Goal: Task Accomplishment & Management: Manage account settings

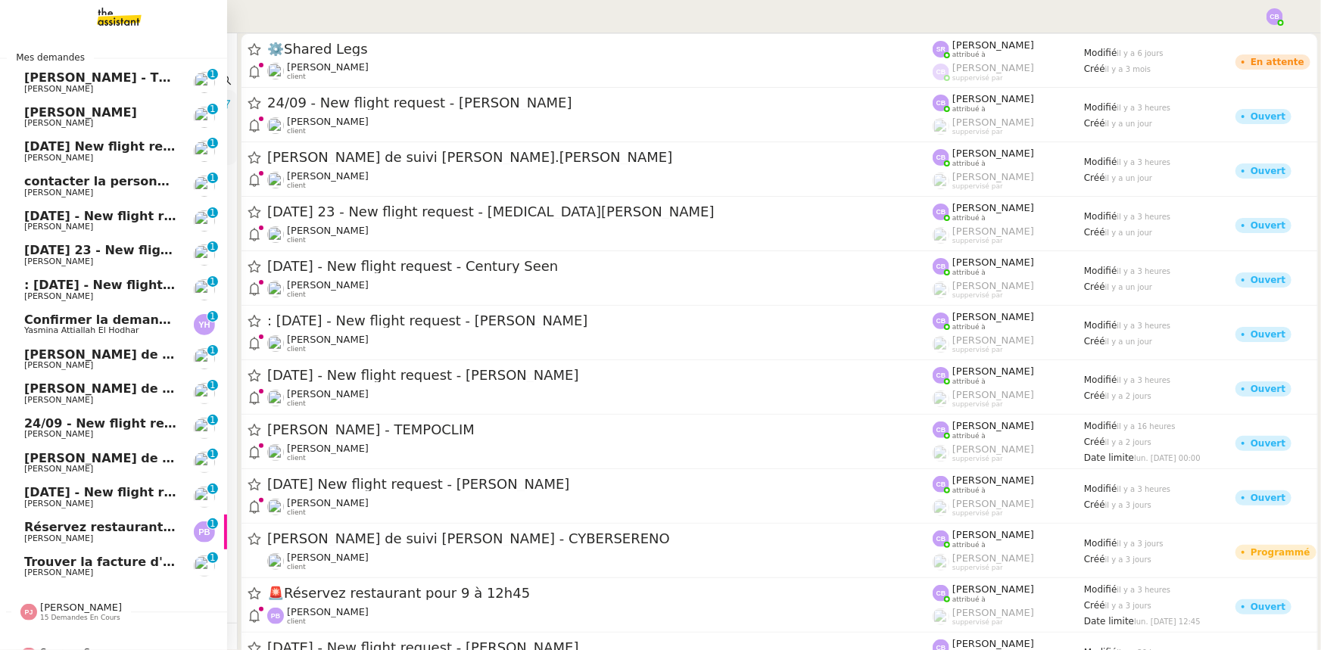
click at [48, 530] on span "Réservez restaurant pour 9 à 12h45" at bounding box center [147, 527] width 246 height 14
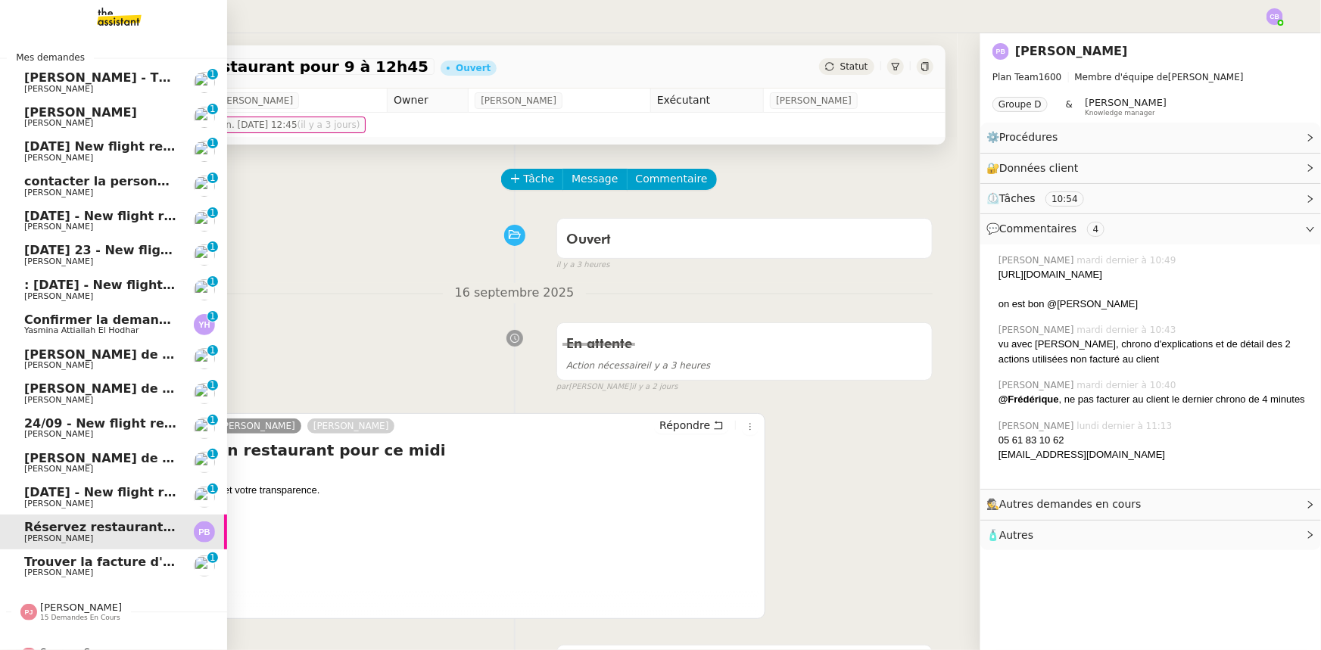
click at [83, 114] on span "[PERSON_NAME]" at bounding box center [80, 112] width 113 height 14
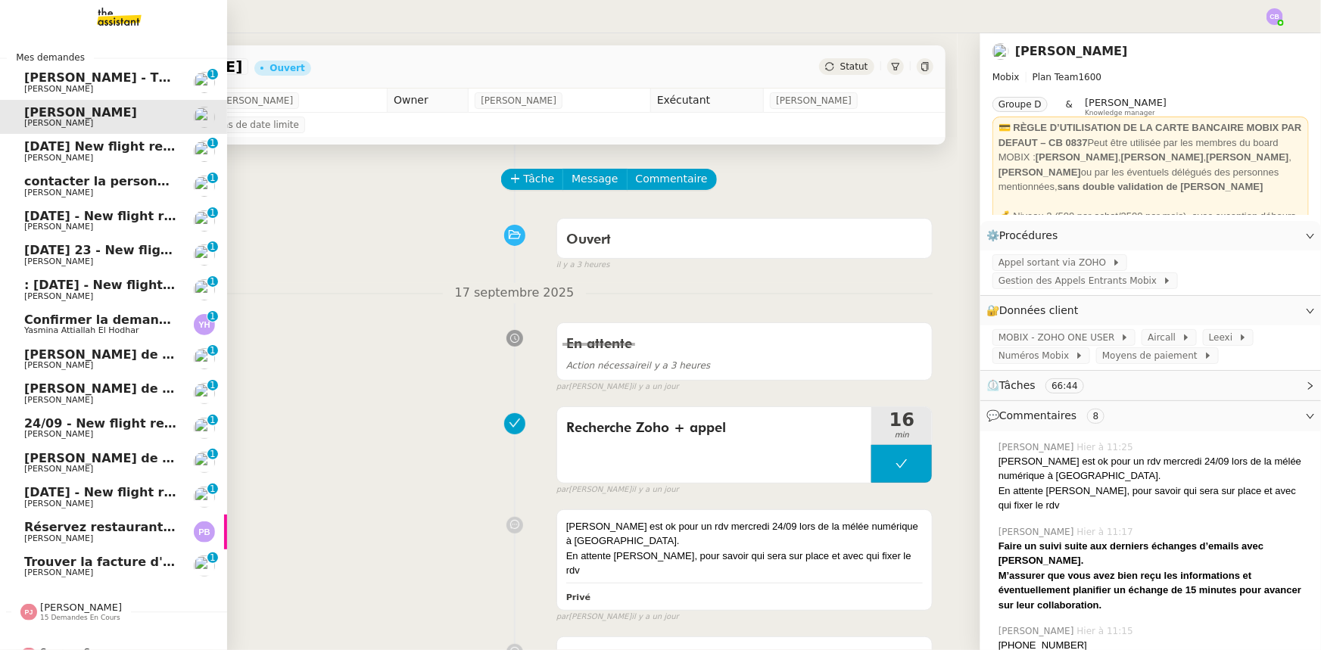
click at [83, 85] on span "[PERSON_NAME]" at bounding box center [100, 89] width 153 height 9
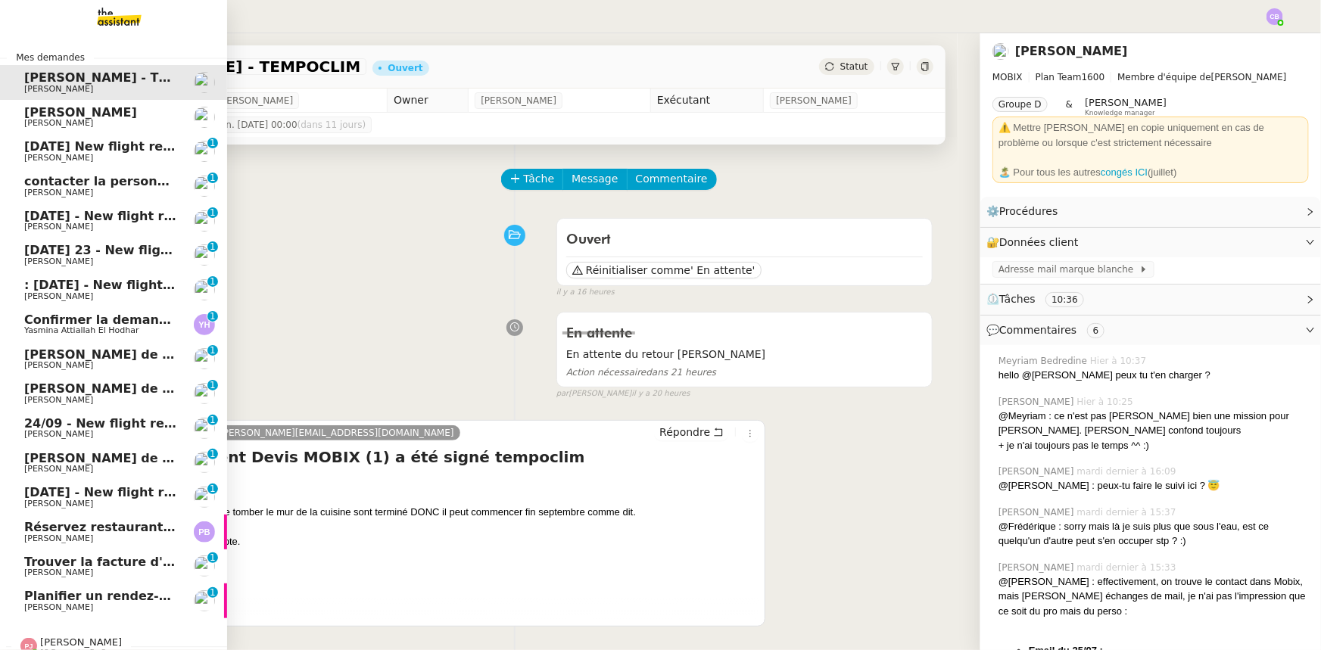
click at [75, 147] on span "[DATE] New flight request - [PERSON_NAME]" at bounding box center [176, 146] width 304 height 14
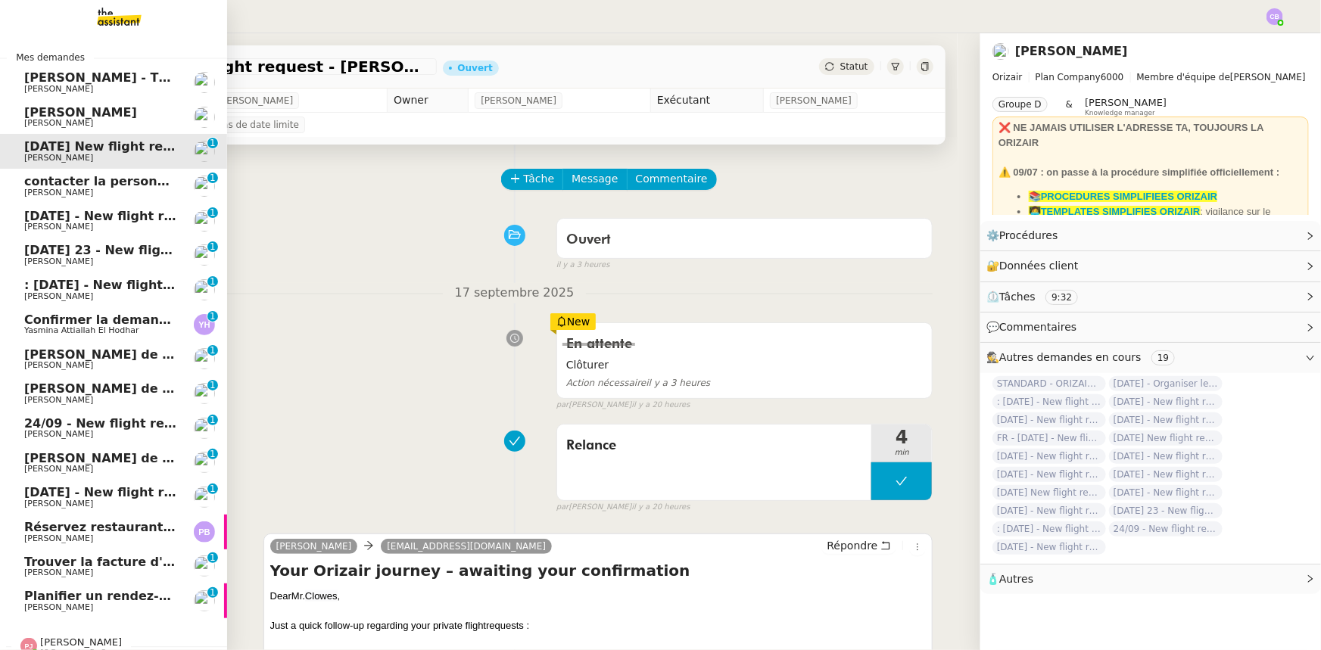
click at [79, 603] on span "[PERSON_NAME]" at bounding box center [100, 607] width 153 height 9
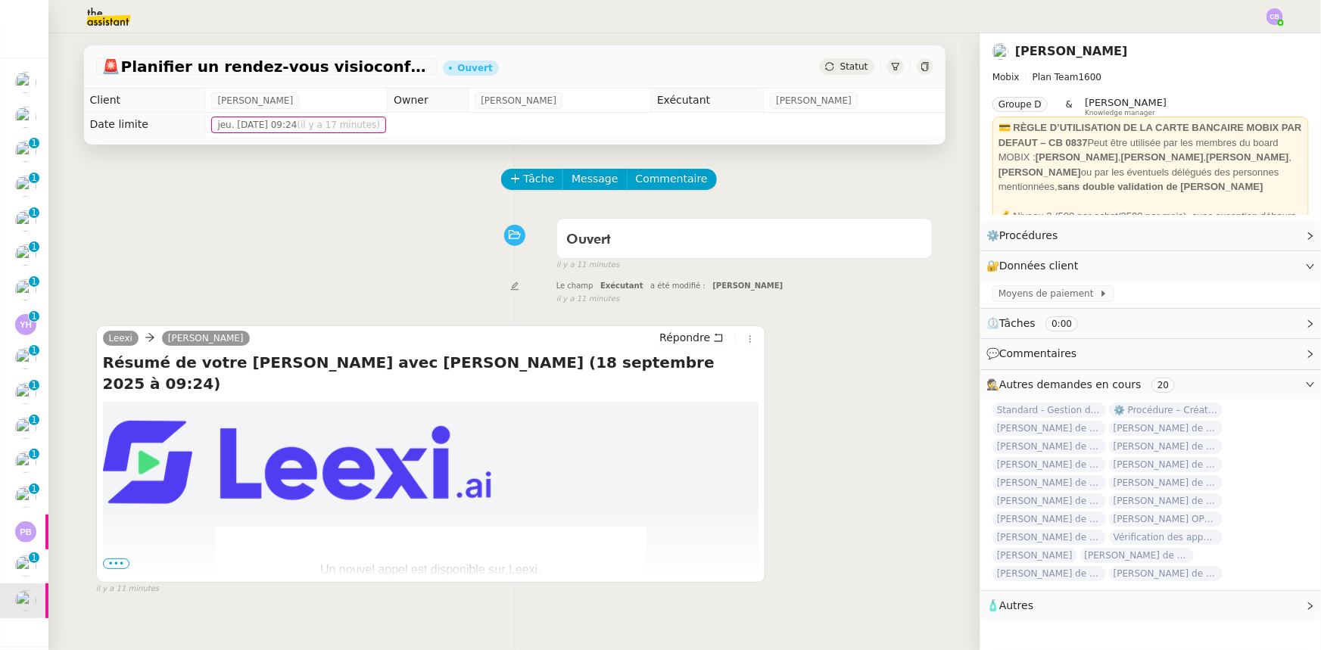
click at [114, 569] on span "•••" at bounding box center [116, 564] width 27 height 11
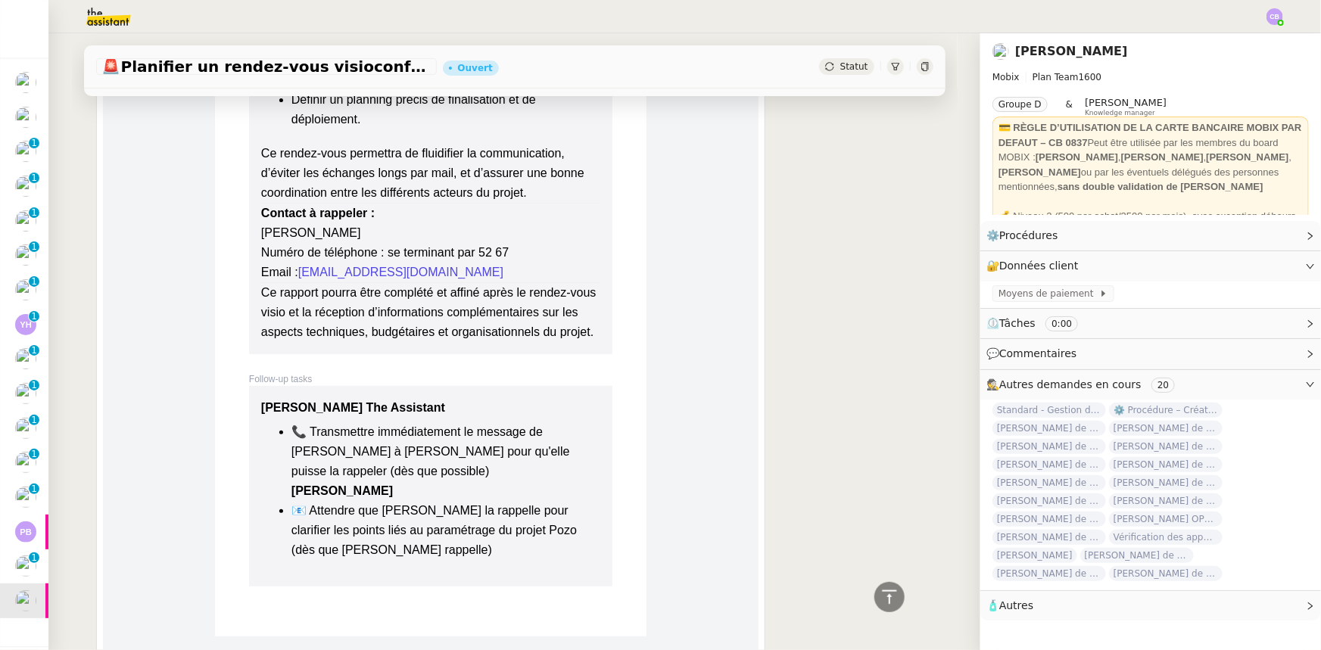
scroll to position [3097, 0]
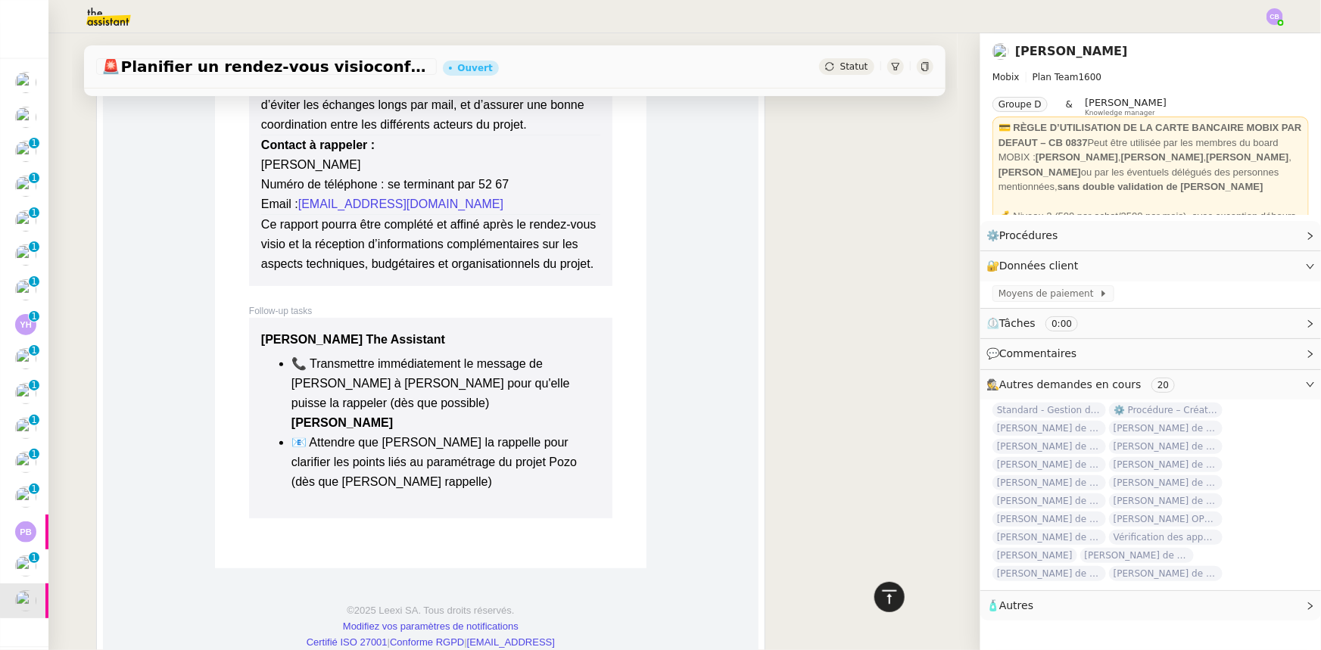
click at [886, 601] on icon at bounding box center [890, 597] width 18 height 18
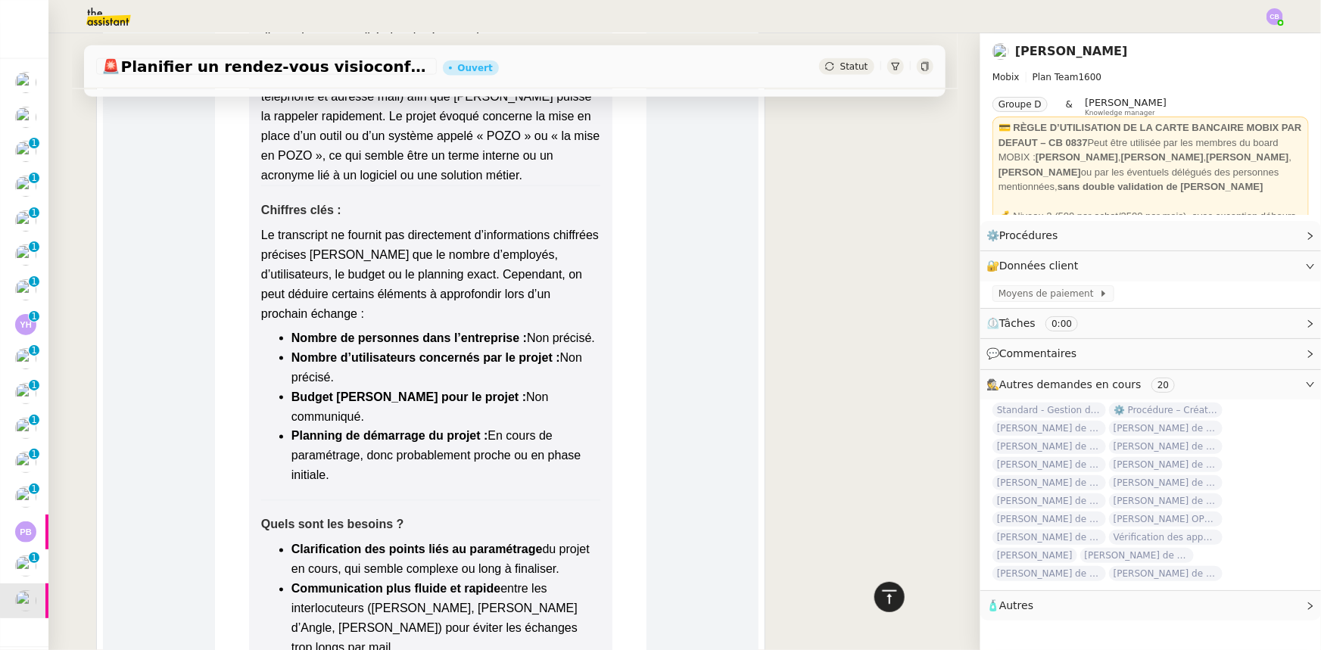
scroll to position [0, 0]
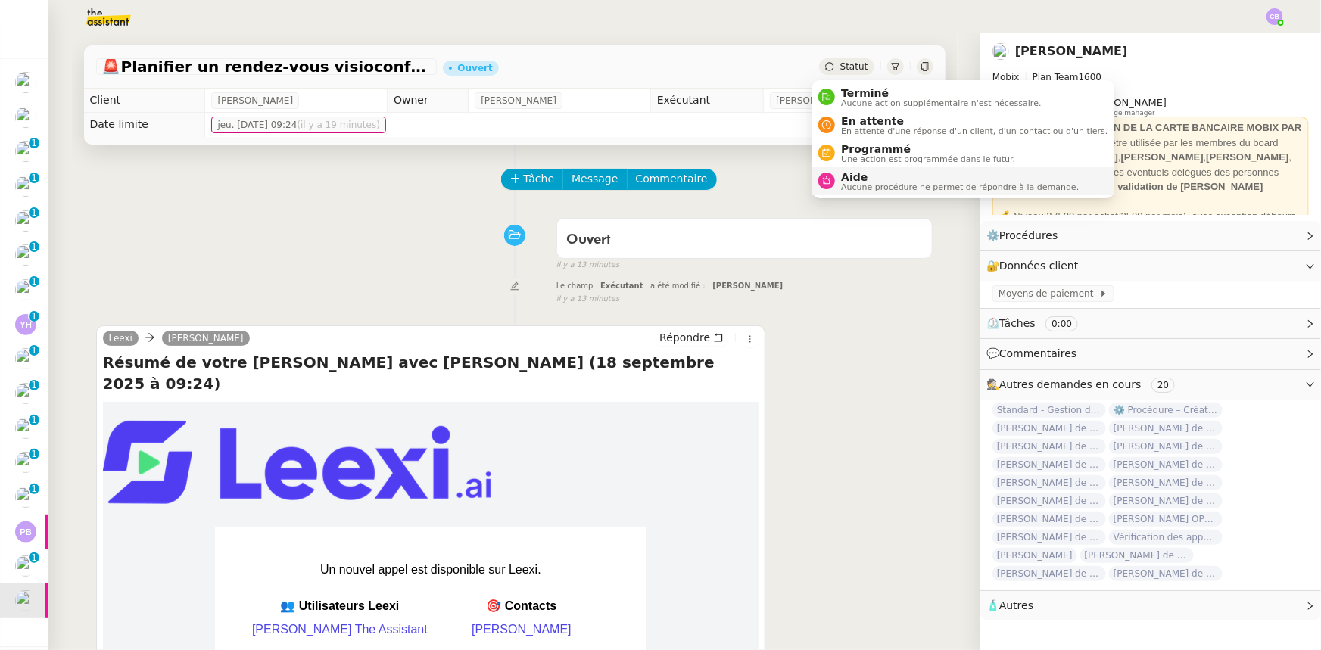
click at [863, 176] on span "Aide" at bounding box center [960, 177] width 238 height 12
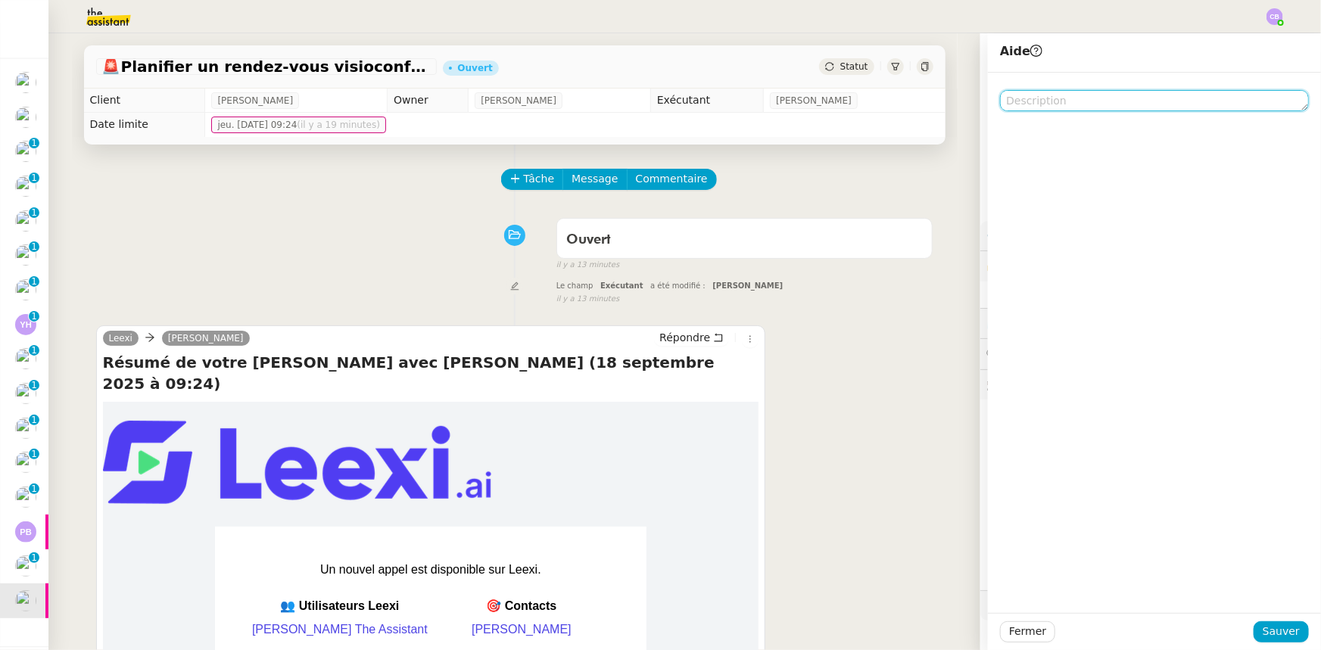
click at [1065, 101] on textarea at bounding box center [1154, 100] width 309 height 21
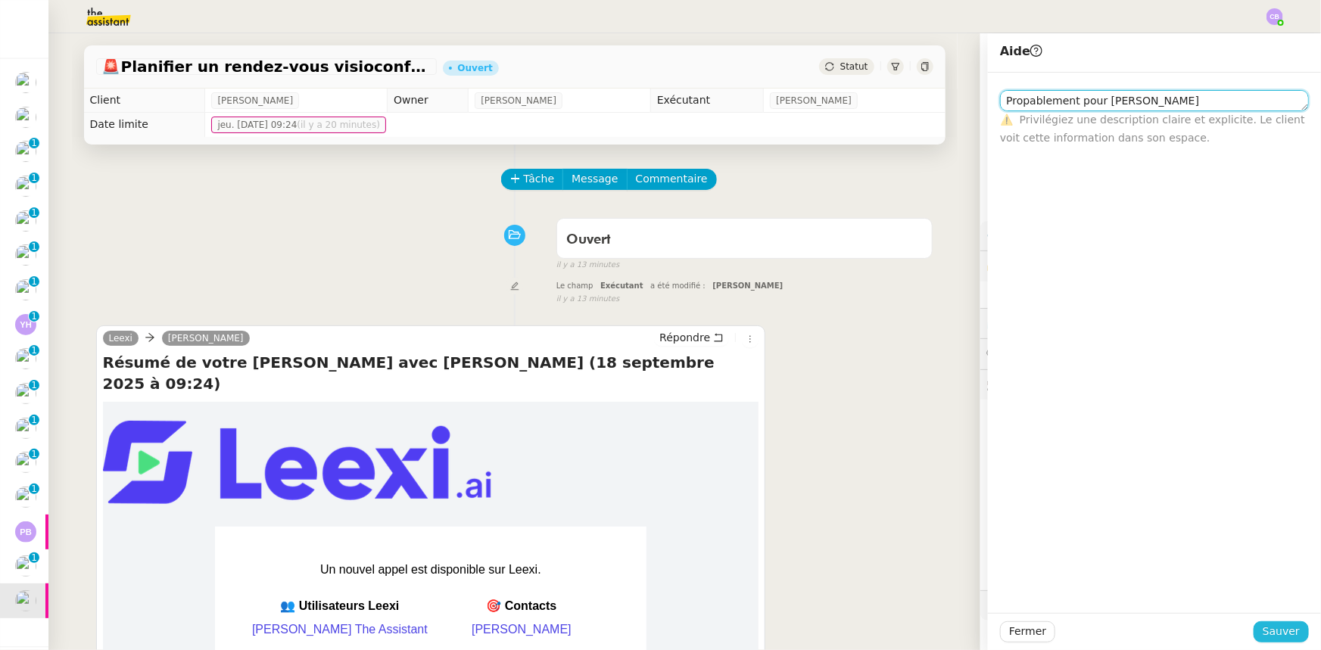
type textarea "Propablement pour [PERSON_NAME]"
click at [1272, 632] on span "Sauver" at bounding box center [1281, 631] width 37 height 17
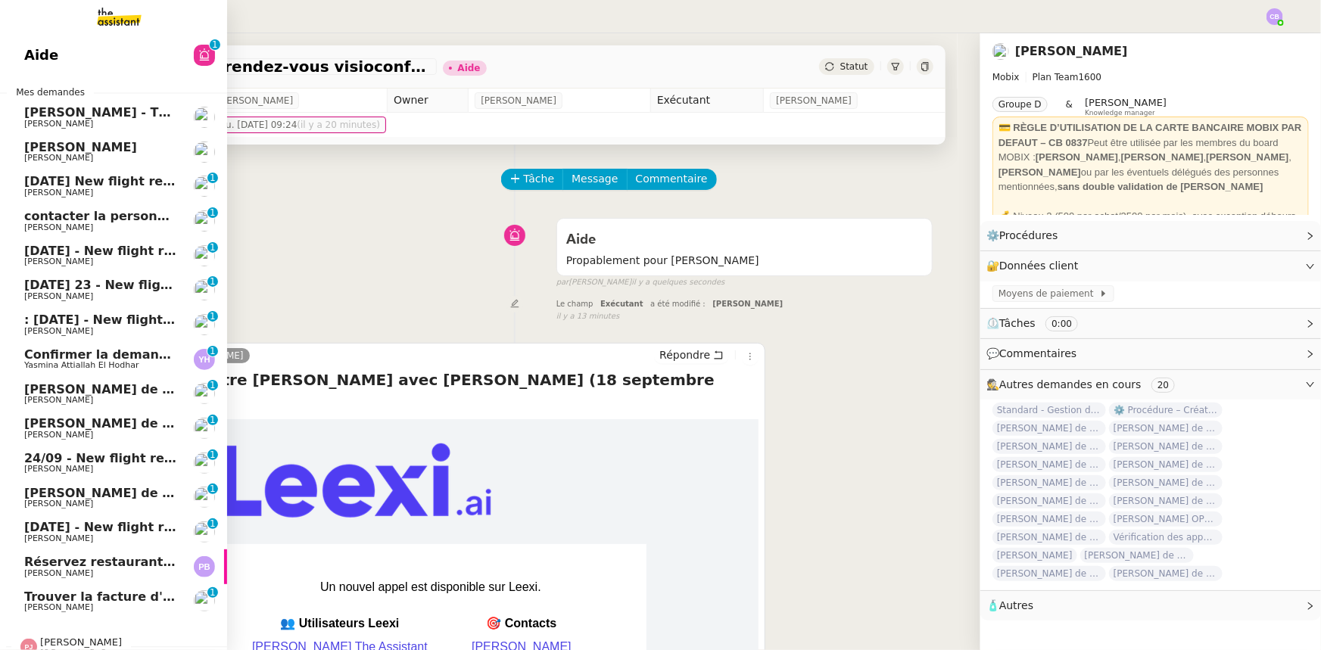
click at [73, 186] on span "[DATE] New flight request - [PERSON_NAME]" at bounding box center [176, 181] width 304 height 14
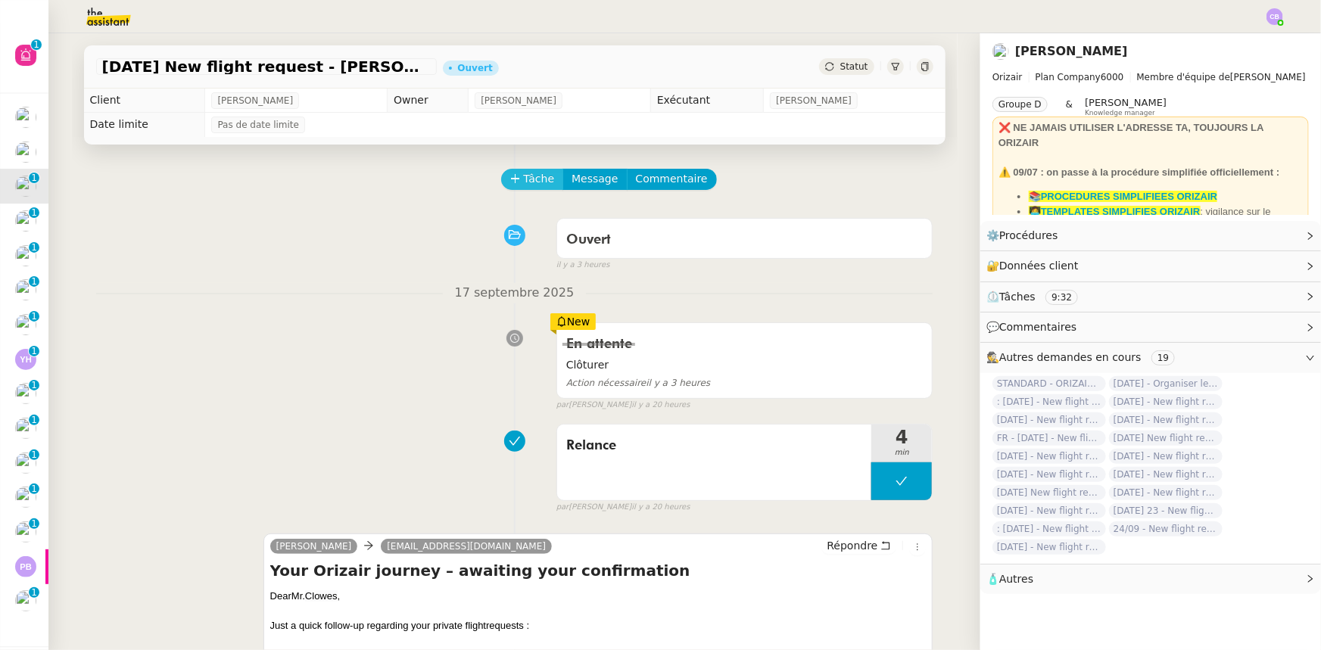
click at [513, 184] on button "Tâche" at bounding box center [532, 179] width 63 height 21
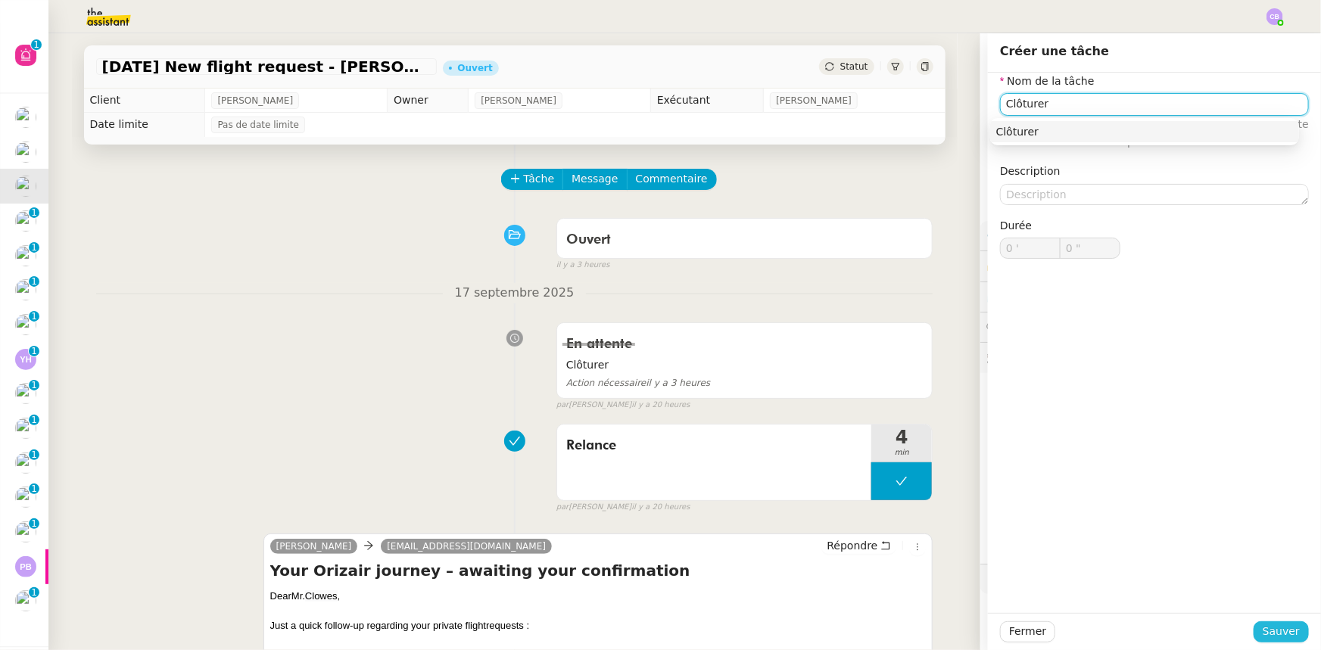
type input "Clôturer"
click at [1269, 631] on span "Sauver" at bounding box center [1281, 631] width 37 height 17
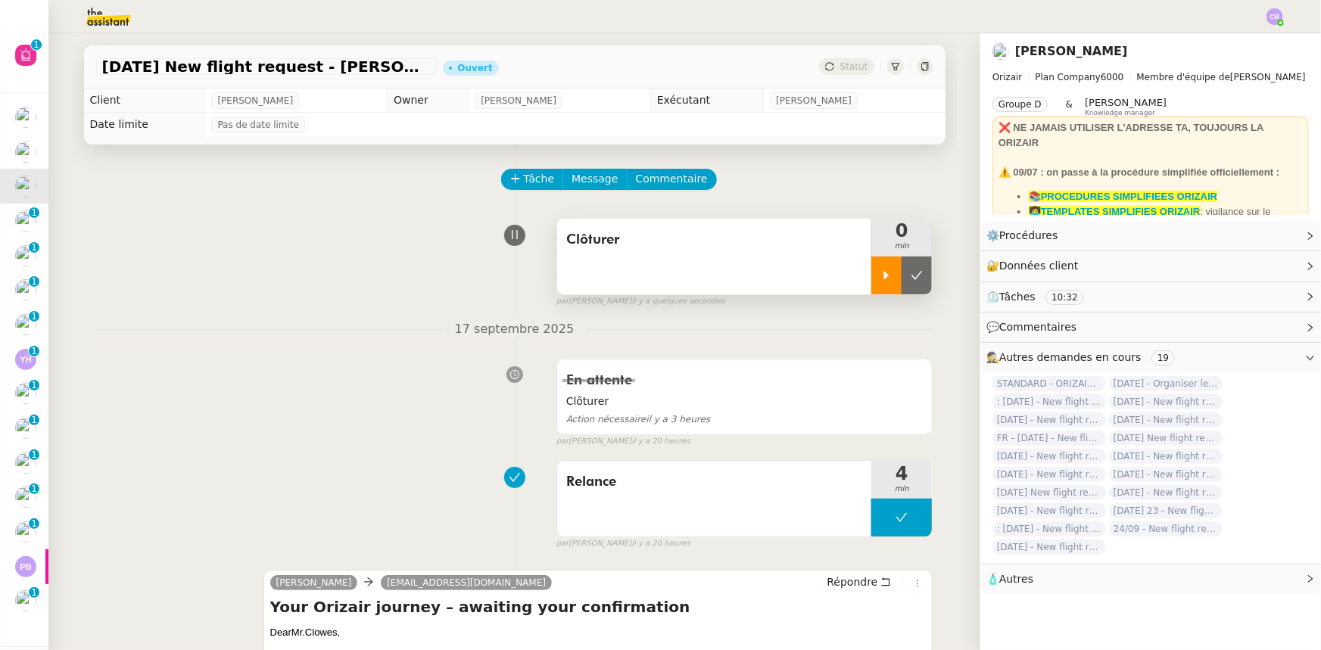
click at [881, 275] on icon at bounding box center [887, 276] width 12 height 12
click at [1261, 270] on link "Modifier" at bounding box center [1269, 265] width 43 height 17
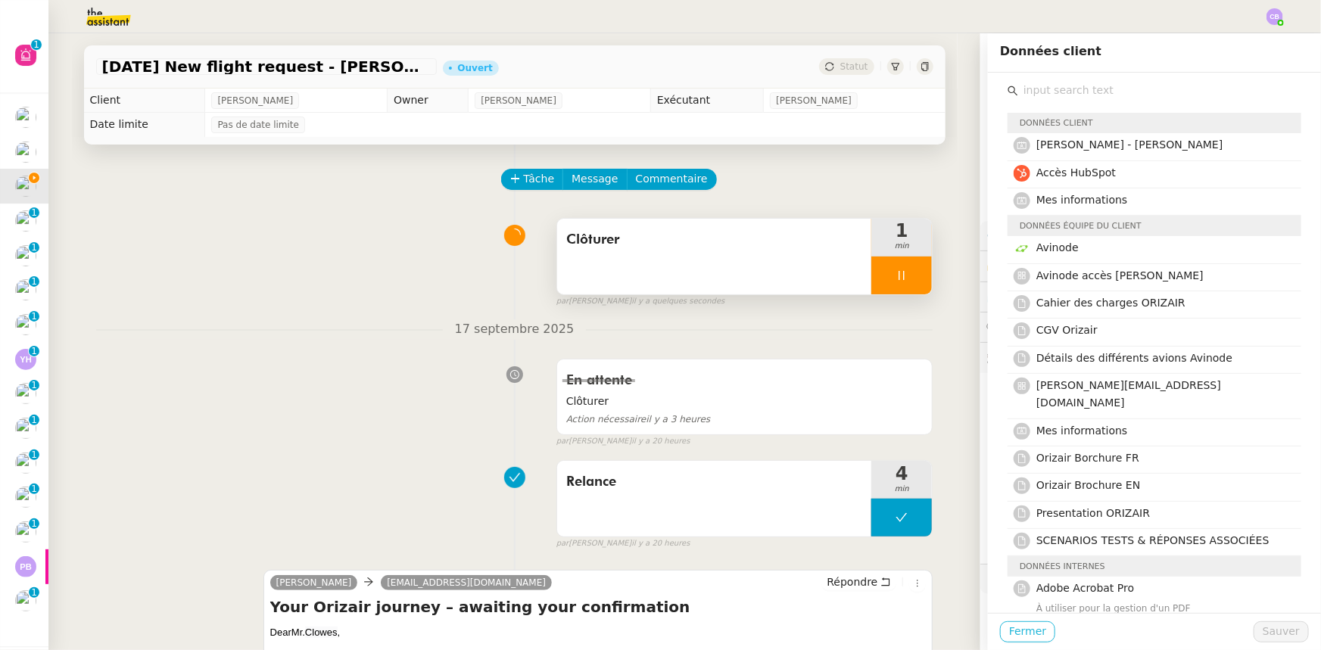
click at [1031, 632] on span "Fermer" at bounding box center [1027, 631] width 37 height 17
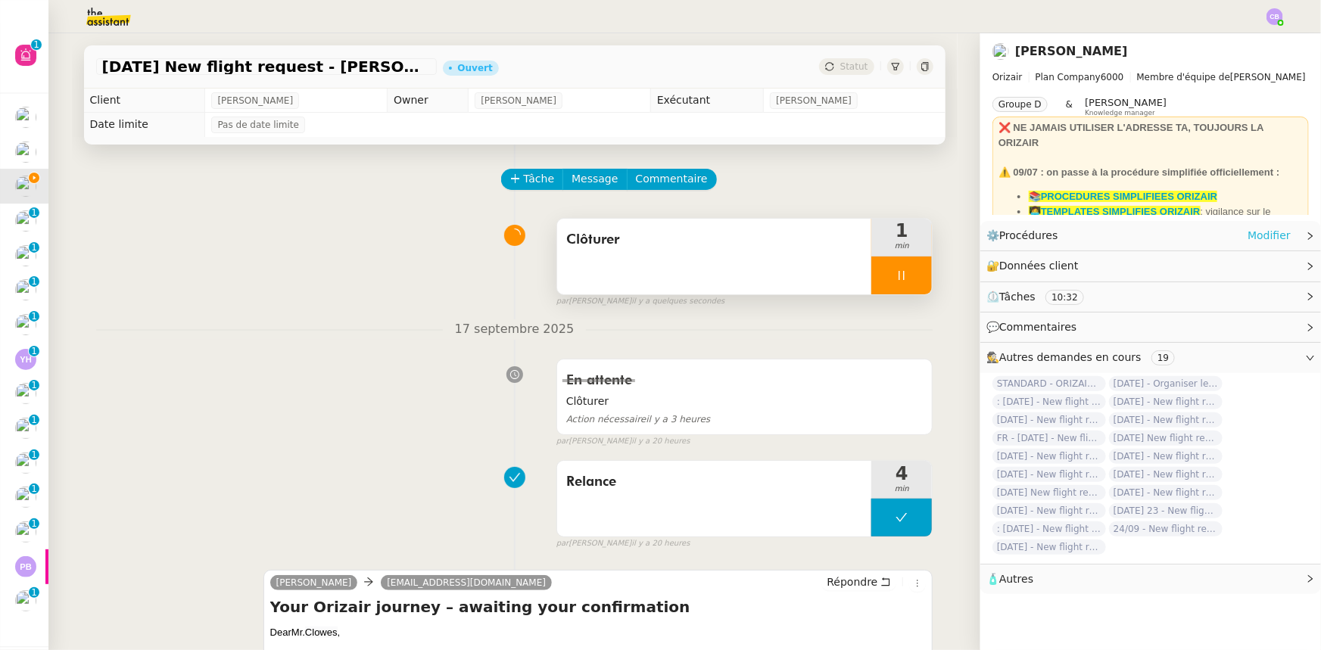
click at [1251, 235] on link "Modifier" at bounding box center [1269, 235] width 43 height 17
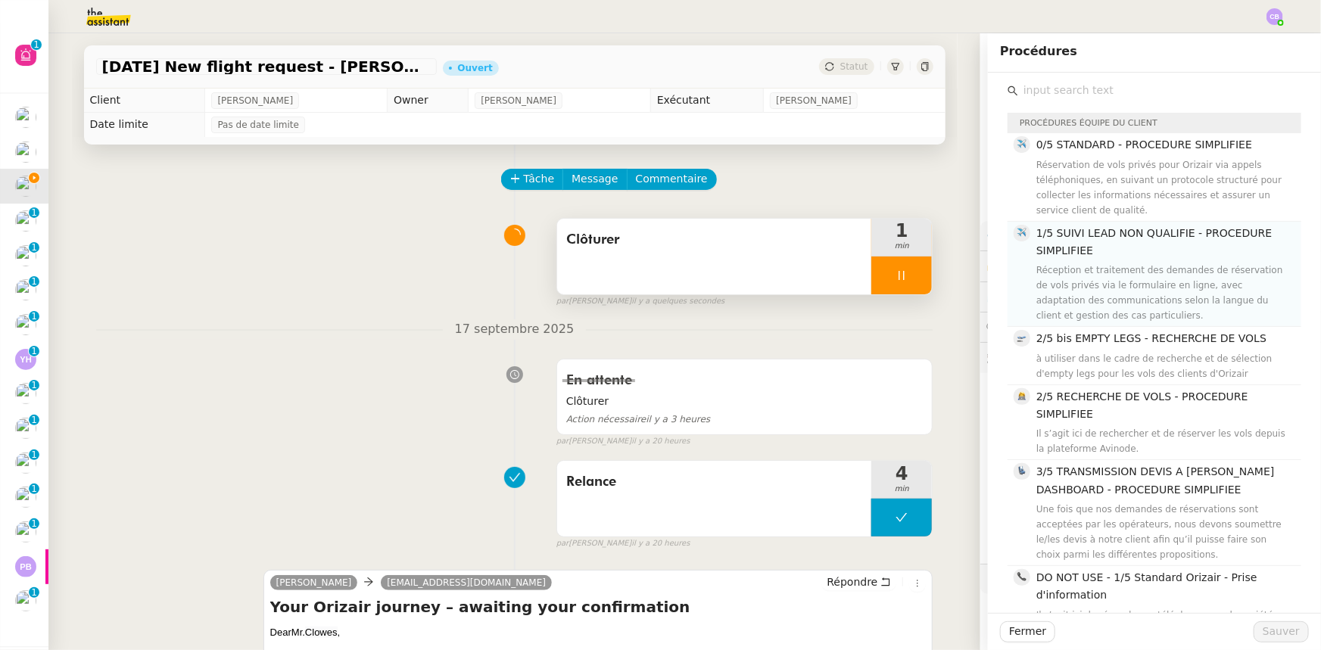
click at [1060, 250] on span "1/5 SUIVI LEAD NON QUALIFIE - PROCEDURE SIMPLIFIEE" at bounding box center [1153, 242] width 235 height 30
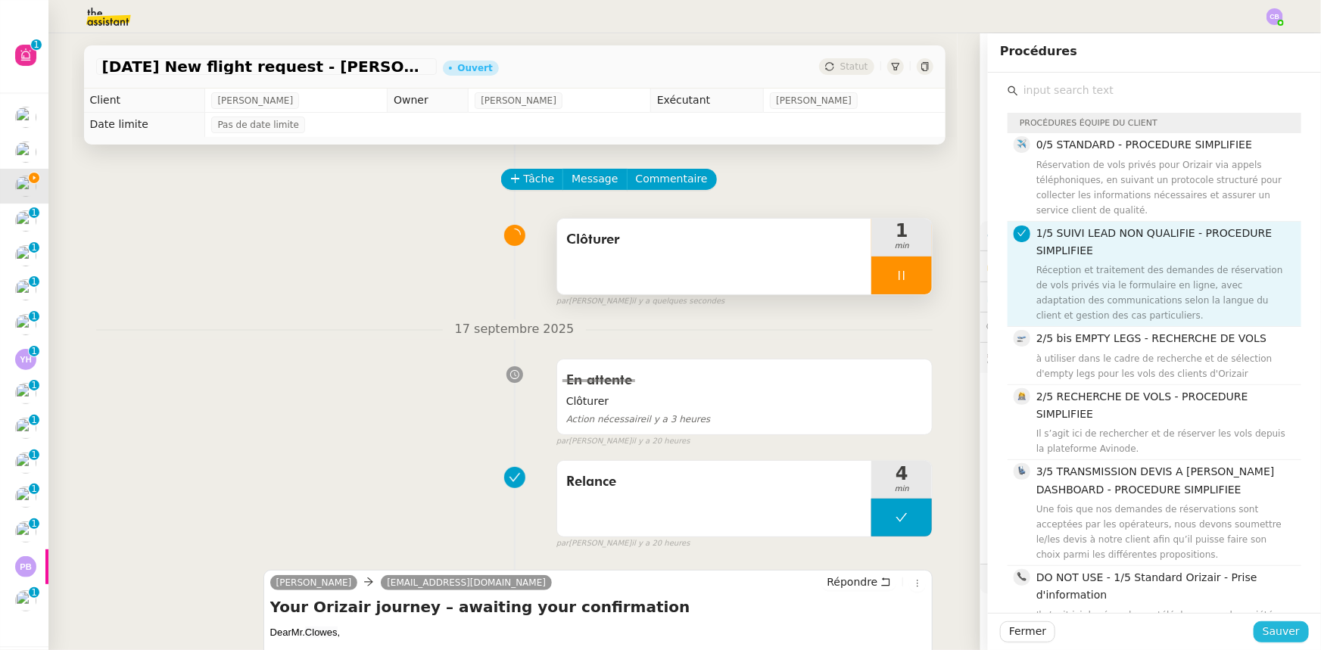
click at [1270, 634] on span "Sauver" at bounding box center [1281, 631] width 37 height 17
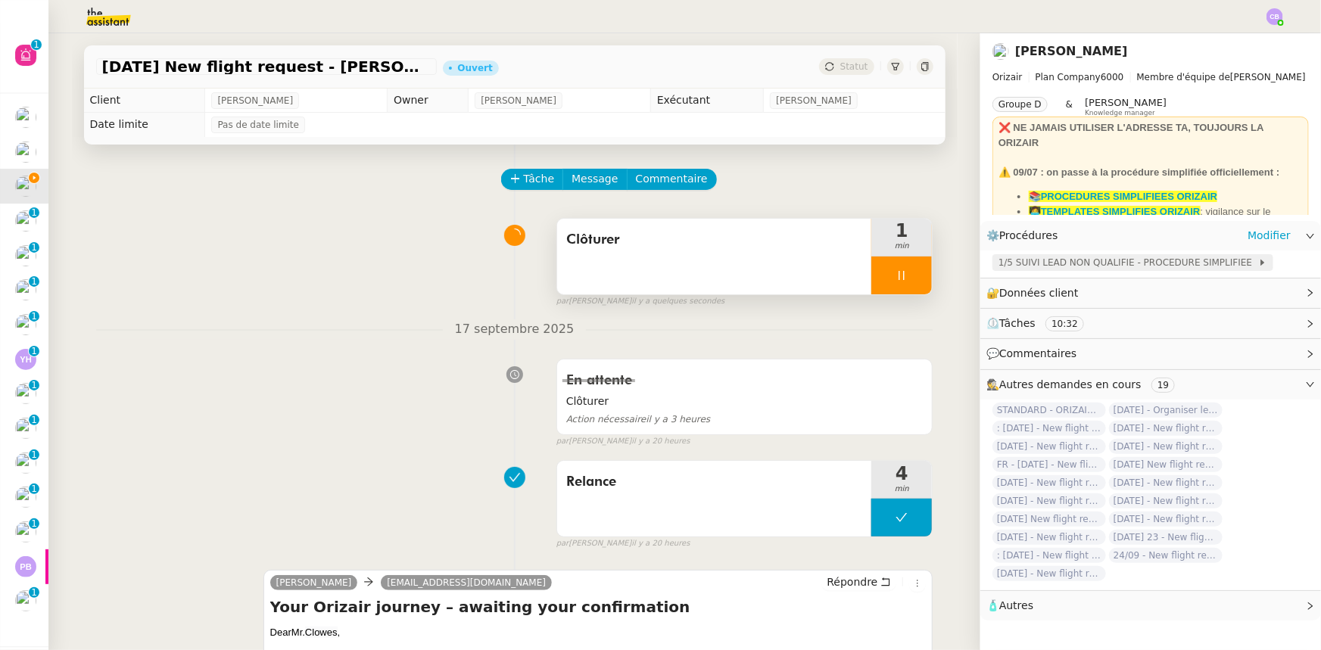
click at [1074, 260] on span "1/5 SUIVI LEAD NON QUALIFIE - PROCEDURE SIMPLIFIEE" at bounding box center [1129, 262] width 260 height 15
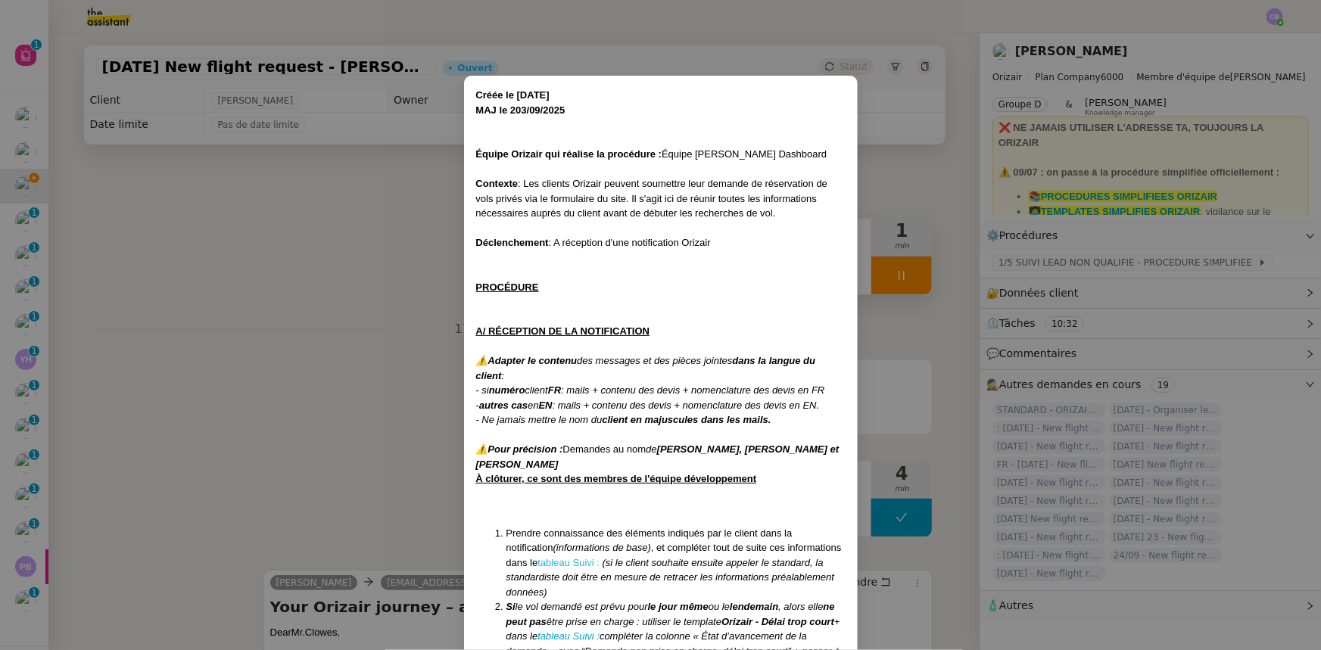
click at [579, 561] on link "tableau Suivi :" at bounding box center [569, 562] width 62 height 11
click at [355, 288] on nz-modal-container "Créée le [DATE] MAJ le 203/09 /2025 Équipe Orizair qui réalise la procédure : É…" at bounding box center [660, 325] width 1321 height 650
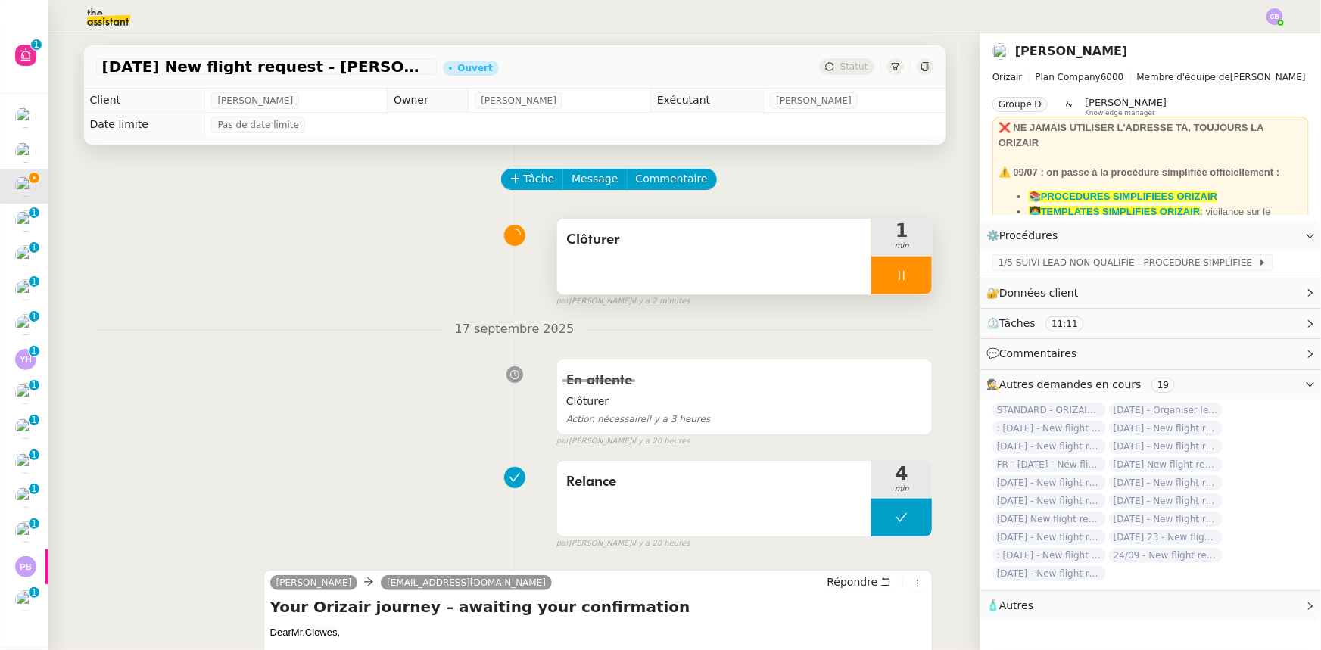
click at [871, 273] on div at bounding box center [901, 276] width 61 height 38
click at [912, 280] on button at bounding box center [917, 276] width 30 height 38
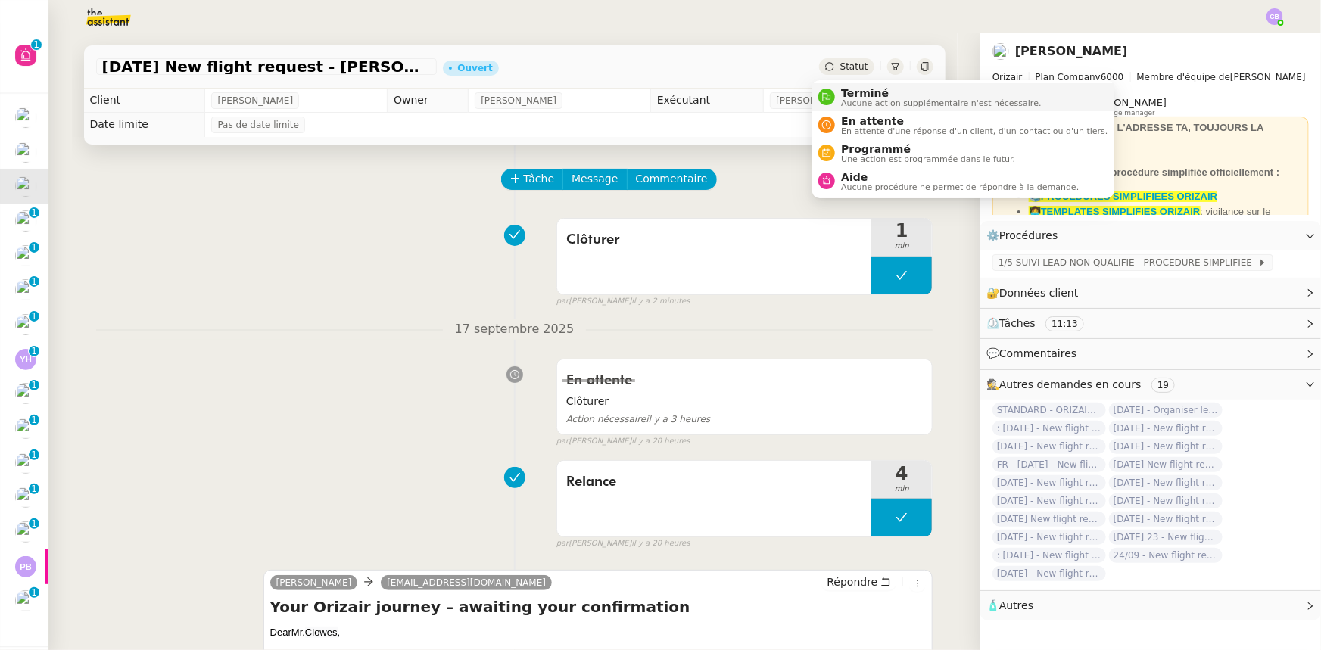
click at [859, 95] on span "Terminé" at bounding box center [941, 93] width 200 height 12
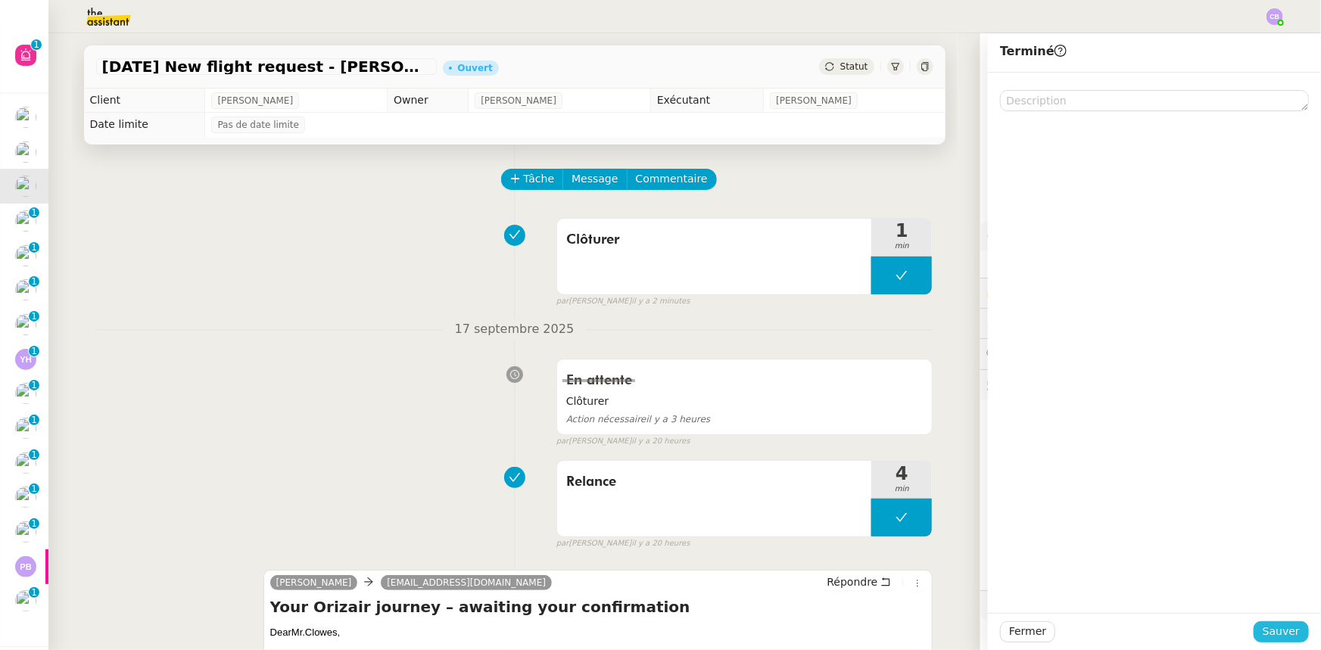
click at [1263, 633] on span "Sauver" at bounding box center [1281, 631] width 37 height 17
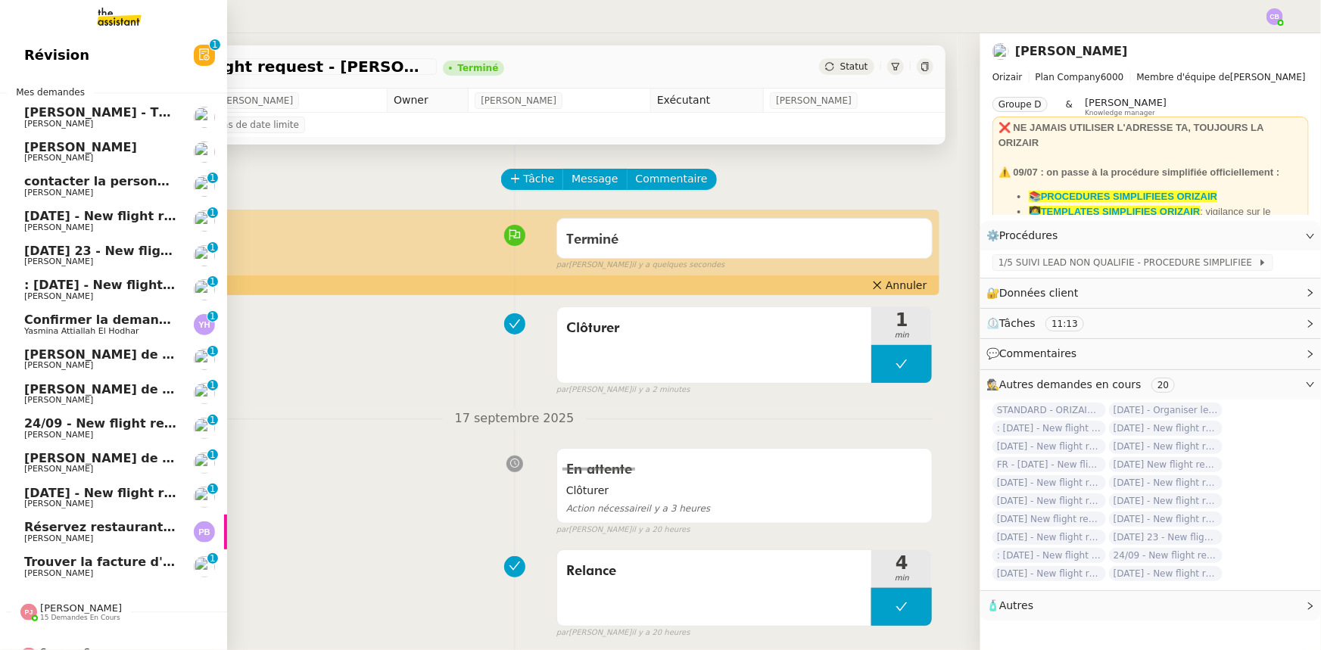
click at [61, 217] on span "[DATE] - New flight request - [PERSON_NAME]" at bounding box center [180, 216] width 313 height 14
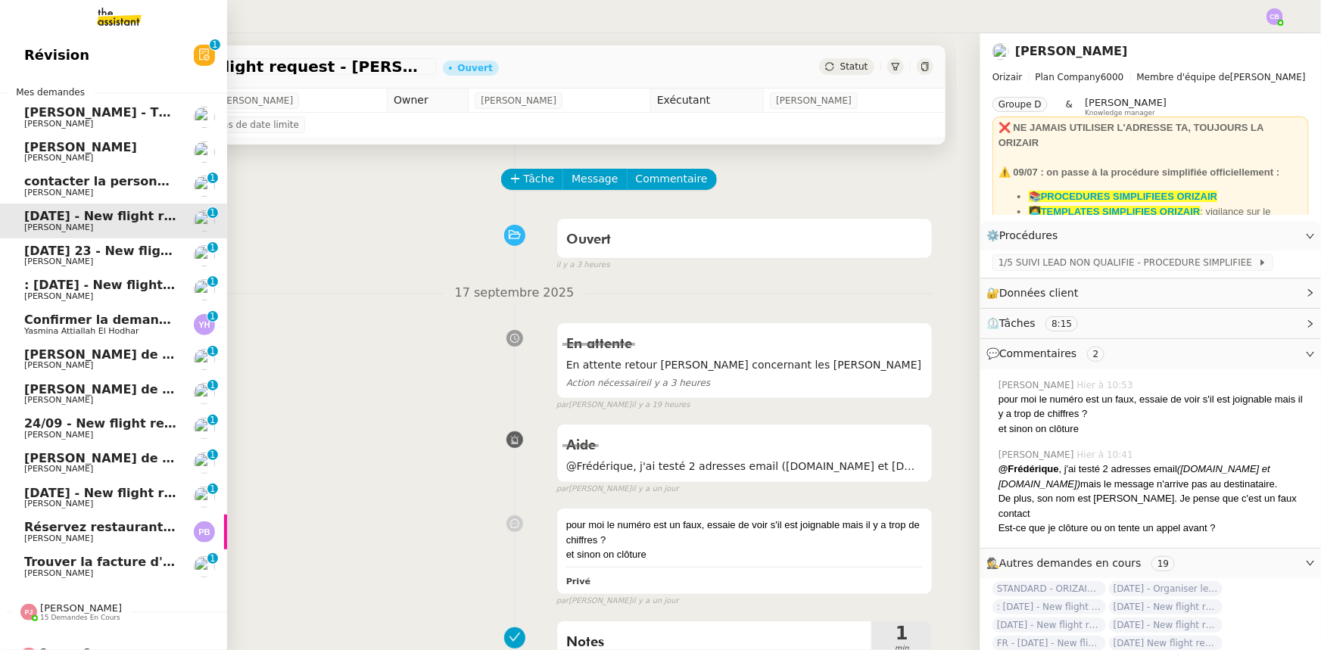
click at [39, 251] on span "[DATE] 23 - New flight request - [MEDICAL_DATA][PERSON_NAME]" at bounding box center [247, 251] width 447 height 14
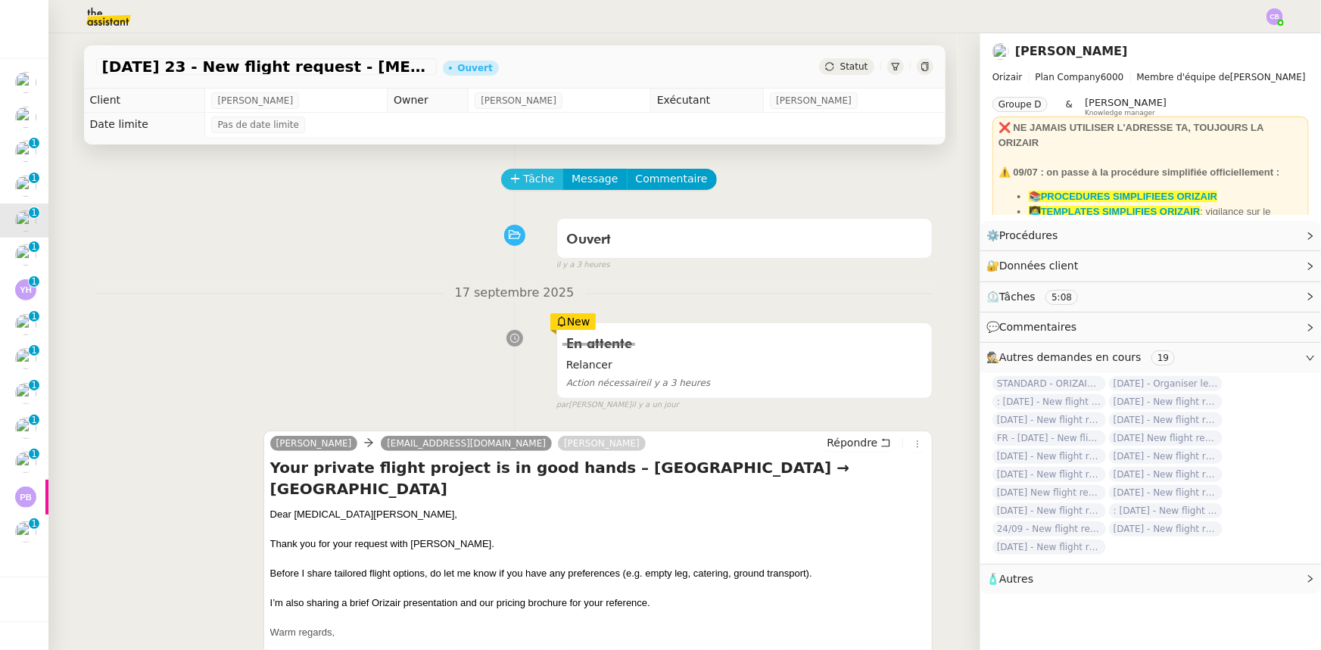
click at [524, 182] on span "Tâche" at bounding box center [539, 178] width 31 height 17
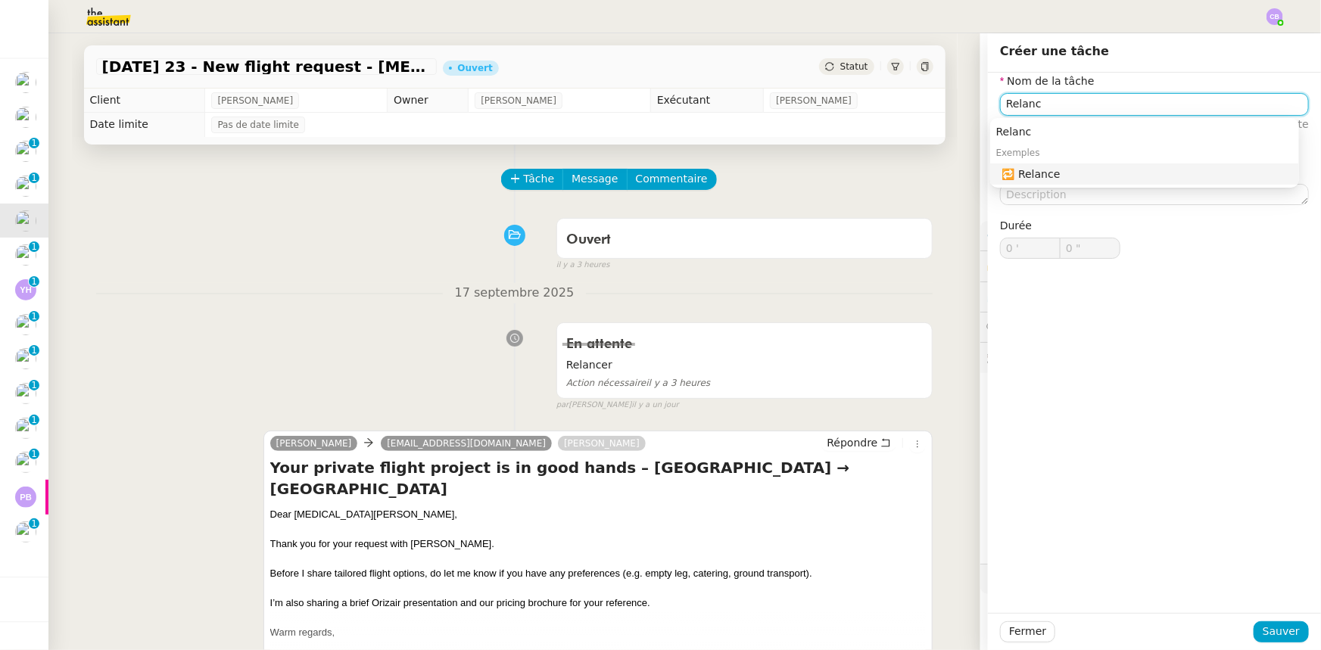
click at [1032, 176] on div "🔁 Relance" at bounding box center [1147, 174] width 291 height 14
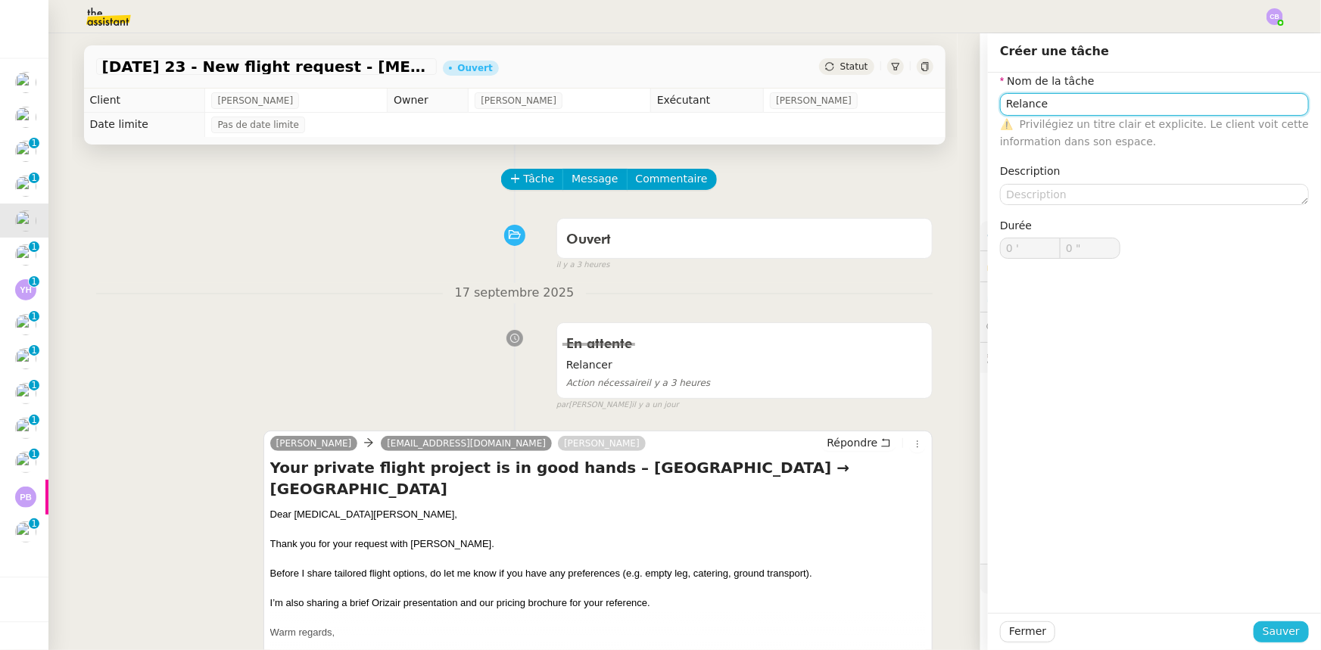
type input "Relance"
click at [1269, 634] on span "Sauver" at bounding box center [1281, 631] width 37 height 17
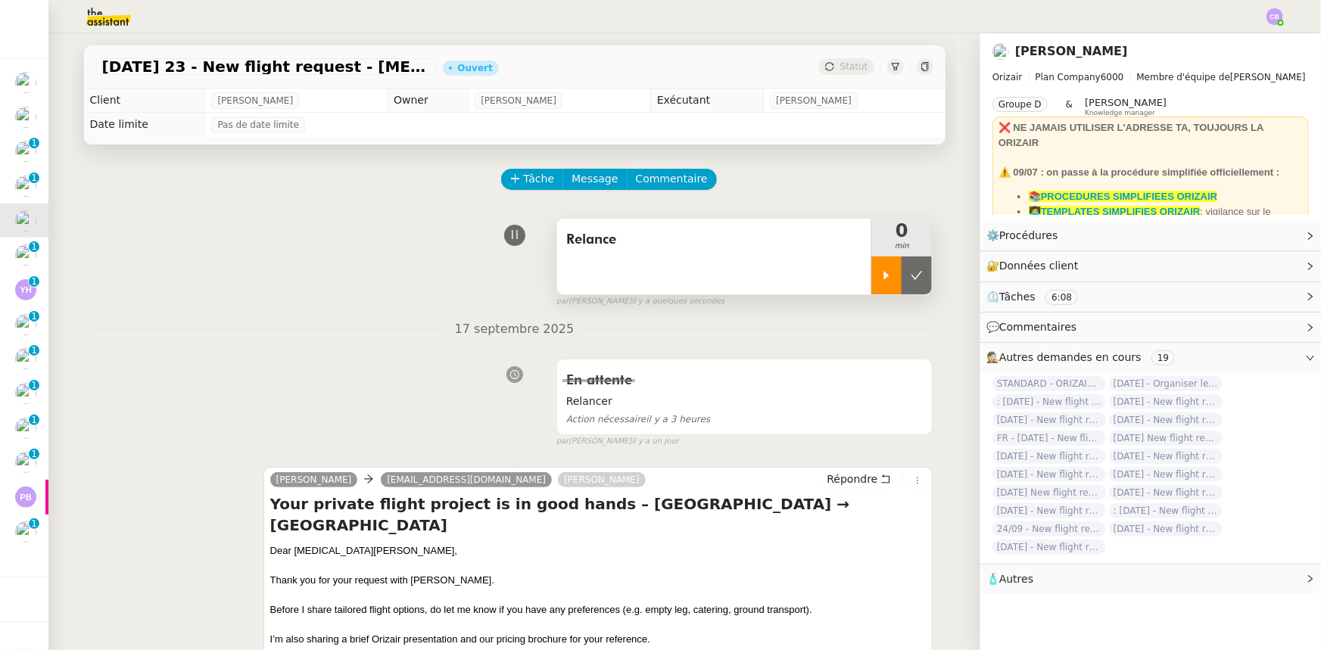
click at [881, 282] on icon at bounding box center [887, 276] width 12 height 12
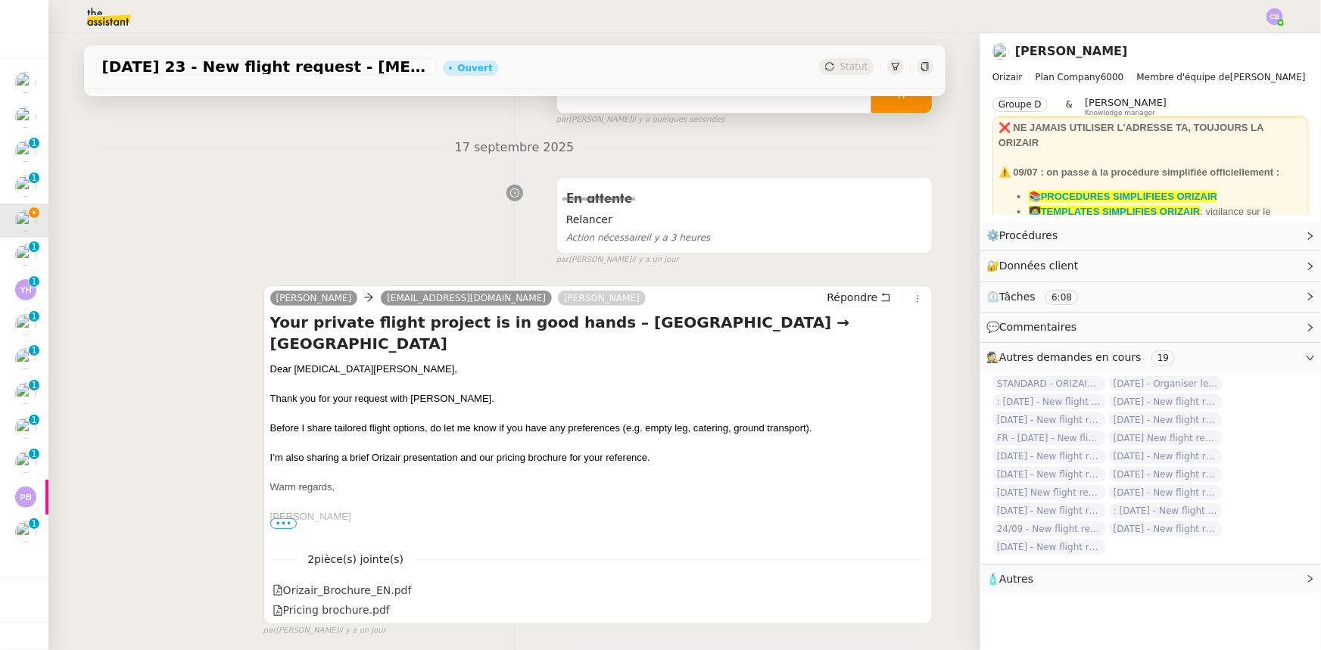
scroll to position [206, 0]
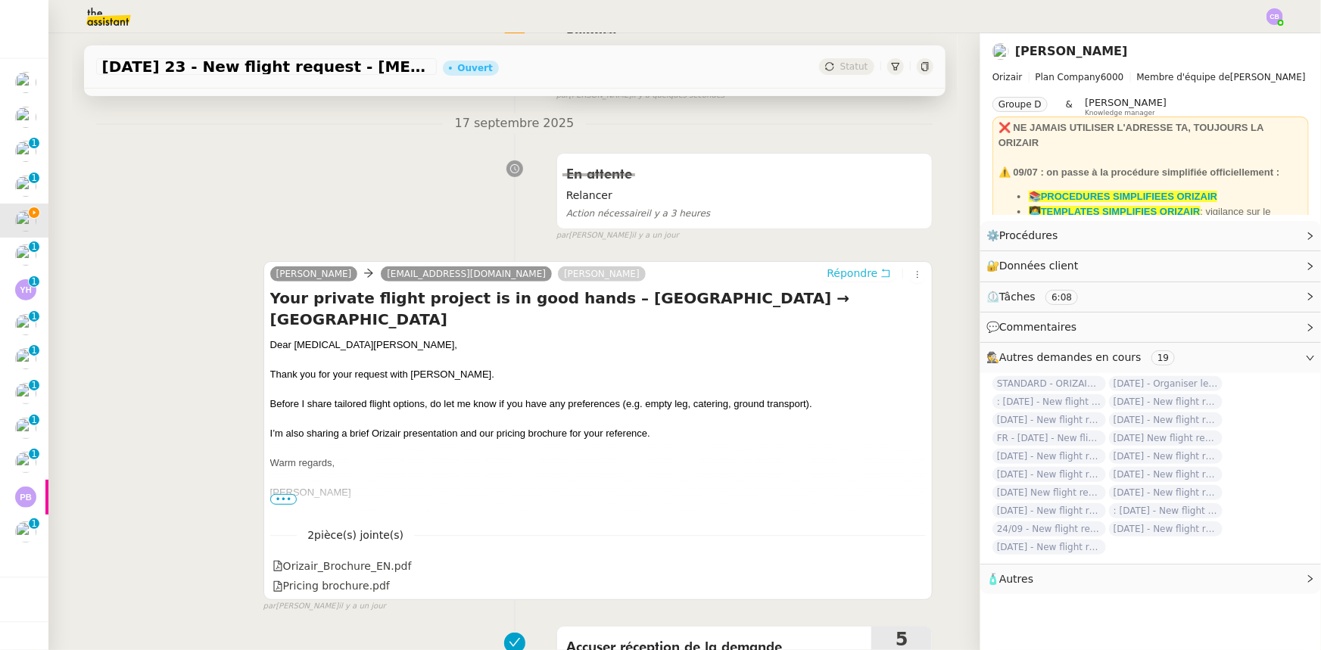
click at [841, 280] on span "Répondre" at bounding box center [852, 273] width 51 height 15
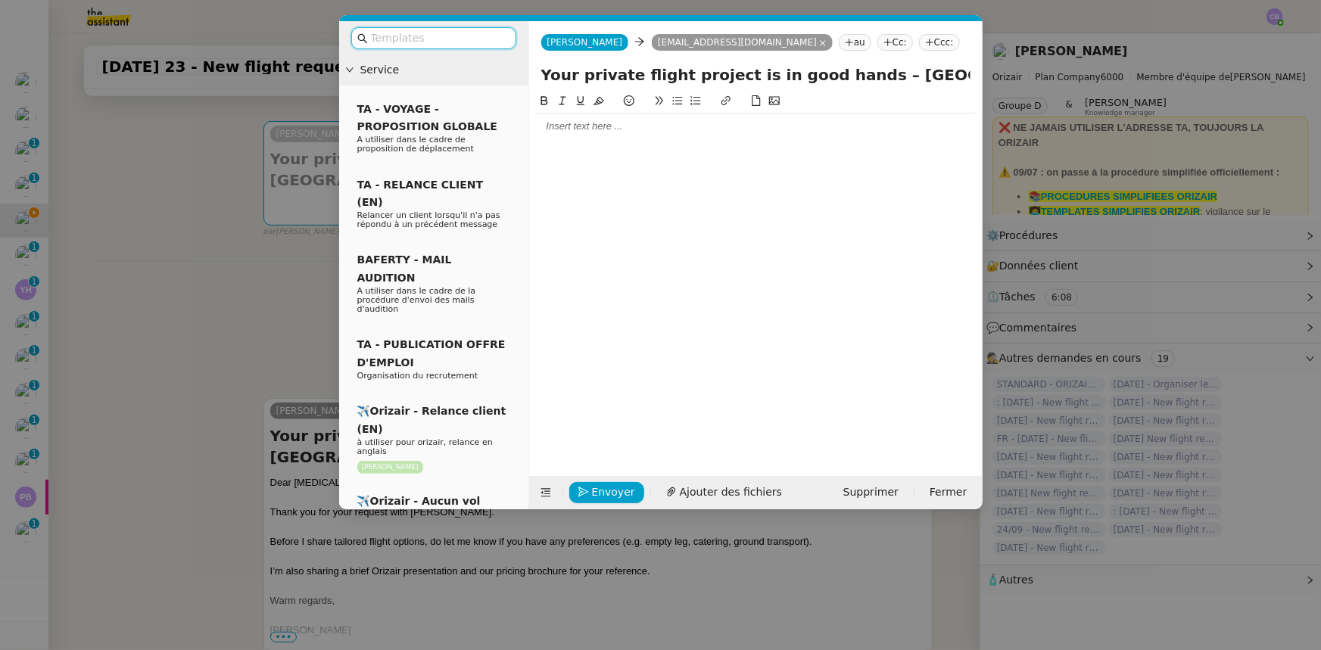
click at [437, 35] on input "text" at bounding box center [439, 38] width 136 height 17
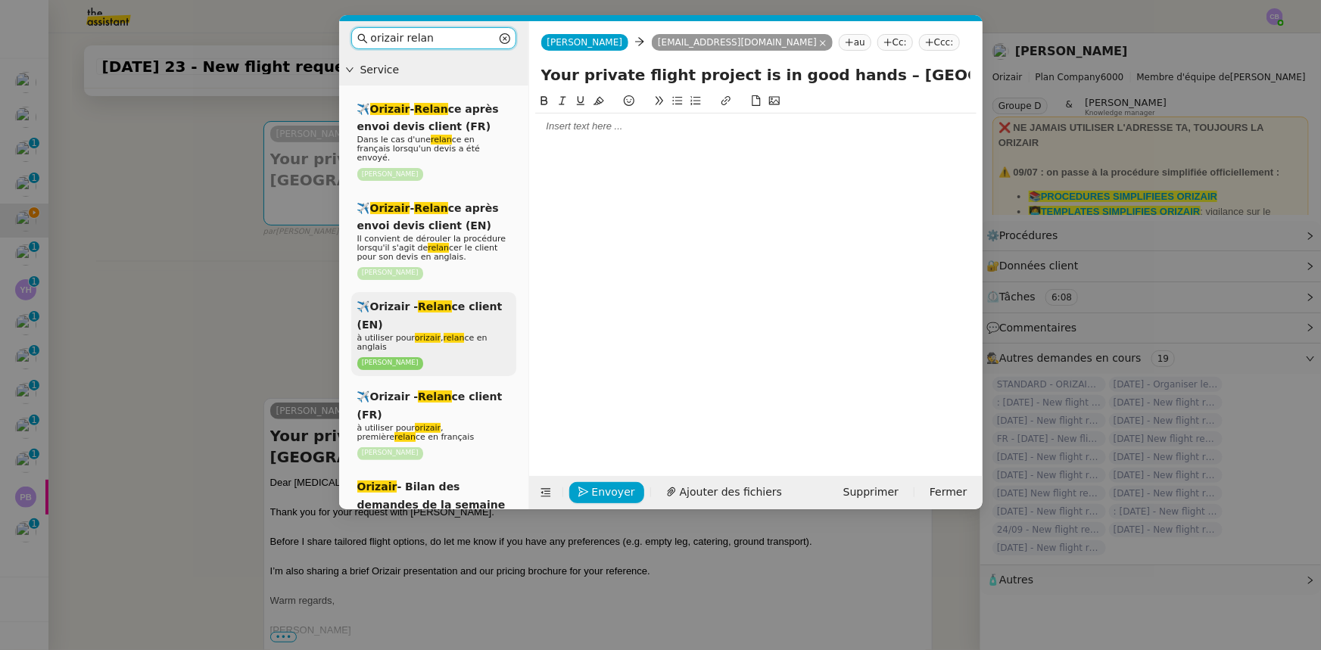
type input "orizair relan"
click at [450, 308] on div "✈️Orizair - [PERSON_NAME] client (EN) à utiliser pour orizair , [PERSON_NAME] e…" at bounding box center [433, 334] width 165 height 84
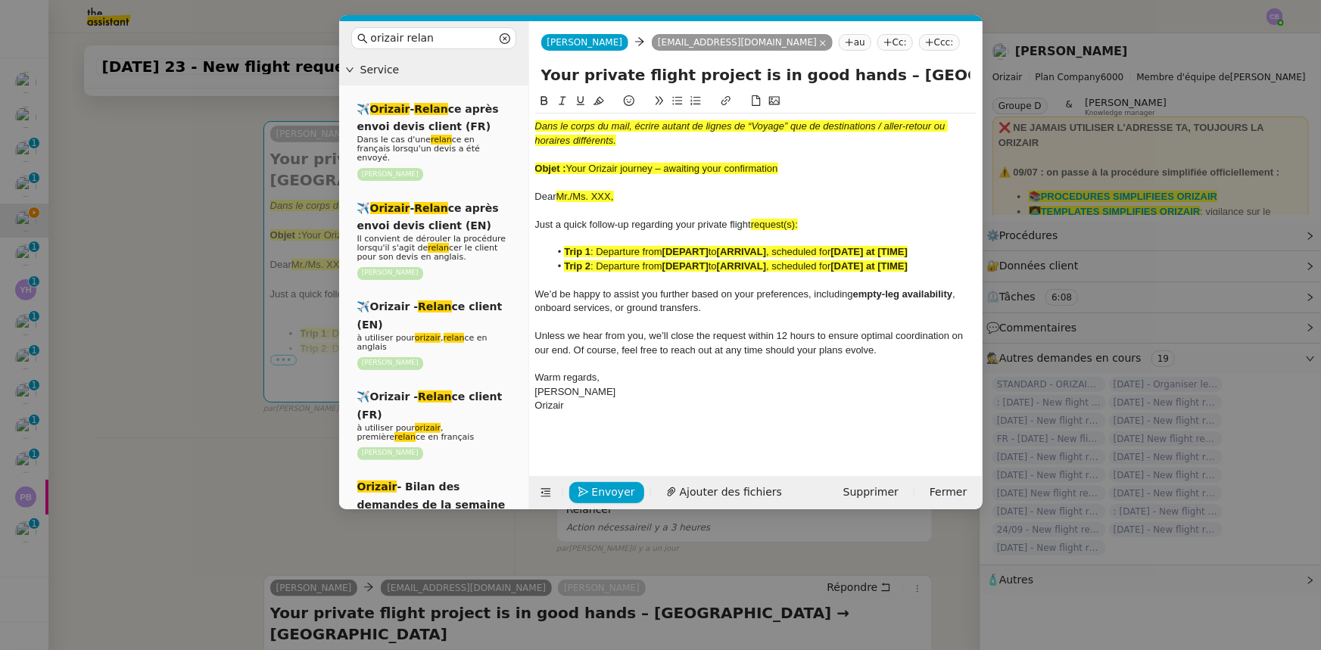
drag, startPoint x: 778, startPoint y: 167, endPoint x: 570, endPoint y: 171, distance: 208.2
click at [570, 171] on span "Your Orizair journey – awaiting your confirmation" at bounding box center [672, 168] width 212 height 11
copy span "Your Orizair journey – awaiting your confirmation"
drag, startPoint x: 845, startPoint y: 76, endPoint x: 540, endPoint y: 73, distance: 305.1
click at [540, 73] on div "Your private flight project is in good hands – [GEOGRAPHIC_DATA] → [GEOGRAPHIC_…" at bounding box center [756, 78] width 454 height 29
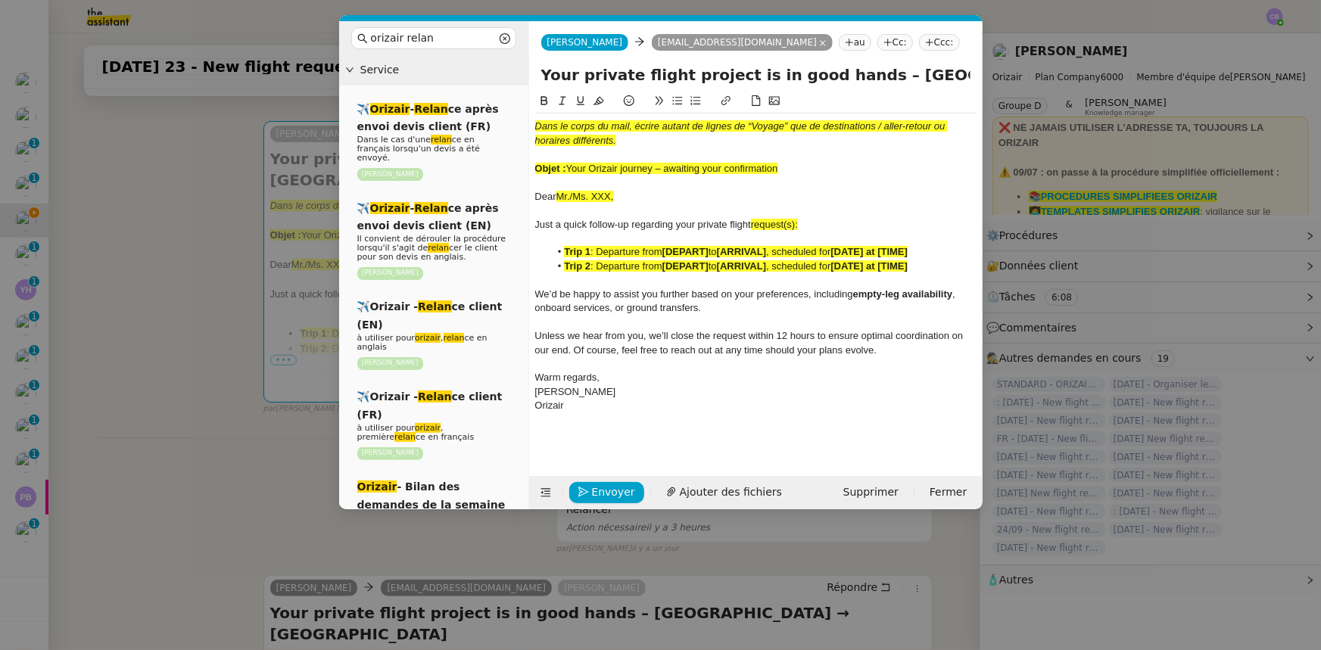
paste input "Orizair journey – awaiting your confirmation"
type input "Your Orizair journey – awaiting your confirmation – [GEOGRAPHIC_DATA] → [GEOGRA…"
drag, startPoint x: 781, startPoint y: 170, endPoint x: 531, endPoint y: 127, distance: 254.3
click at [531, 127] on nz-spin "Dans le corps du mail, écrire autant de lignes de “Voyage” que de destinations …" at bounding box center [756, 275] width 454 height 366
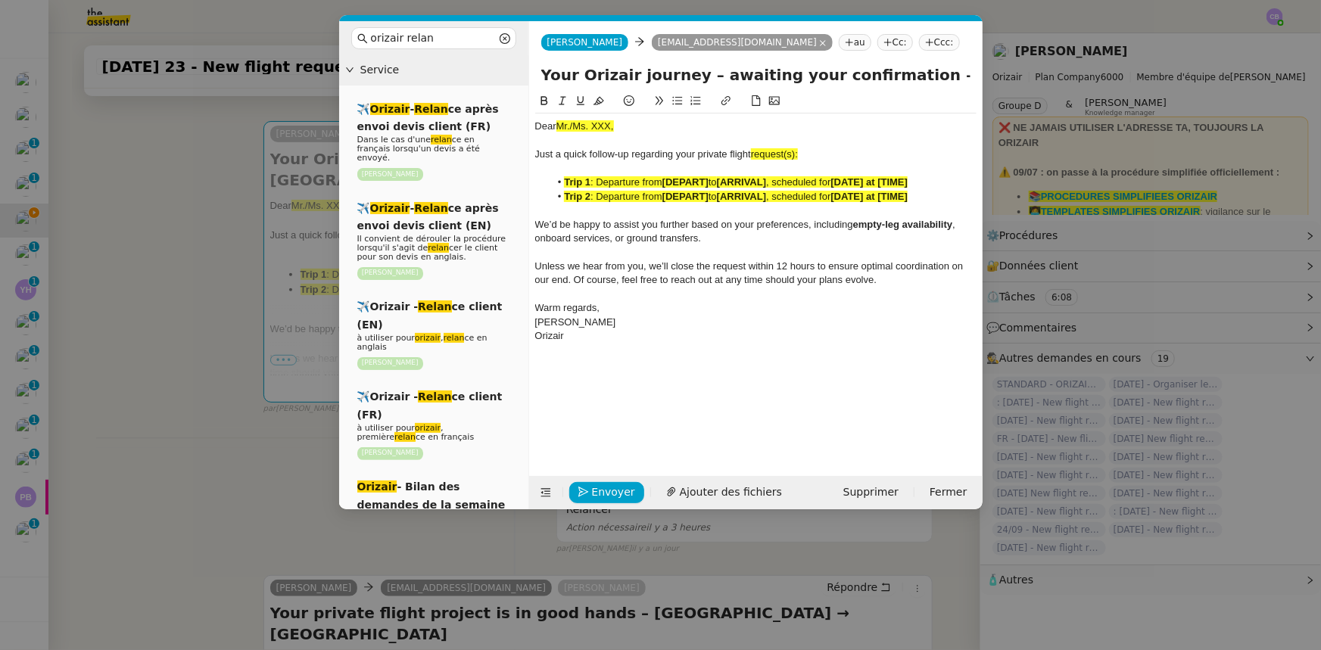
drag, startPoint x: 618, startPoint y: 126, endPoint x: 557, endPoint y: 125, distance: 60.6
click at [557, 125] on div "Dear Mr./Ms. XXX," at bounding box center [755, 127] width 441 height 14
click at [596, 104] on icon at bounding box center [599, 101] width 11 height 8
click at [612, 123] on div "Dear Mr./Ms. XXX," at bounding box center [755, 127] width 441 height 14
click at [798, 155] on span "request(s):" at bounding box center [774, 153] width 47 height 11
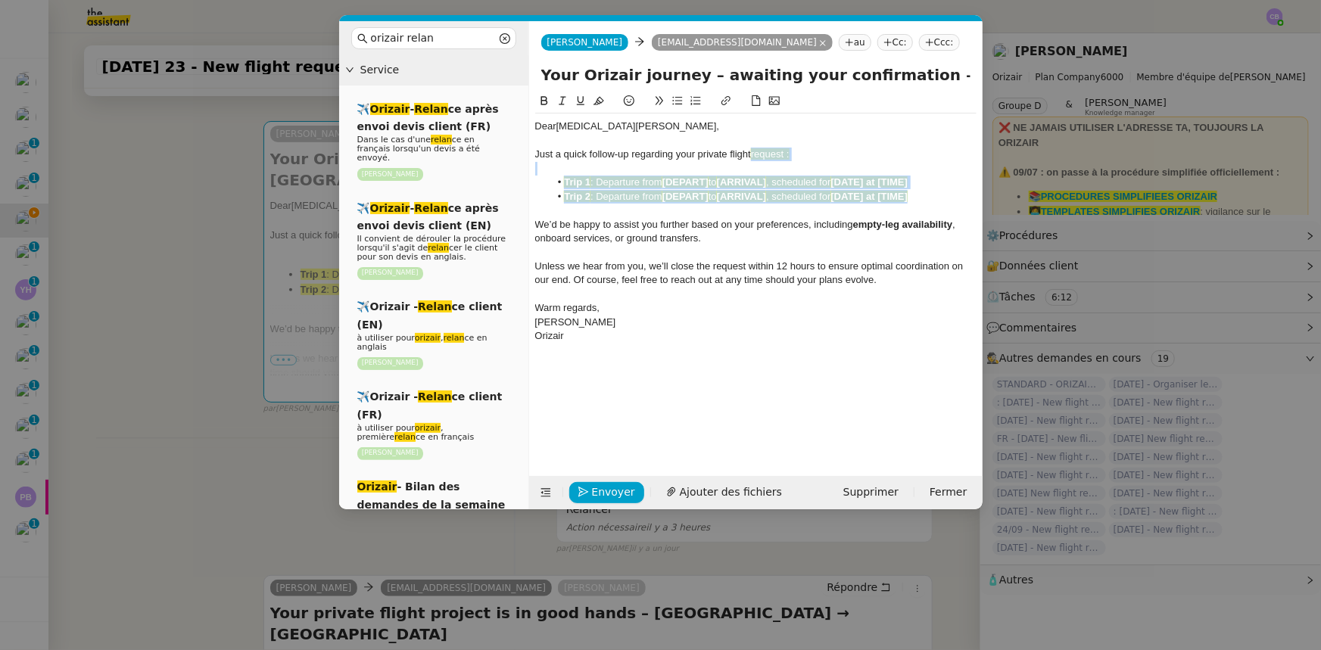
drag, startPoint x: 924, startPoint y: 197, endPoint x: 755, endPoint y: 156, distance: 173.7
click at [755, 156] on div "Dear [MEDICAL_DATA][PERSON_NAME], Just a quick follow-up regarding your private…" at bounding box center [755, 231] width 441 height 235
click at [599, 101] on icon at bounding box center [599, 101] width 11 height 8
click at [645, 215] on div at bounding box center [755, 211] width 441 height 14
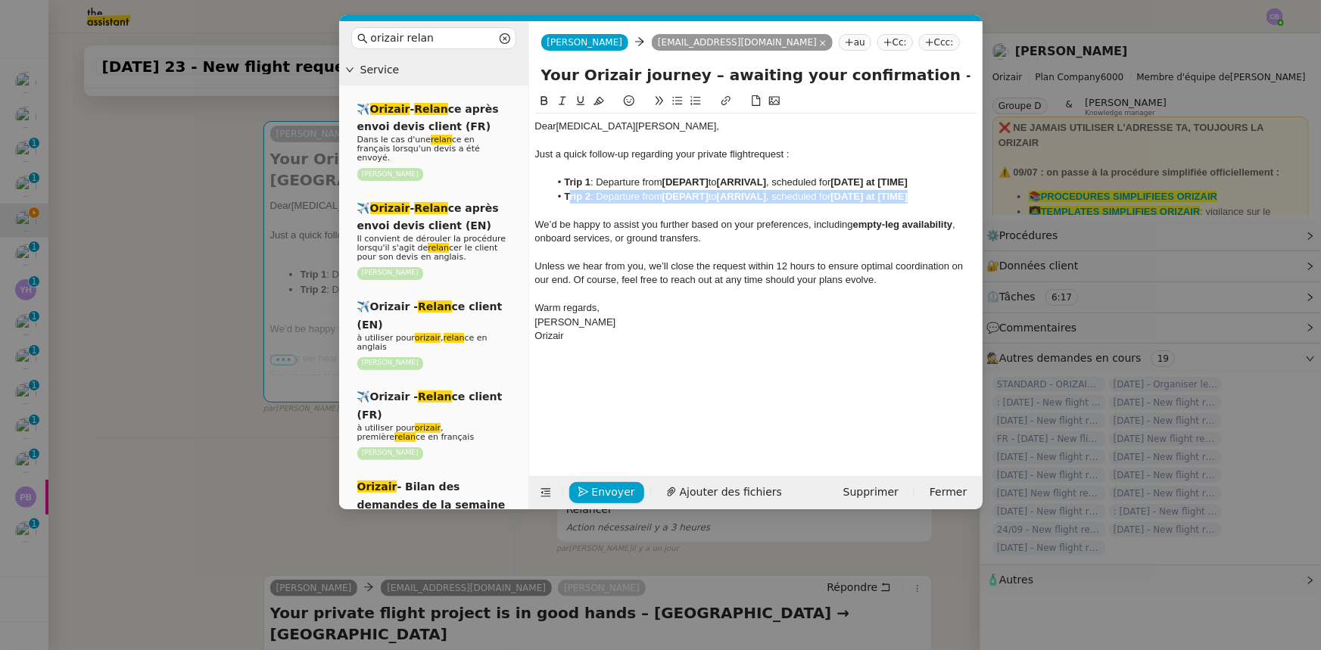
drag, startPoint x: 924, startPoint y: 197, endPoint x: 570, endPoint y: 198, distance: 353.6
click at [570, 198] on li "Trip 2 : Departure from [DEPART] to [ARRIVAL] , scheduled for [DATE] at [TIME]" at bounding box center [763, 197] width 427 height 14
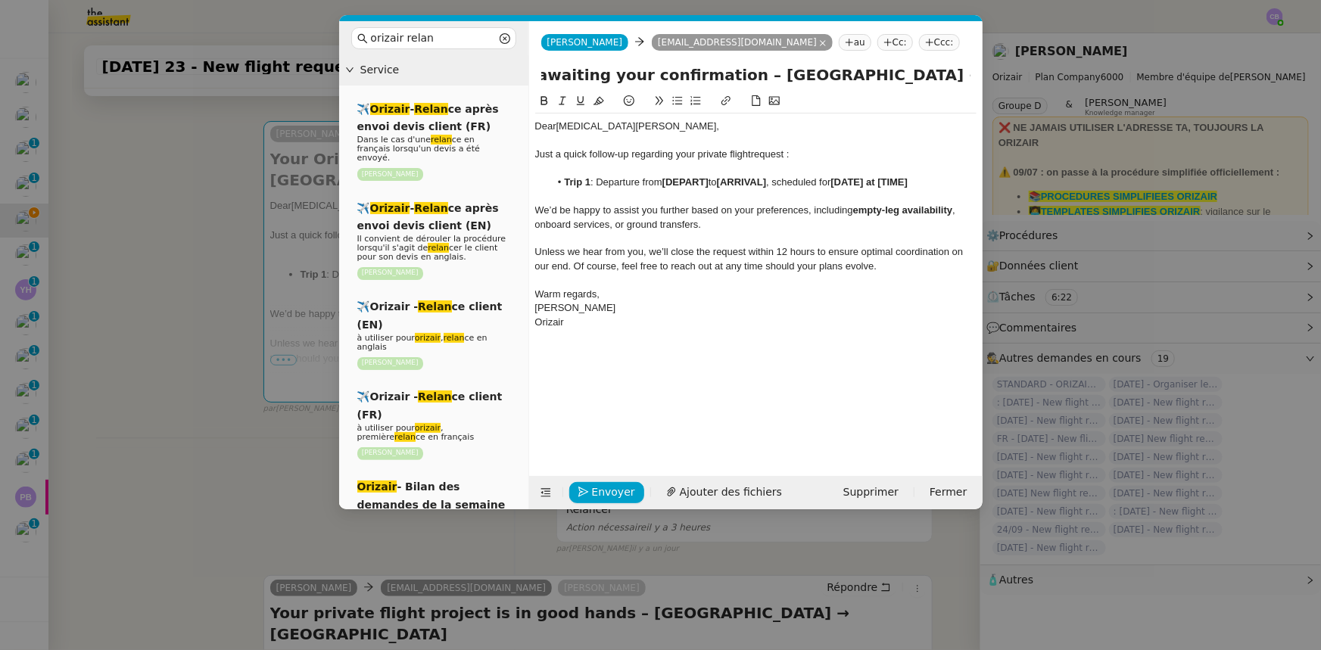
scroll to position [0, 225]
drag, startPoint x: 909, startPoint y: 72, endPoint x: 826, endPoint y: 73, distance: 82.5
click at [826, 73] on input "Your Orizair journey – awaiting your confirmation – [GEOGRAPHIC_DATA] → [GEOGRA…" at bounding box center [755, 75] width 429 height 23
drag, startPoint x: 712, startPoint y: 182, endPoint x: 665, endPoint y: 180, distance: 46.2
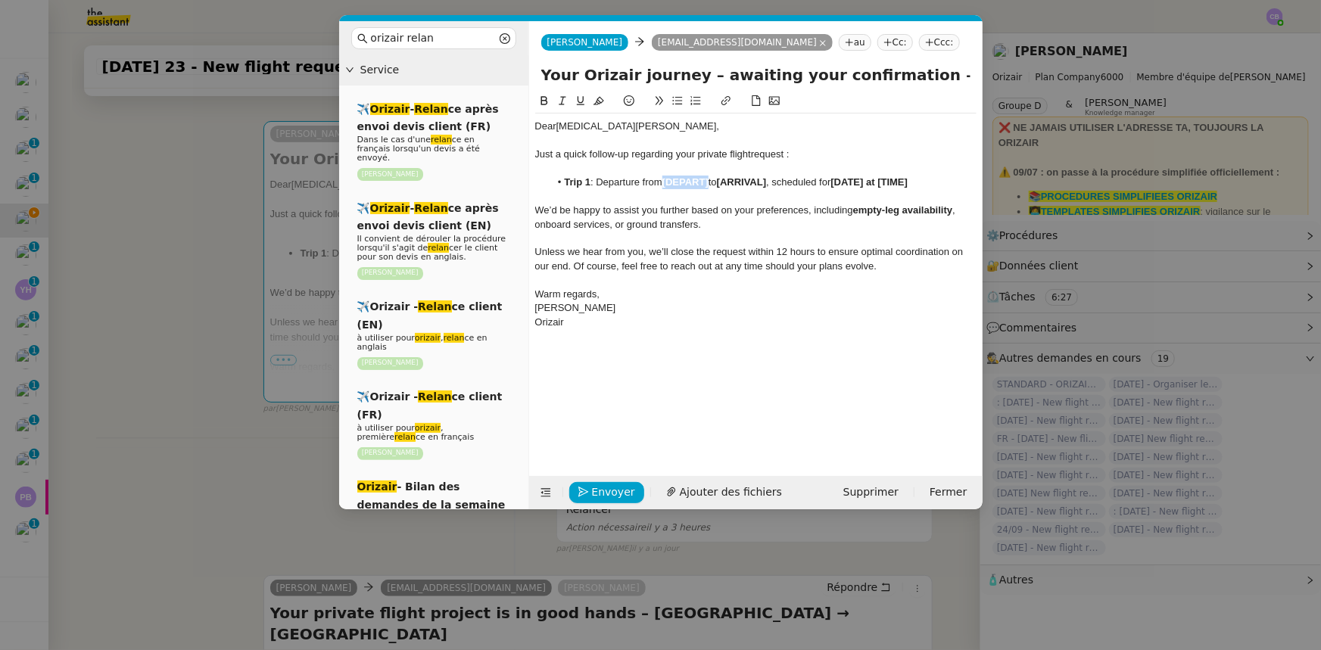
click at [665, 180] on li "Trip 1 : Departure from [DEPART] to [ARRIVAL] , scheduled for [DATE] at [TIME]" at bounding box center [763, 183] width 427 height 14
drag, startPoint x: 664, startPoint y: 180, endPoint x: 748, endPoint y: 180, distance: 84.0
click at [748, 180] on li "Trip 1 : Departure from [GEOGRAPHIC_DATA] to [ARRIVAL] , scheduled for [DATE] a…" at bounding box center [763, 183] width 427 height 14
click at [544, 100] on icon at bounding box center [544, 100] width 11 height 11
click at [545, 492] on icon at bounding box center [546, 493] width 11 height 11
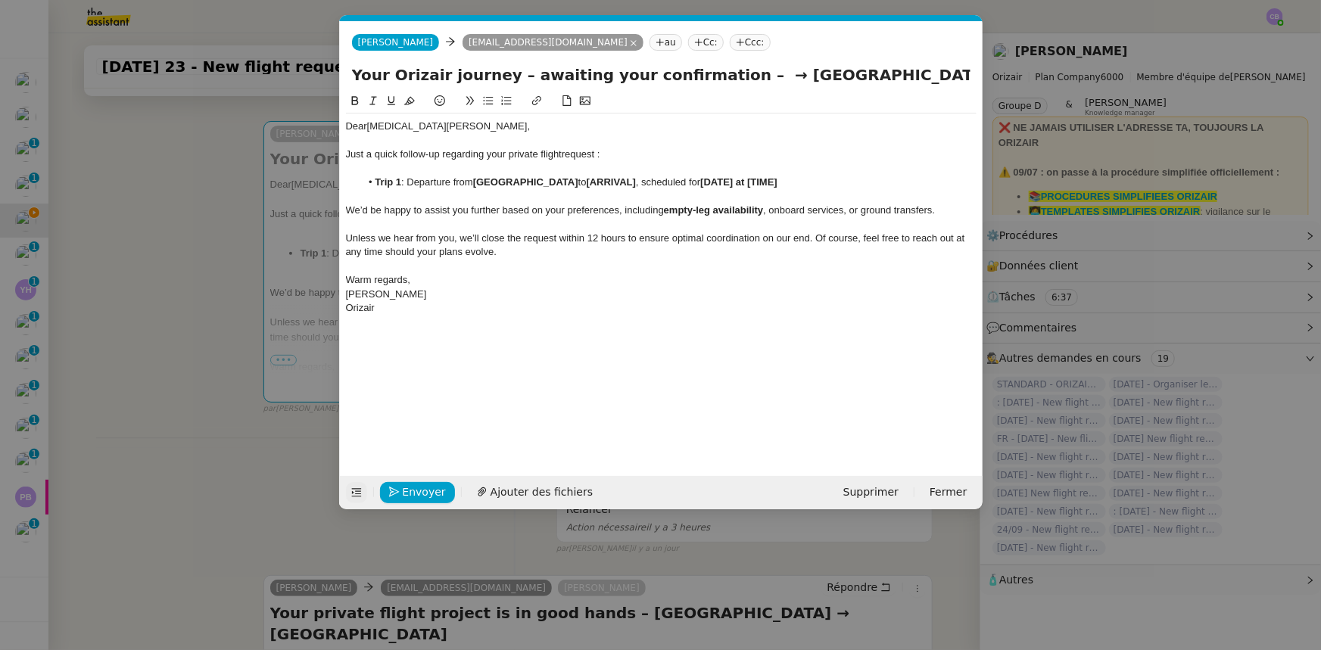
drag, startPoint x: 741, startPoint y: 73, endPoint x: 858, endPoint y: 76, distance: 116.6
click at [858, 76] on input "Your Orizair journey – awaiting your confirmation – → [GEOGRAPHIC_DATA]" at bounding box center [661, 75] width 619 height 23
drag, startPoint x: 631, startPoint y: 182, endPoint x: 583, endPoint y: 182, distance: 48.5
click at [583, 182] on li "Trip 1 : Departure from [GEOGRAPHIC_DATA] to [ARRIVAL] , scheduled for [DATE] a…" at bounding box center [668, 183] width 616 height 14
drag, startPoint x: 583, startPoint y: 182, endPoint x: 649, endPoint y: 181, distance: 65.9
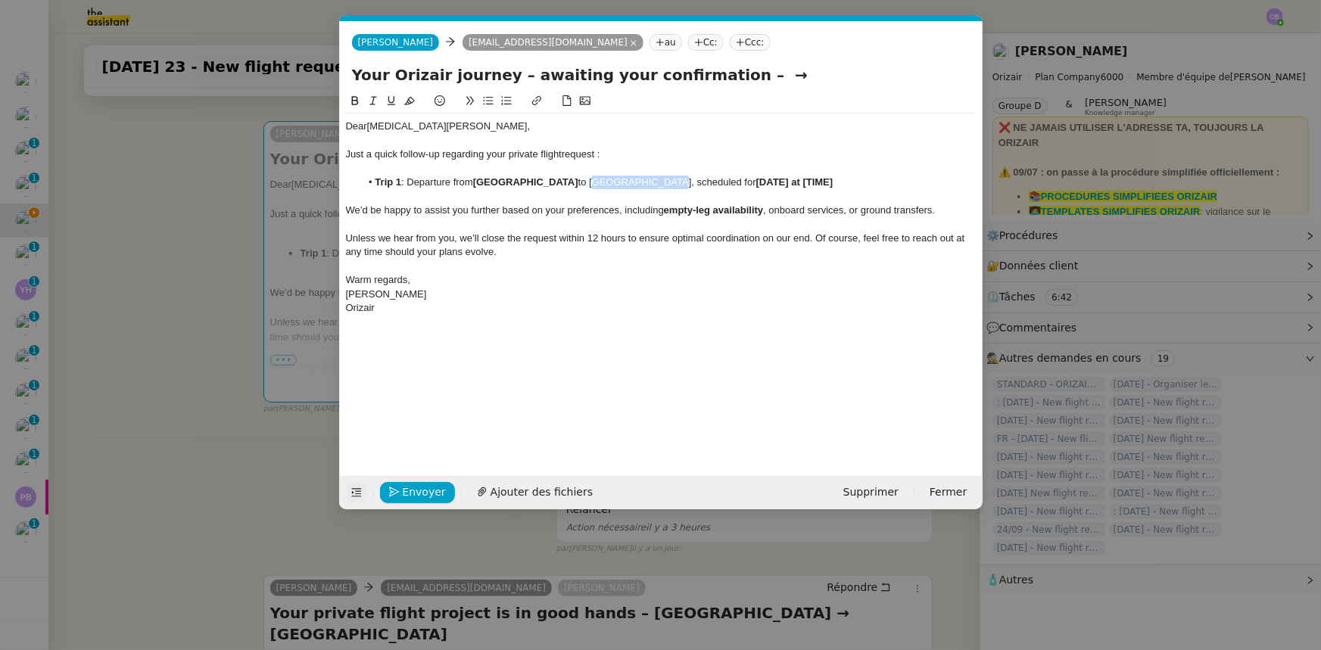
click at [649, 181] on li "Trip 1 : Departure from [GEOGRAPHIC_DATA] to [GEOGRAPHIC_DATA], scheduled for […" at bounding box center [668, 183] width 616 height 14
click at [351, 98] on icon at bounding box center [354, 100] width 7 height 9
drag, startPoint x: 733, startPoint y: 73, endPoint x: 710, endPoint y: 74, distance: 22.8
click at [710, 74] on input "Your Orizair journey – awaiting your confirmation – →" at bounding box center [661, 75] width 619 height 23
type input "Your Orizair journey – awaiting your confirmation"
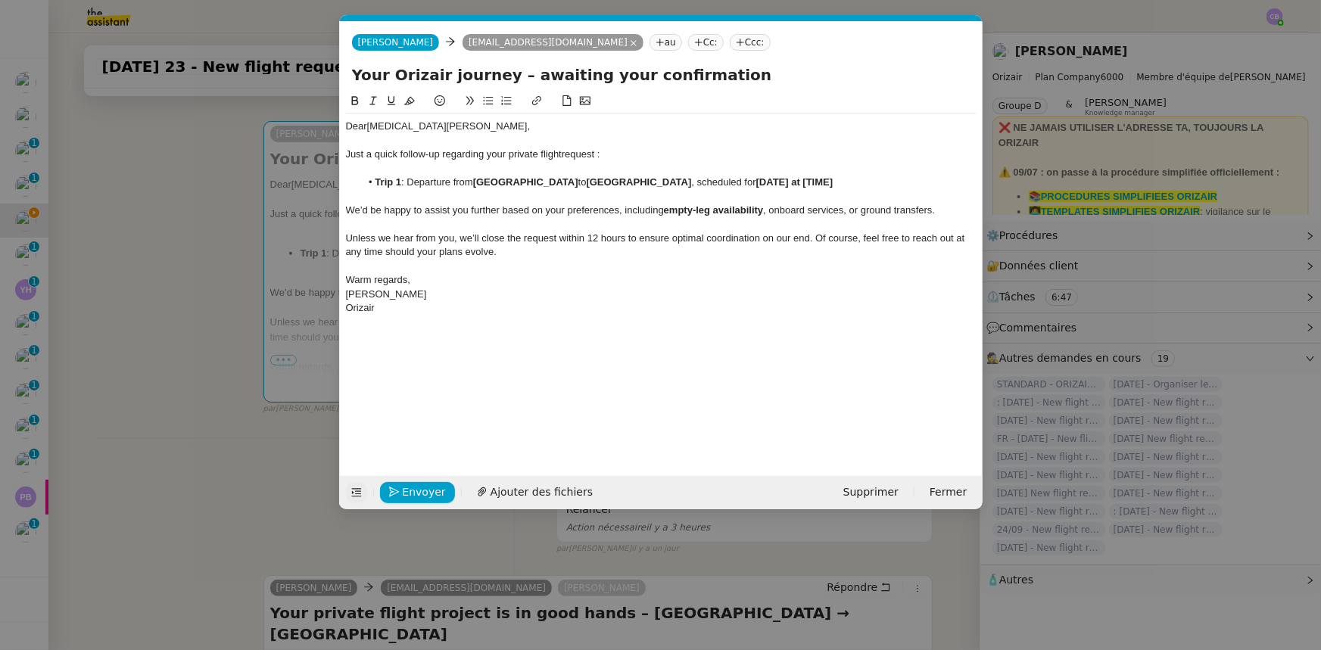
click at [756, 182] on strong "[DATE] at [TIME]" at bounding box center [794, 181] width 77 height 11
click at [756, 181] on strong "[[DATE] at [TIME]" at bounding box center [796, 181] width 80 height 11
click at [834, 182] on strong "[DATE] at [TIME]" at bounding box center [794, 181] width 77 height 11
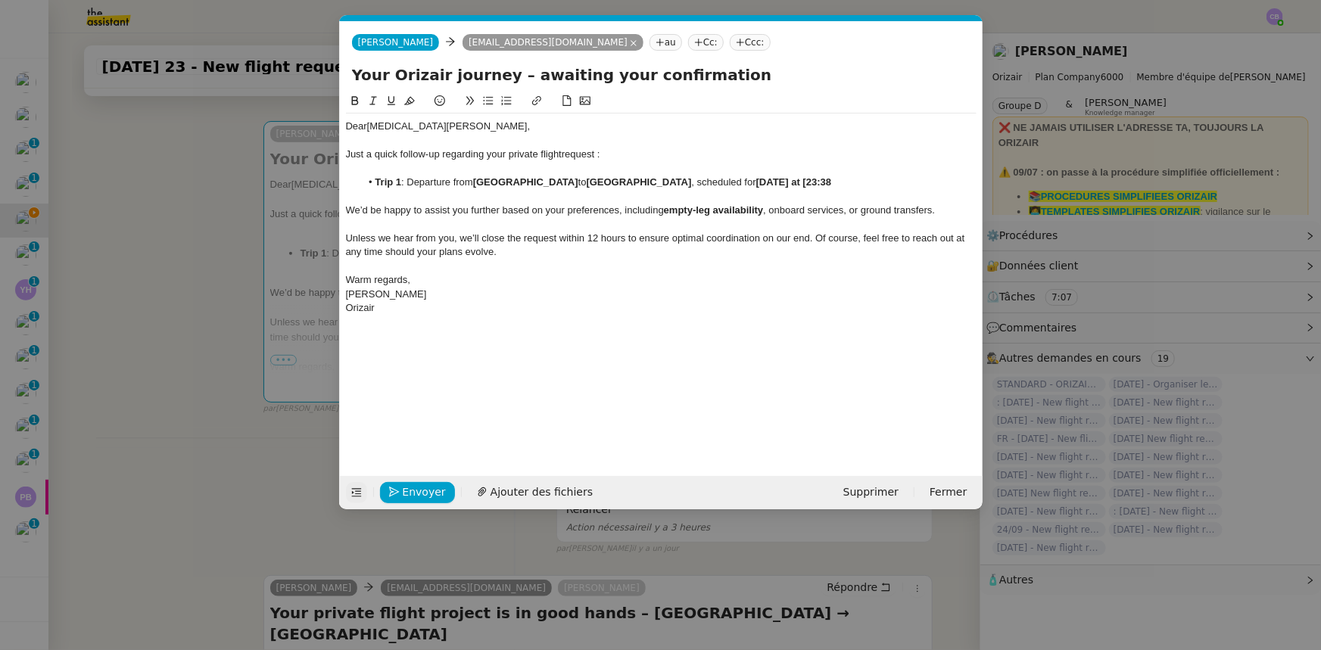
click at [825, 181] on strong "[DATE] at [23:38" at bounding box center [793, 181] width 75 height 11
click at [238, 475] on nz-modal-container "orizair [PERSON_NAME] Service ✈️ Orizair - [PERSON_NAME] après envoi devis clie…" at bounding box center [660, 325] width 1321 height 650
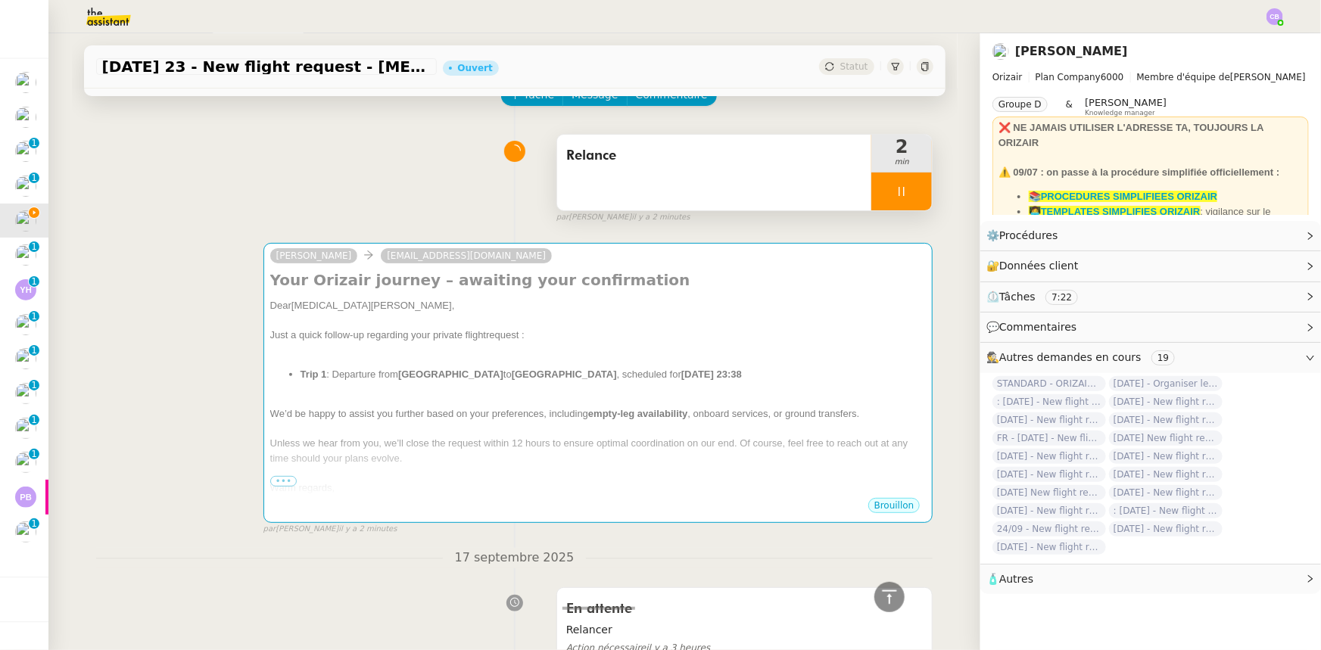
scroll to position [68, 0]
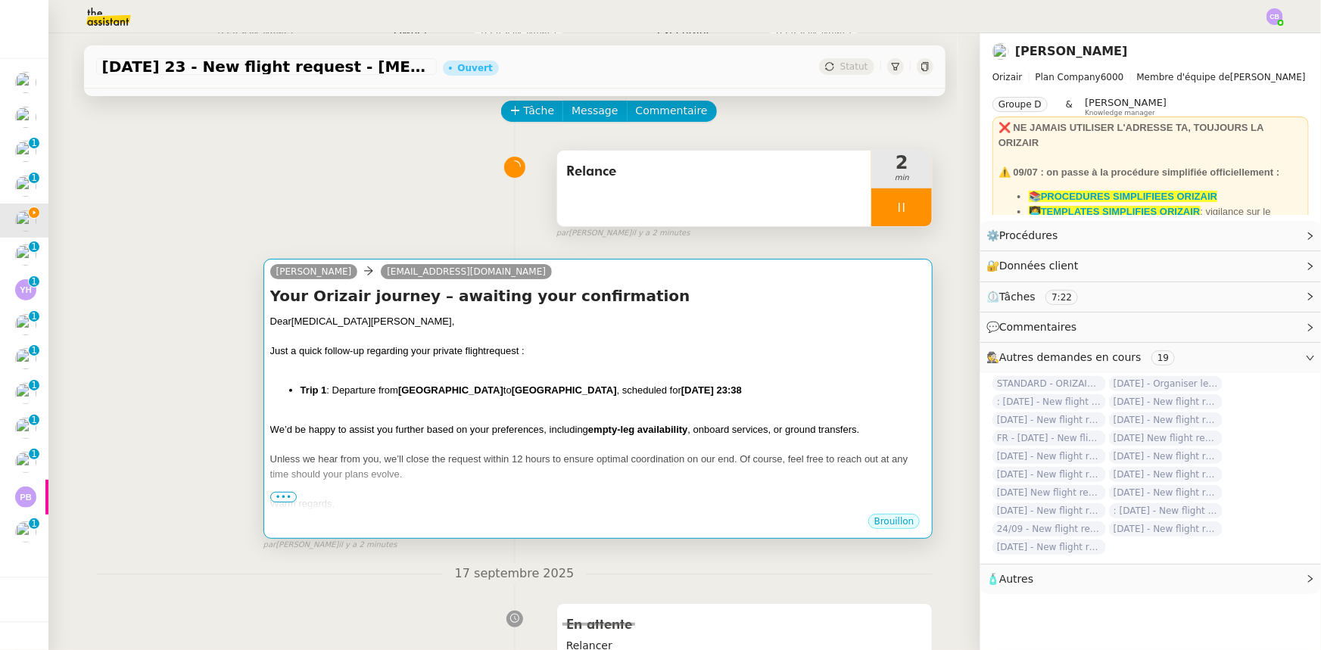
click at [519, 423] on div at bounding box center [598, 415] width 656 height 15
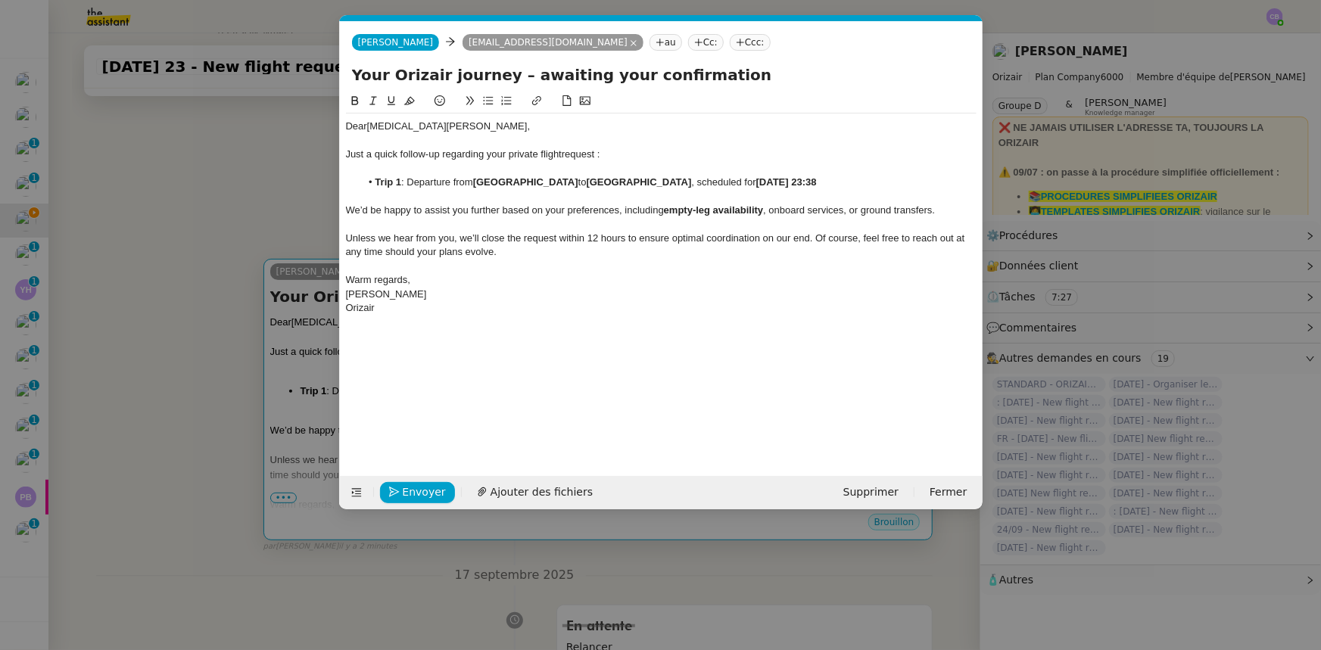
scroll to position [0, 86]
click at [431, 491] on span "Envoyer" at bounding box center [424, 492] width 43 height 17
click at [431, 491] on span "Confirmer l'envoi" at bounding box center [448, 492] width 91 height 17
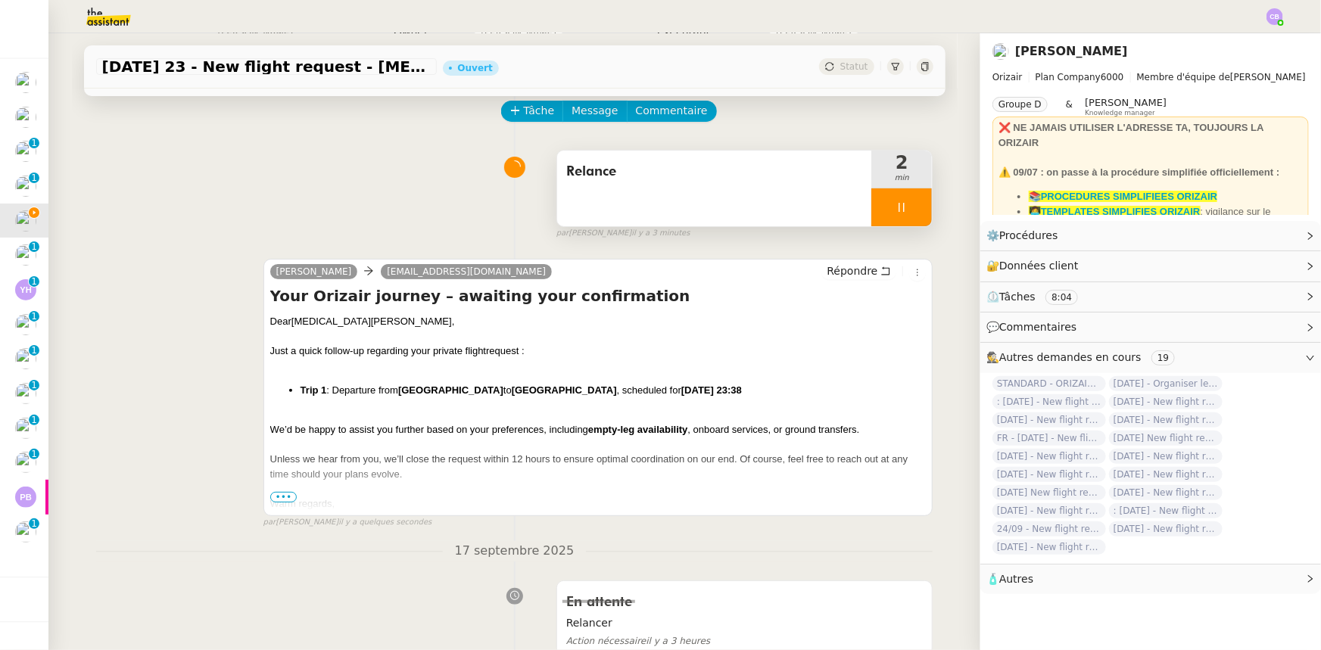
click at [876, 201] on div at bounding box center [901, 208] width 61 height 38
click at [911, 208] on icon at bounding box center [917, 207] width 12 height 12
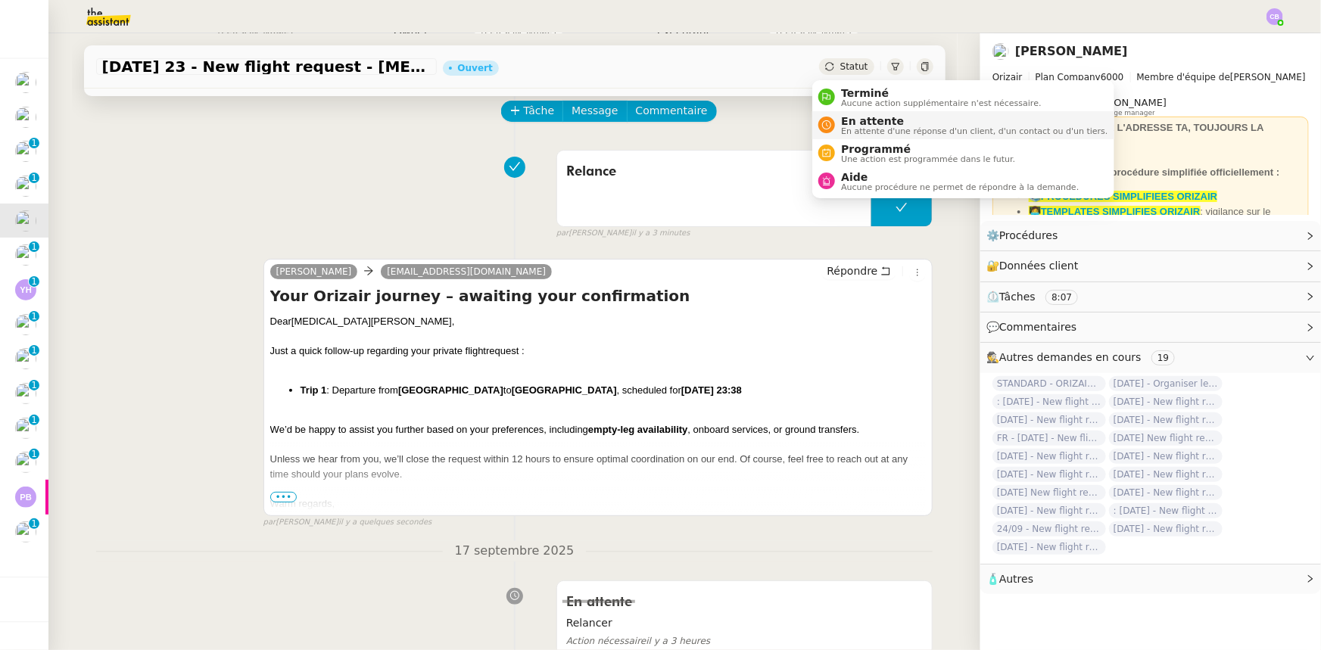
click at [871, 123] on span "En attente" at bounding box center [974, 121] width 267 height 12
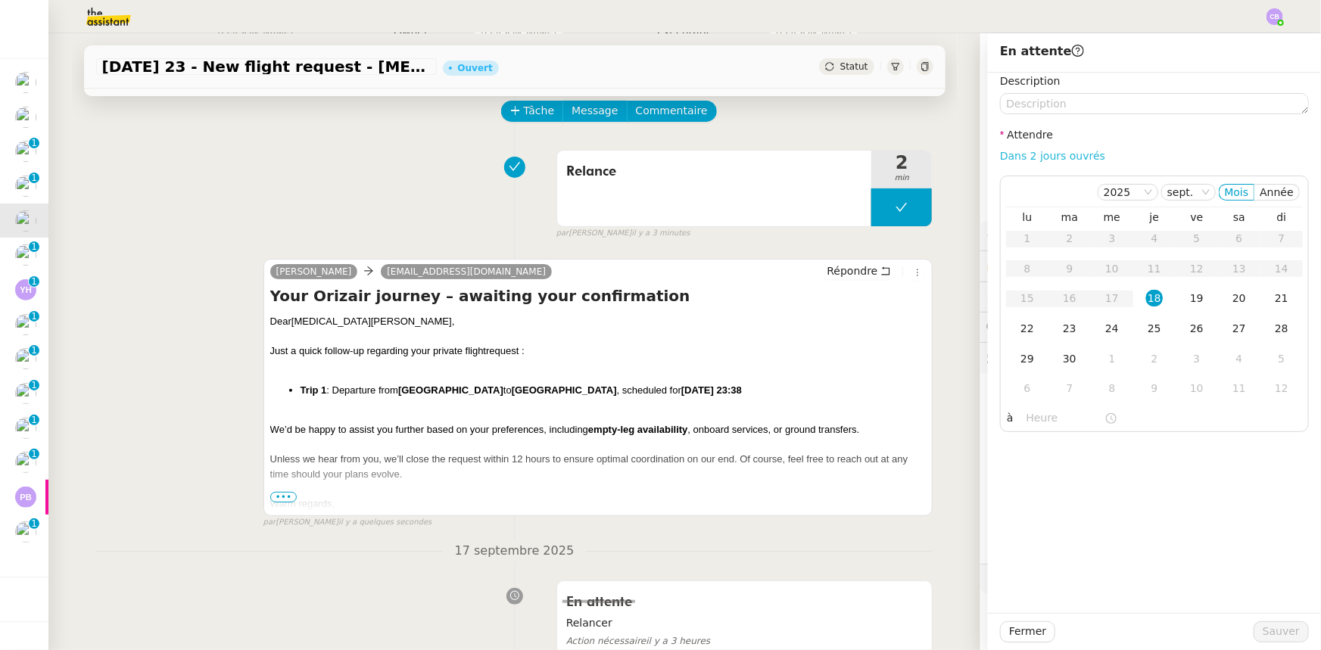
click at [1000, 157] on link "Dans 2 jours ouvrés" at bounding box center [1052, 156] width 105 height 12
type input "07:00"
click at [1189, 299] on div "19" at bounding box center [1197, 298] width 17 height 17
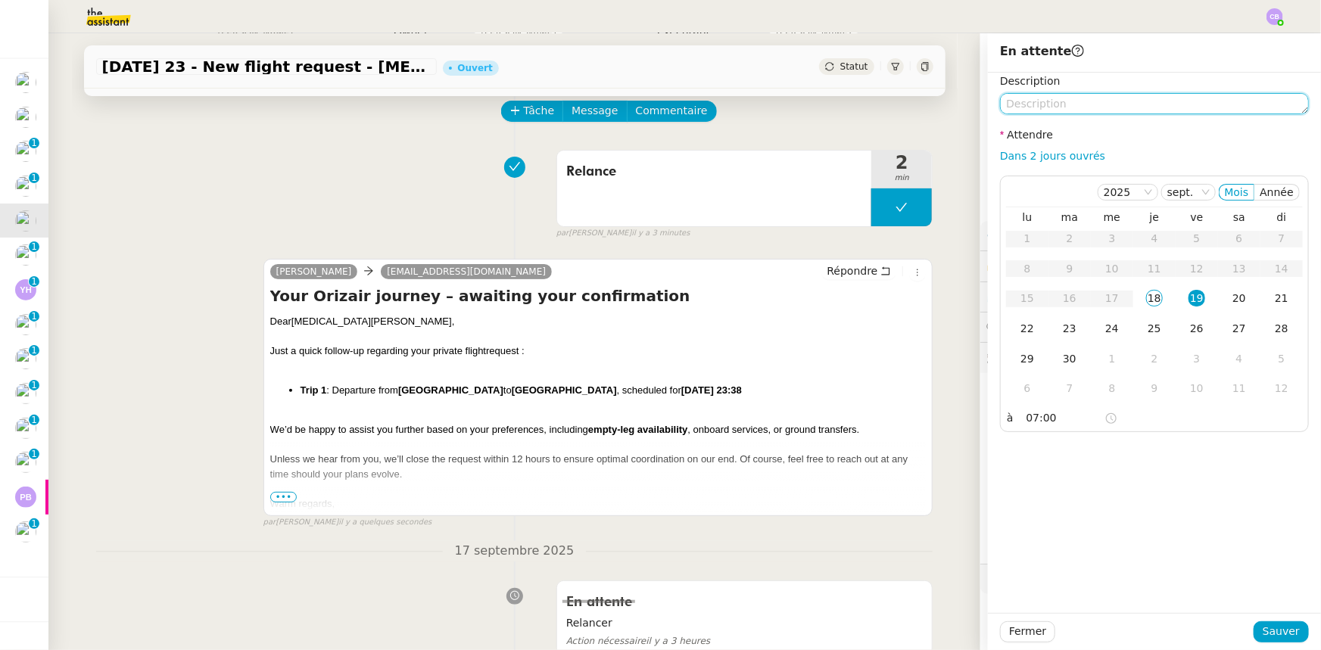
click at [1067, 106] on textarea at bounding box center [1154, 103] width 309 height 21
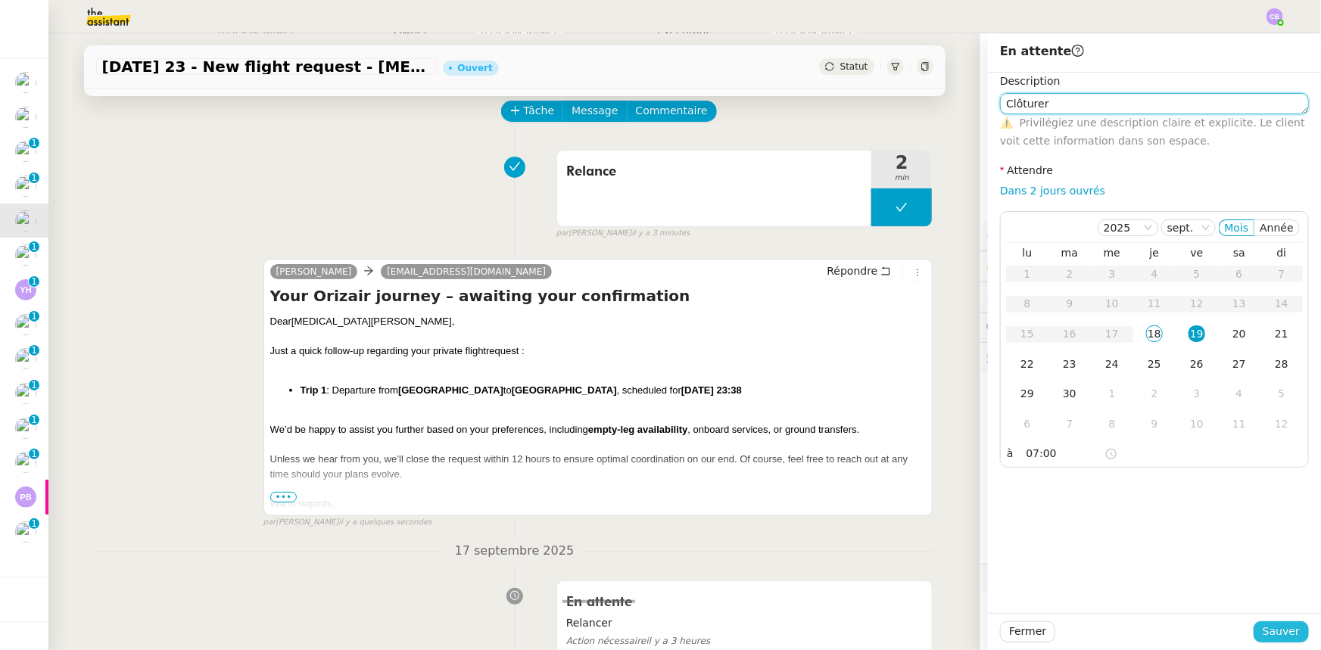
type textarea "Clôturer"
click at [1273, 632] on span "Sauver" at bounding box center [1281, 631] width 37 height 17
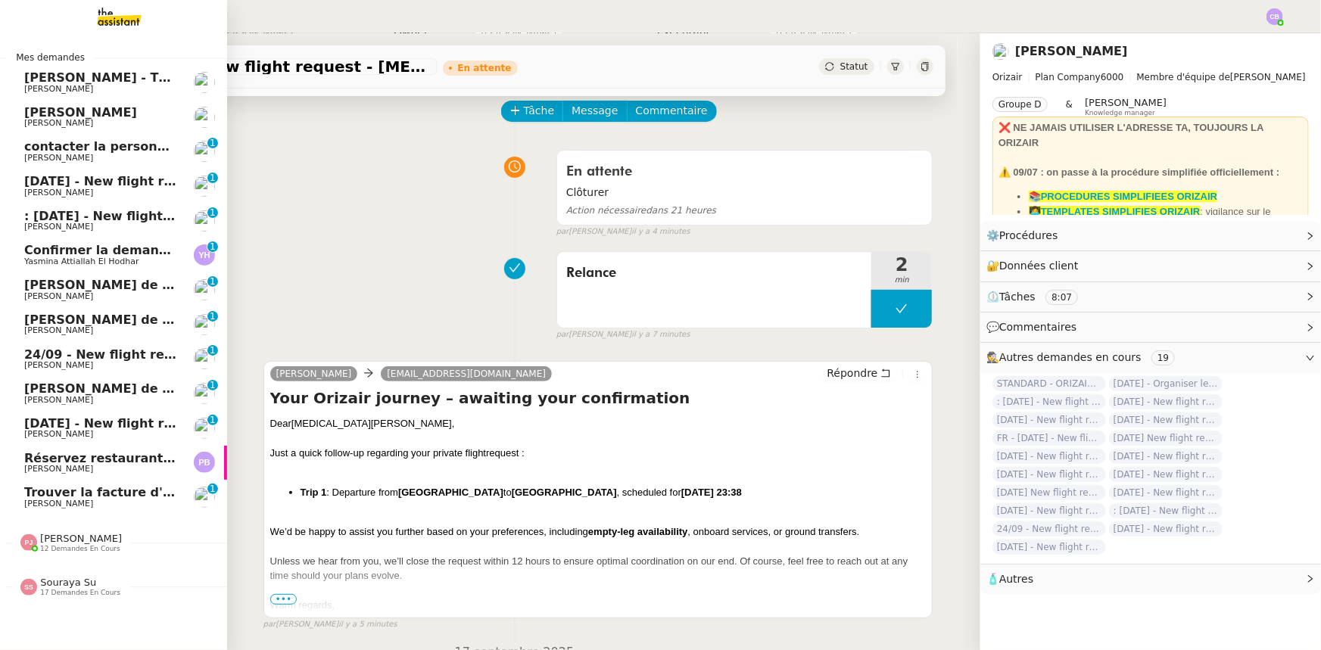
click at [79, 181] on span "[DATE] - New flight request - [PERSON_NAME]" at bounding box center [180, 181] width 313 height 14
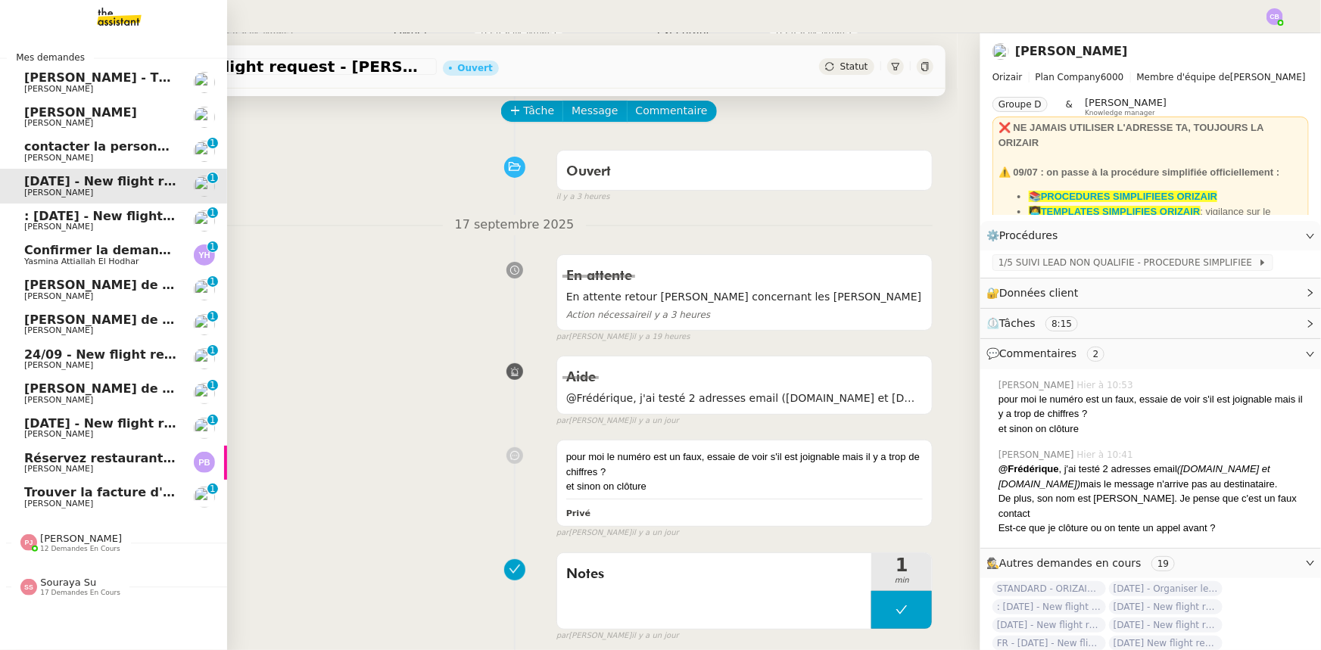
click at [103, 219] on span ": [DATE] - New flight request - [PERSON_NAME]" at bounding box center [185, 216] width 322 height 14
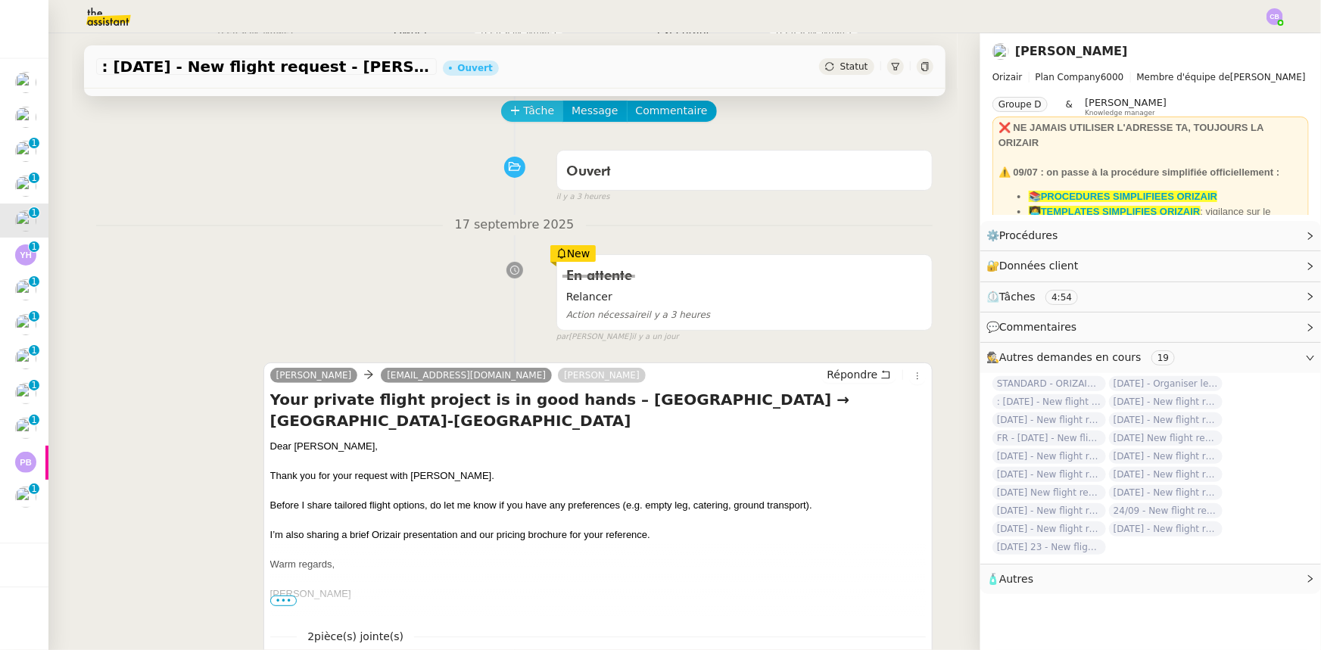
click at [524, 114] on span "Tâche" at bounding box center [539, 110] width 31 height 17
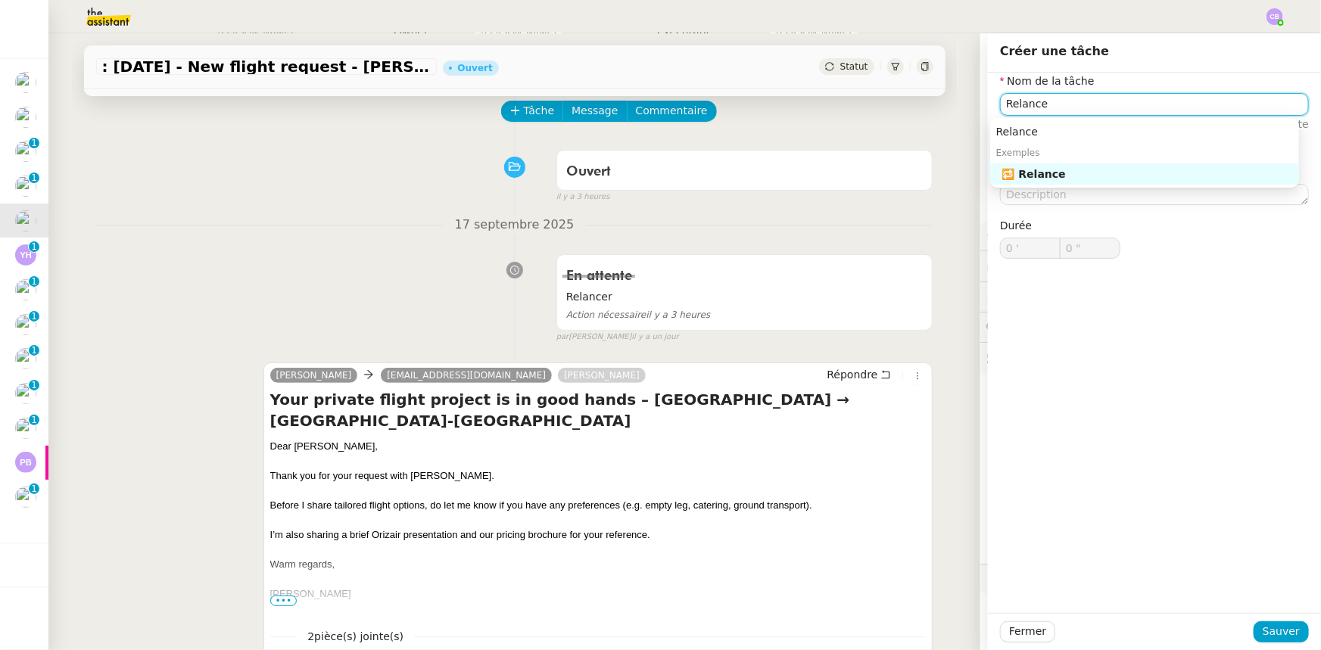
click at [1019, 175] on div "🔁 Relance" at bounding box center [1147, 174] width 291 height 14
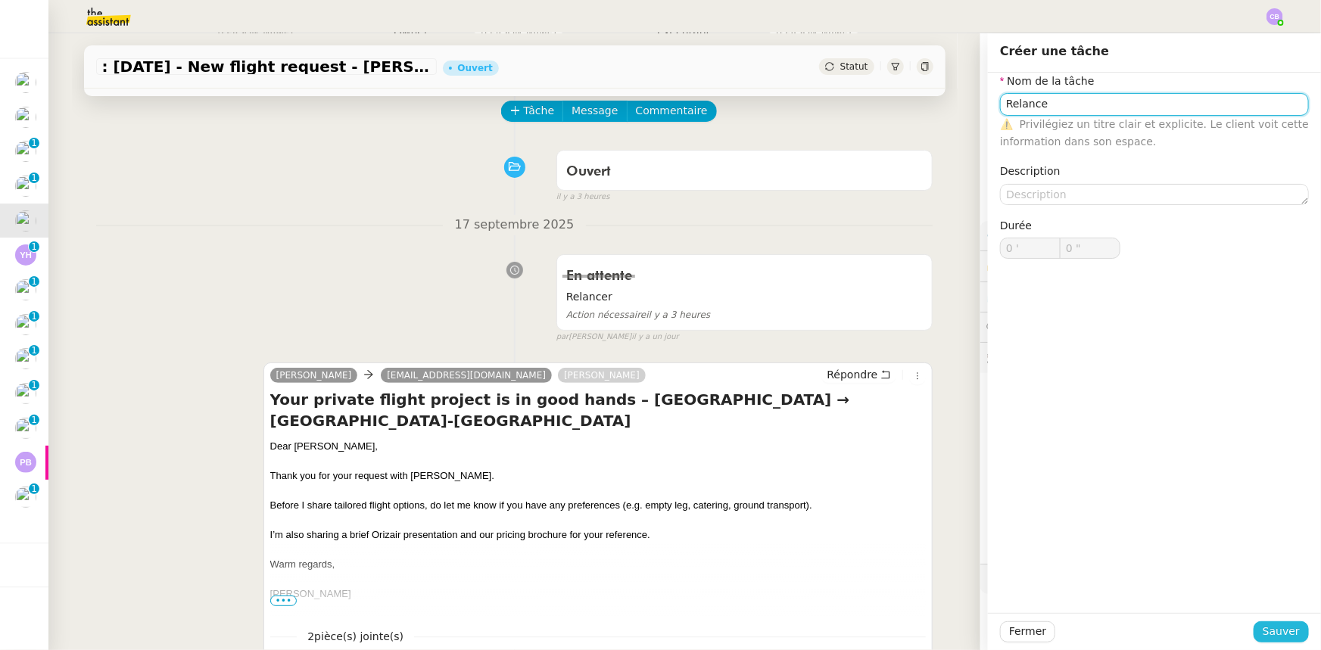
type input "Relance"
click at [1274, 634] on span "Sauver" at bounding box center [1281, 631] width 37 height 17
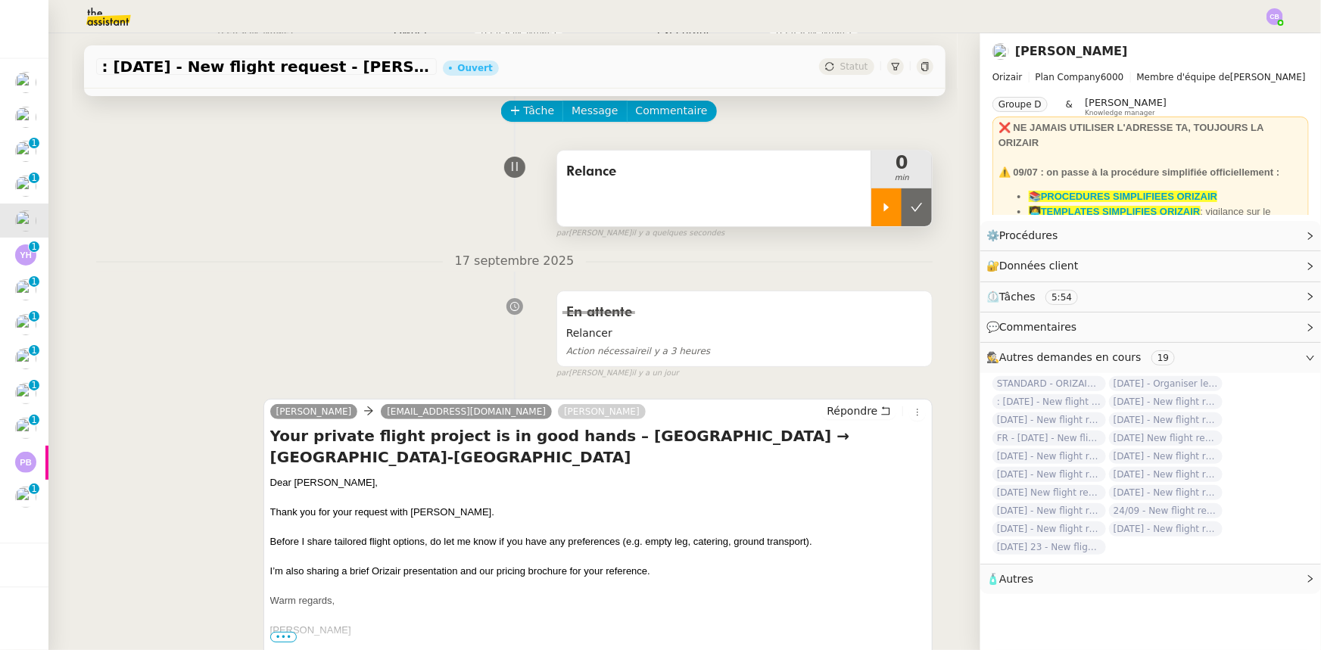
click at [871, 215] on div at bounding box center [886, 208] width 30 height 38
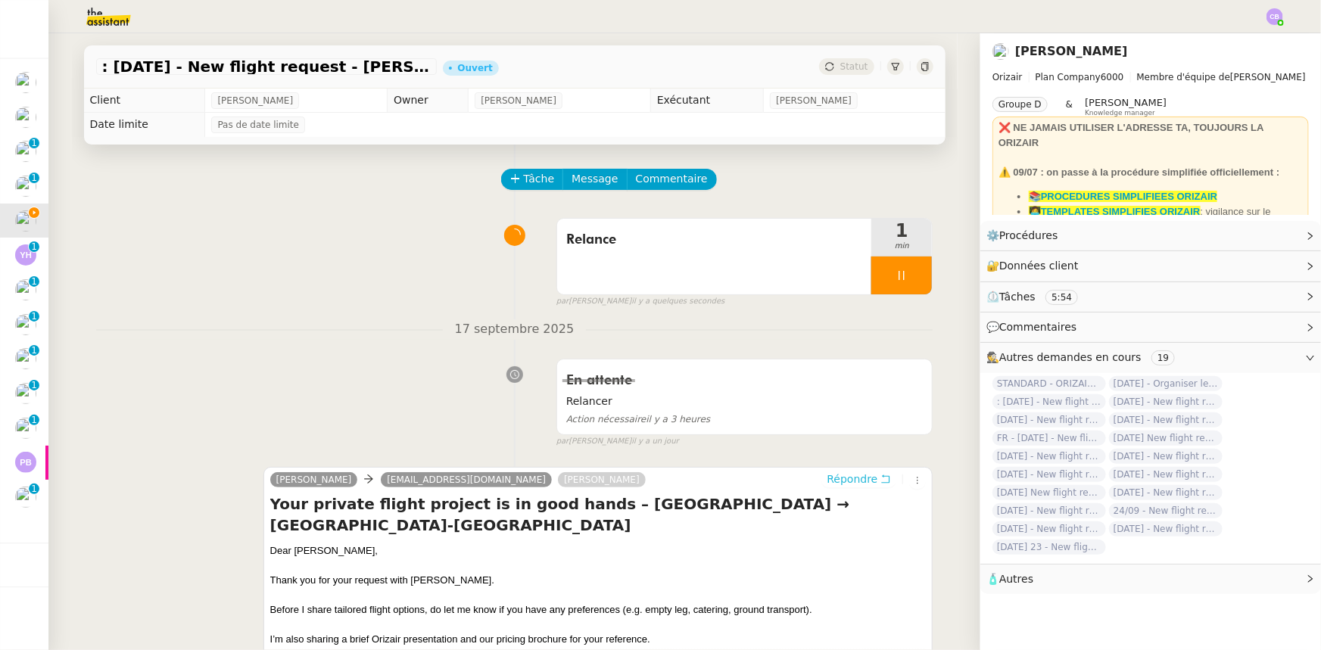
click at [834, 485] on span "Répondre" at bounding box center [852, 479] width 51 height 15
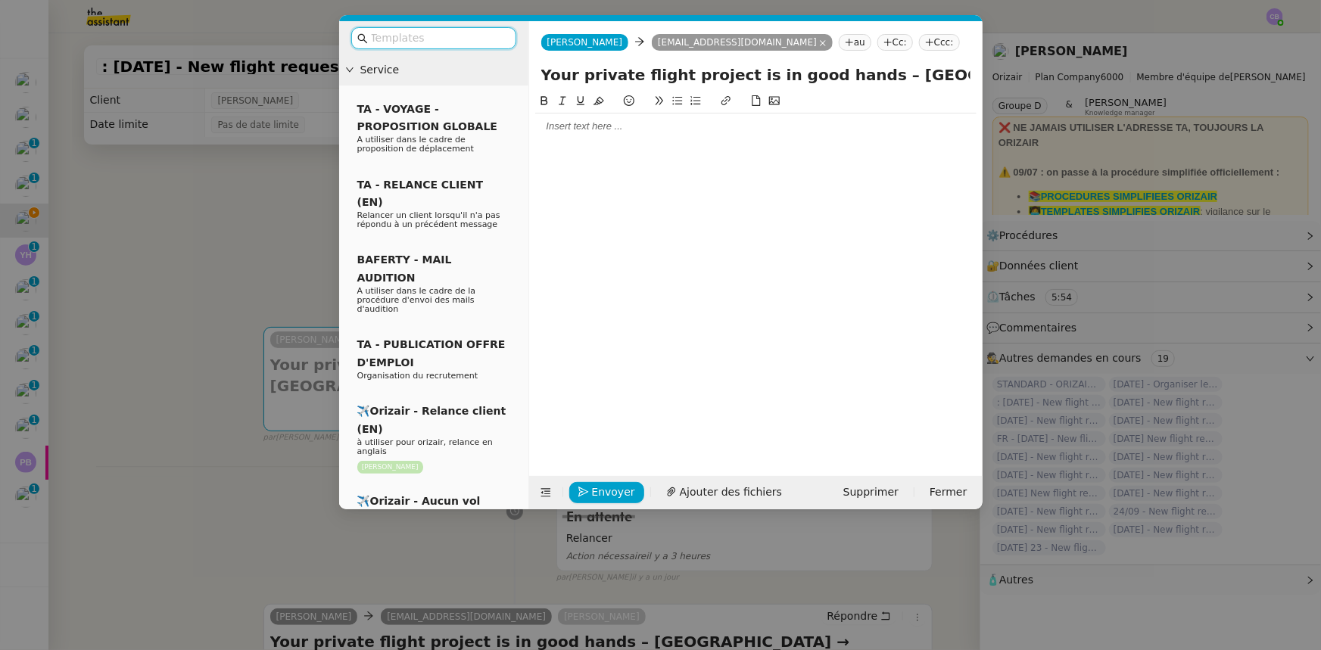
click at [479, 36] on input "text" at bounding box center [439, 38] width 136 height 17
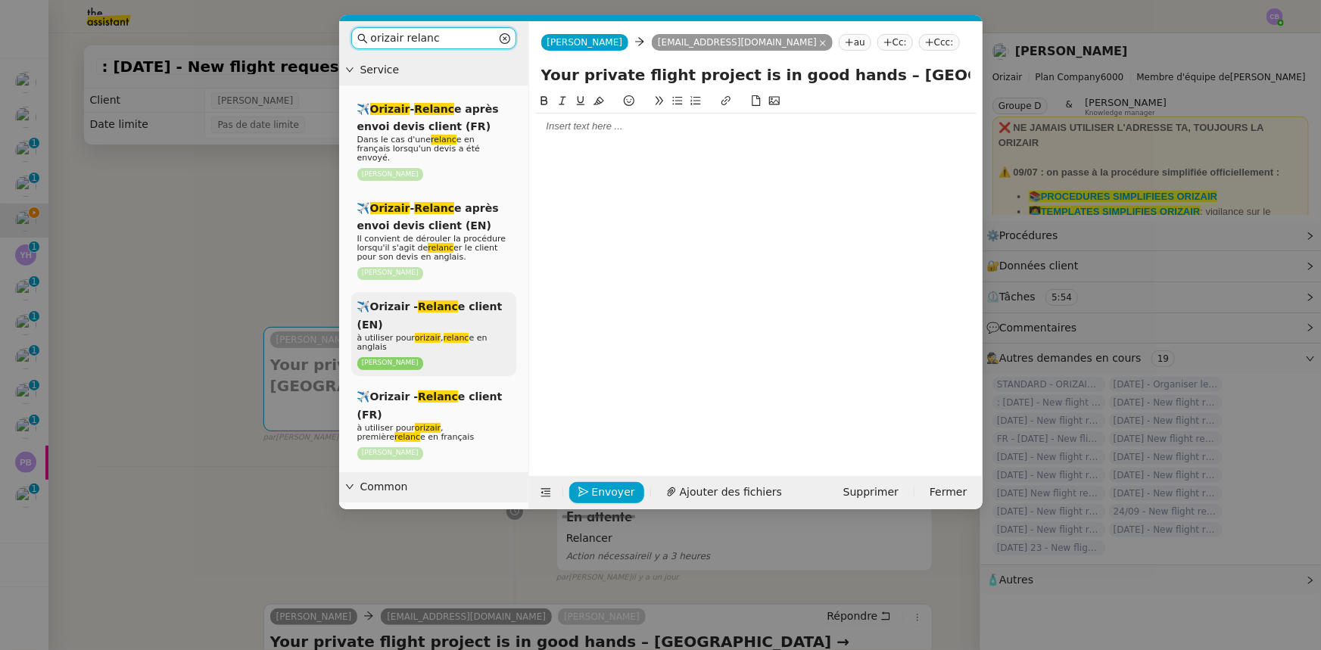
type input "orizair relanc"
click at [472, 301] on span "✈️Orizair - Relanc e client (EN)" at bounding box center [429, 316] width 145 height 30
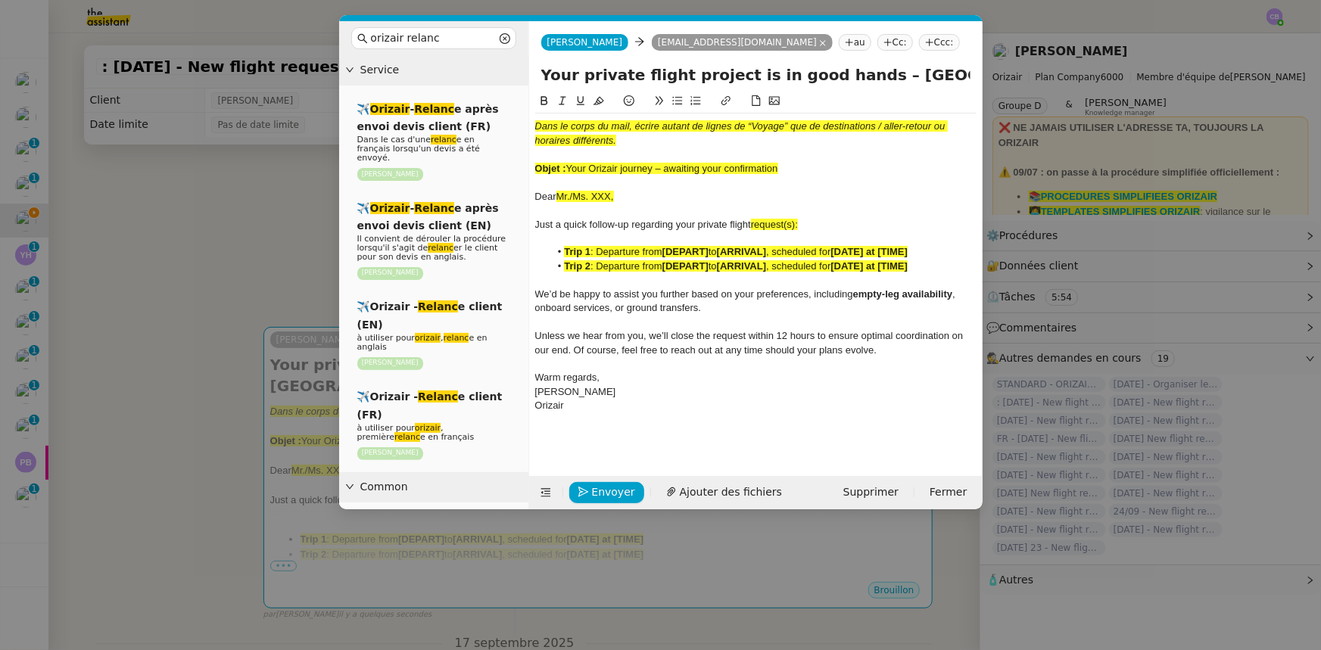
drag, startPoint x: 781, startPoint y: 167, endPoint x: 569, endPoint y: 167, distance: 211.2
click at [569, 167] on div "Objet : Your Orizair journey – awaiting your confirmation" at bounding box center [755, 169] width 441 height 14
copy span "Your Orizair journey – awaiting your confirmation"
drag, startPoint x: 846, startPoint y: 76, endPoint x: 537, endPoint y: 76, distance: 308.9
click at [537, 76] on div "Your private flight project is in good hands – [GEOGRAPHIC_DATA] → [GEOGRAPHIC_…" at bounding box center [756, 78] width 454 height 29
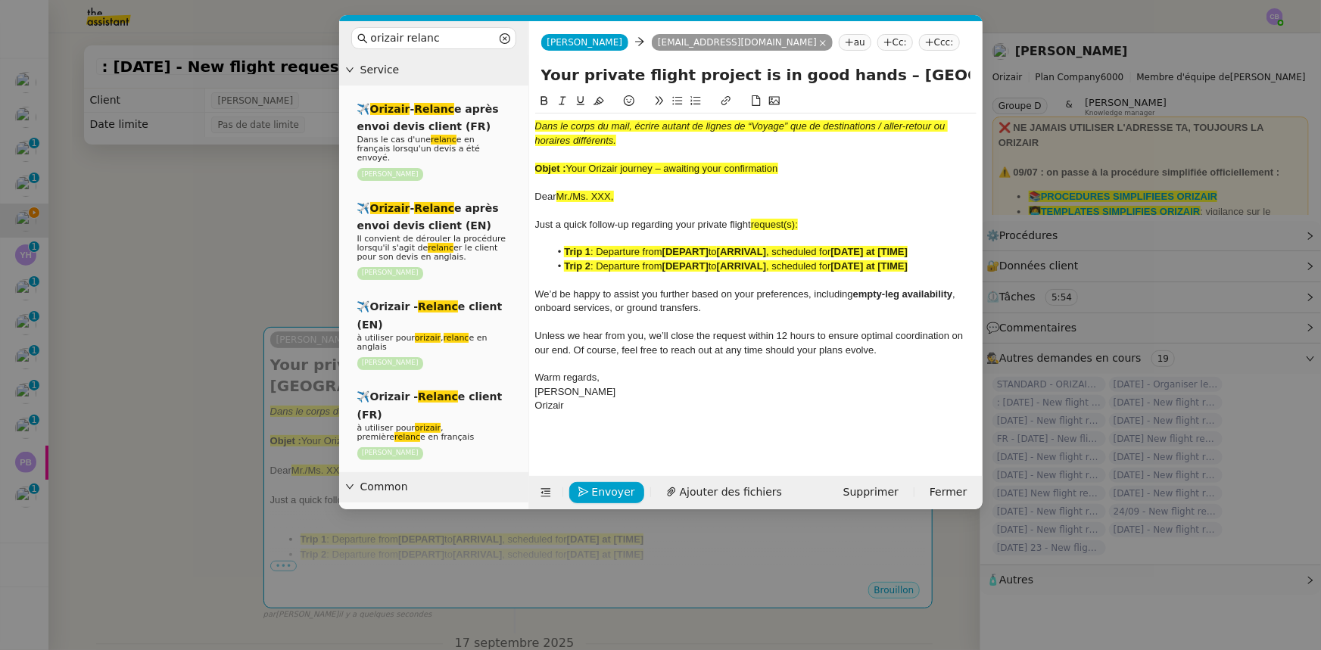
paste input "Orizair journey – awaiting your confirmation"
type input "Your Orizair journey – awaiting your confirmation – [GEOGRAPHIC_DATA] → [GEOGRA…"
drag, startPoint x: 783, startPoint y: 171, endPoint x: 536, endPoint y: 129, distance: 250.4
click at [536, 129] on div "Dans le corps du mail, écrire autant de lignes de “Voyage” que de destinations …" at bounding box center [755, 267] width 441 height 306
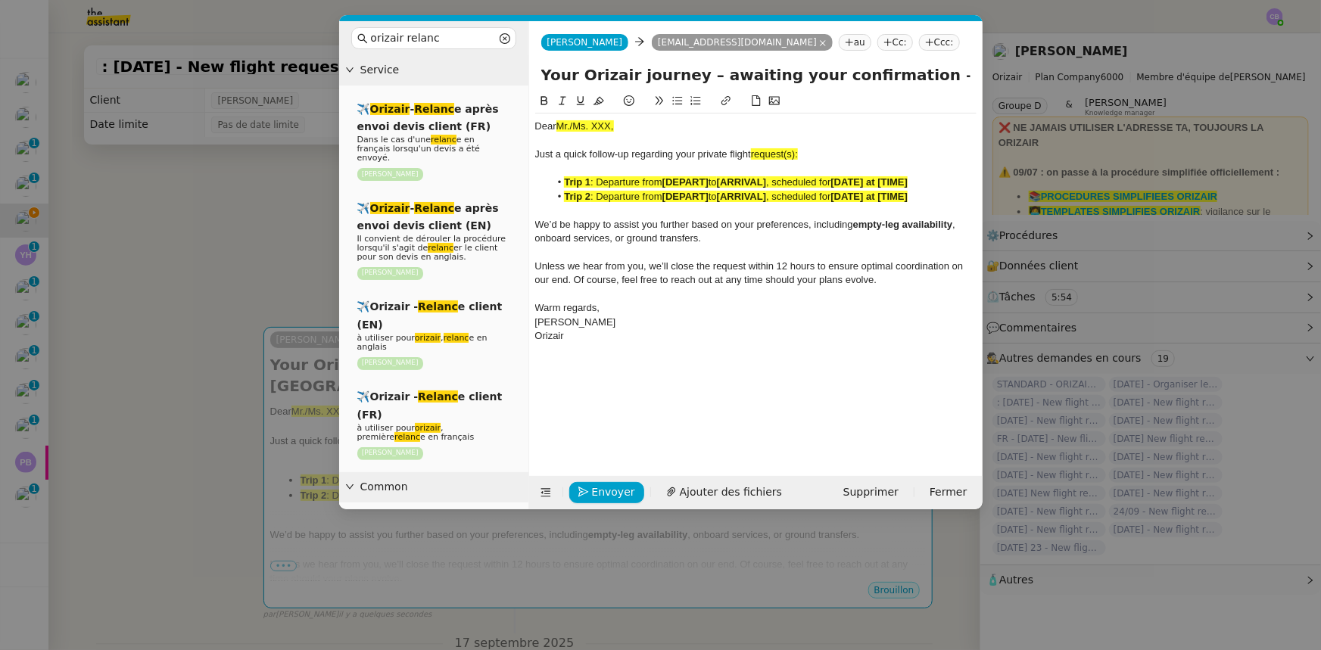
click at [274, 260] on nz-modal-container "orizair relanc Service ✈️ Orizair - Relanc e après envoi devis client (FR) Dans…" at bounding box center [660, 325] width 1321 height 650
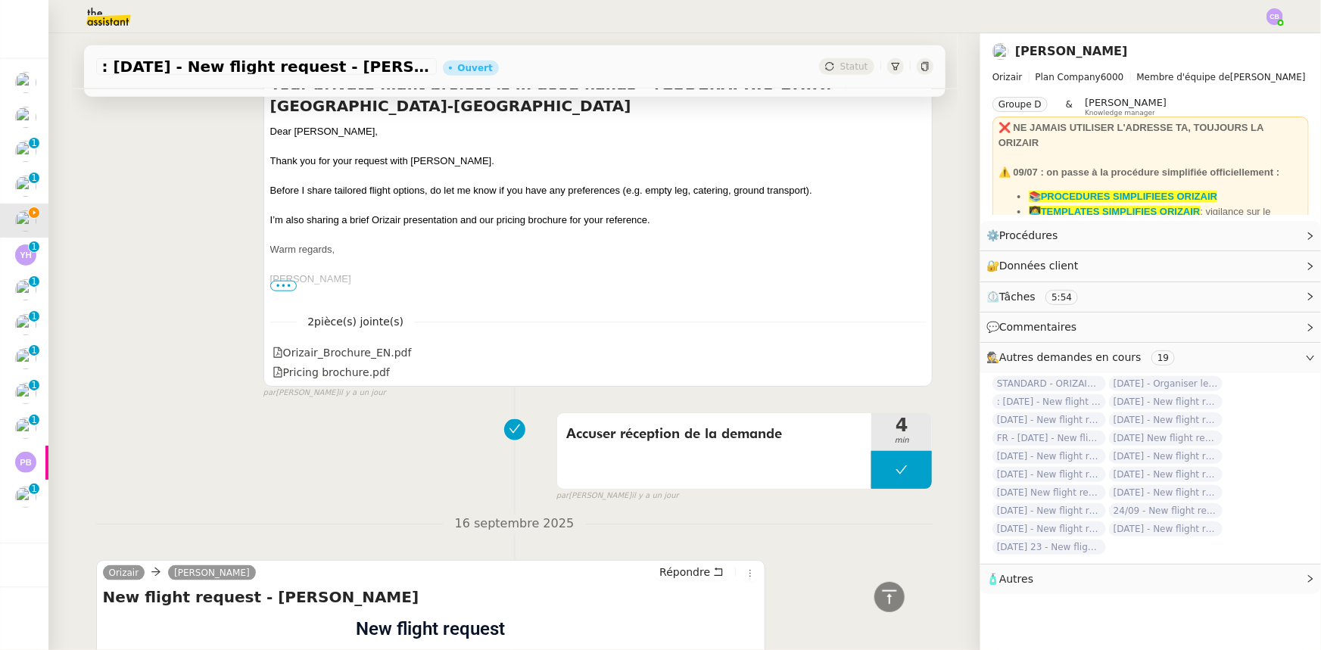
scroll to position [594, 0]
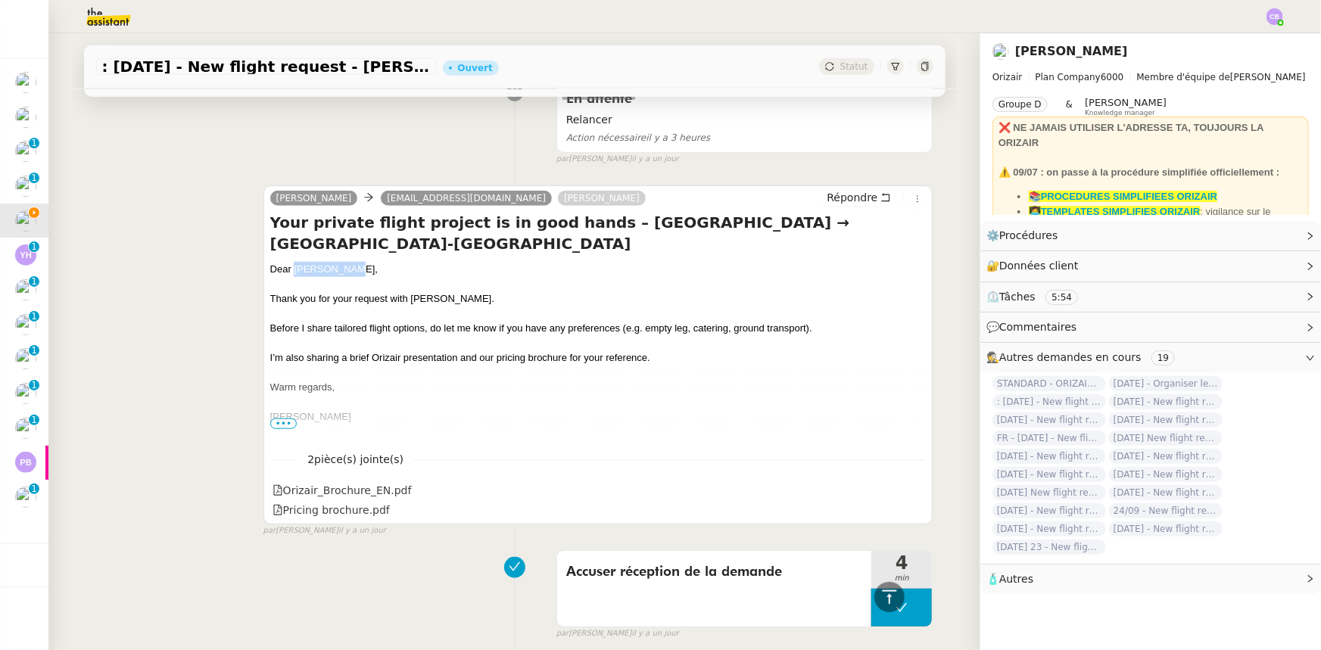
drag, startPoint x: 338, startPoint y: 270, endPoint x: 288, endPoint y: 270, distance: 50.7
click at [288, 270] on div "Dear [PERSON_NAME]," at bounding box center [598, 269] width 656 height 15
copy div "[PERSON_NAME]"
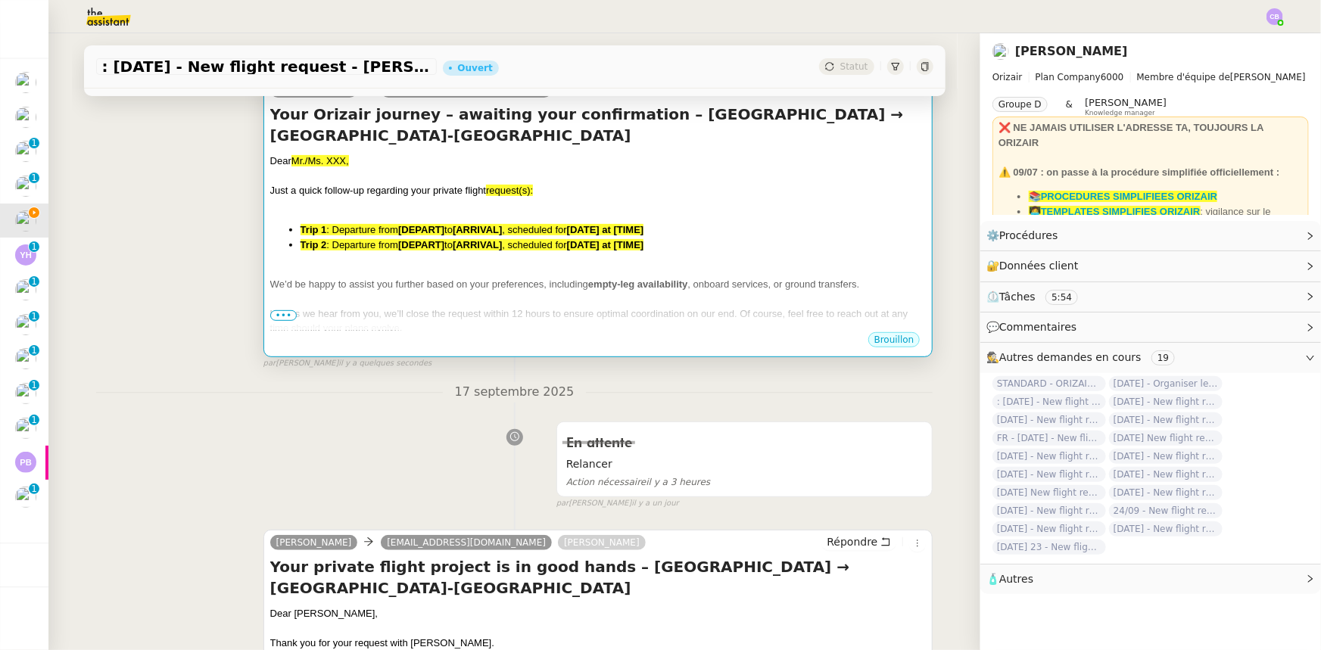
click at [479, 288] on span "We’d be happy to assist you further based on your preferences, including" at bounding box center [429, 284] width 318 height 11
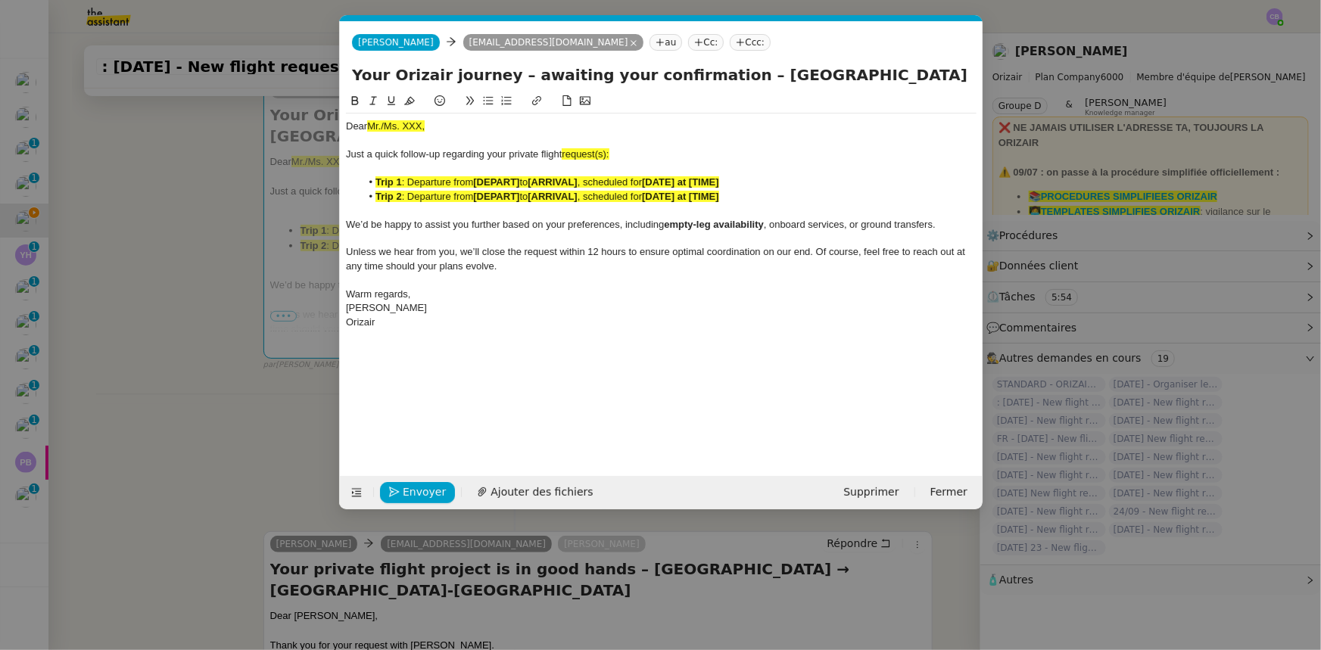
scroll to position [0, 91]
drag, startPoint x: 429, startPoint y: 123, endPoint x: 367, endPoint y: 127, distance: 62.2
click at [367, 127] on div "Dear Mr./Ms. XXX," at bounding box center [661, 127] width 631 height 14
click at [408, 104] on icon at bounding box center [409, 100] width 11 height 11
click at [422, 126] on div "Dear Mr./Ms. XXX," at bounding box center [661, 127] width 631 height 14
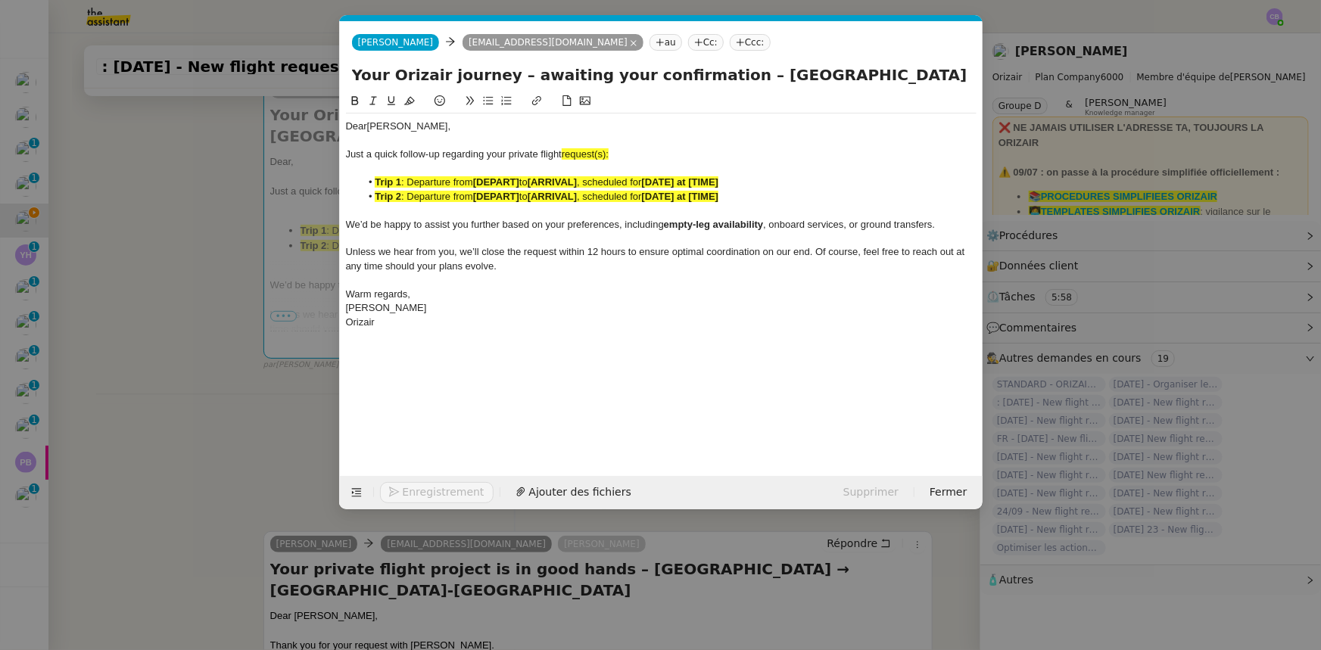
scroll to position [0, 0]
click at [608, 155] on span "request(s):" at bounding box center [585, 153] width 47 height 11
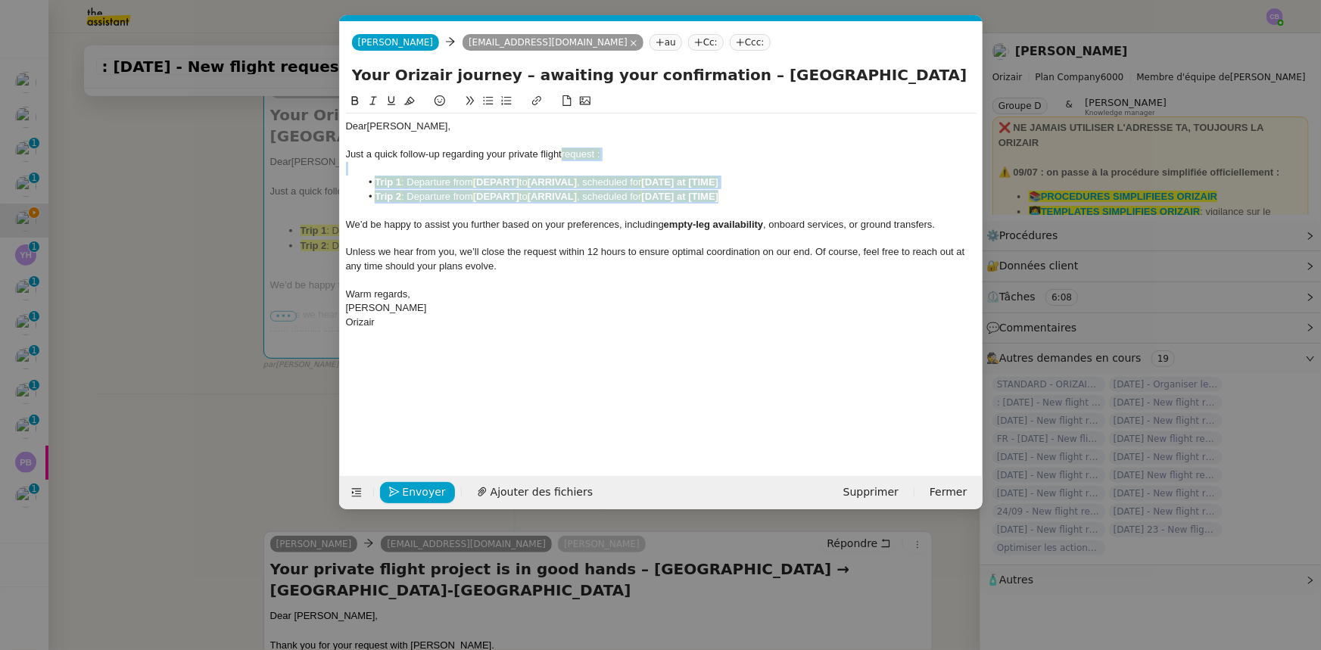
drag, startPoint x: 736, startPoint y: 198, endPoint x: 566, endPoint y: 155, distance: 175.5
click at [566, 155] on div "Dear [PERSON_NAME], Just a quick follow-up regarding your private flight reques…" at bounding box center [661, 225] width 631 height 222
click at [409, 104] on icon at bounding box center [409, 101] width 11 height 8
click at [494, 218] on div "We’d be happy to assist you further based on your preferences, including empty-…" at bounding box center [661, 225] width 631 height 14
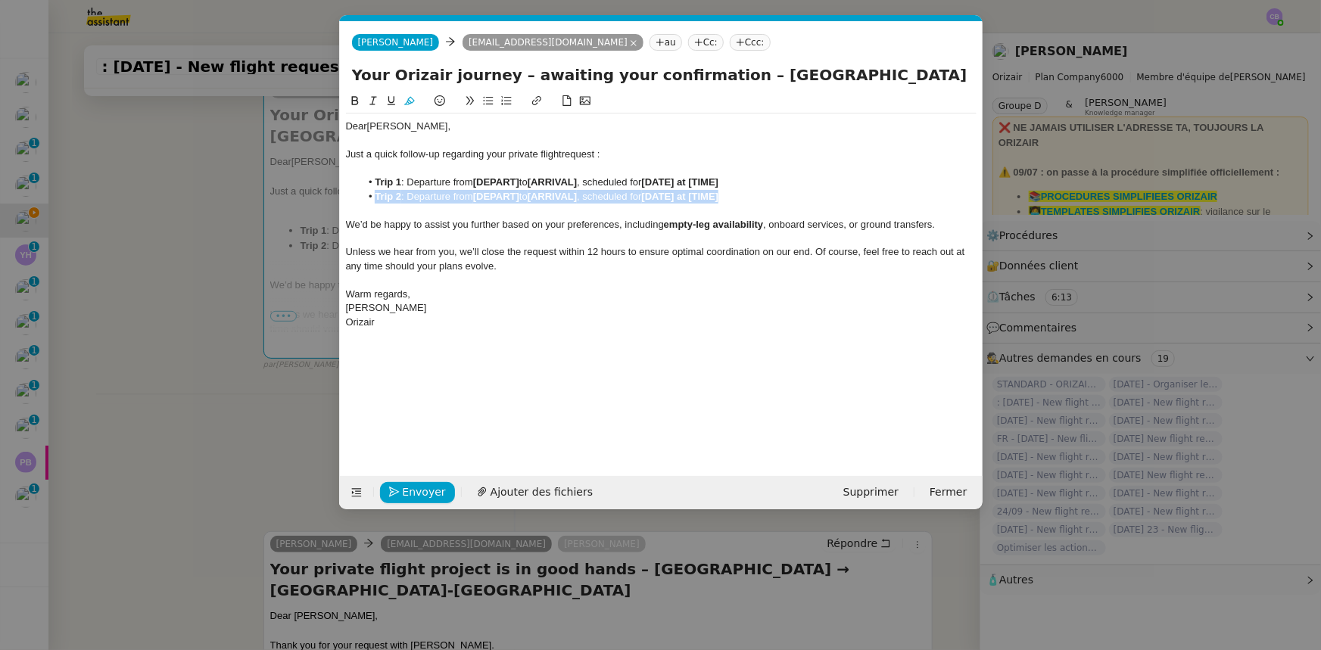
drag, startPoint x: 734, startPoint y: 197, endPoint x: 378, endPoint y: 195, distance: 356.6
click at [378, 195] on li "Trip 2 : Departure from [DEPART] to [ARRIVAL] , scheduled for [DATE] at [TIME]" at bounding box center [668, 197] width 616 height 14
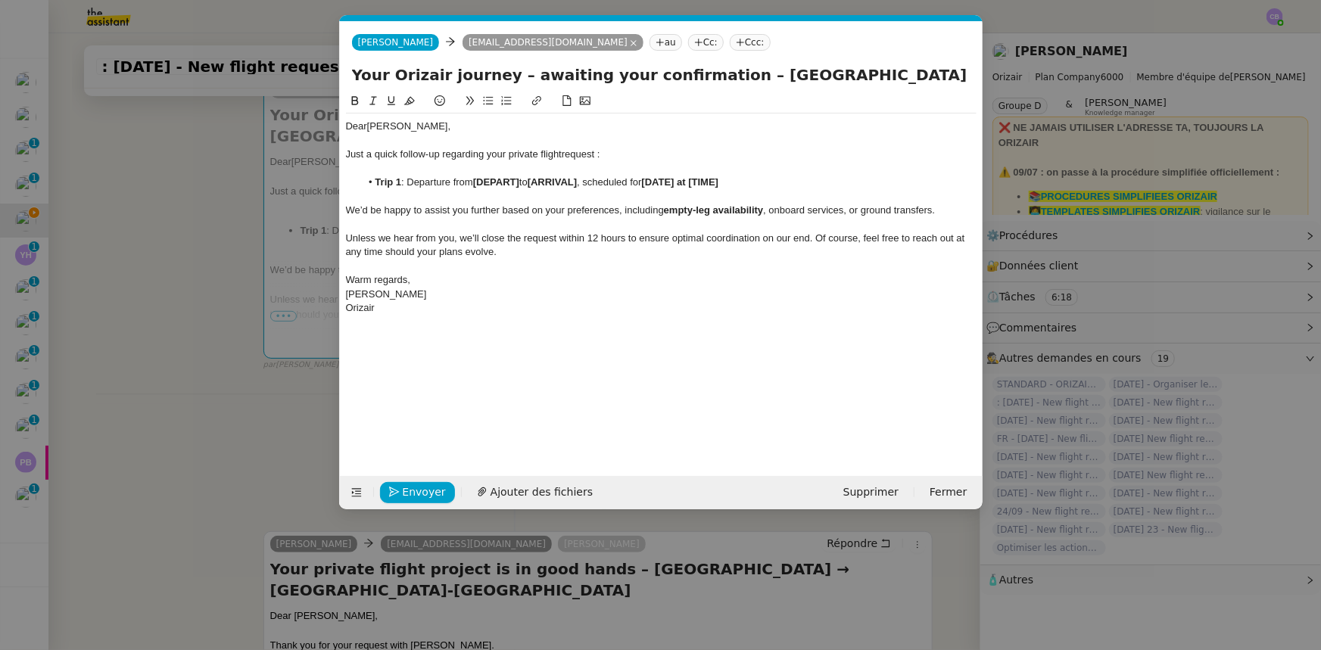
drag, startPoint x: 719, startPoint y: 73, endPoint x: 889, endPoint y: 70, distance: 169.6
click at [889, 70] on input "Your Orizair journey – awaiting your confirmation – [GEOGRAPHIC_DATA] → [GEOGRA…" at bounding box center [661, 75] width 619 height 23
drag, startPoint x: 522, startPoint y: 181, endPoint x: 477, endPoint y: 179, distance: 45.5
click at [477, 179] on li "Trip 1 : Departure from [DEPART] to [ARRIVAL] , scheduled for [DATE] at [TIME]" at bounding box center [668, 183] width 616 height 14
drag, startPoint x: 475, startPoint y: 182, endPoint x: 577, endPoint y: 182, distance: 101.5
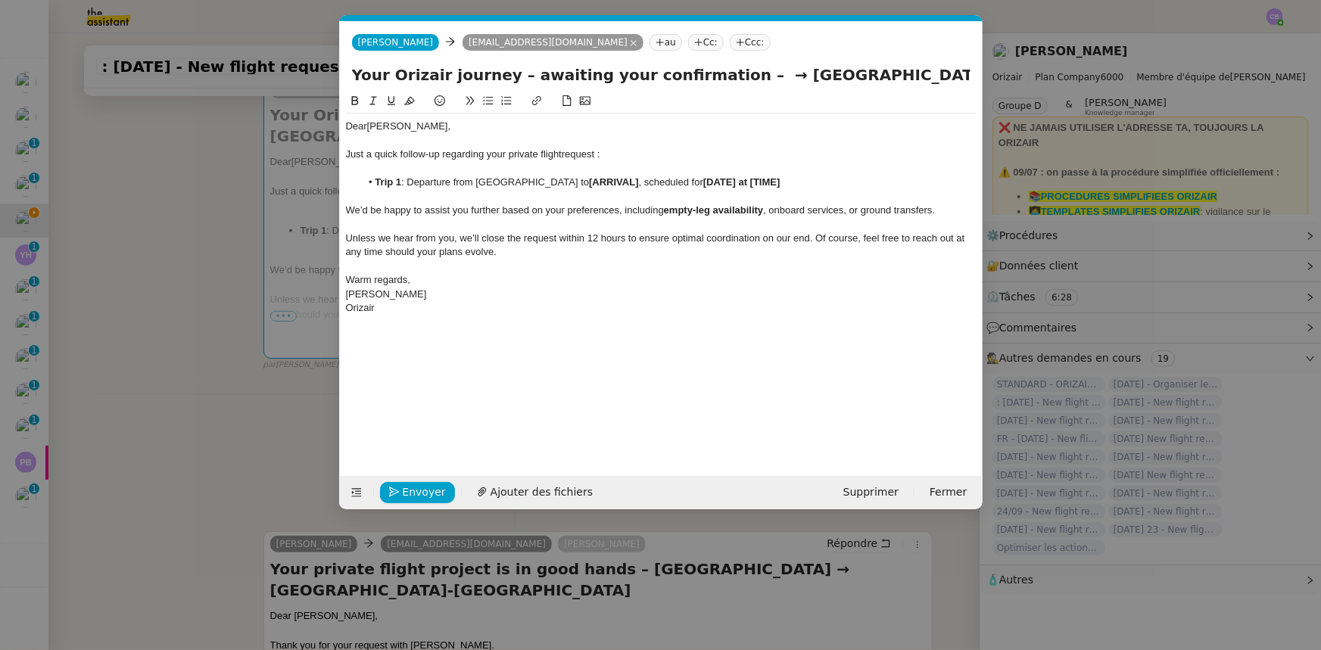
click at [577, 182] on li "Trip 1 : Departure from [GEOGRAPHIC_DATA] to [ARRIVAL] , scheduled for [DATE] a…" at bounding box center [668, 183] width 616 height 14
click at [355, 100] on icon at bounding box center [355, 100] width 11 height 11
drag, startPoint x: 743, startPoint y: 75, endPoint x: 915, endPoint y: 76, distance: 171.9
click at [915, 76] on input "Your Orizair journey – awaiting your confirmation – → [GEOGRAPHIC_DATA]-[GEOGRA…" at bounding box center [661, 75] width 619 height 23
drag, startPoint x: 650, startPoint y: 182, endPoint x: 600, endPoint y: 181, distance: 50.0
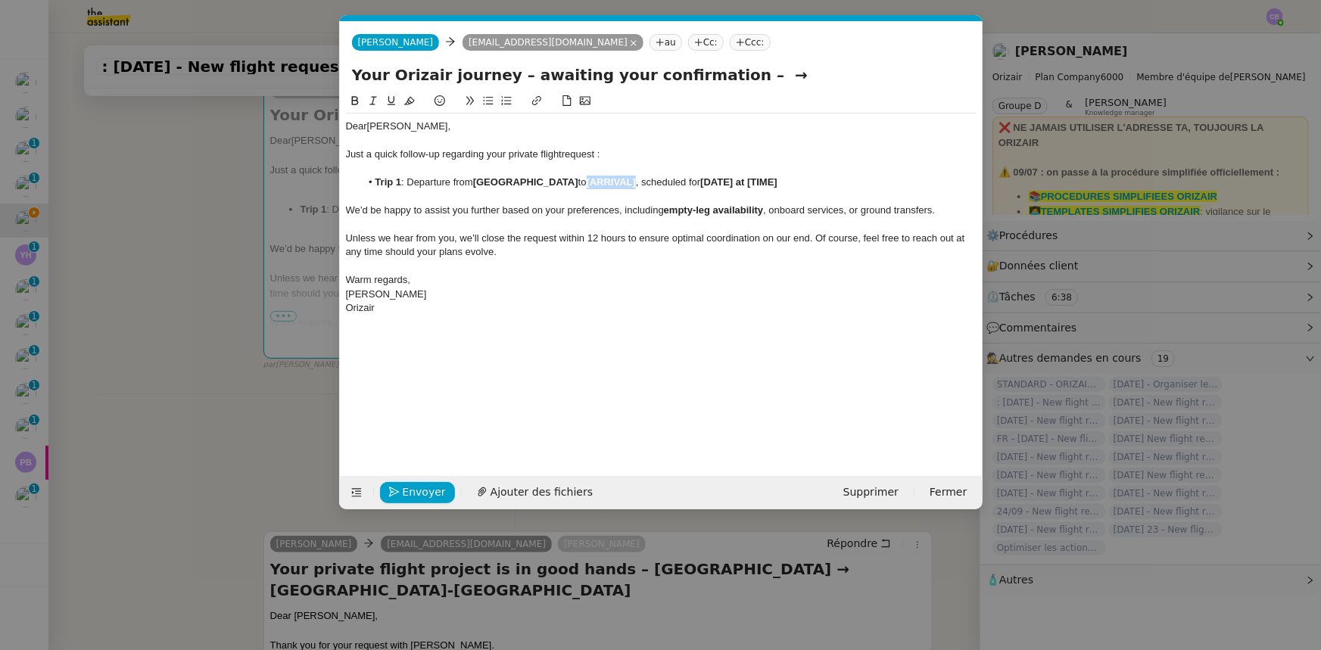
click at [600, 181] on strong "[ARRIVAL]" at bounding box center [611, 181] width 49 height 11
drag, startPoint x: 603, startPoint y: 182, endPoint x: 705, endPoint y: 179, distance: 102.3
click at [705, 179] on li "Trip 1 : Departure from [GEOGRAPHIC_DATA] to [GEOGRAPHIC_DATA], scheduled for […" at bounding box center [668, 183] width 616 height 14
click at [354, 98] on icon at bounding box center [355, 100] width 11 height 11
drag, startPoint x: 740, startPoint y: 76, endPoint x: 710, endPoint y: 74, distance: 29.6
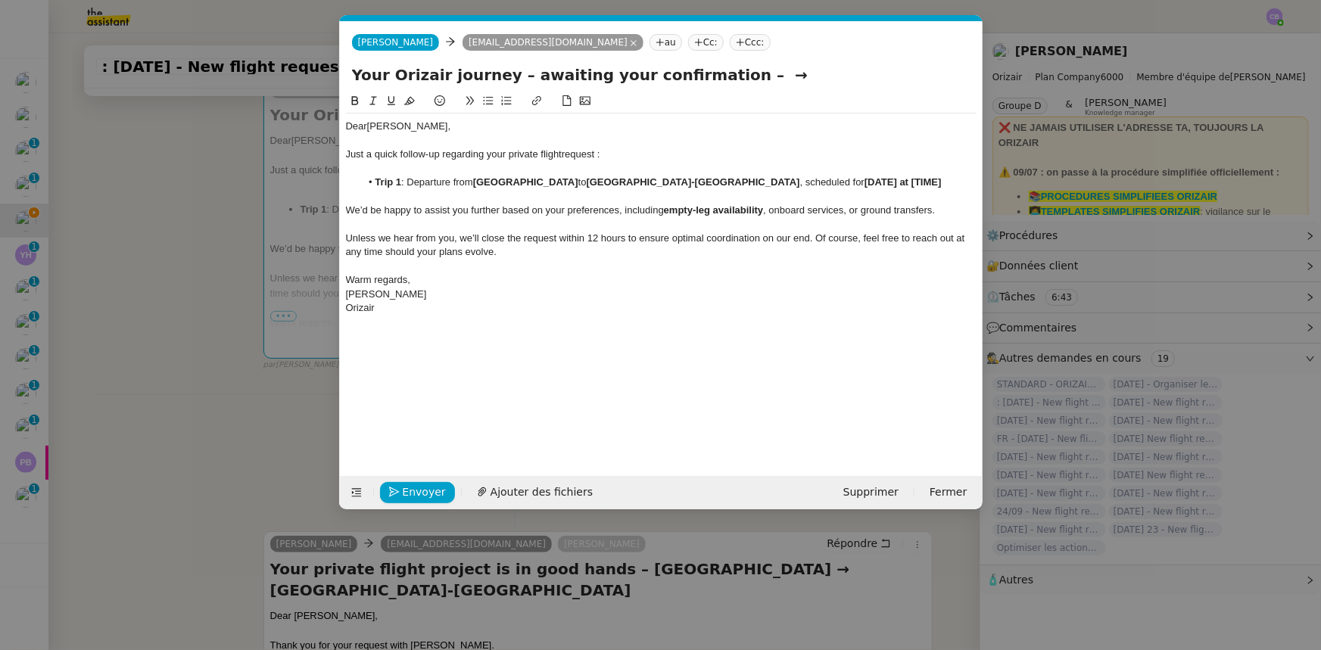
click at [710, 74] on input "Your Orizair journey – awaiting your confirmation – →" at bounding box center [661, 75] width 619 height 23
type input "Your Orizair journey – awaiting your confirmation"
click at [865, 181] on strong "[DATE] at [TIME]" at bounding box center [903, 181] width 77 height 11
drag, startPoint x: 785, startPoint y: 181, endPoint x: 796, endPoint y: 207, distance: 27.8
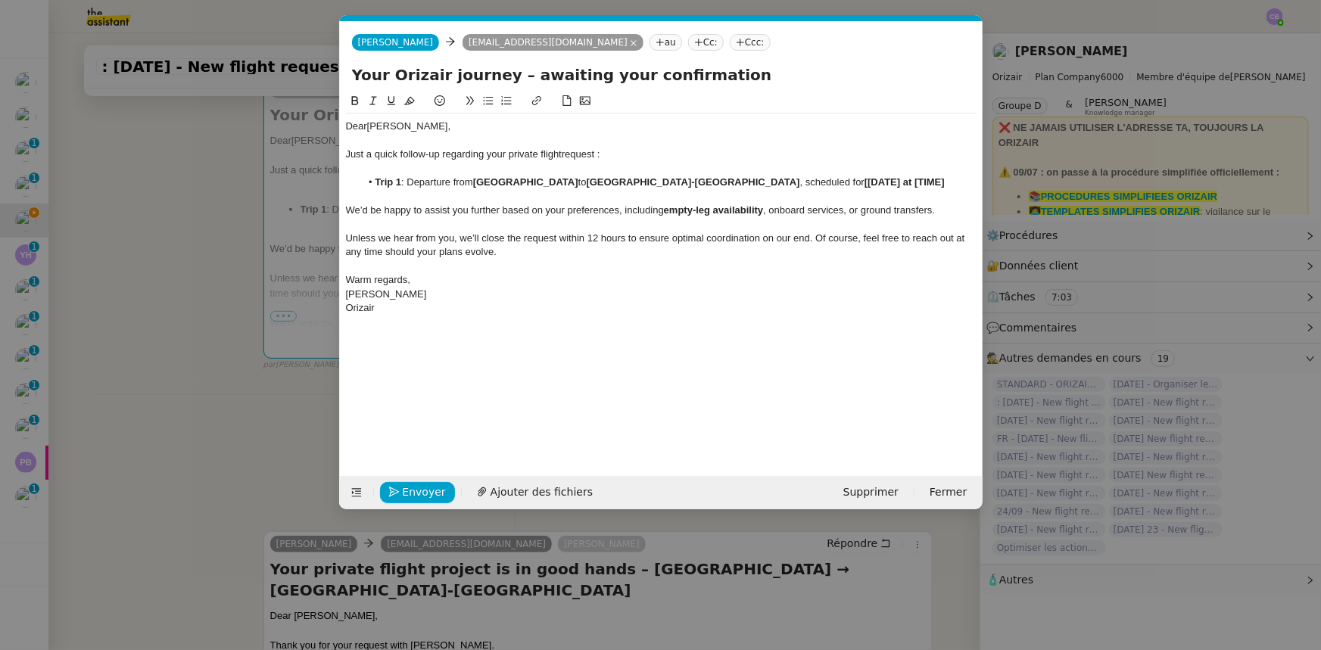
click at [865, 187] on strong "[[DATE] at [TIME]" at bounding box center [905, 181] width 80 height 11
click at [909, 181] on strong "[DATE] at [TIME]" at bounding box center [903, 181] width 77 height 11
click at [898, 181] on strong "[DATE] at [14:31" at bounding box center [902, 181] width 75 height 11
click at [428, 491] on span "Envoyer" at bounding box center [424, 492] width 43 height 17
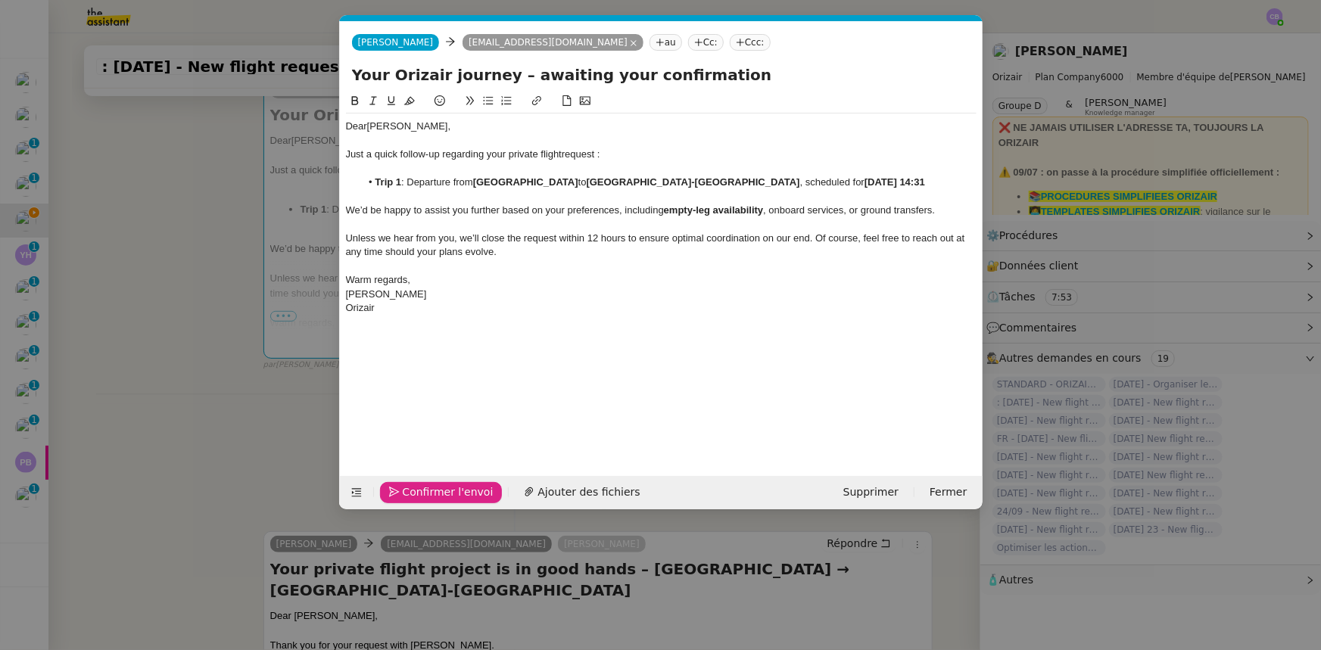
click at [428, 491] on span "Confirmer l'envoi" at bounding box center [448, 492] width 91 height 17
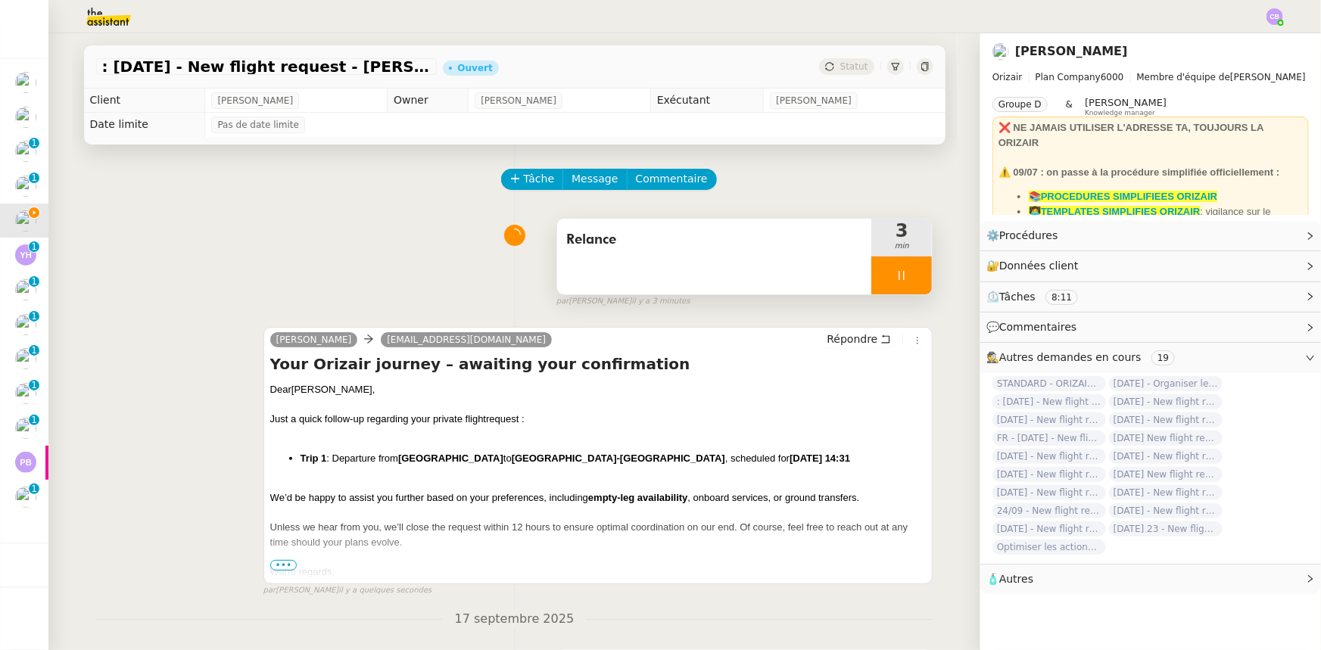
click at [871, 276] on div at bounding box center [901, 276] width 61 height 38
click at [902, 285] on button at bounding box center [917, 276] width 30 height 38
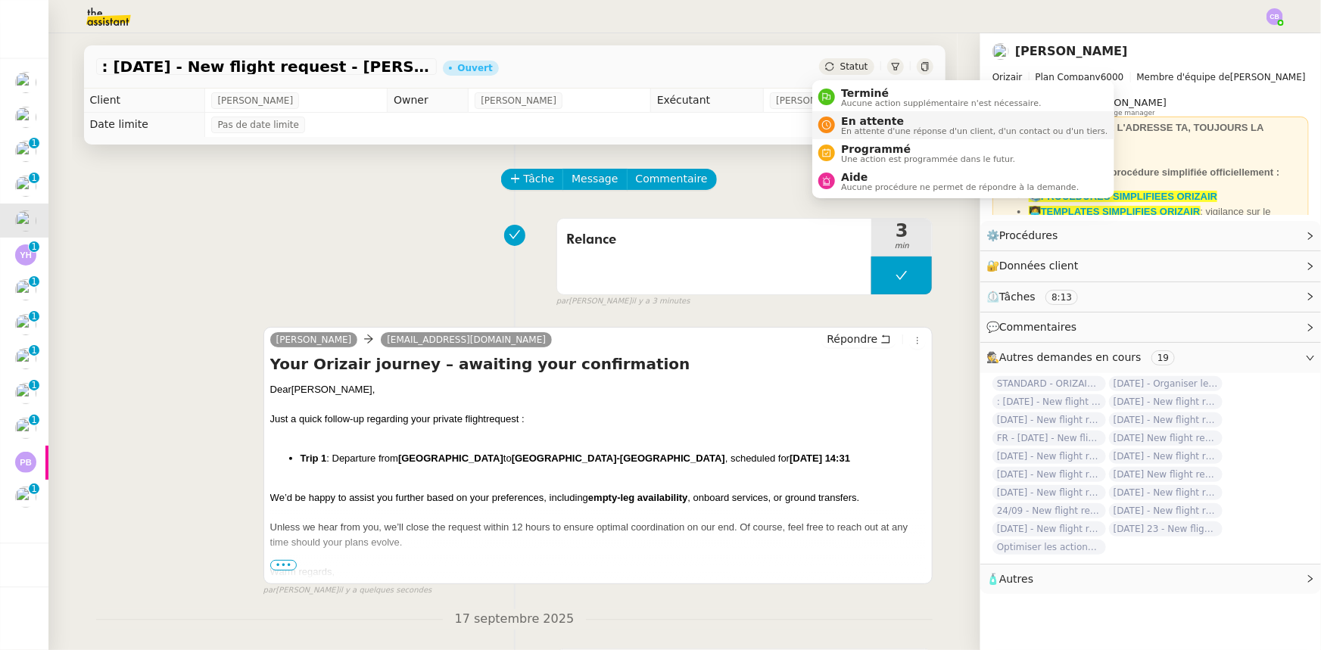
click at [856, 123] on span "En attente" at bounding box center [974, 121] width 267 height 12
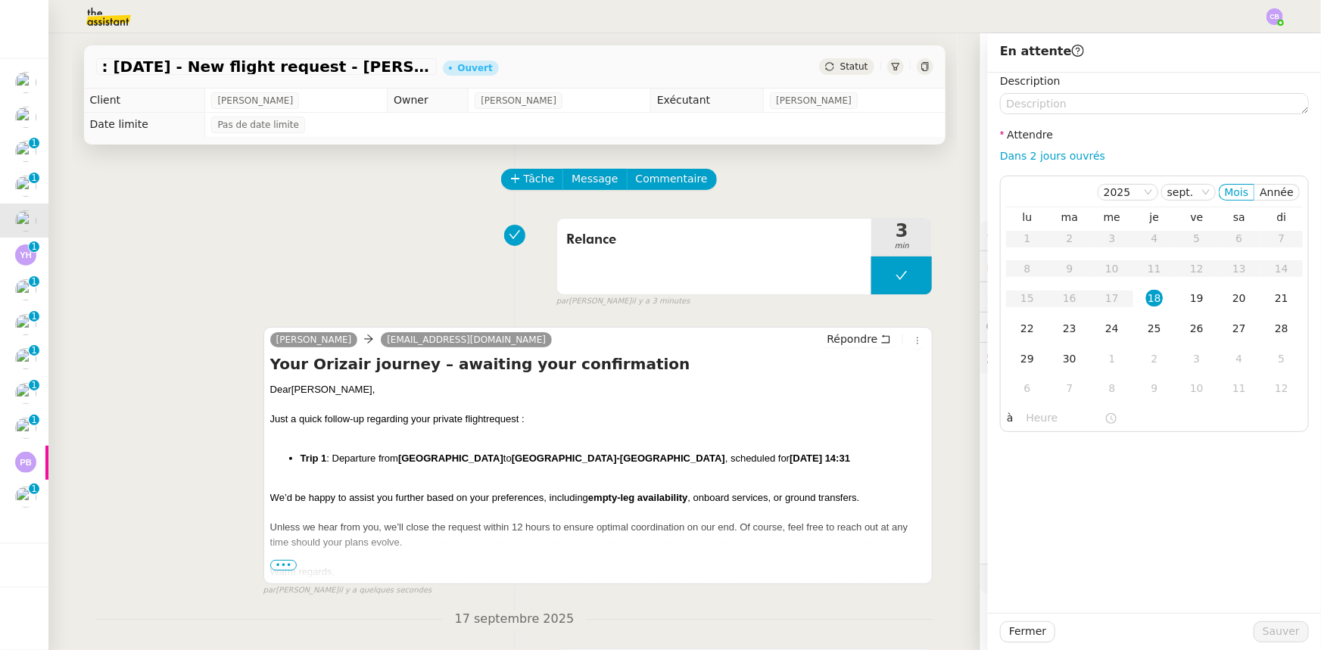
drag, startPoint x: 1037, startPoint y: 156, endPoint x: 1049, endPoint y: 172, distance: 19.5
click at [1037, 156] on link "Dans 2 jours ouvrés" at bounding box center [1052, 156] width 105 height 12
type input "07:00"
click at [1189, 298] on div "19" at bounding box center [1197, 298] width 17 height 17
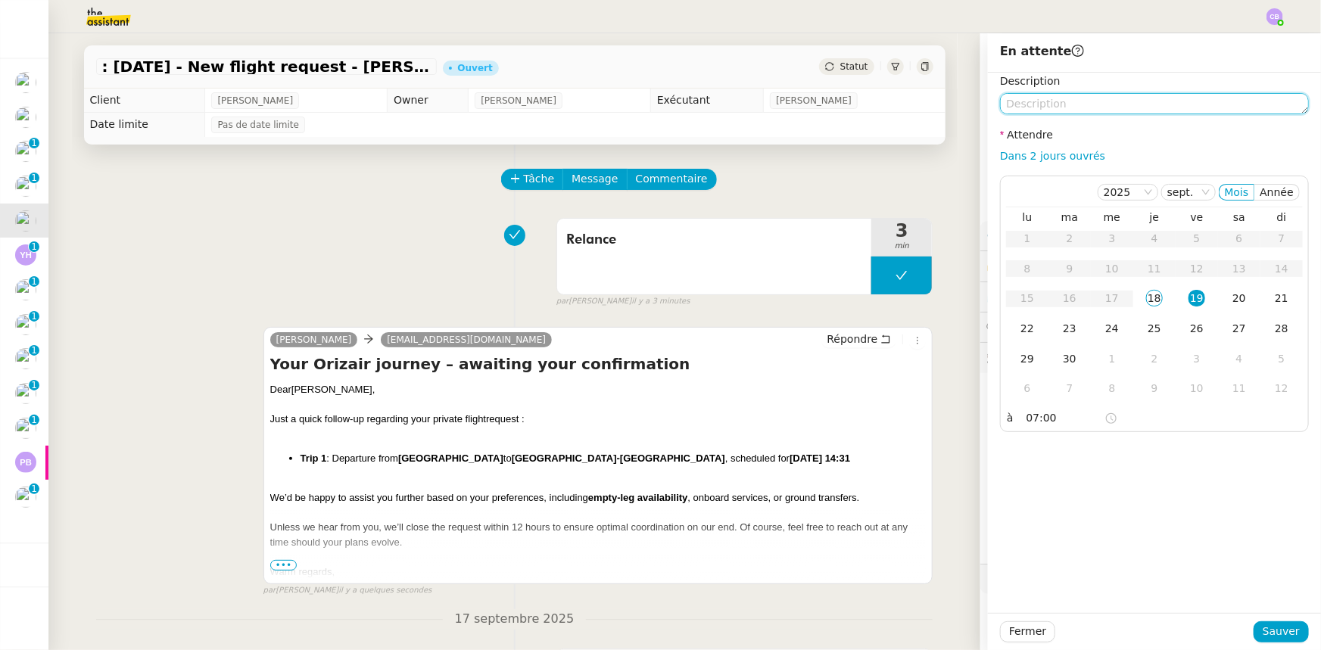
click at [1042, 103] on textarea at bounding box center [1154, 103] width 309 height 21
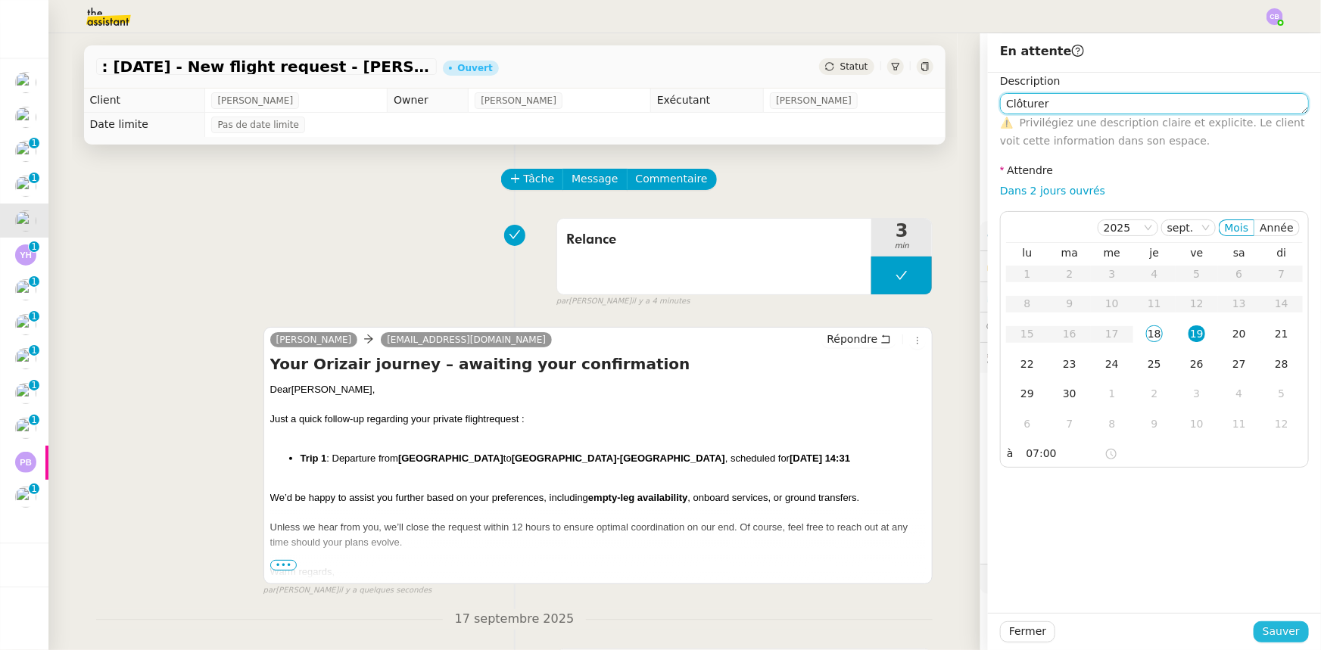
type textarea "Clôturer"
click at [1266, 636] on span "Sauver" at bounding box center [1281, 631] width 37 height 17
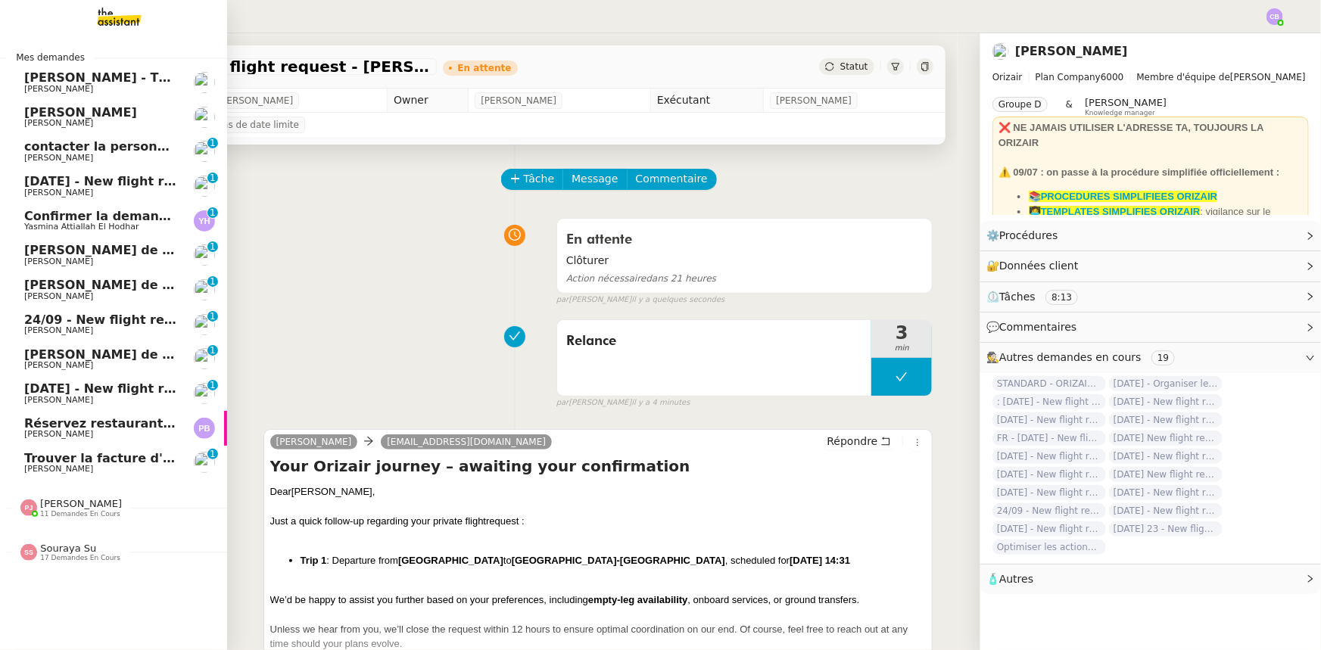
click at [98, 319] on span "24/09 - New flight request - [PERSON_NAME]" at bounding box center [176, 320] width 304 height 14
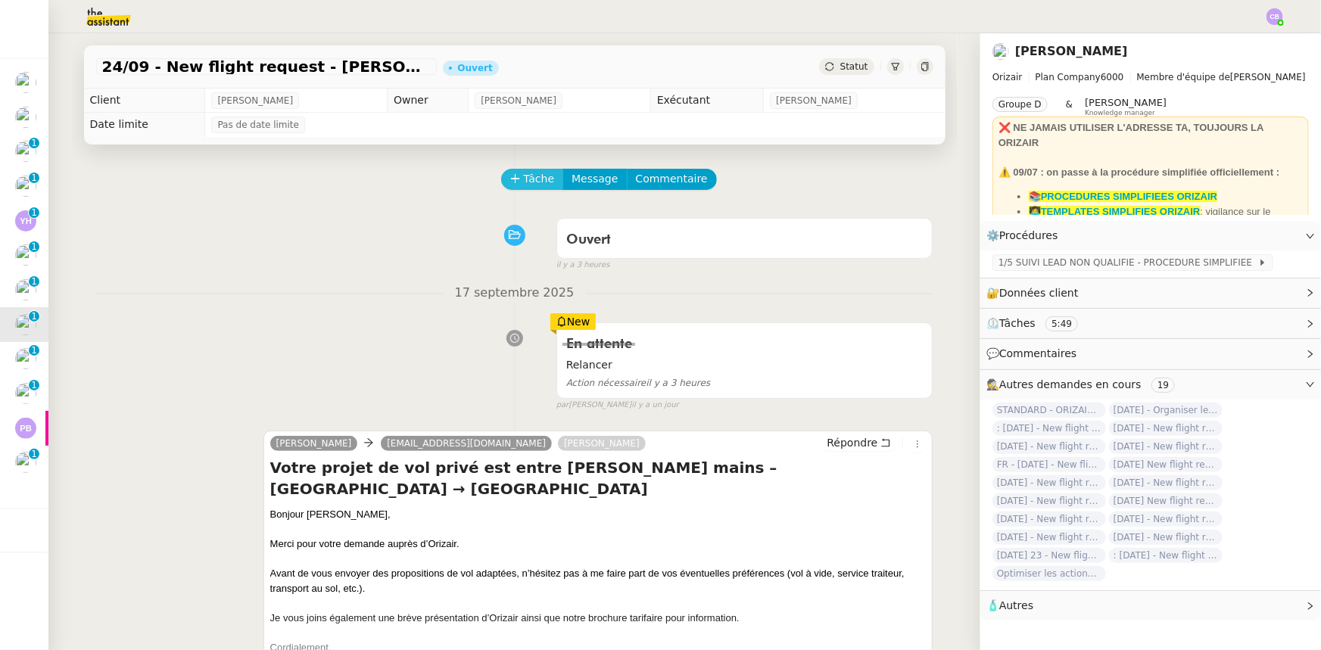
click at [513, 185] on button "Tâche" at bounding box center [532, 179] width 63 height 21
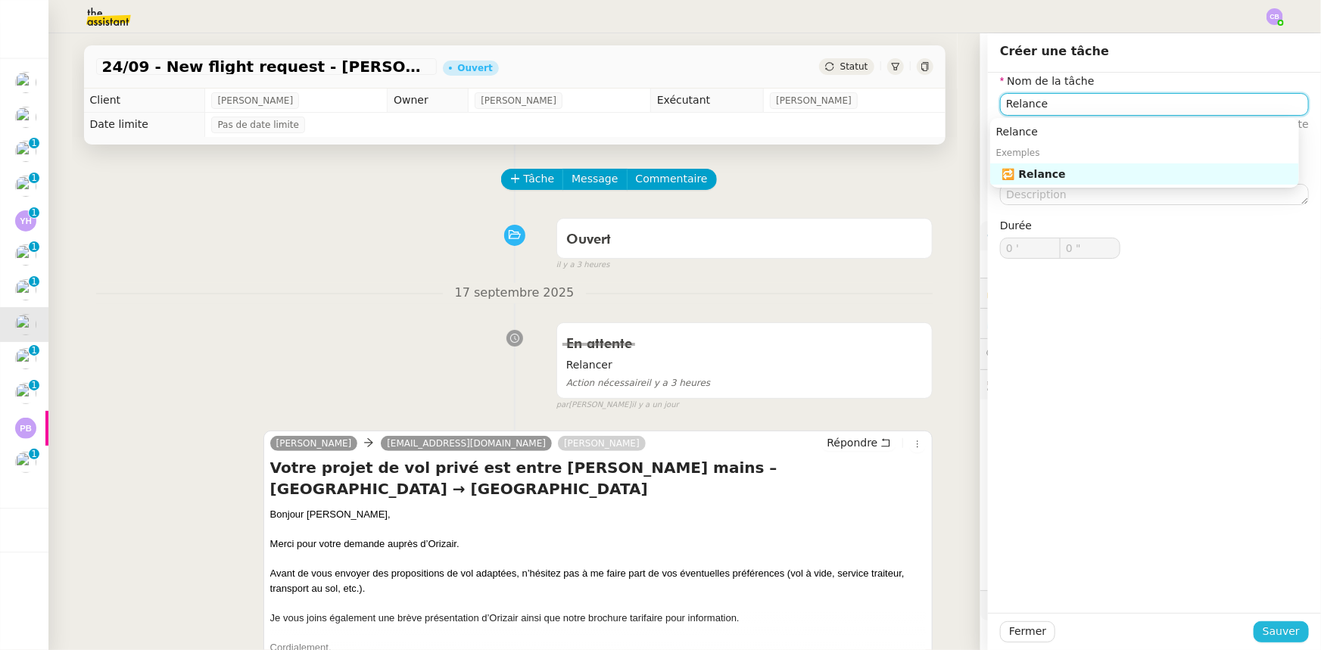
type input "Relance"
click at [1270, 636] on span "Sauver" at bounding box center [1281, 631] width 37 height 17
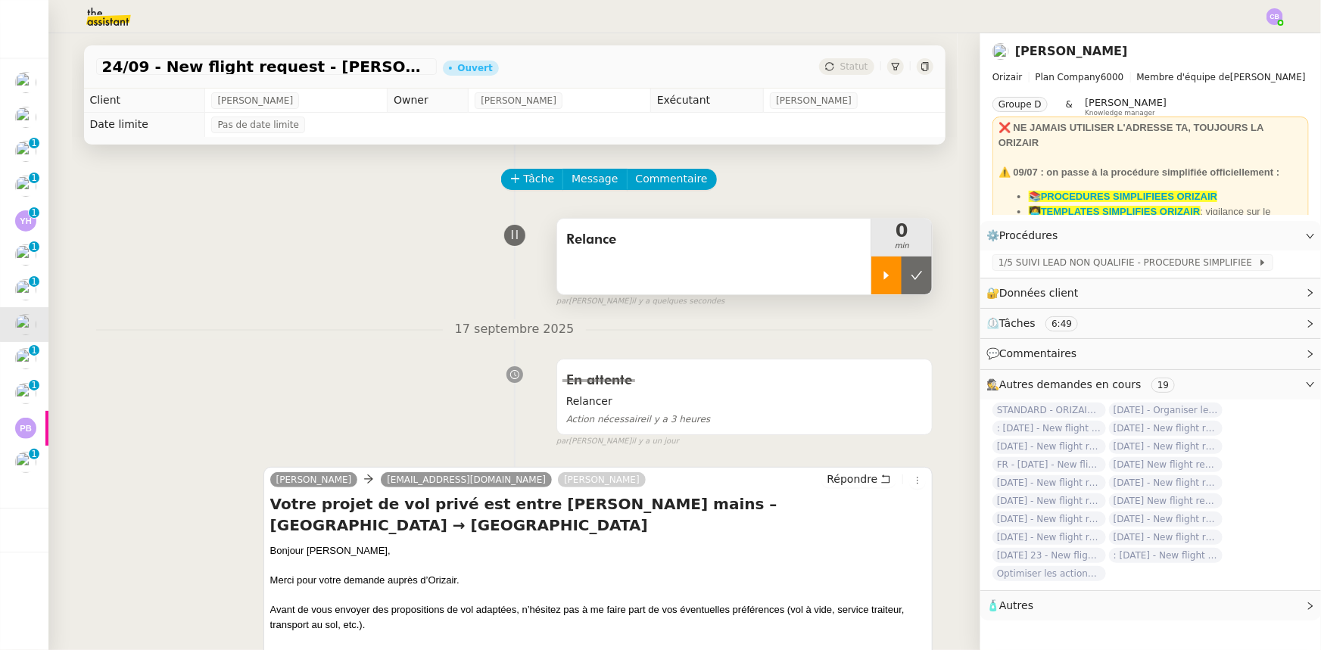
click at [874, 286] on div at bounding box center [886, 276] width 30 height 38
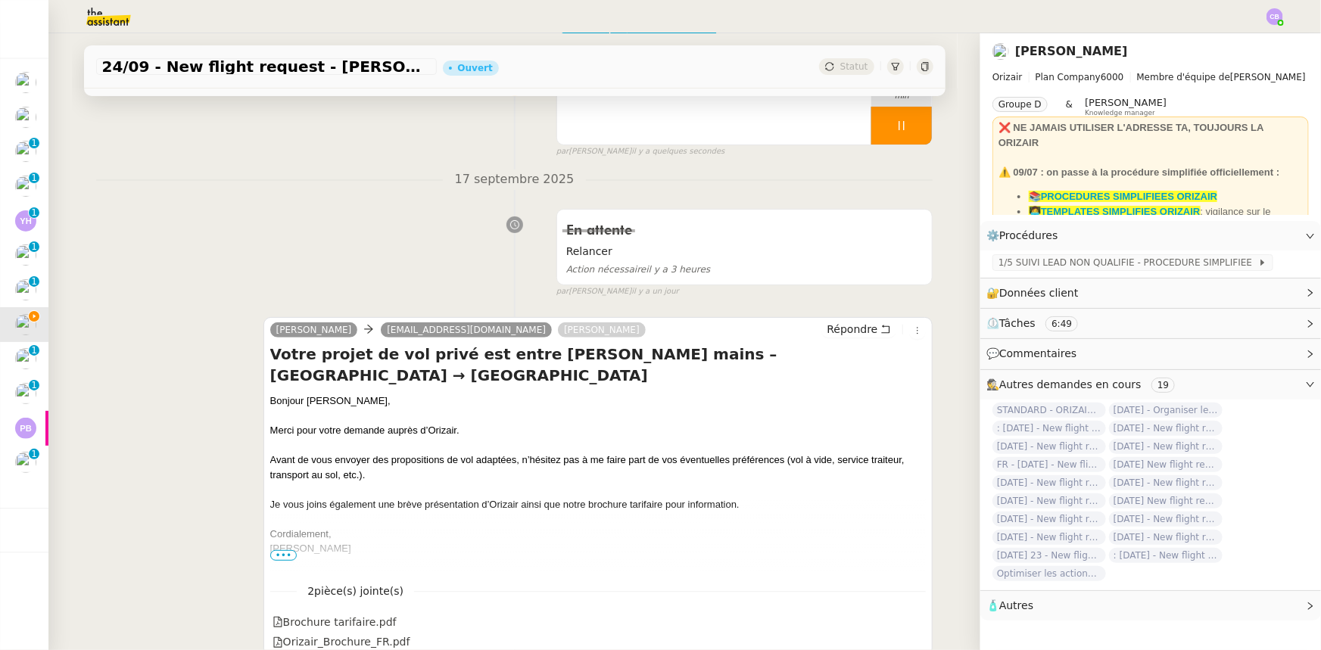
scroll to position [137, 0]
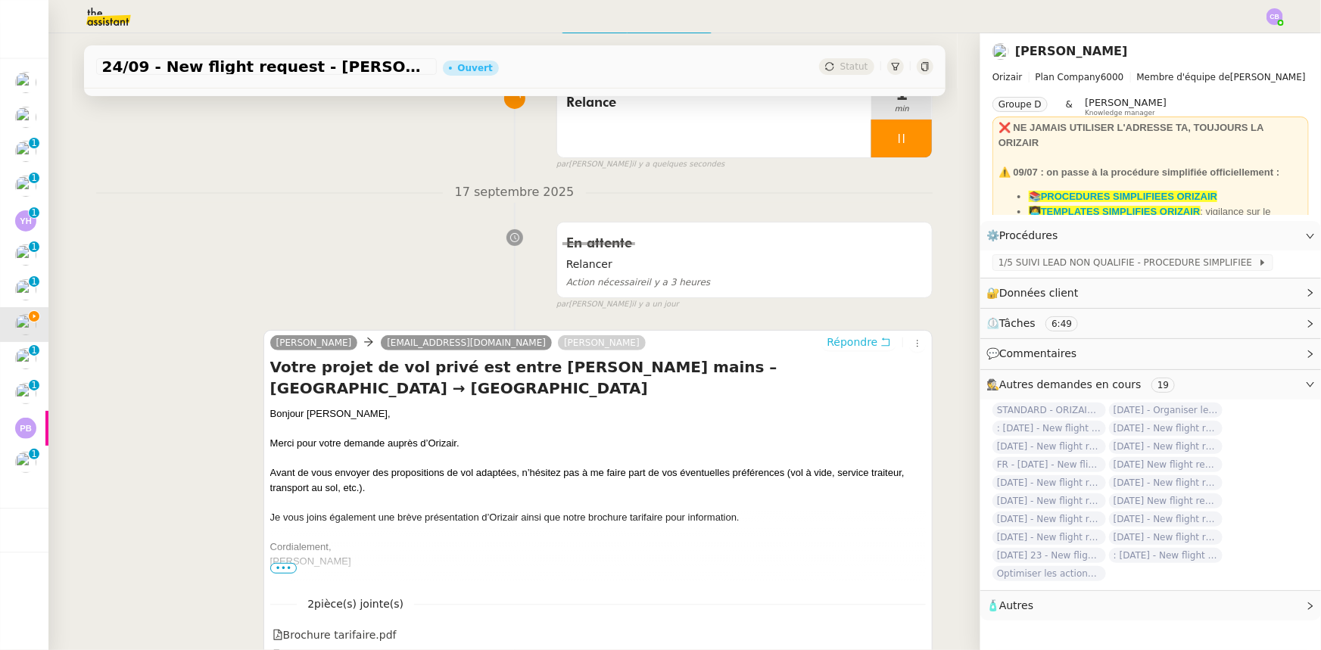
click at [833, 347] on span "Répondre" at bounding box center [852, 342] width 51 height 15
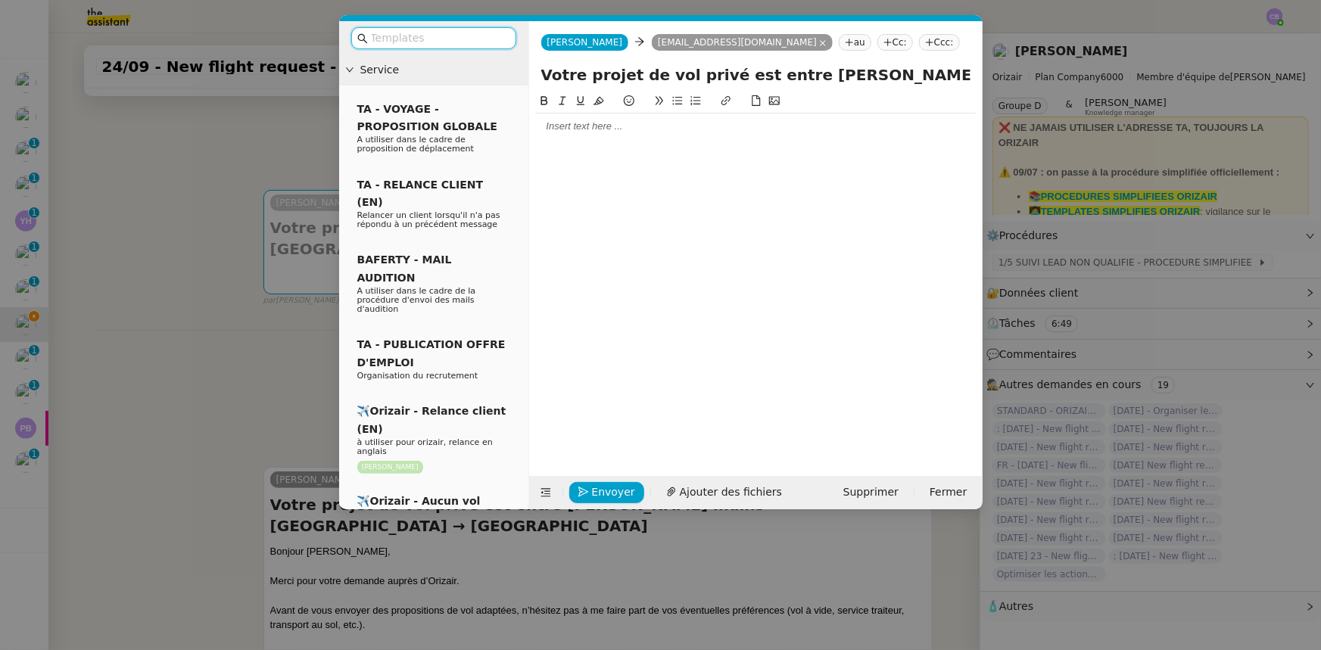
click at [460, 39] on input "text" at bounding box center [439, 38] width 136 height 17
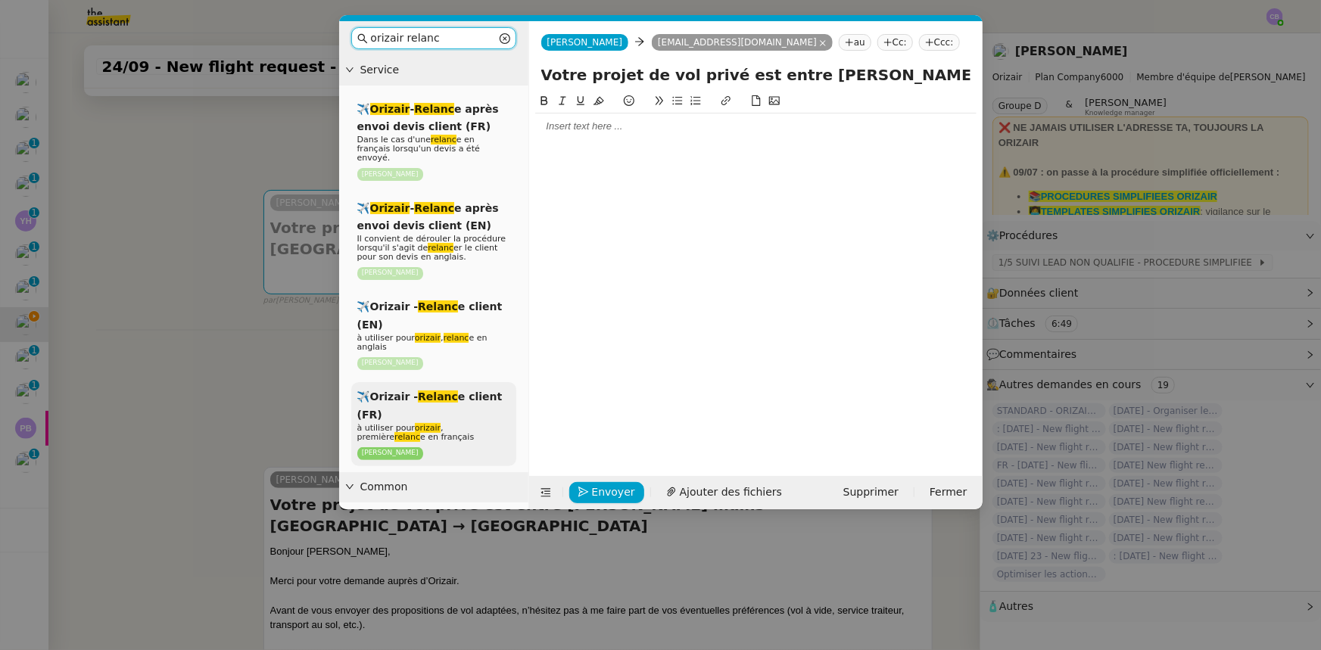
type input "orizair relanc"
click at [444, 423] on span "à utiliser pour orizair , première relanc e en français" at bounding box center [415, 432] width 117 height 19
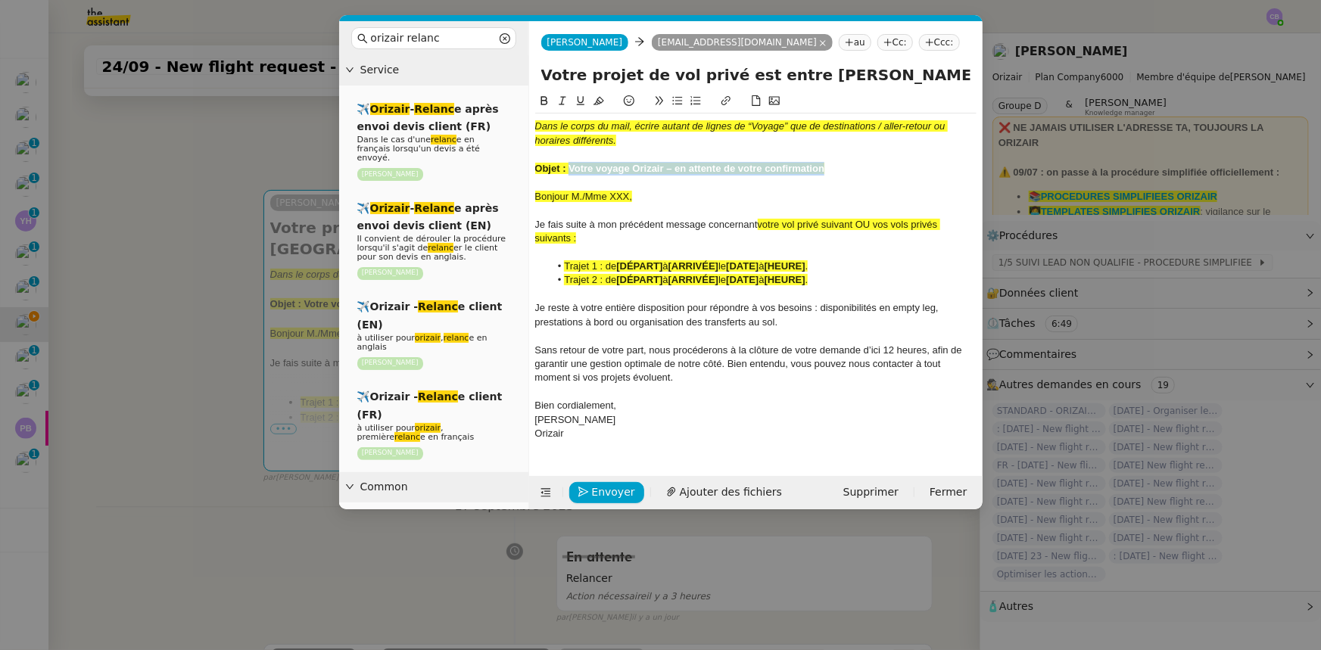
drag, startPoint x: 824, startPoint y: 167, endPoint x: 571, endPoint y: 168, distance: 252.9
click at [571, 168] on strong "Objet : Votre voyage Orizair – en attente de votre confirmation" at bounding box center [680, 168] width 290 height 11
copy strong "Votre voyage Orizair – en attente de votre confirmation"
drag, startPoint x: 901, startPoint y: 73, endPoint x: 544, endPoint y: 71, distance: 356.6
click at [544, 71] on input "Votre projet de vol privé est entre [PERSON_NAME] mains – [GEOGRAPHIC_DATA] → […" at bounding box center [755, 75] width 429 height 23
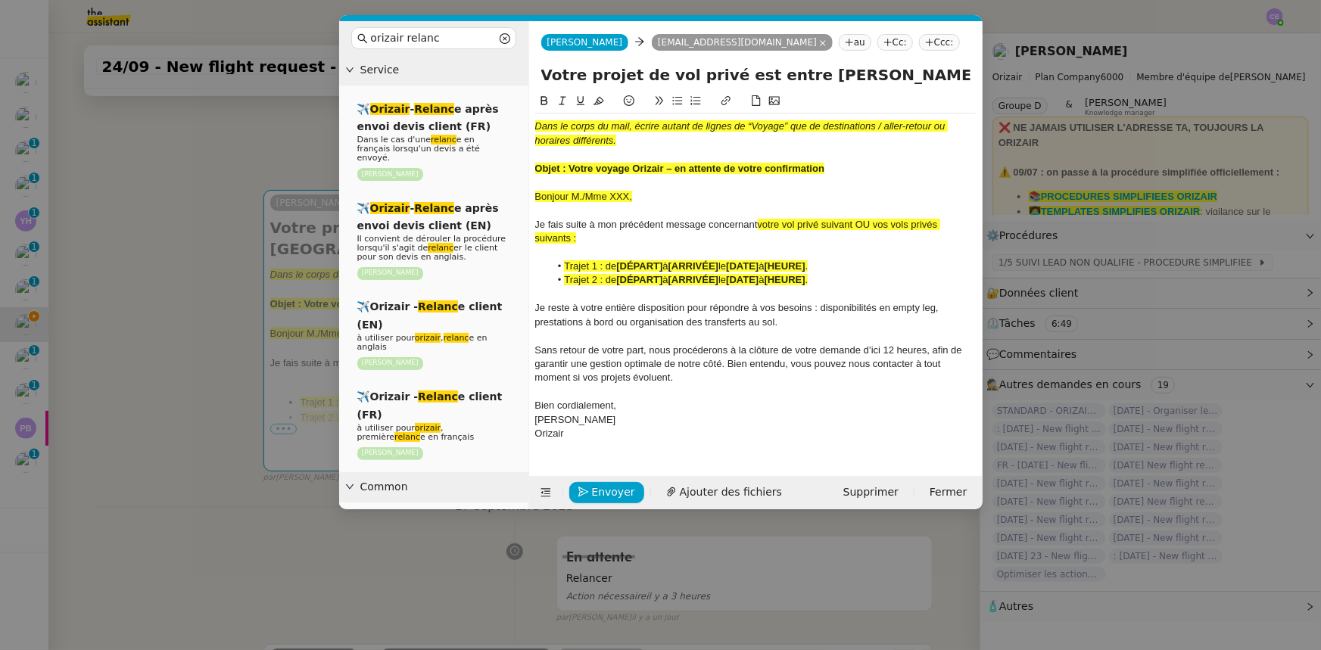
paste input "voyage Orizair – en attente de votre confirmation"
type input "Votre voyage Orizair – en attente de votre confirmation – [GEOGRAPHIC_DATA] → […"
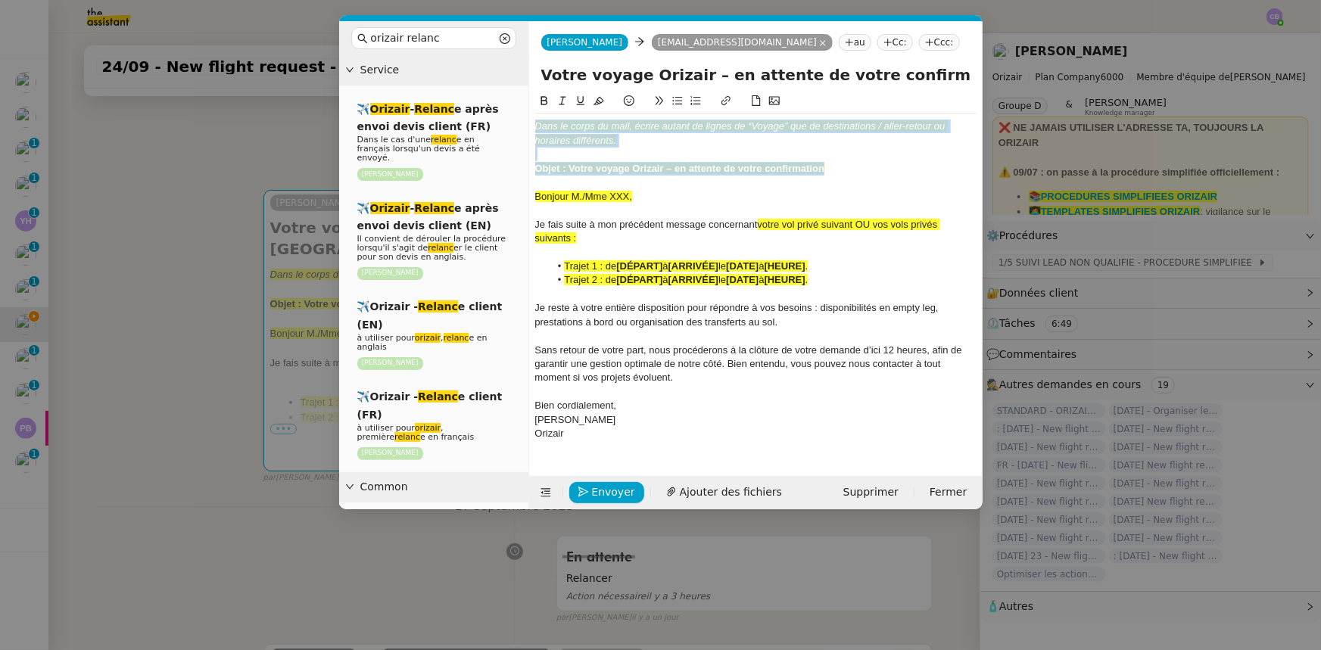
drag, startPoint x: 832, startPoint y: 171, endPoint x: 532, endPoint y: 129, distance: 302.7
click at [532, 129] on nz-spin "Dans le corps du mail, écrire autant de lignes de “Voyage” que de destinations …" at bounding box center [756, 275] width 454 height 366
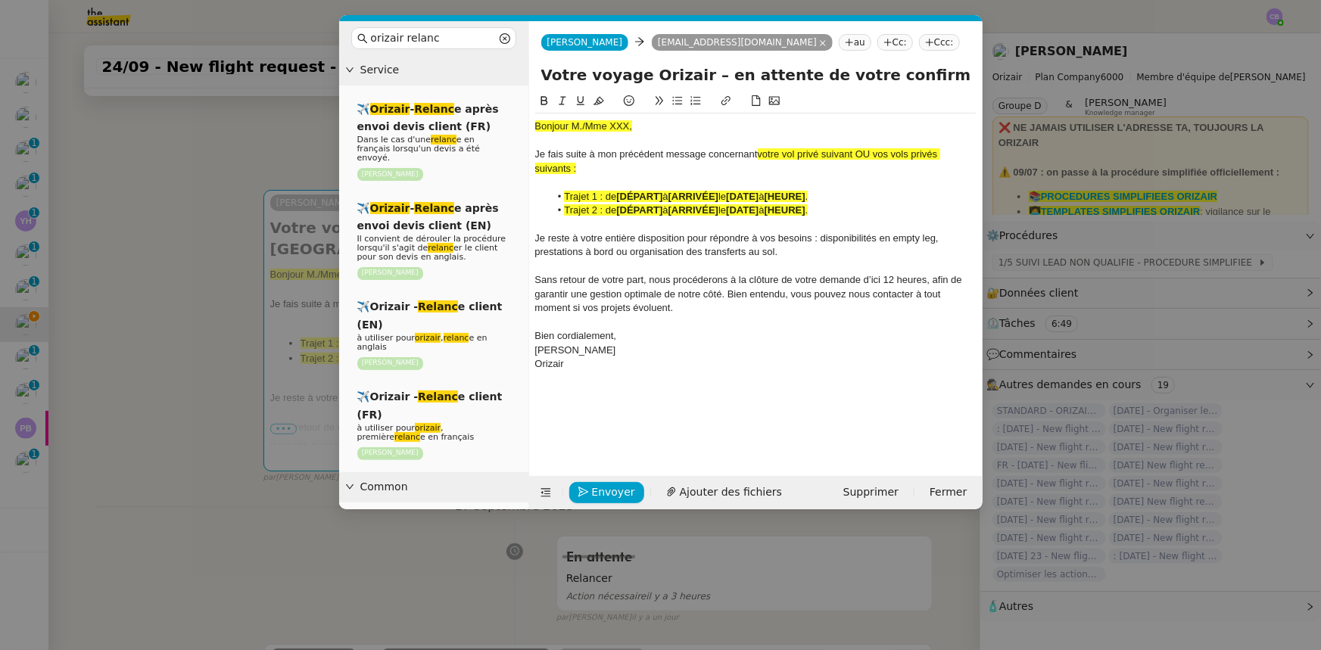
click at [195, 295] on nz-modal-container "orizair relanc Service ✈️ Orizair - Relanc e après envoi devis client (FR) Dans…" at bounding box center [660, 325] width 1321 height 650
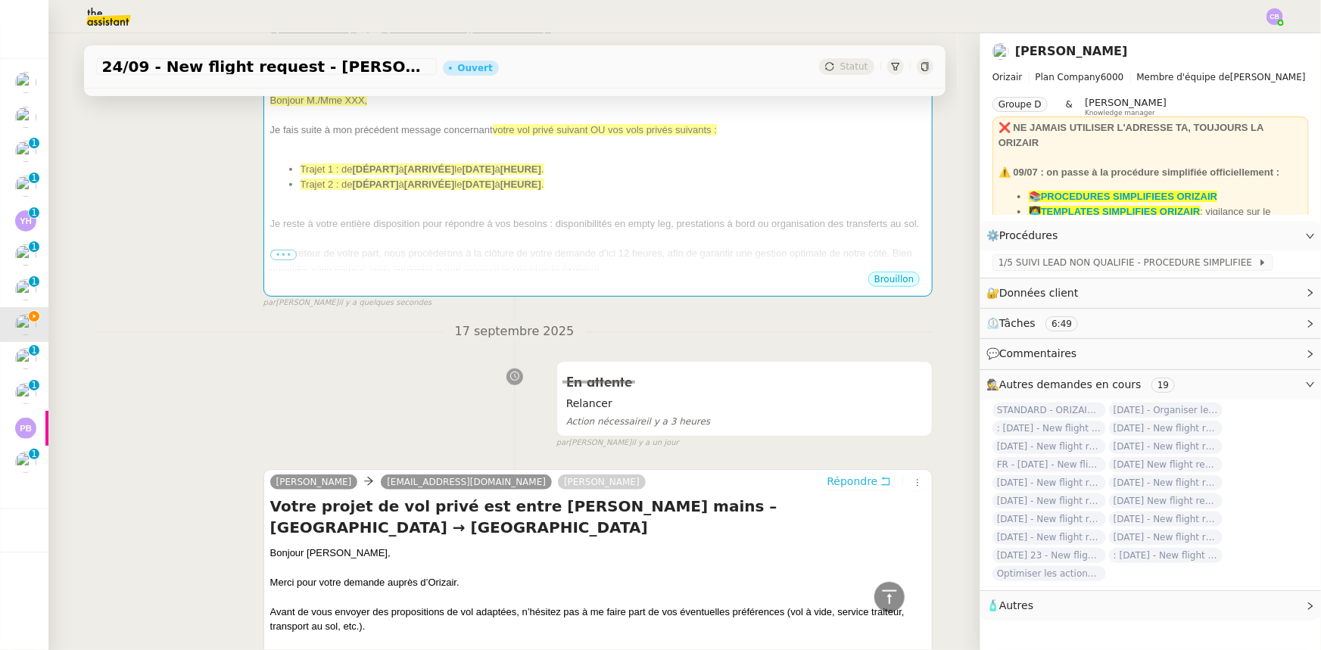
scroll to position [182, 0]
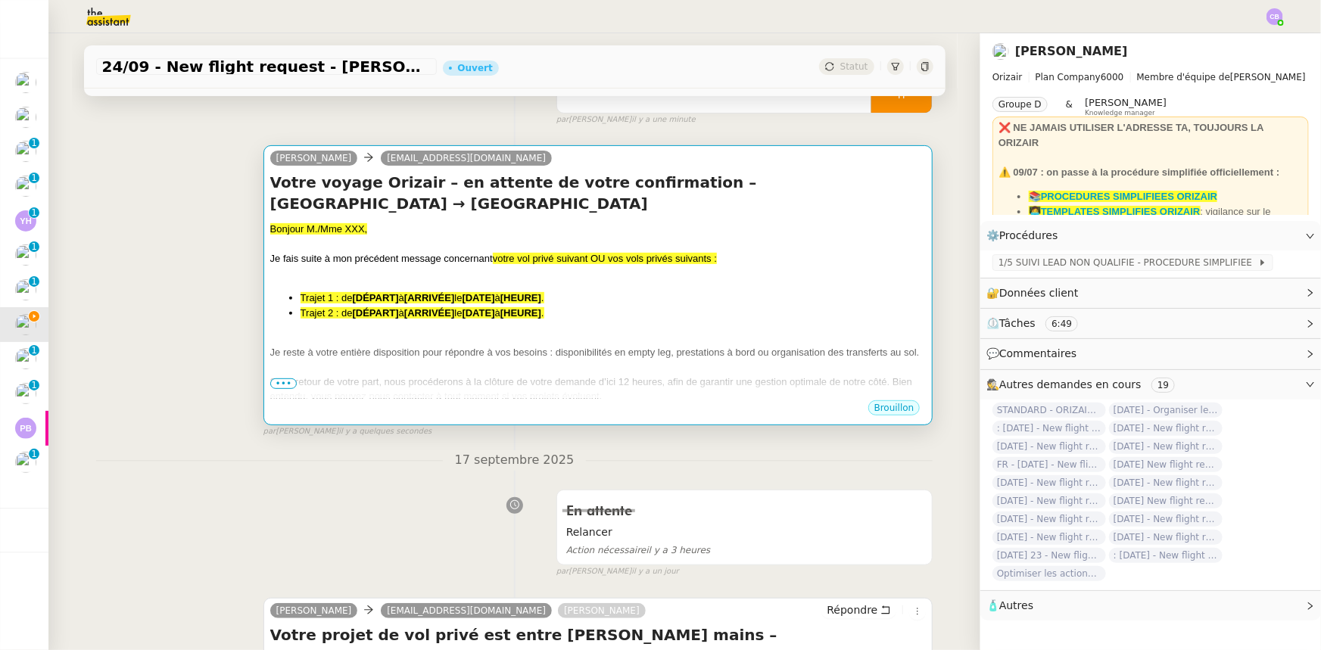
click at [416, 280] on div at bounding box center [598, 274] width 656 height 15
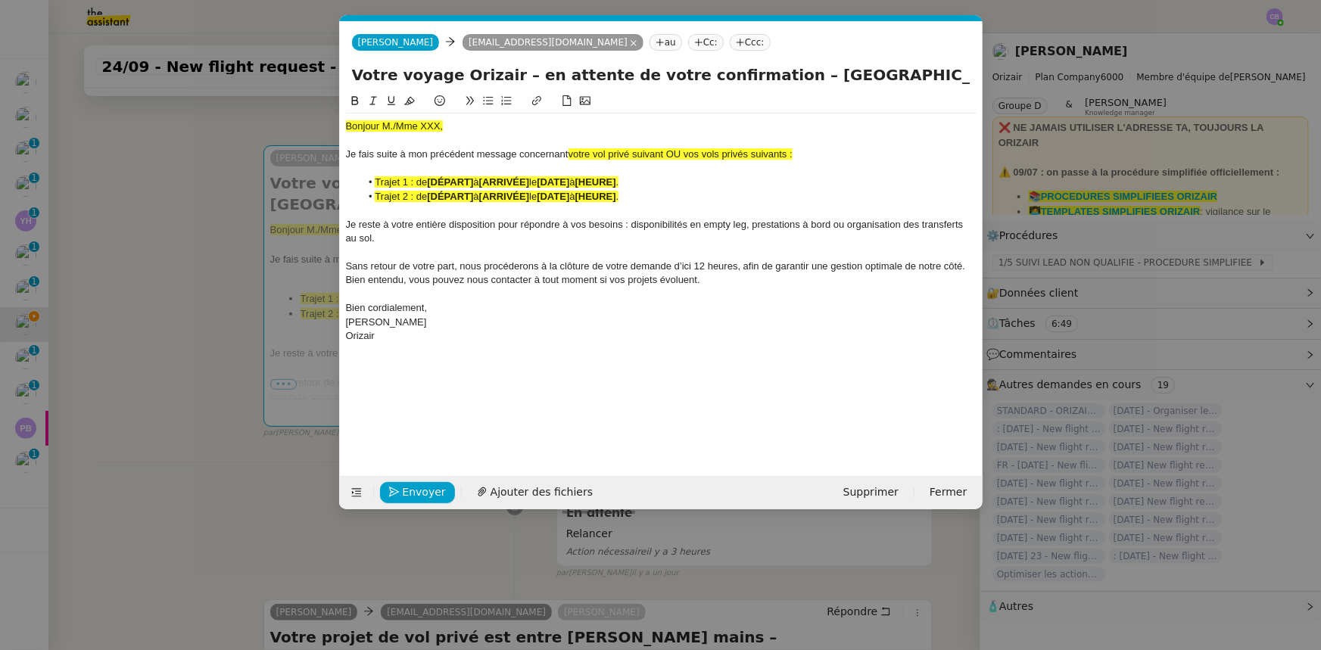
scroll to position [0, 91]
drag, startPoint x: 444, startPoint y: 126, endPoint x: 342, endPoint y: 126, distance: 101.5
click at [342, 126] on nz-spin "Bonjour M./Mme XXX, [PERSON_NAME] suite à mon précédent message concernant votr…" at bounding box center [661, 275] width 643 height 366
click at [409, 100] on icon at bounding box center [409, 100] width 11 height 11
click at [439, 129] on div "Bonjour M./Mme XXX," at bounding box center [661, 127] width 631 height 14
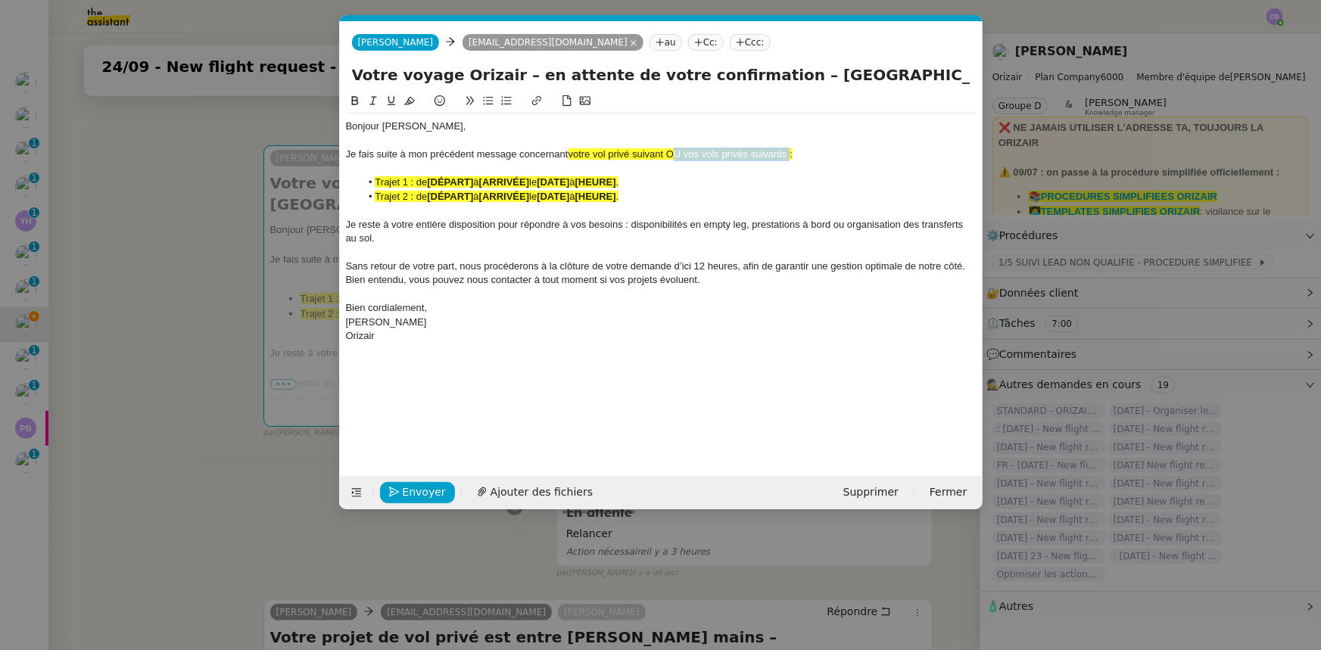
drag, startPoint x: 789, startPoint y: 155, endPoint x: 671, endPoint y: 151, distance: 118.2
click at [671, 151] on span "votre vol privé suivant OU vos vols privés suivants :" at bounding box center [681, 153] width 224 height 11
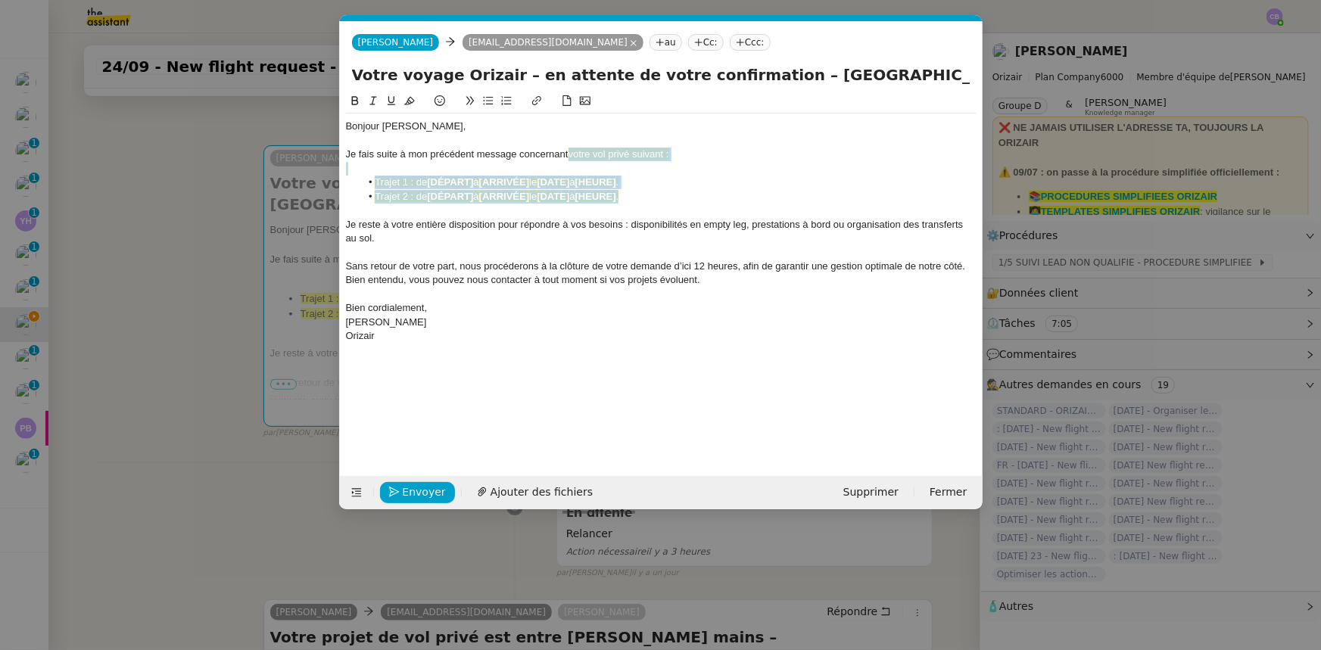
drag, startPoint x: 640, startPoint y: 195, endPoint x: 568, endPoint y: 153, distance: 83.5
click at [568, 153] on div "Bonjour [PERSON_NAME], [PERSON_NAME] suite à mon précédent message concernant v…" at bounding box center [661, 231] width 631 height 235
click at [407, 102] on icon at bounding box center [409, 100] width 11 height 11
click at [506, 243] on div "Je reste à votre entière disposition pour répondre à vos besoins : disponibilit…" at bounding box center [661, 232] width 631 height 28
drag, startPoint x: 640, startPoint y: 197, endPoint x: 376, endPoint y: 195, distance: 264.2
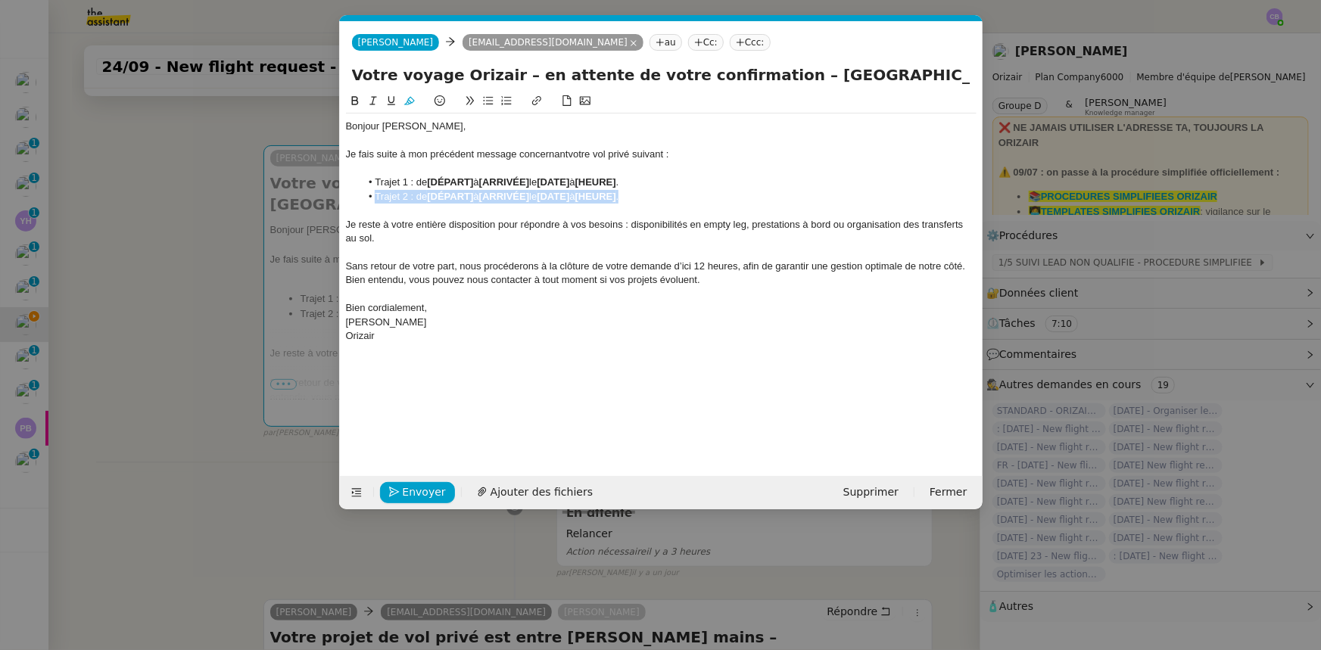
click at [376, 195] on li "Trajet 2 : de [DÉPART] à [ARRIVÉE] le [DATE] à [HEURE] ." at bounding box center [668, 197] width 616 height 14
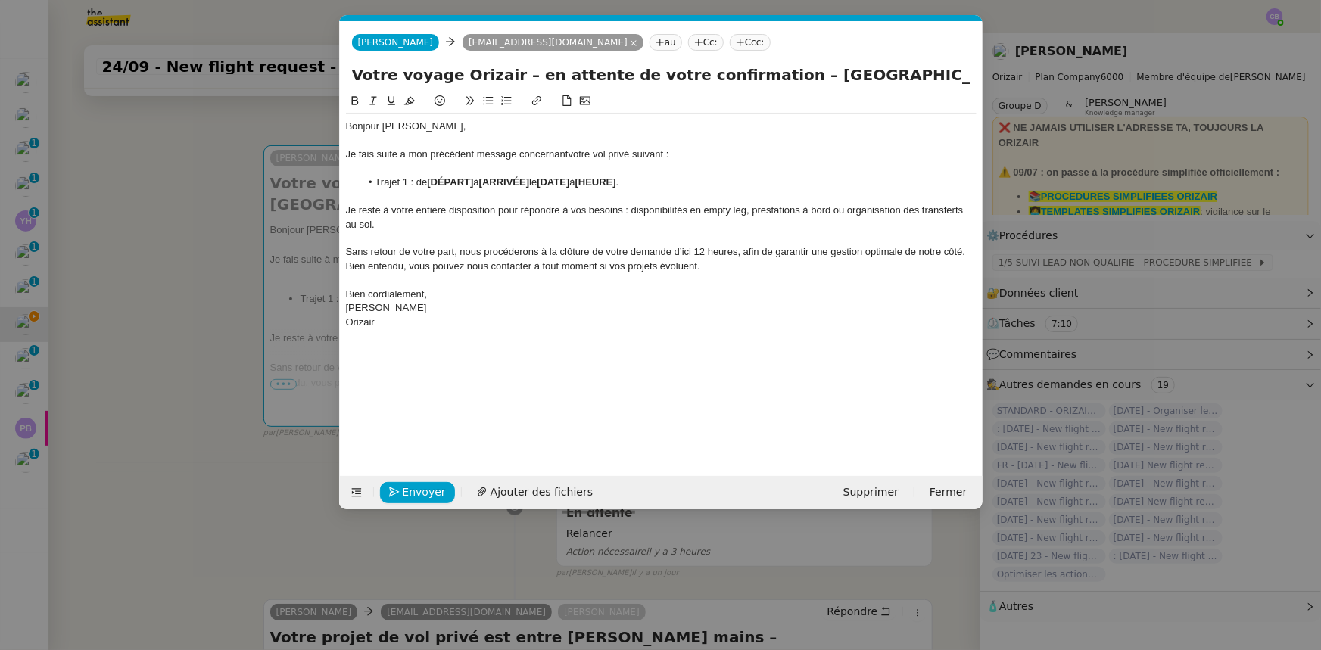
drag, startPoint x: 765, startPoint y: 74, endPoint x: 886, endPoint y: 76, distance: 121.2
click at [886, 76] on input "Votre voyage Orizair – en attente de votre confirmation – [GEOGRAPHIC_DATA] → […" at bounding box center [661, 75] width 619 height 23
drag, startPoint x: 475, startPoint y: 185, endPoint x: 430, endPoint y: 180, distance: 45.7
click at [430, 180] on strong "[DÉPART]" at bounding box center [450, 181] width 46 height 11
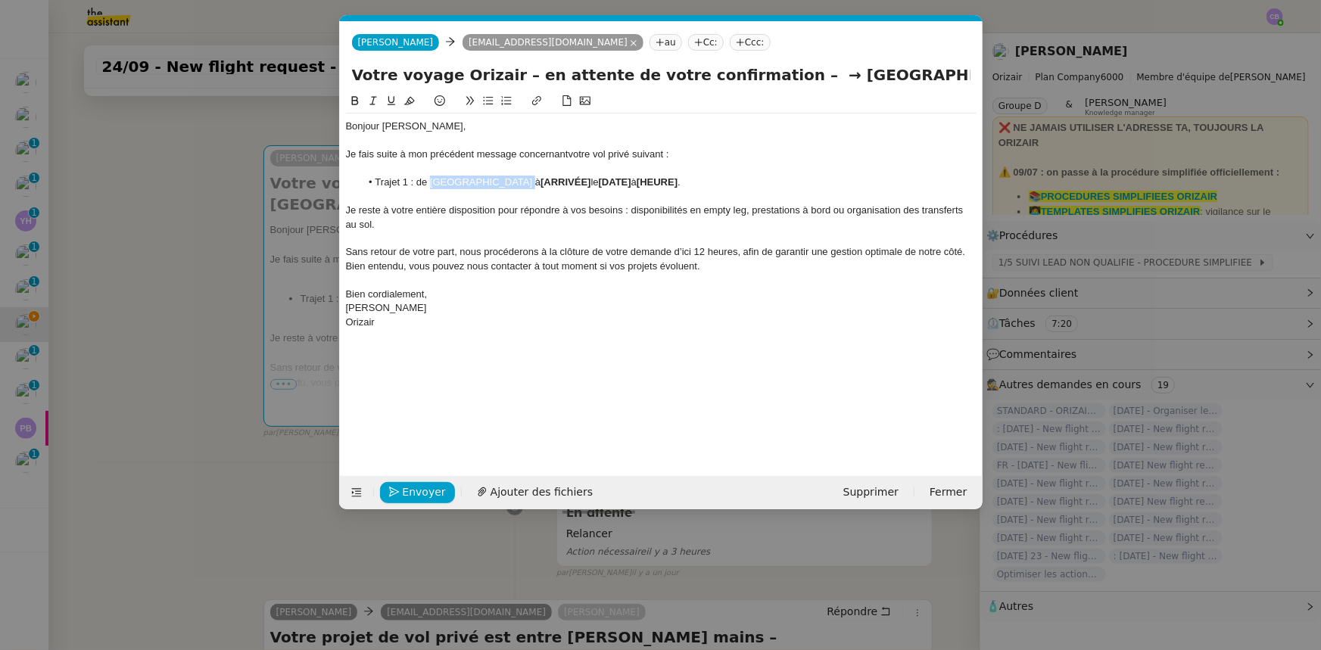
drag, startPoint x: 432, startPoint y: 181, endPoint x: 504, endPoint y: 180, distance: 72.7
click at [504, 180] on li "Trajet 1 : de [GEOGRAPHIC_DATA] à [ARRIVÉE] le [DATE] à [HEURE] ." at bounding box center [668, 183] width 616 height 14
click at [354, 103] on icon at bounding box center [355, 100] width 11 height 11
drag, startPoint x: 784, startPoint y: 75, endPoint x: 953, endPoint y: 79, distance: 169.6
click at [953, 79] on input "Votre voyage Orizair – en attente de votre confirmation – → [GEOGRAPHIC_DATA]" at bounding box center [661, 75] width 619 height 23
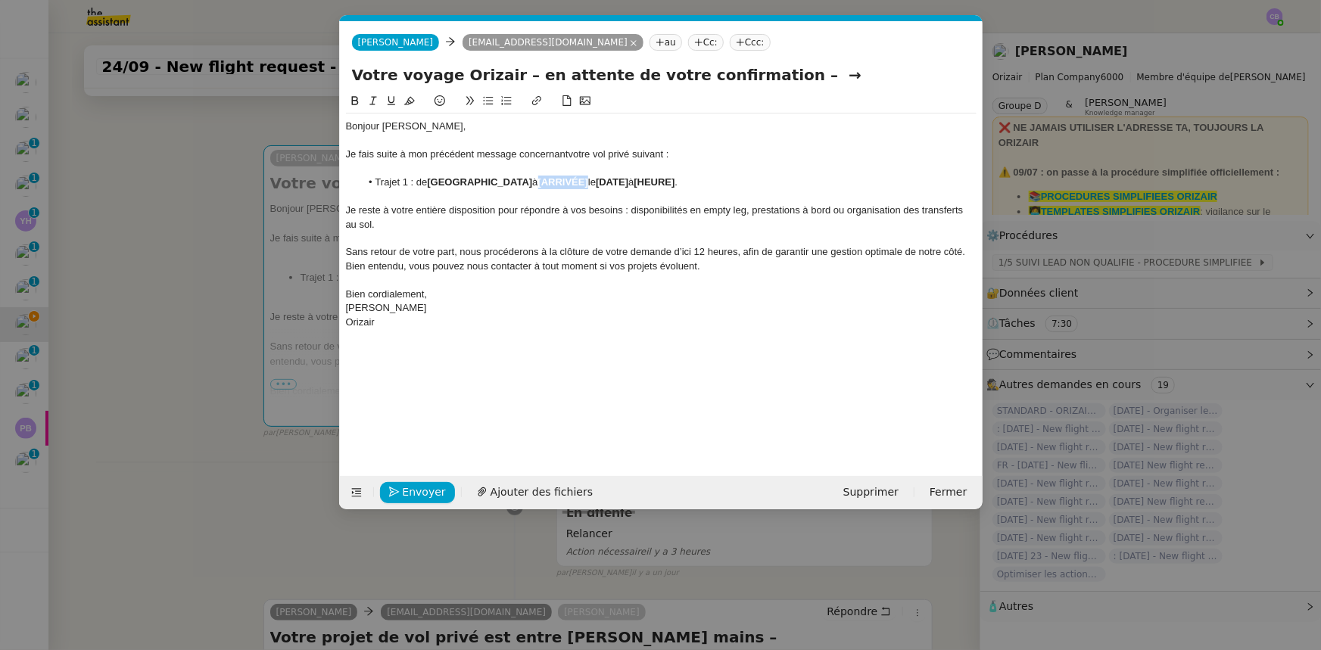
drag, startPoint x: 572, startPoint y: 184, endPoint x: 522, endPoint y: 182, distance: 49.3
click at [538, 182] on strong "[ARRIVÉE]" at bounding box center [563, 181] width 50 height 11
click at [521, 181] on li "Trajet 1 : de [GEOGRAPHIC_DATA] à [GEOGRAPHIC_DATA] le [DATE] à [HEURE] ." at bounding box center [668, 183] width 616 height 14
drag, startPoint x: 522, startPoint y: 180, endPoint x: 623, endPoint y: 176, distance: 100.8
click at [623, 176] on li "Trajet 1 : de [GEOGRAPHIC_DATA] à [GEOGRAPHIC_DATA] le [DATE] à [HEURE] ." at bounding box center [668, 183] width 616 height 14
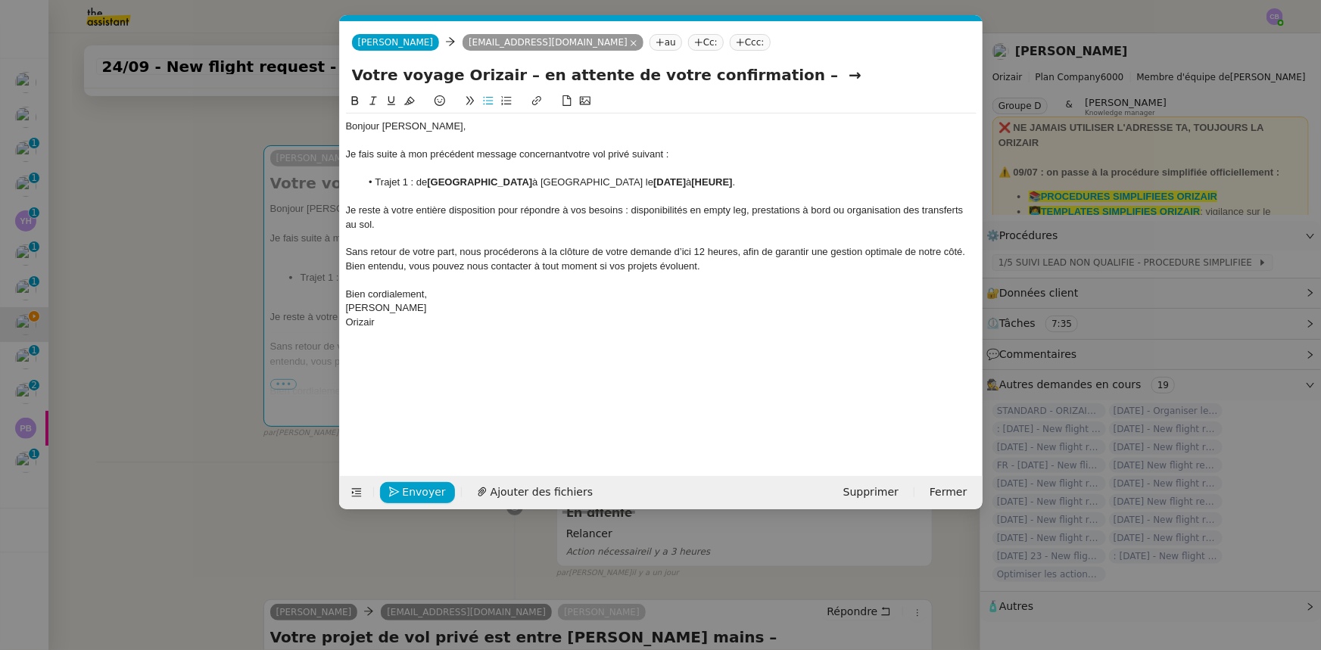
click at [353, 102] on icon at bounding box center [355, 100] width 11 height 11
drag, startPoint x: 781, startPoint y: 76, endPoint x: 747, endPoint y: 74, distance: 33.3
click at [747, 74] on input "Votre voyage Orizair – en attente de votre confirmation – →" at bounding box center [661, 75] width 619 height 23
type input "Votre voyage Orizair – en attente de votre confirmation"
click at [662, 181] on strong "[DATE]" at bounding box center [667, 181] width 33 height 11
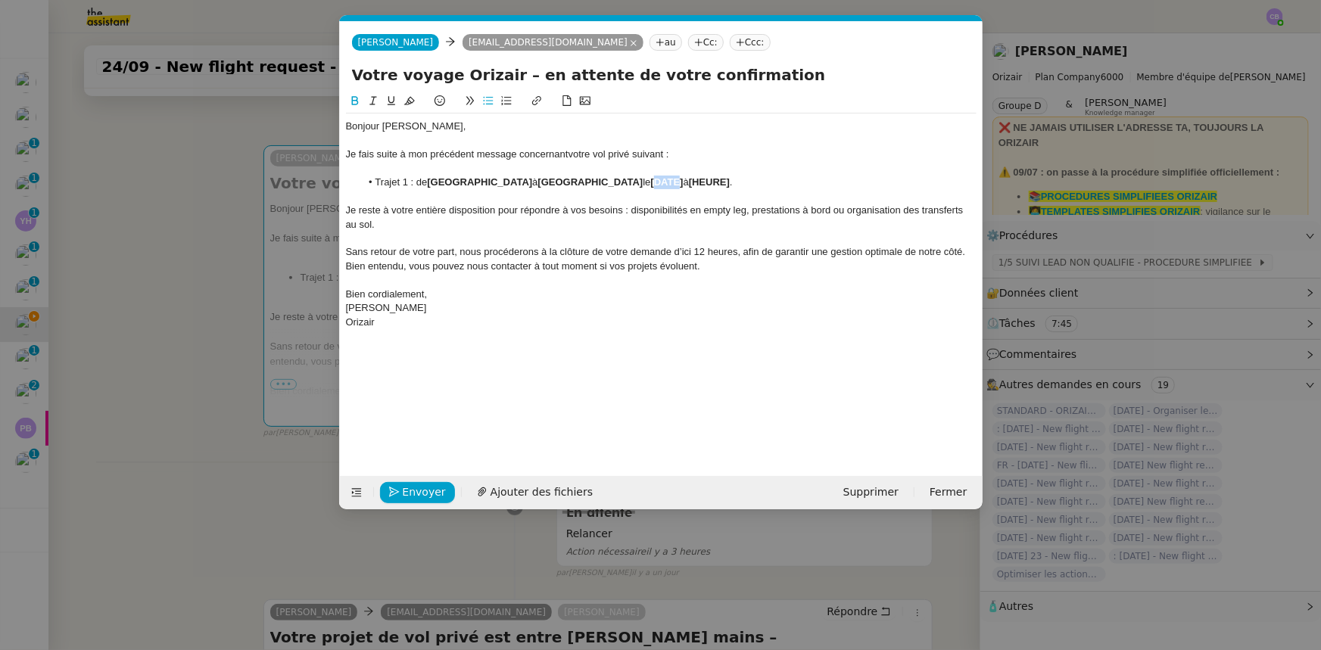
click at [662, 181] on strong "[DATE]" at bounding box center [667, 181] width 33 height 11
click at [652, 182] on strong "[24 septembre 2025" at bounding box center [697, 181] width 92 height 11
click at [764, 179] on strong "[HEURE]" at bounding box center [764, 181] width 41 height 11
click at [747, 181] on li "Trajet 1 : de [GEOGRAPHIC_DATA] à [GEOGRAPHIC_DATA] le 24 septembre 2025 à 11 :…" at bounding box center [668, 183] width 616 height 14
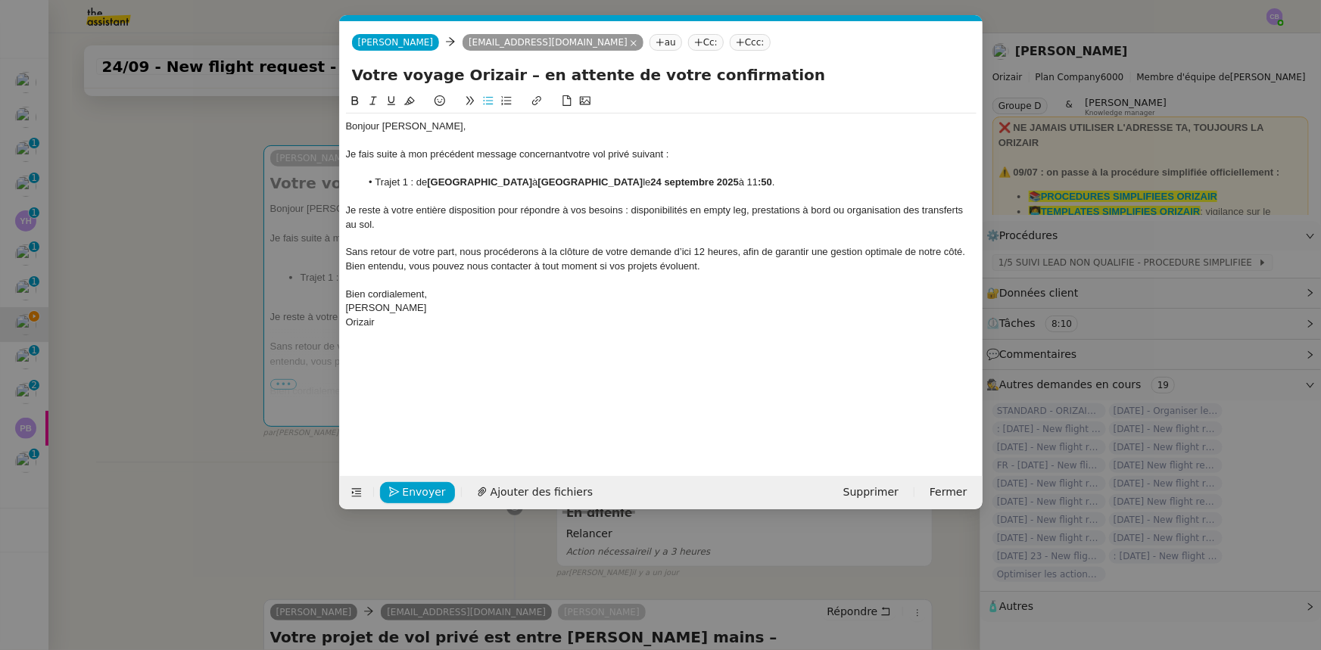
click at [352, 100] on icon at bounding box center [354, 100] width 7 height 9
click at [488, 248] on span "Sans retour de votre part, nous procéderons à la clôture de votre demande d’ici…" at bounding box center [657, 258] width 622 height 25
click at [691, 251] on span "Sans retour de votre part, nous procéderons à la clôture de votre demande d’ici…" at bounding box center [657, 258] width 622 height 25
click at [0, 0] on lt-span "d'ici à 12" at bounding box center [0, 0] width 0 height 0
click at [722, 376] on div "Bonjour [PERSON_NAME], [PERSON_NAME] suite à mon précédent message concernant v…" at bounding box center [661, 272] width 631 height 360
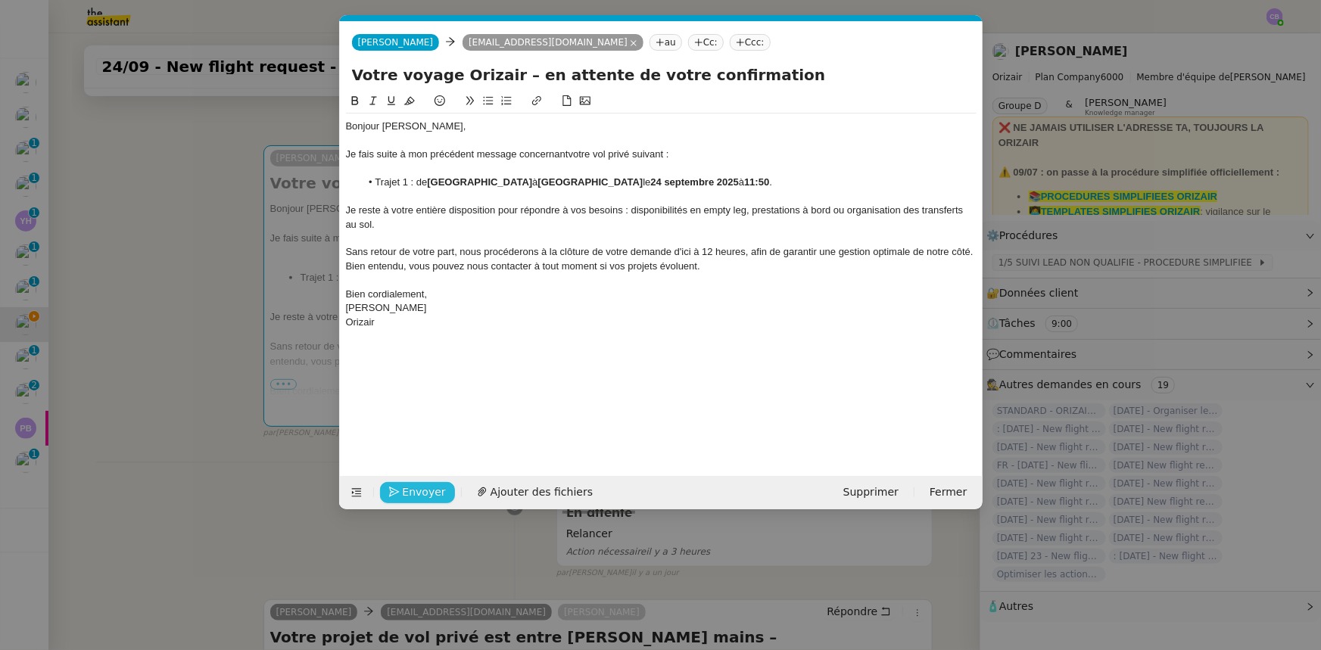
click at [428, 490] on span "Envoyer" at bounding box center [424, 492] width 43 height 17
click at [428, 490] on span "Confirmer l'envoi" at bounding box center [448, 492] width 91 height 17
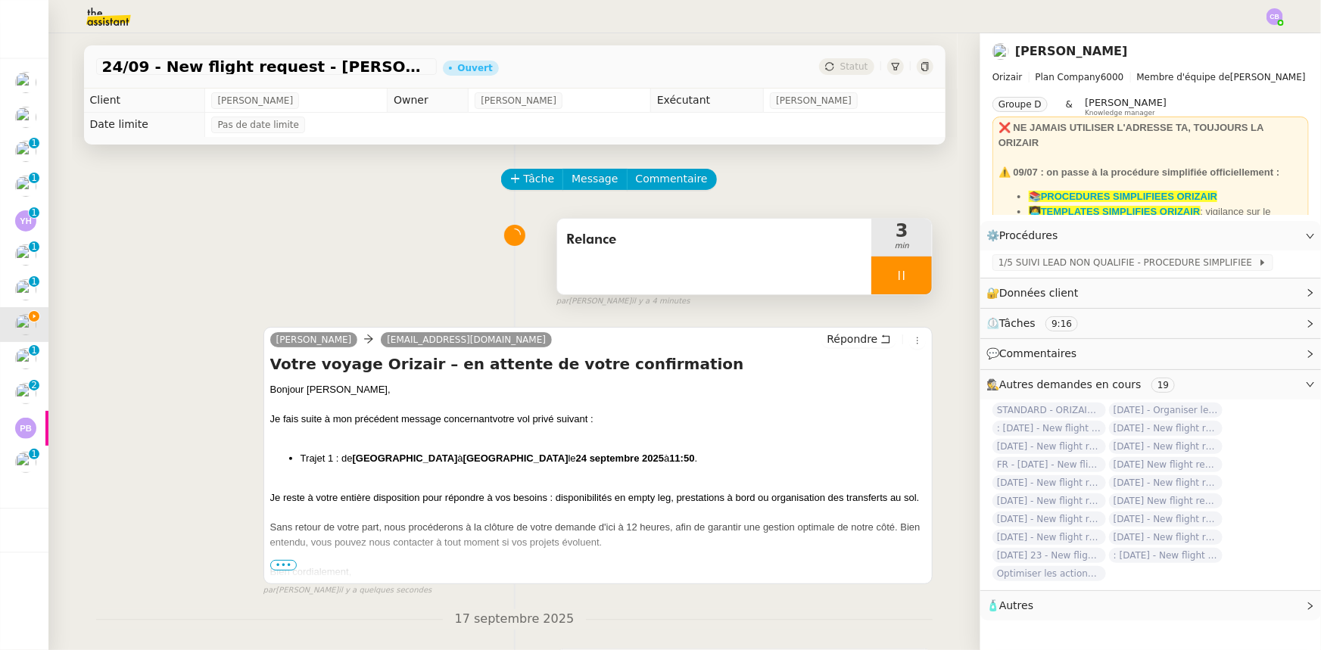
click at [871, 279] on div at bounding box center [901, 276] width 61 height 38
click at [911, 281] on icon at bounding box center [917, 276] width 12 height 12
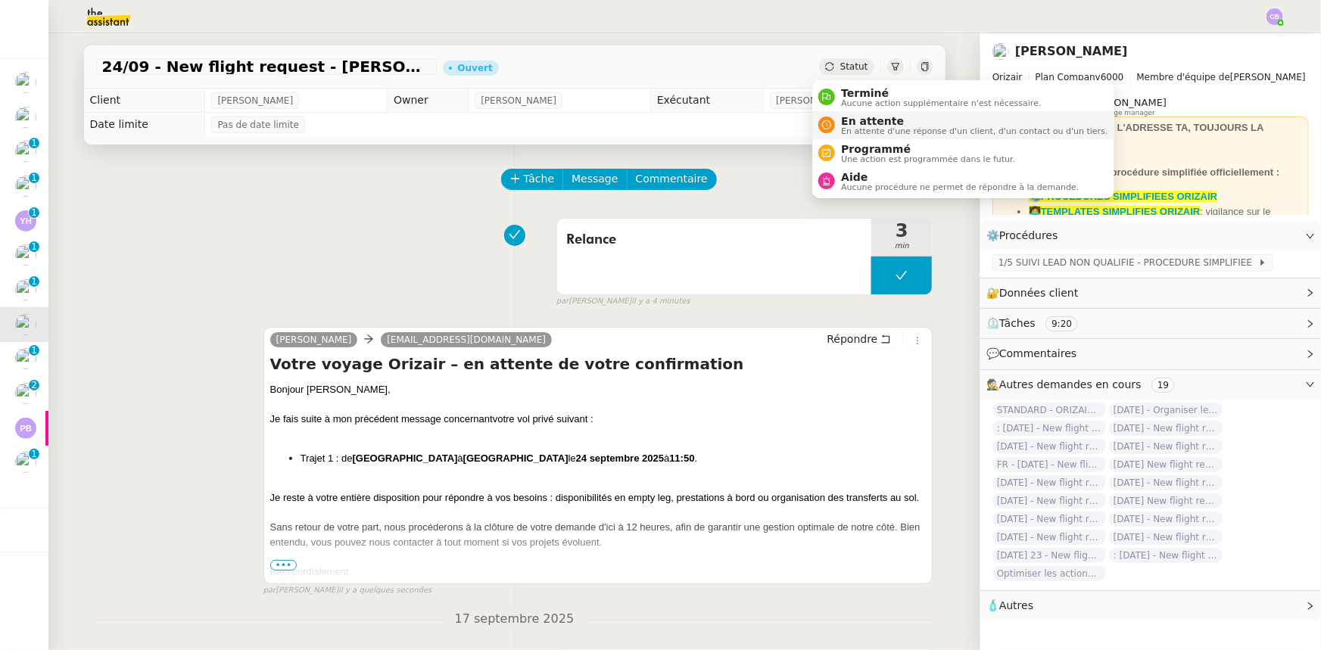
click at [859, 124] on span "En attente" at bounding box center [974, 121] width 267 height 12
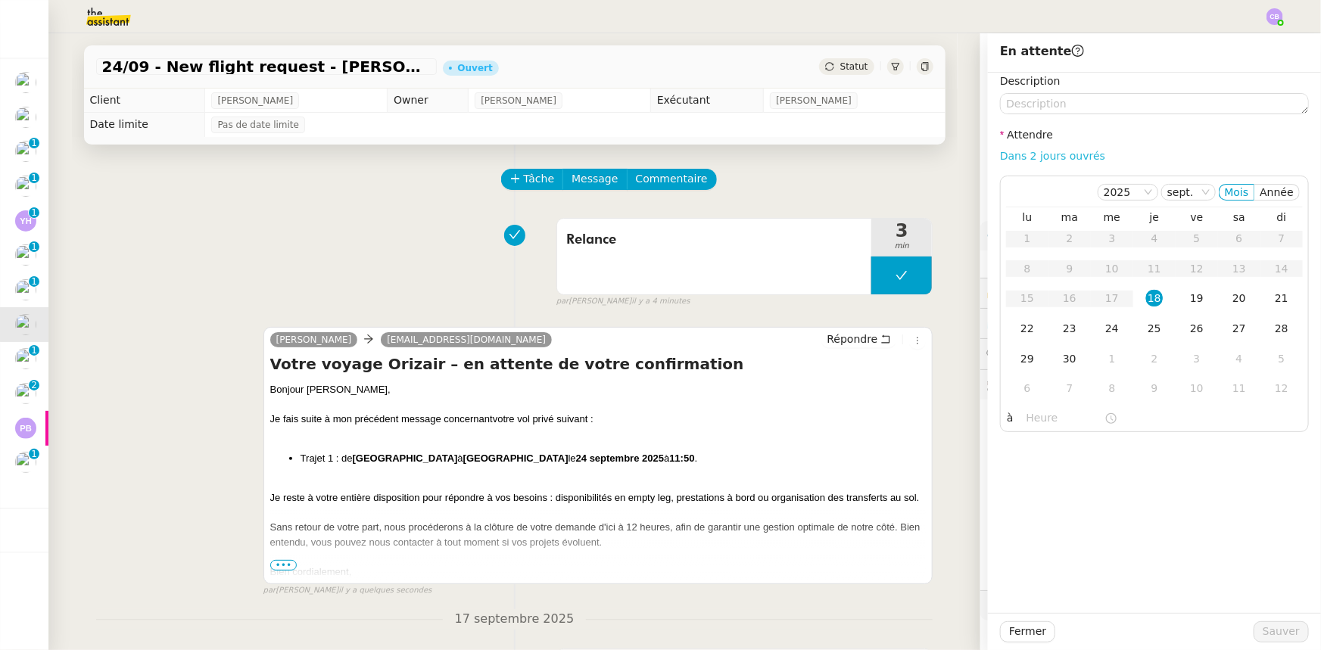
click at [1048, 160] on link "Dans 2 jours ouvrés" at bounding box center [1052, 156] width 105 height 12
type input "07:00"
click at [1189, 301] on div "19" at bounding box center [1197, 298] width 17 height 17
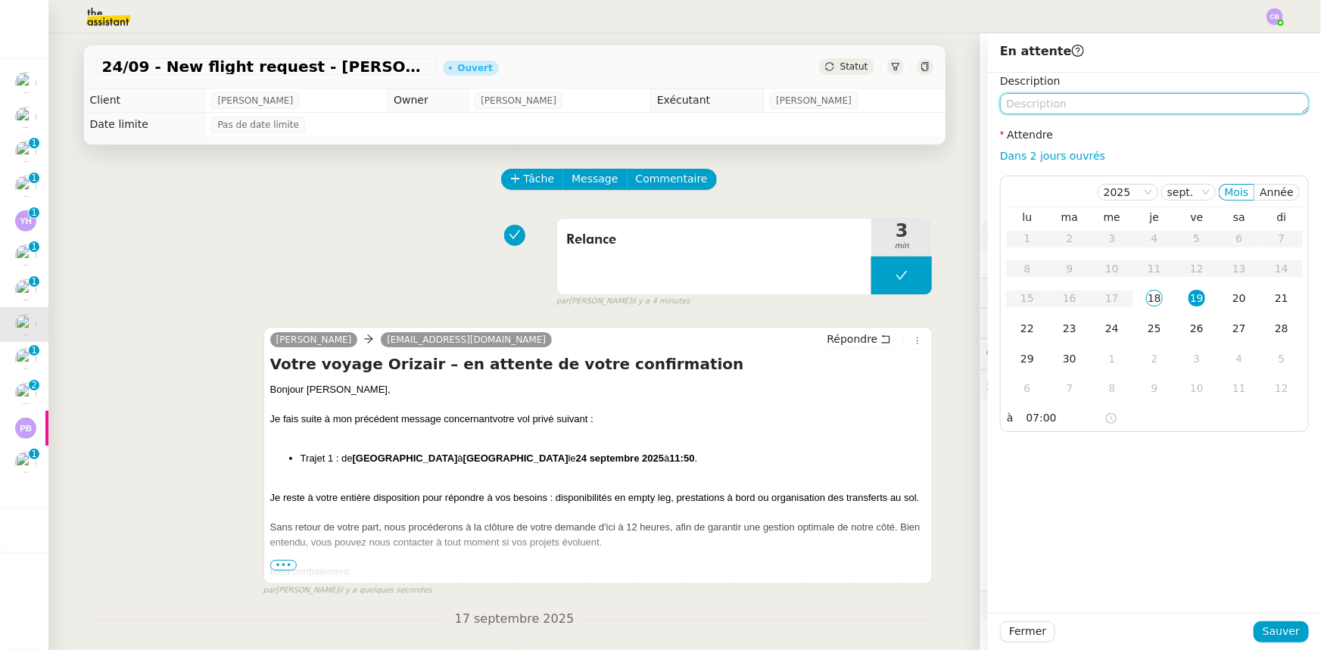
click at [1093, 101] on textarea at bounding box center [1154, 103] width 309 height 21
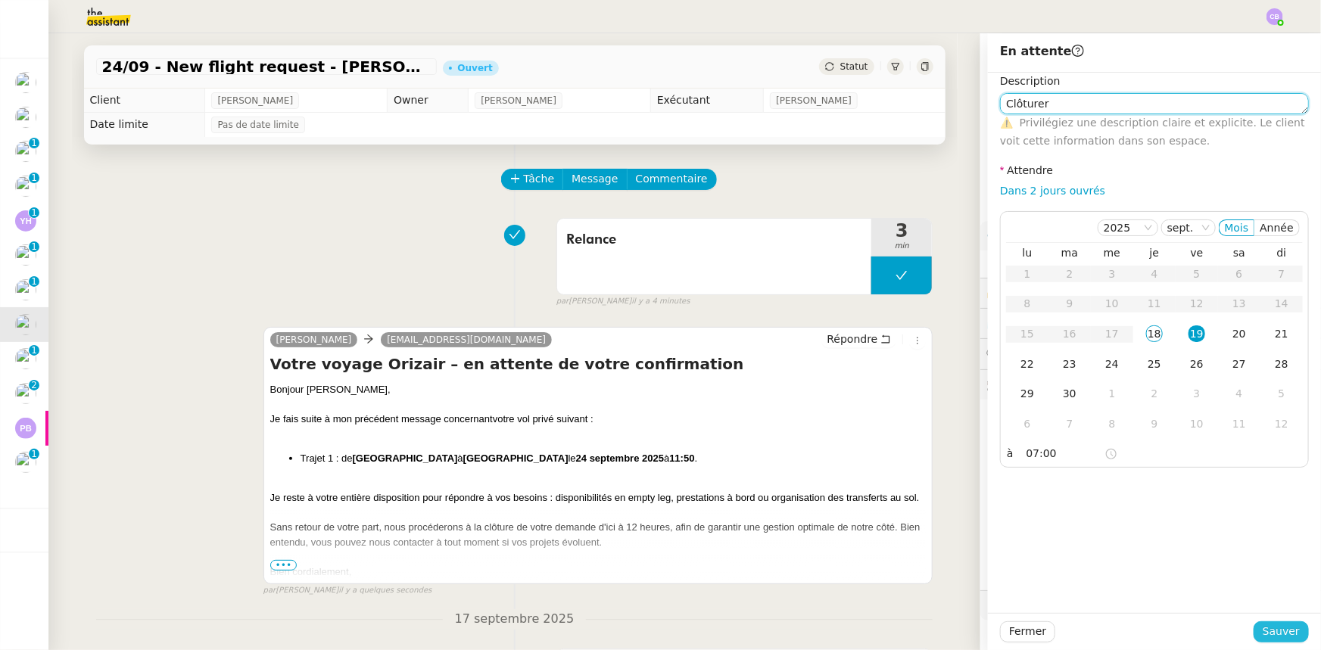
type textarea "Clôturer"
click at [1267, 628] on span "Sauver" at bounding box center [1281, 631] width 37 height 17
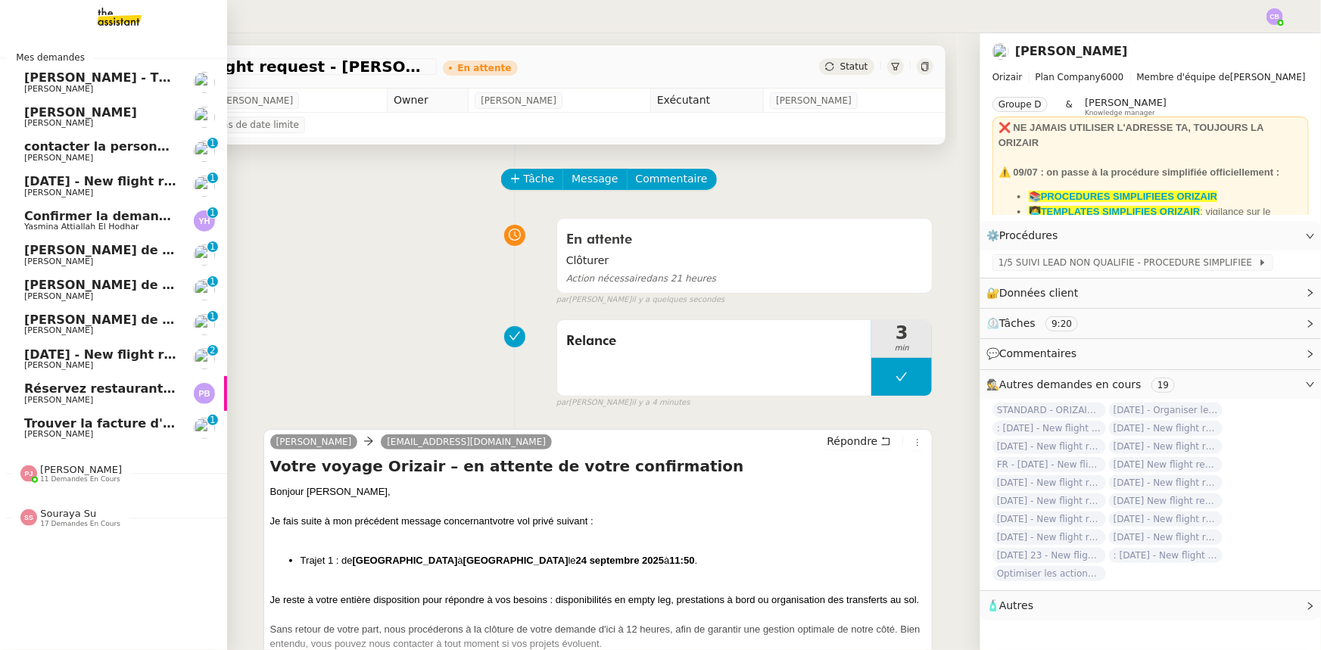
click at [63, 388] on span "Réservez restaurant pour 9 à 12h45" at bounding box center [147, 389] width 246 height 14
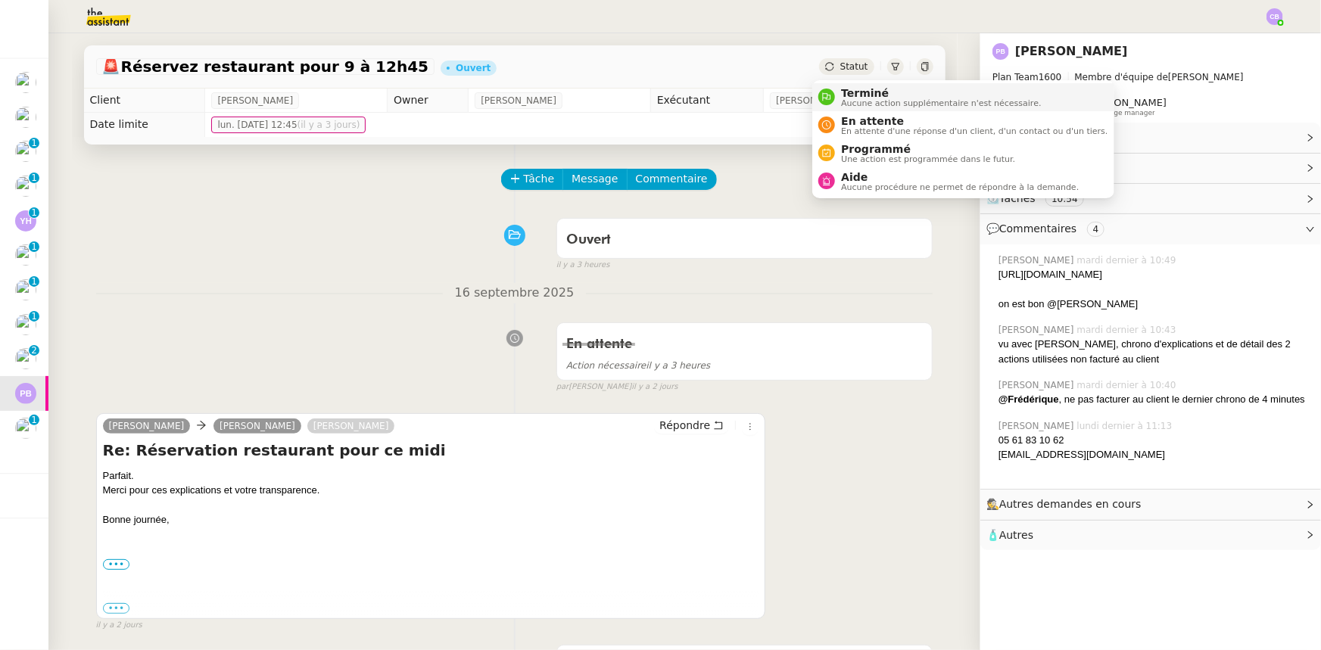
click at [848, 92] on span "Terminé" at bounding box center [941, 93] width 200 height 12
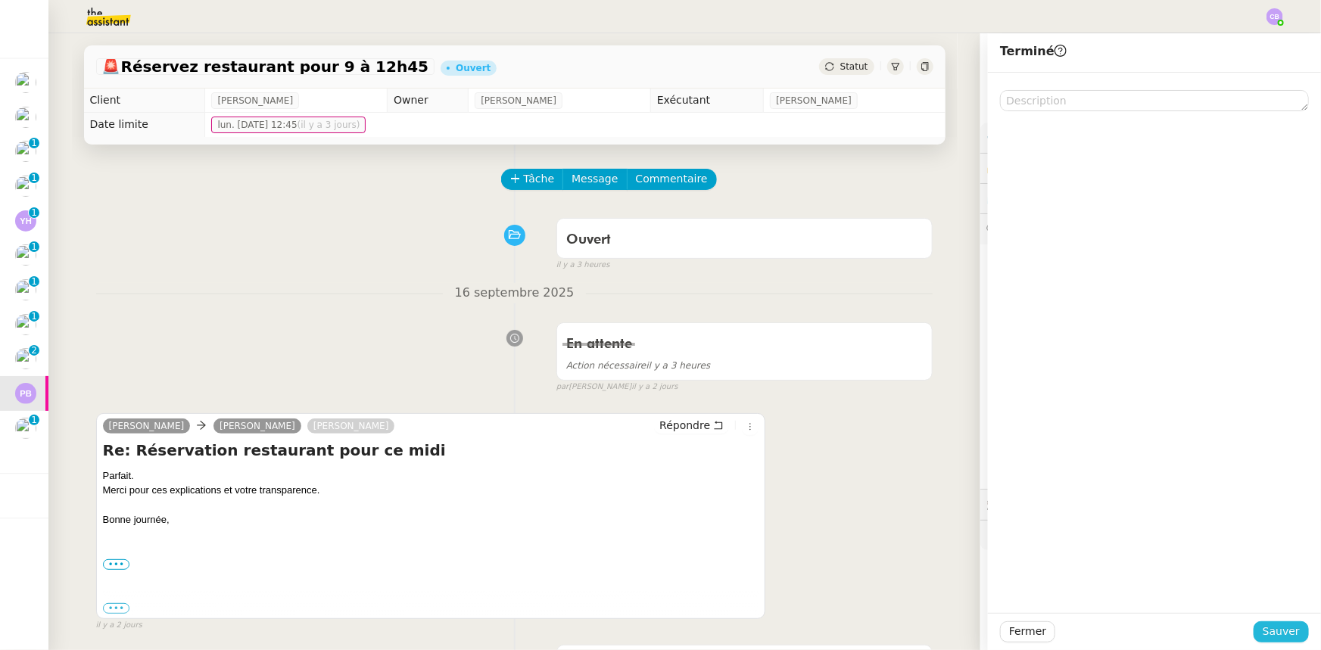
click at [1264, 631] on span "Sauver" at bounding box center [1281, 631] width 37 height 17
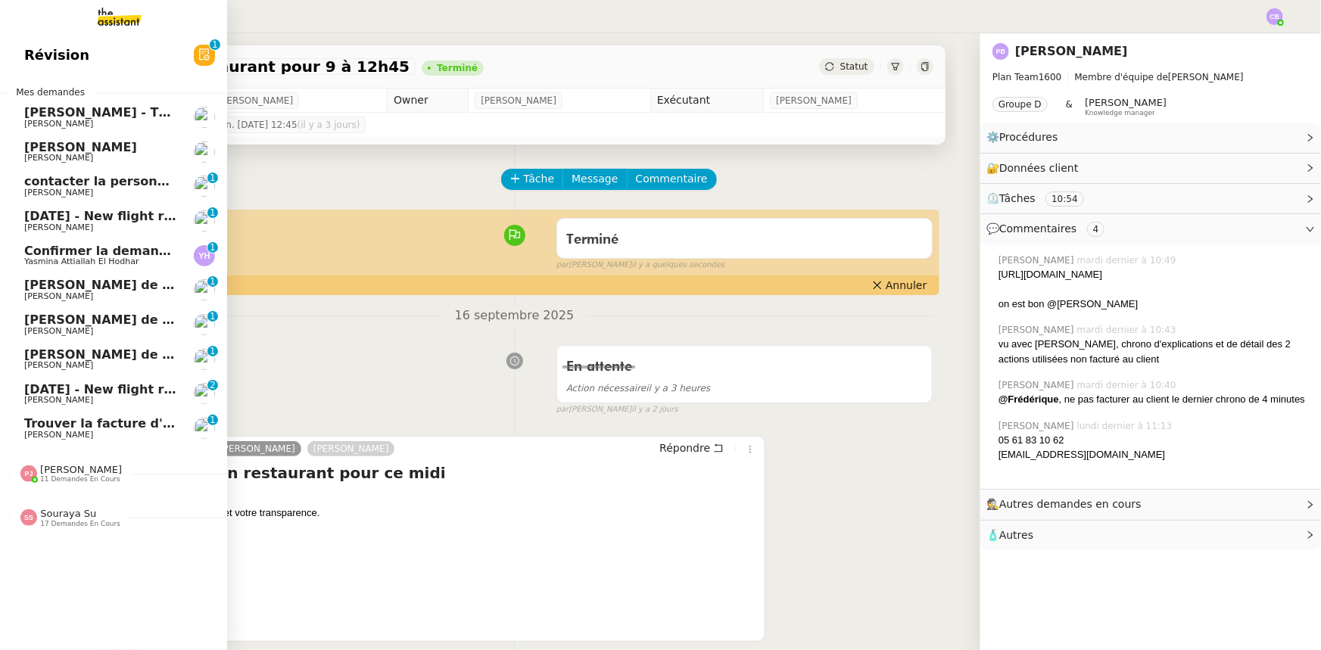
click at [38, 389] on span "[DATE] - New flight request - Century Seen" at bounding box center [170, 389] width 292 height 14
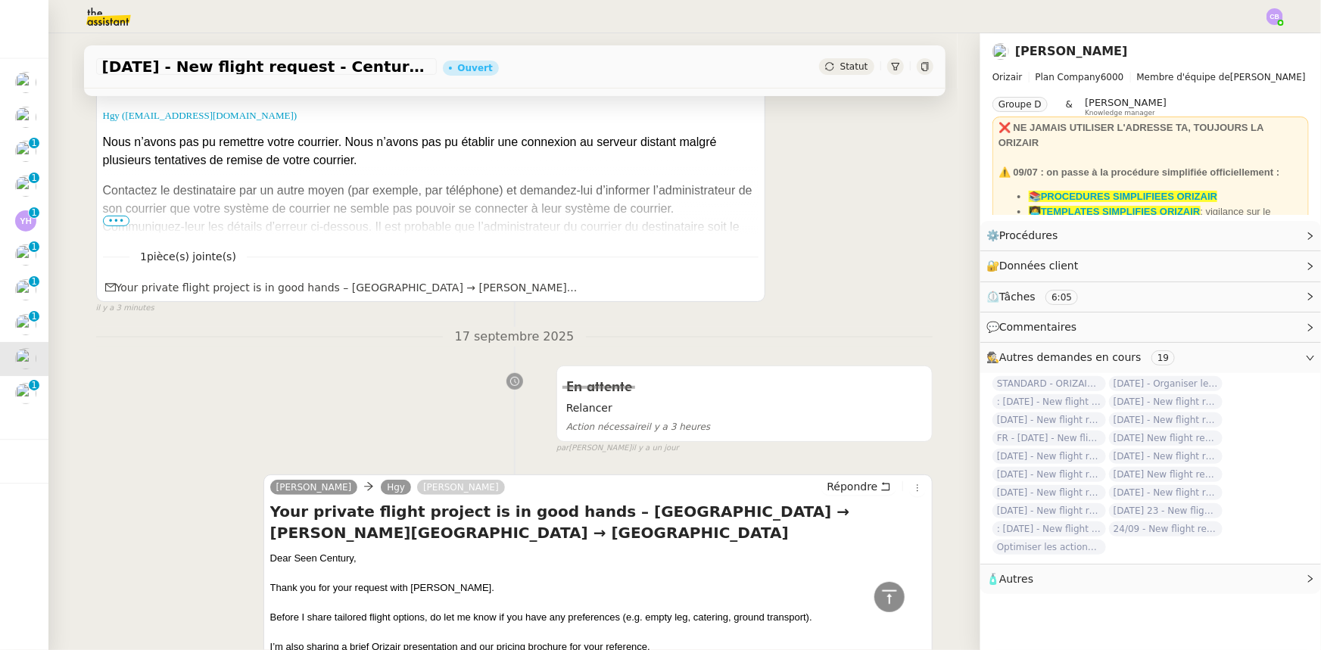
scroll to position [239, 0]
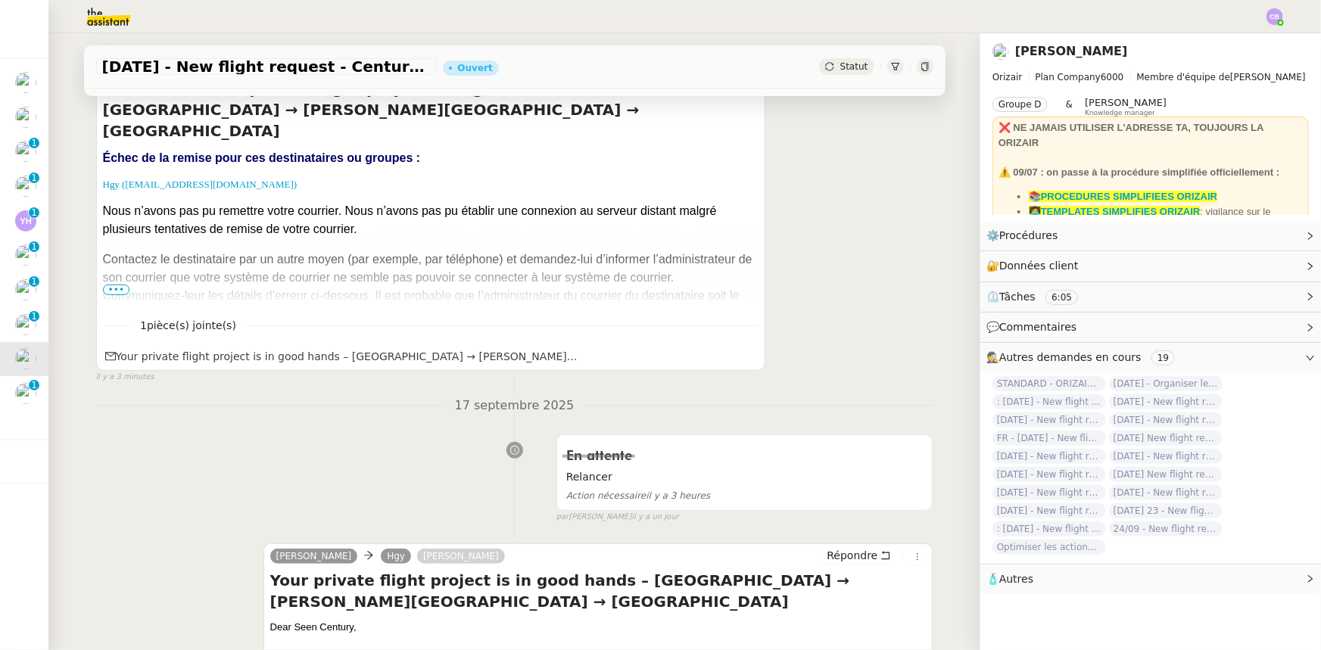
click at [112, 291] on span "•••" at bounding box center [116, 290] width 27 height 11
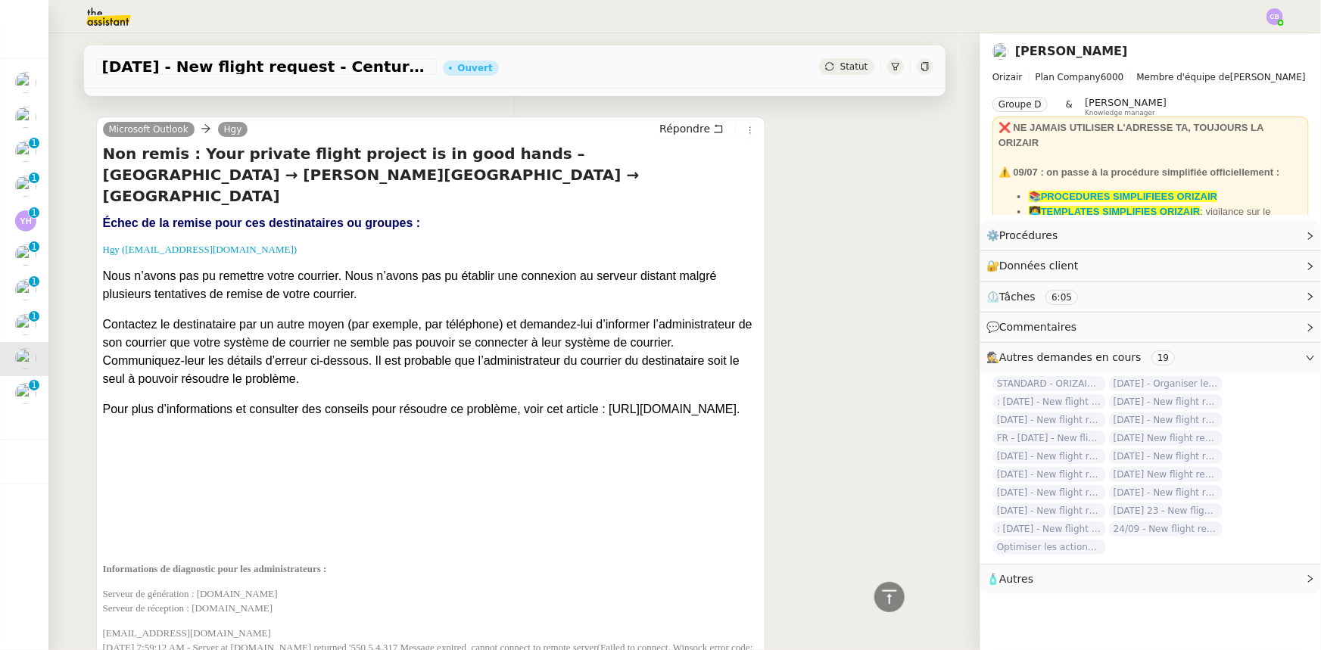
scroll to position [0, 0]
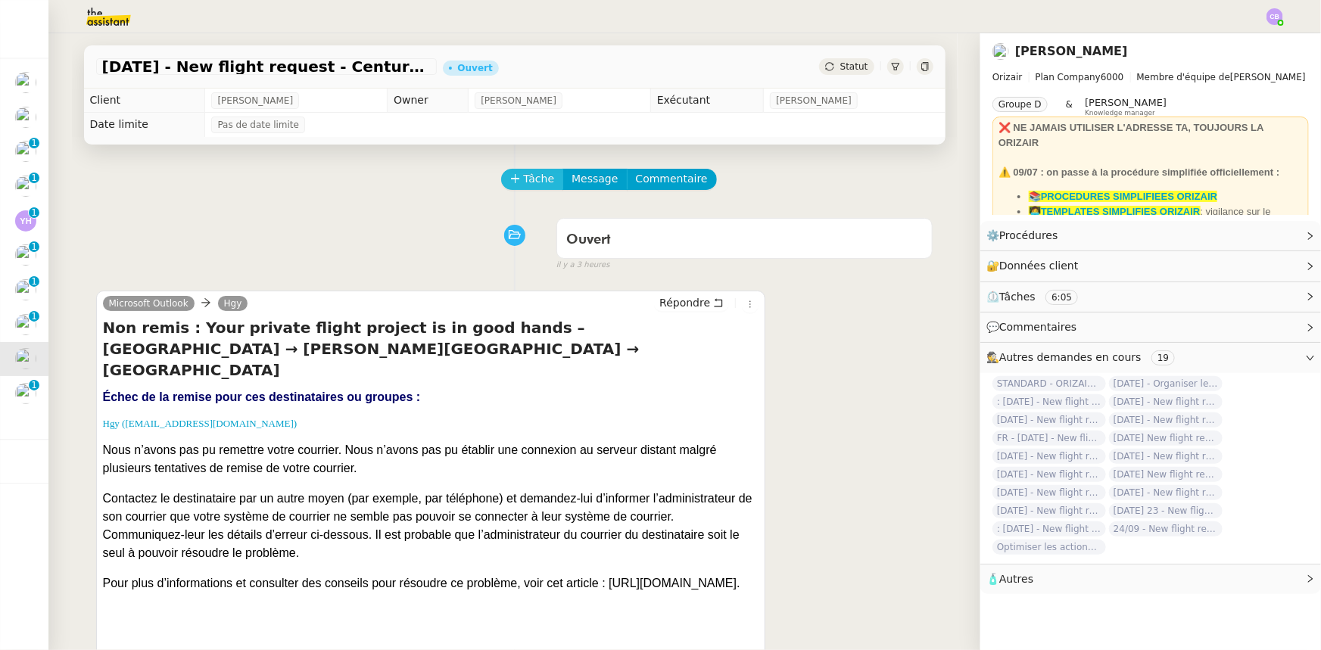
click at [524, 178] on span "Tâche" at bounding box center [539, 178] width 31 height 17
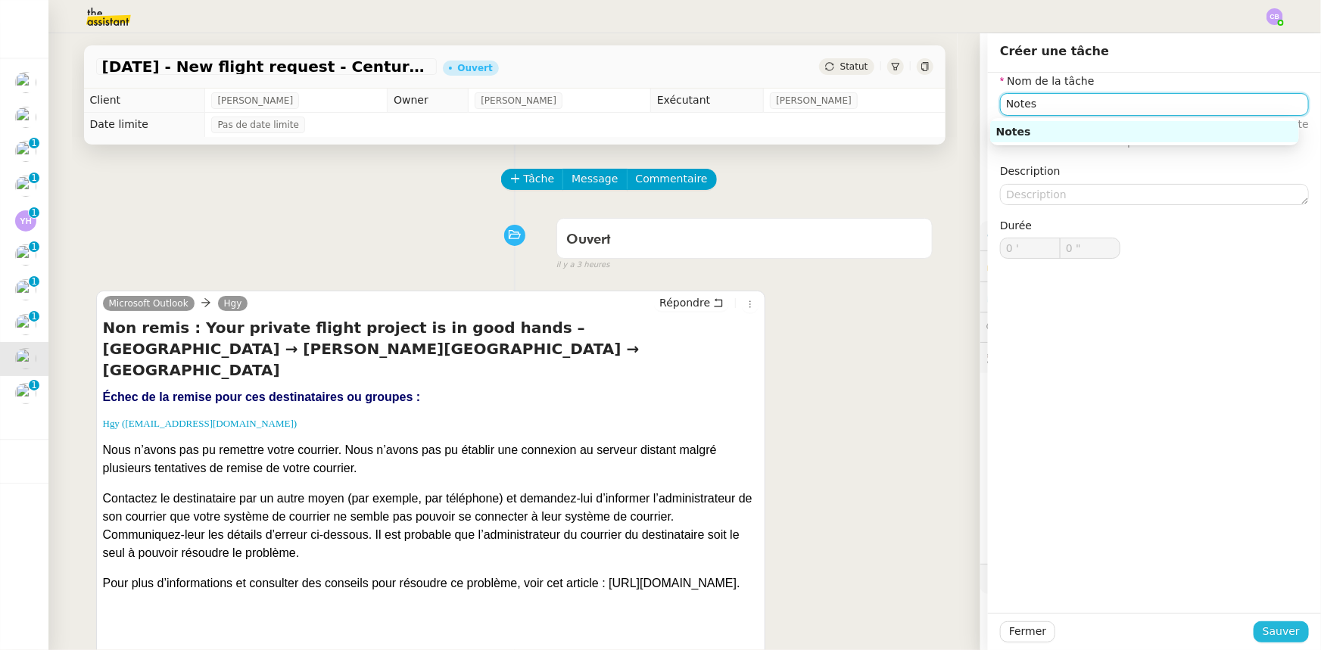
type input "Notes"
click at [1268, 635] on span "Sauver" at bounding box center [1281, 631] width 37 height 17
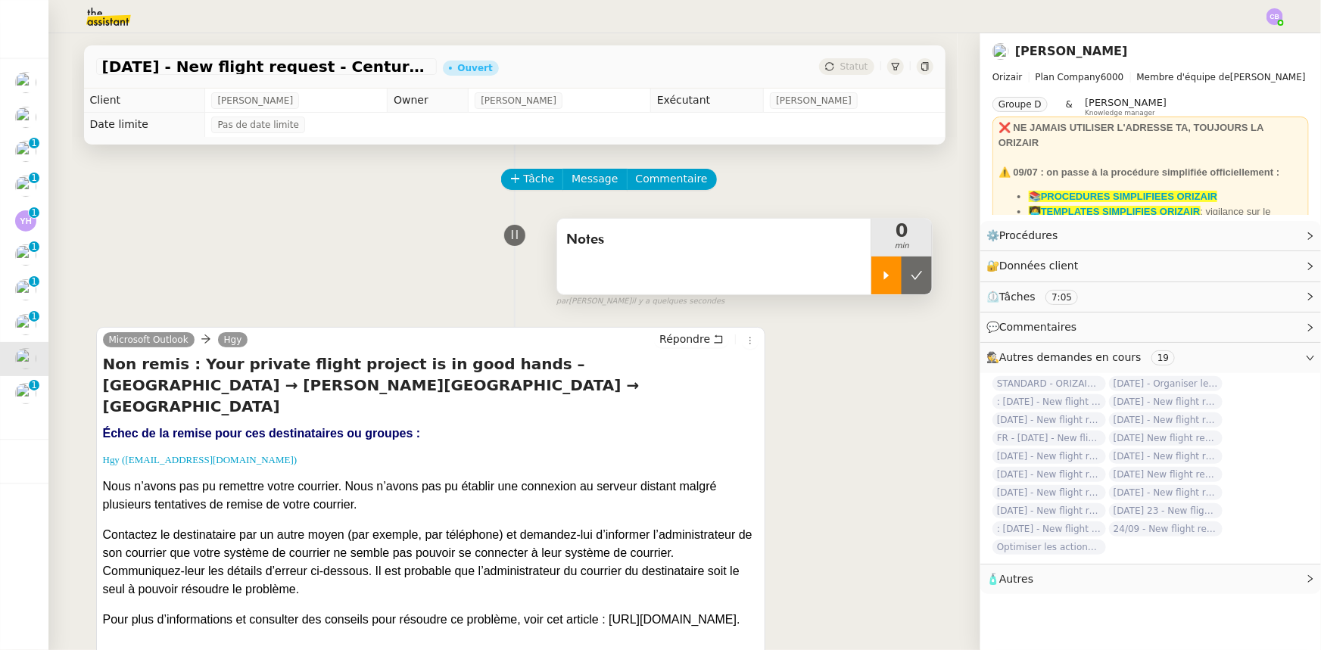
click at [881, 276] on icon at bounding box center [887, 276] width 12 height 12
click at [673, 185] on span "Commentaire" at bounding box center [672, 178] width 72 height 17
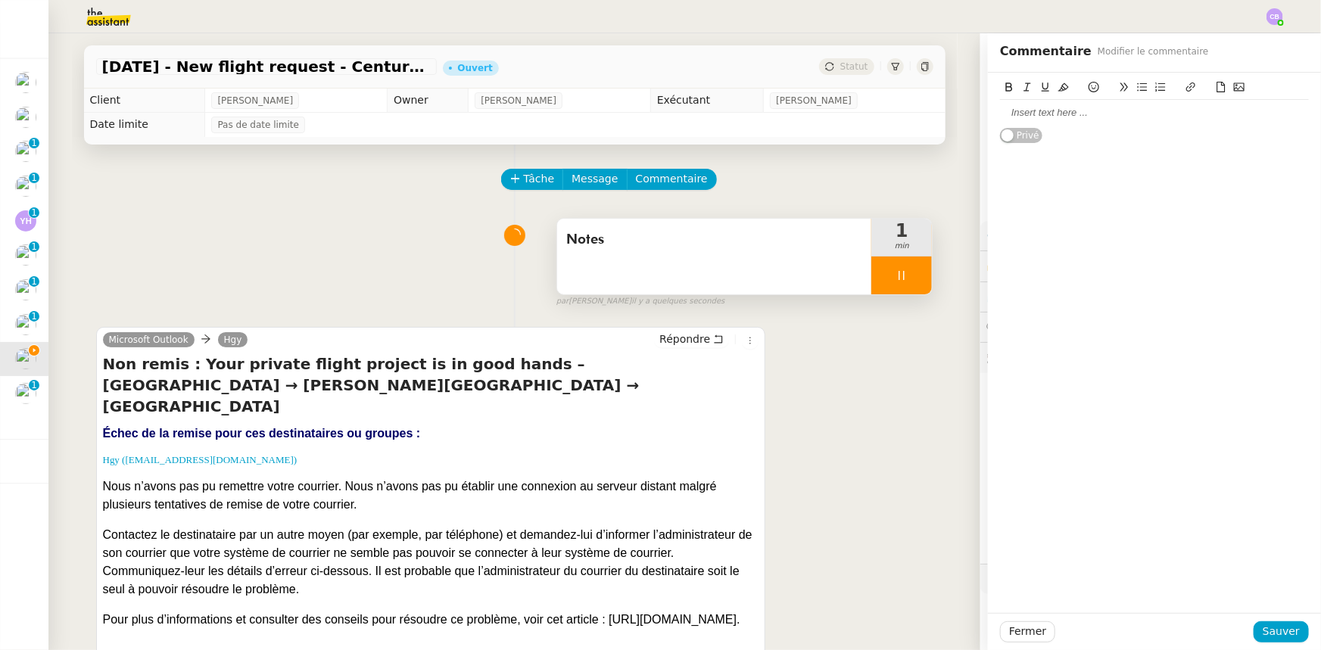
click at [1044, 116] on div at bounding box center [1154, 113] width 309 height 14
drag, startPoint x: 1045, startPoint y: 112, endPoint x: 991, endPoint y: 110, distance: 53.8
click at [1000, 110] on div "@[PERSON_NAME], le message n'a pas été remis au destinataire, c'est possible de…" at bounding box center [1154, 120] width 309 height 28
click at [1006, 89] on icon at bounding box center [1009, 87] width 7 height 9
click at [1255, 132] on div "@[PERSON_NAME] , le message n'a pas été remis au destinataire, c'est possible d…" at bounding box center [1154, 120] width 309 height 28
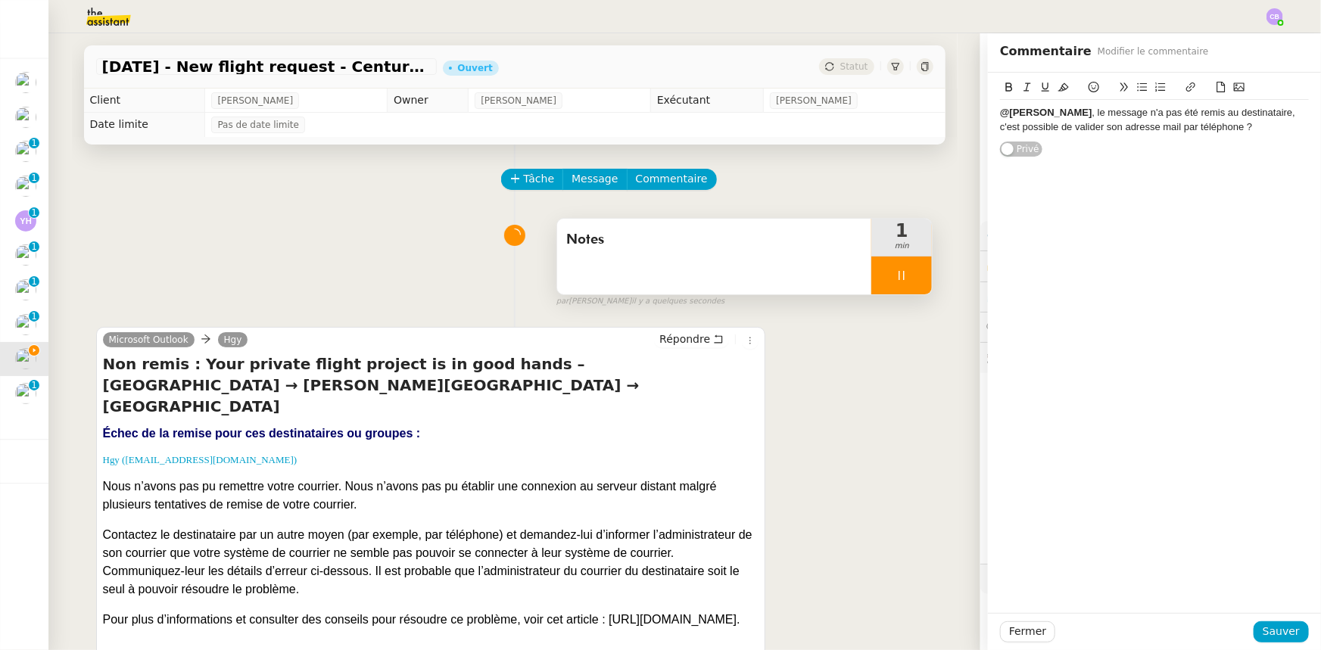
click at [1130, 129] on div "@[PERSON_NAME] , le message n'a pas été remis au destinataire, c'est possible d…" at bounding box center [1154, 120] width 309 height 28
click at [1274, 634] on span "Sauver" at bounding box center [1281, 631] width 37 height 17
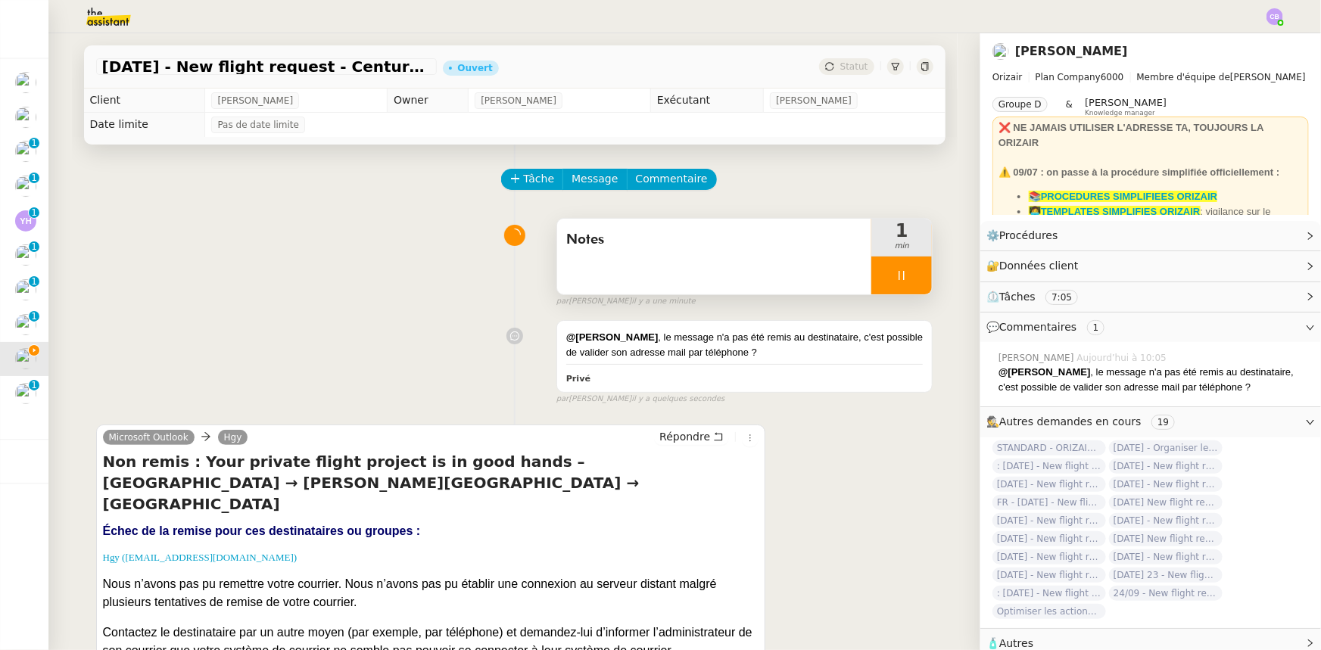
click at [871, 270] on div at bounding box center [901, 276] width 61 height 38
click at [902, 287] on button at bounding box center [917, 276] width 30 height 38
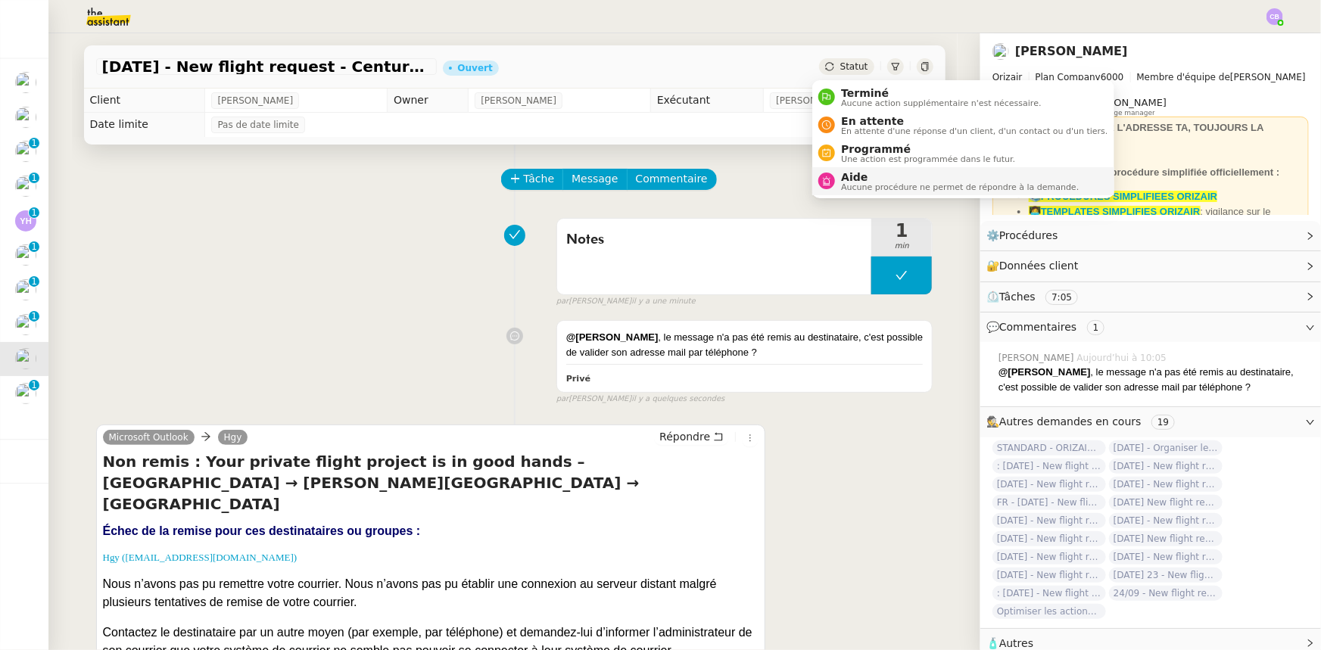
click at [877, 181] on span "Aide" at bounding box center [960, 177] width 238 height 12
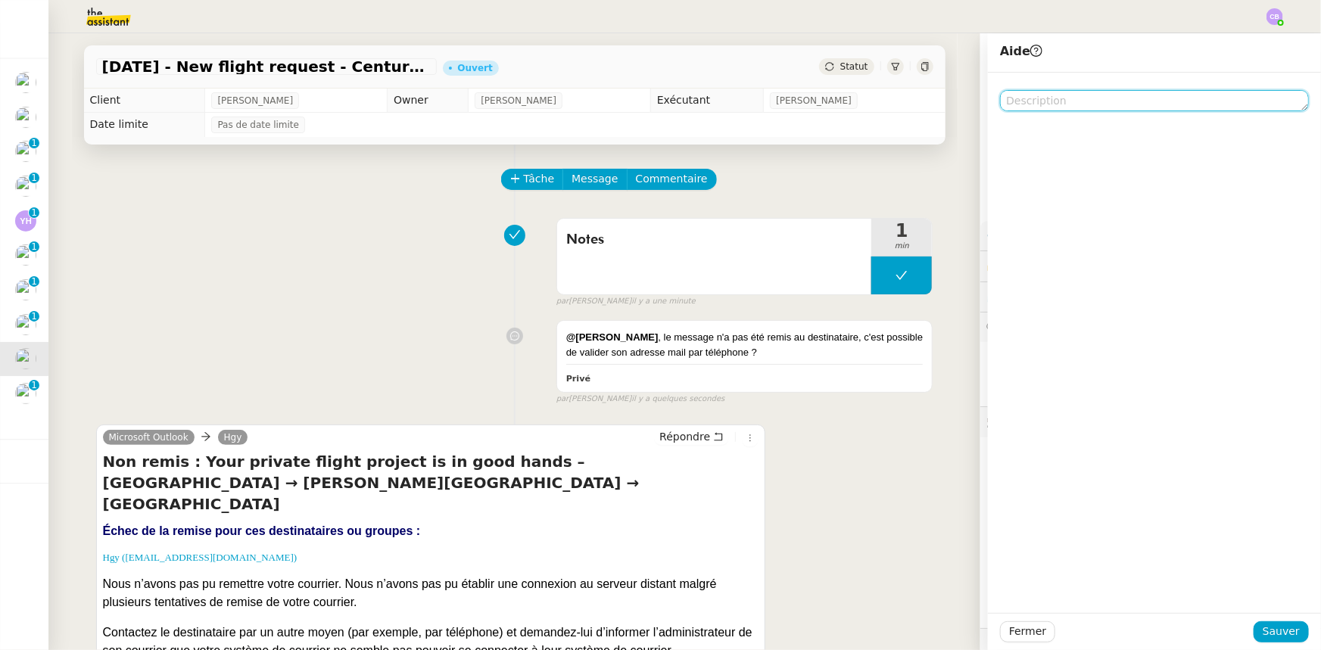
click at [1054, 101] on textarea at bounding box center [1154, 100] width 309 height 21
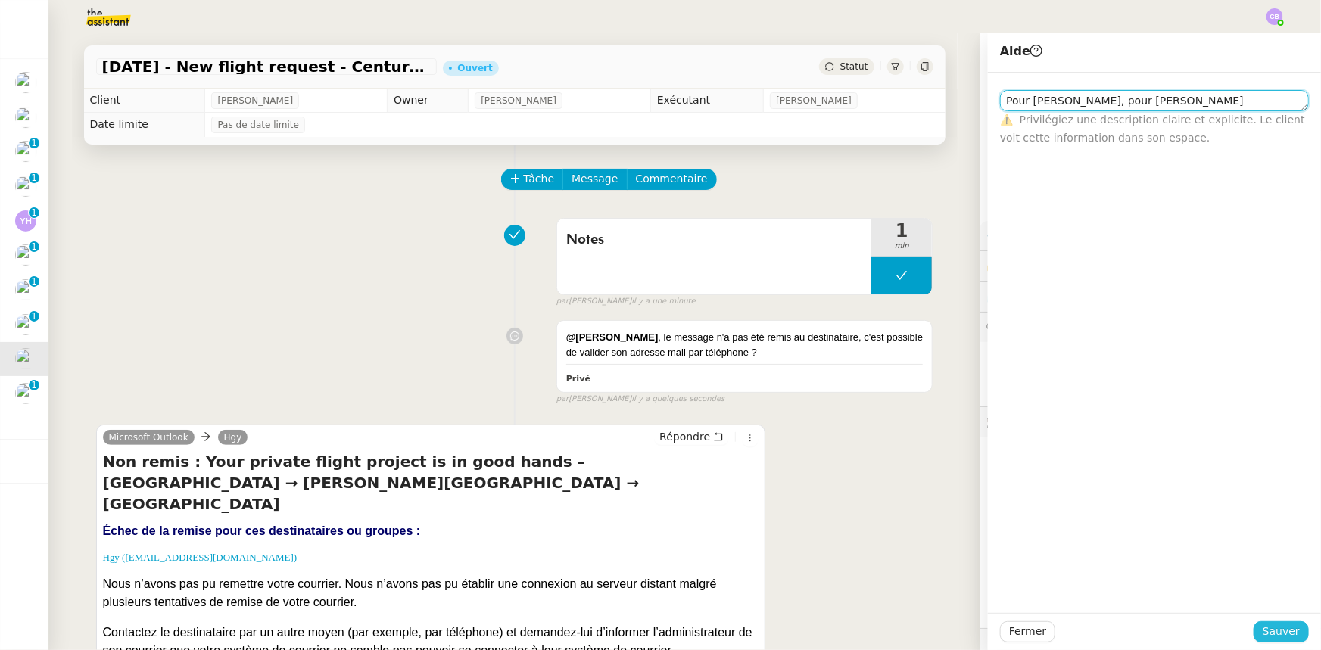
type textarea "Pour [PERSON_NAME], pour [PERSON_NAME]"
click at [1267, 634] on span "Sauver" at bounding box center [1281, 631] width 37 height 17
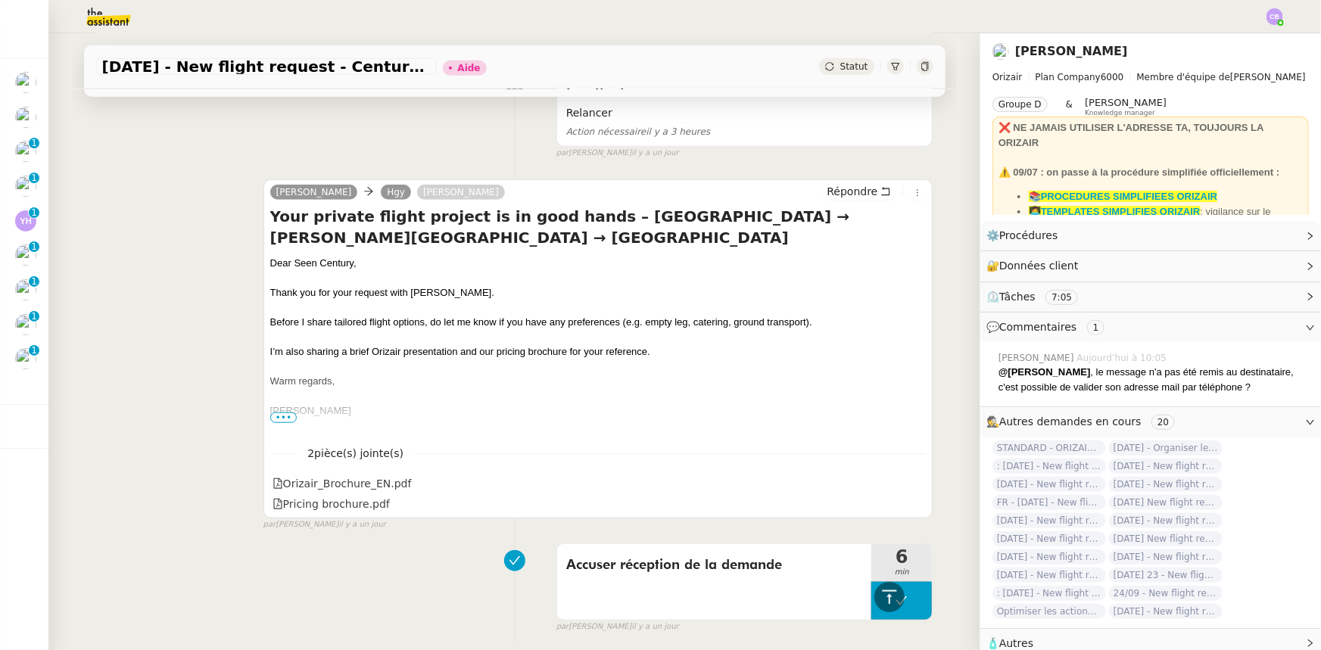
scroll to position [3473, 0]
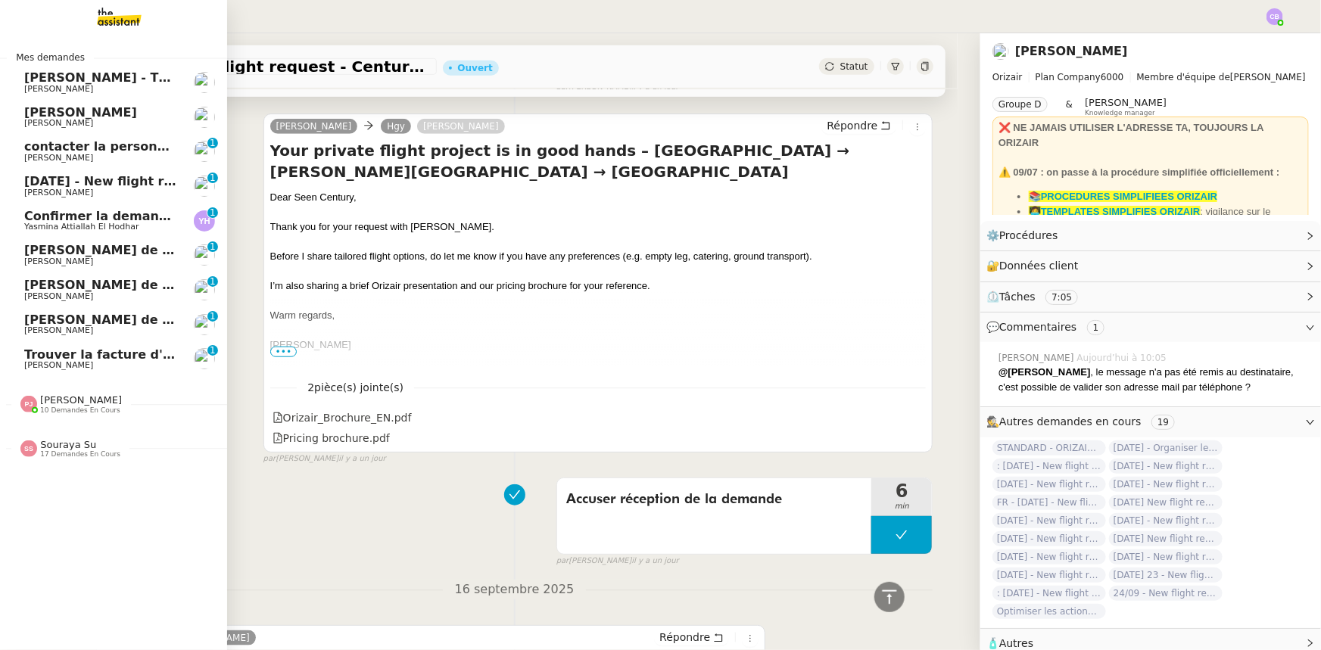
click at [109, 356] on span "Trouver la facture d'électricité" at bounding box center [127, 355] width 207 height 14
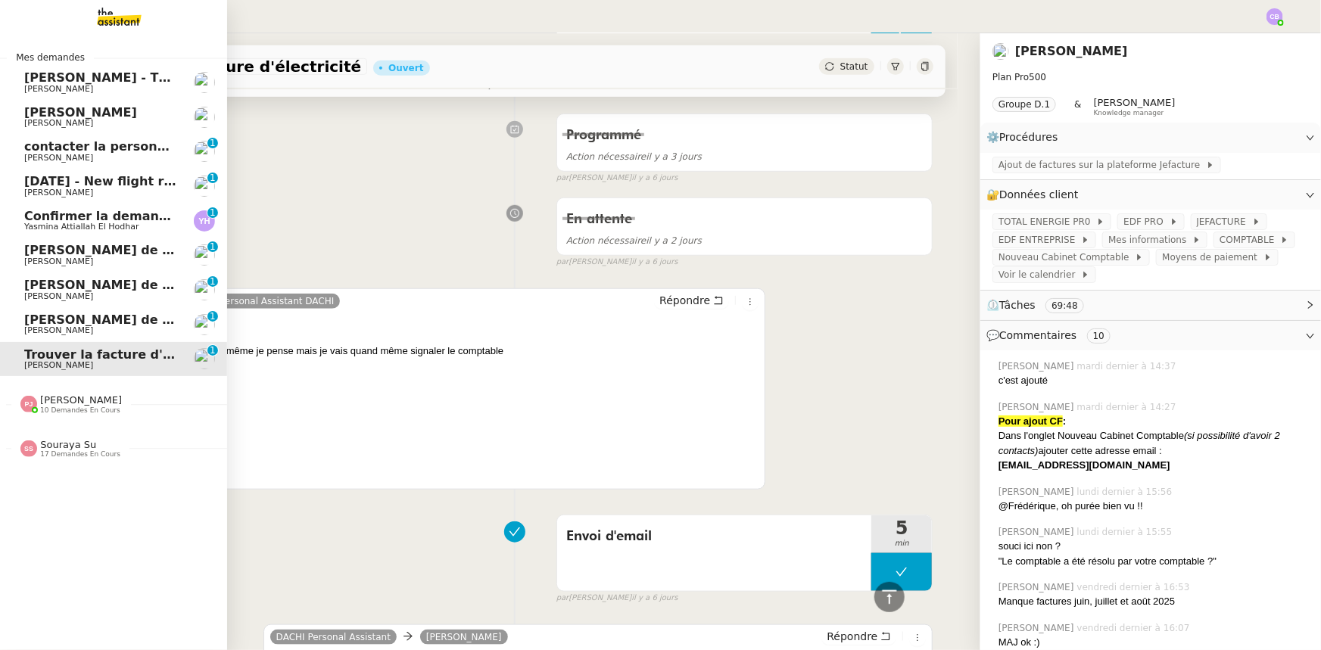
scroll to position [3443, 0]
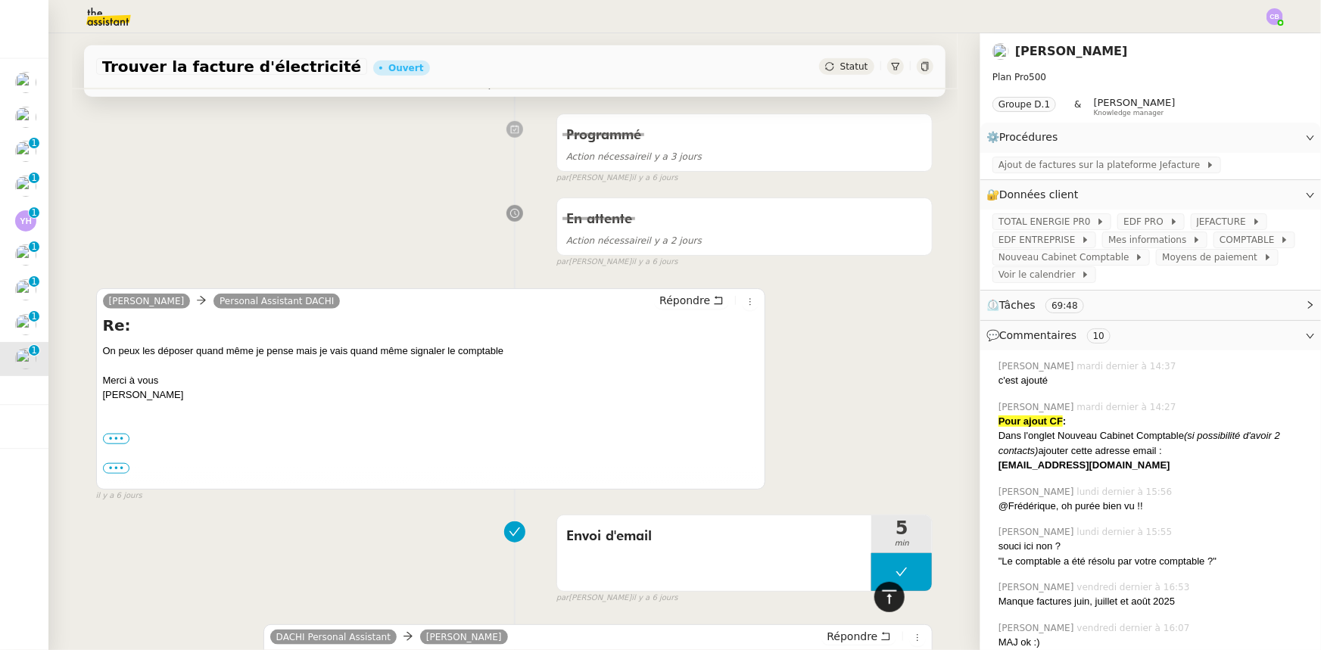
click at [882, 603] on icon at bounding box center [889, 597] width 14 height 14
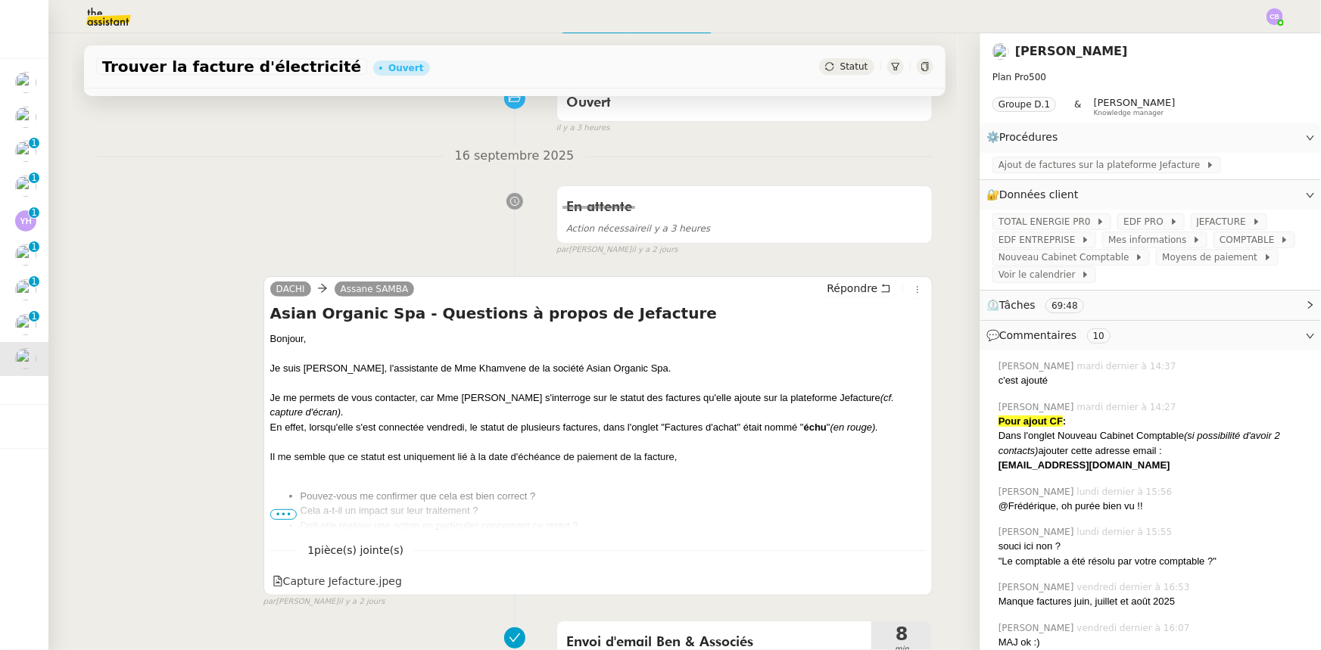
scroll to position [0, 0]
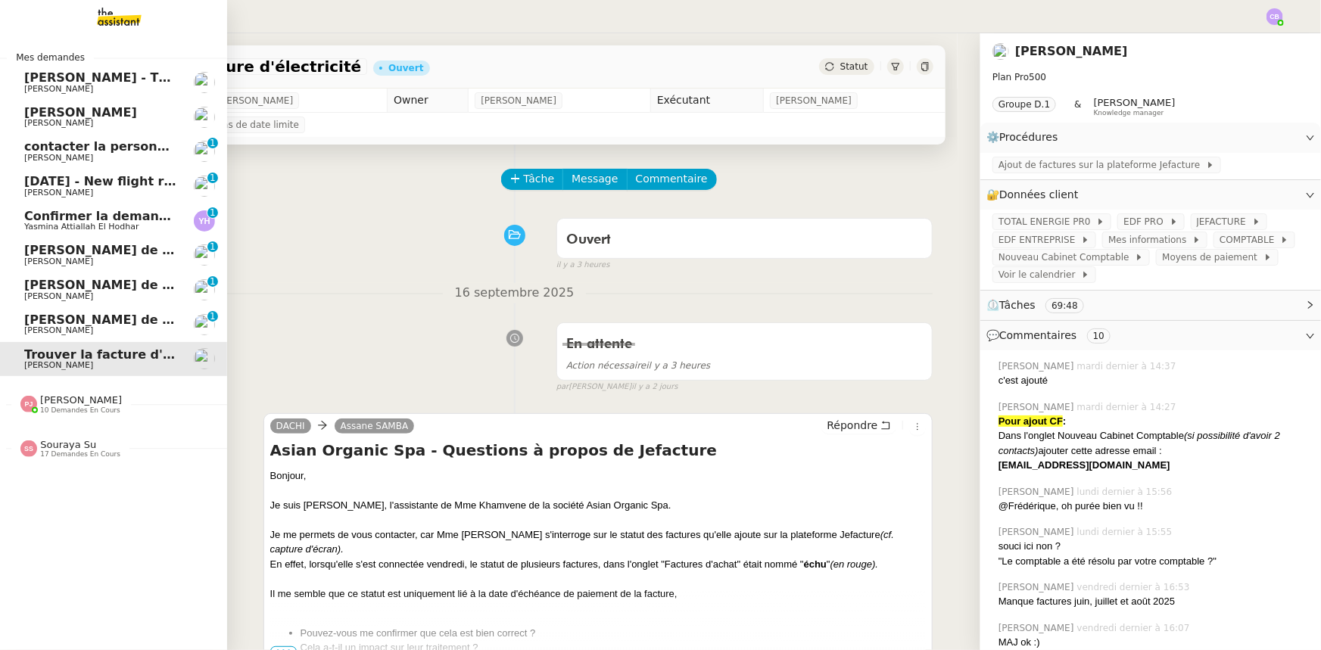
click at [104, 78] on span "[PERSON_NAME] - TEMPOCLIM" at bounding box center [127, 77] width 207 height 14
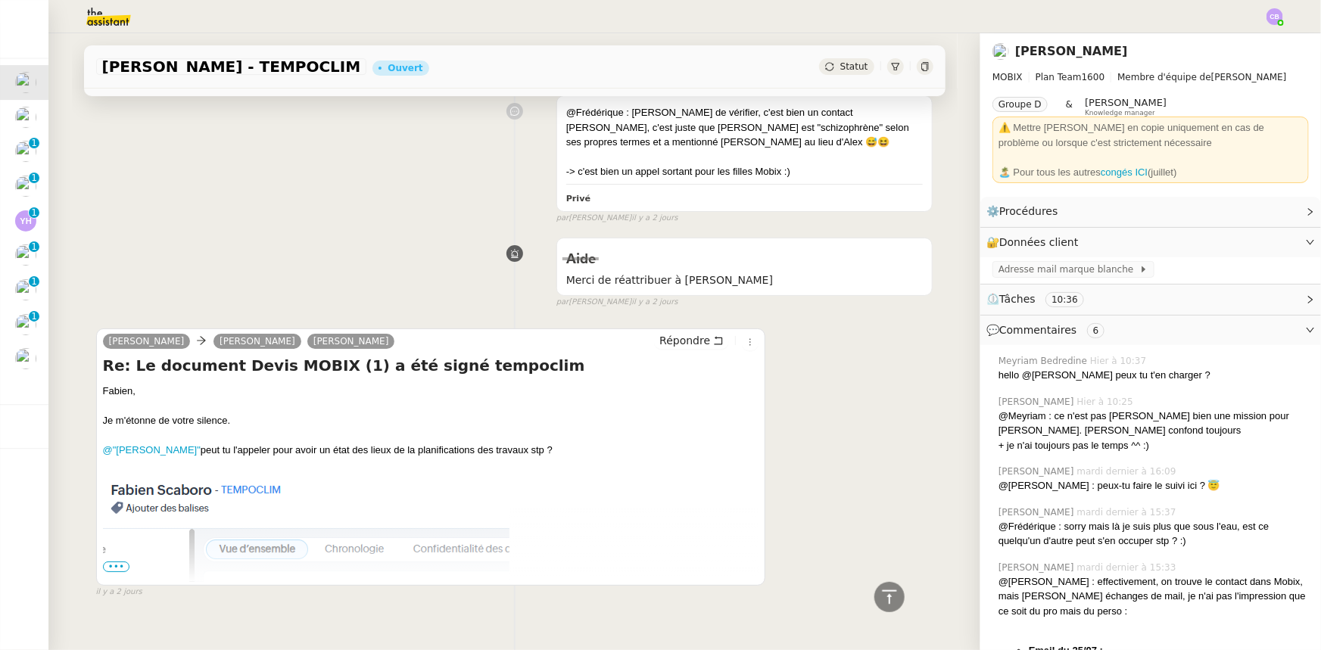
scroll to position [2679, 0]
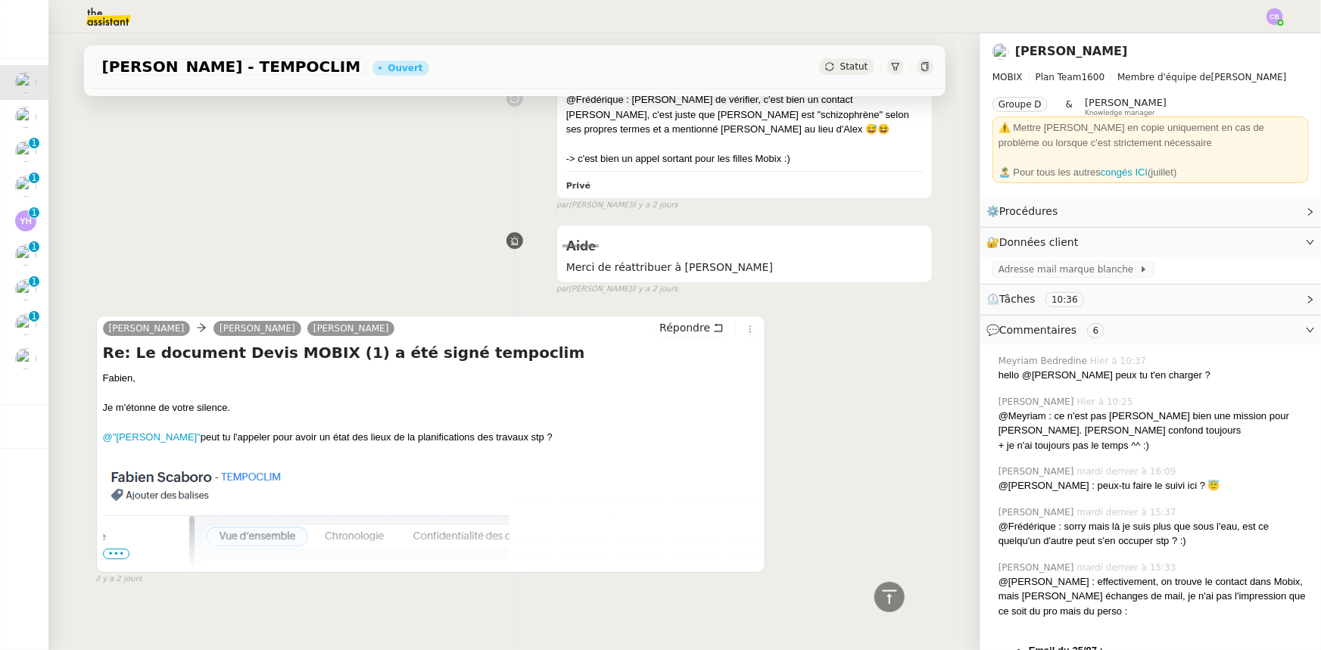
click at [114, 549] on span "•••" at bounding box center [116, 554] width 27 height 11
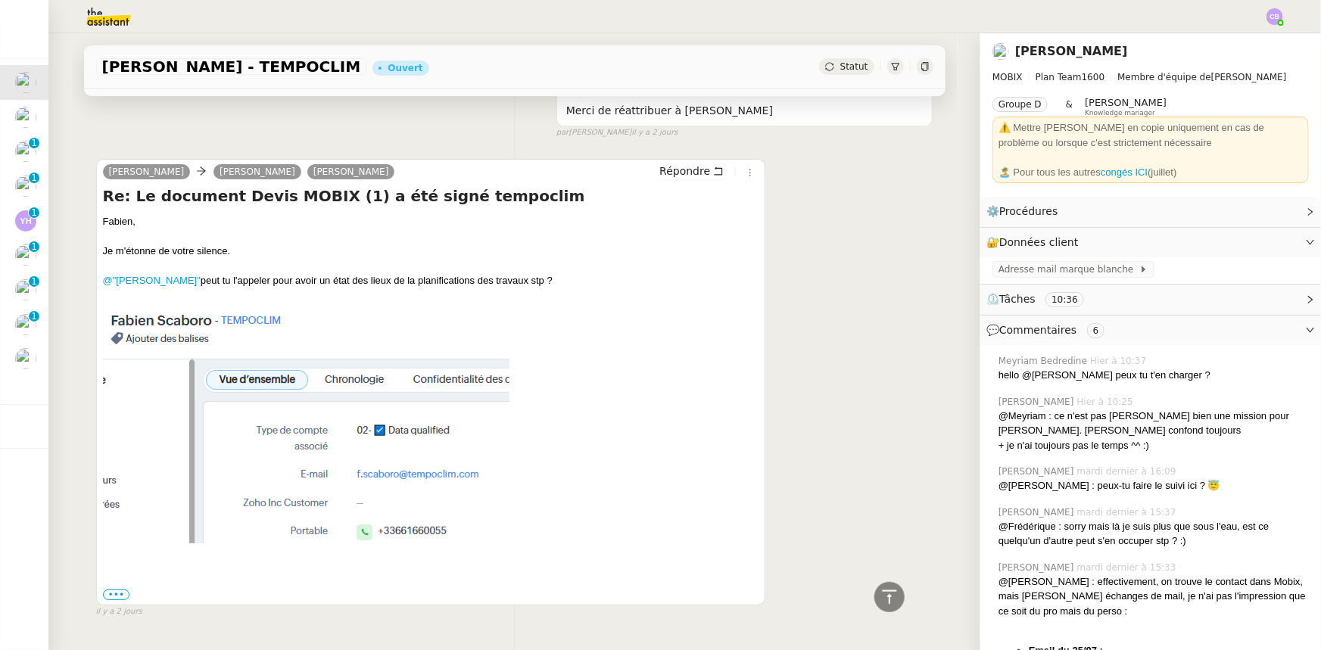
scroll to position [2868, 0]
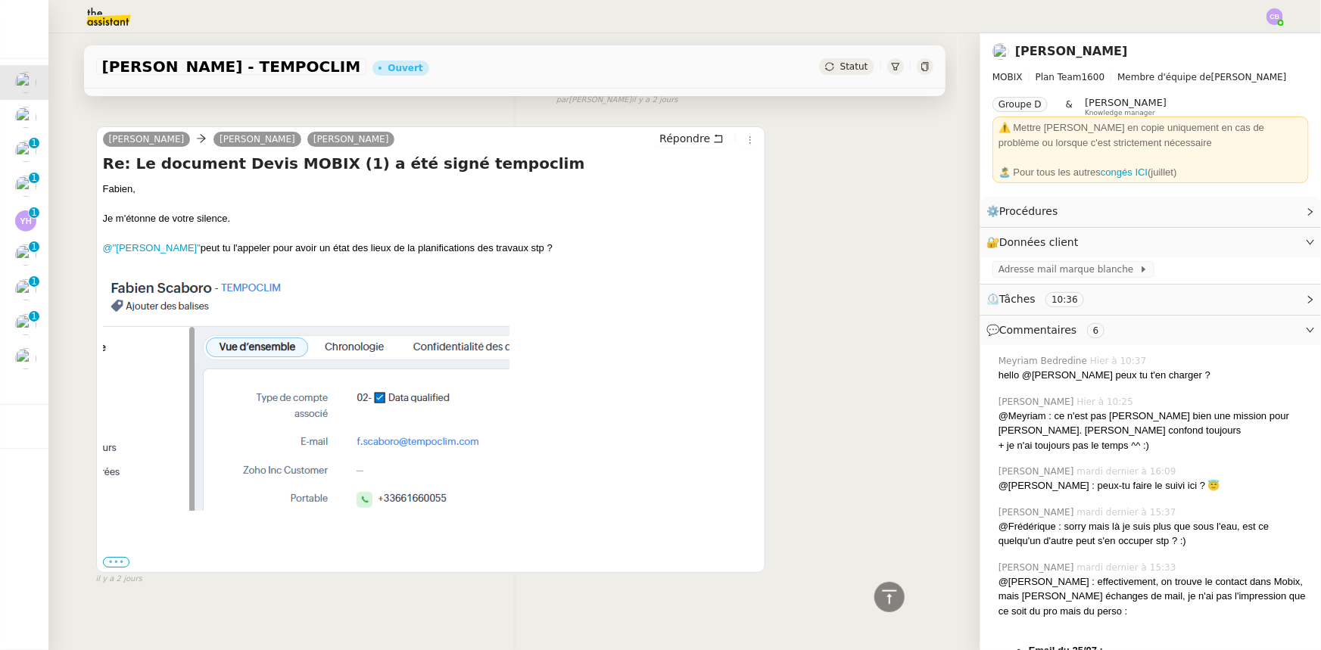
click at [121, 557] on label "•••" at bounding box center [116, 562] width 27 height 11
click at [0, 0] on input "•••" at bounding box center [0, 0] width 0 height 0
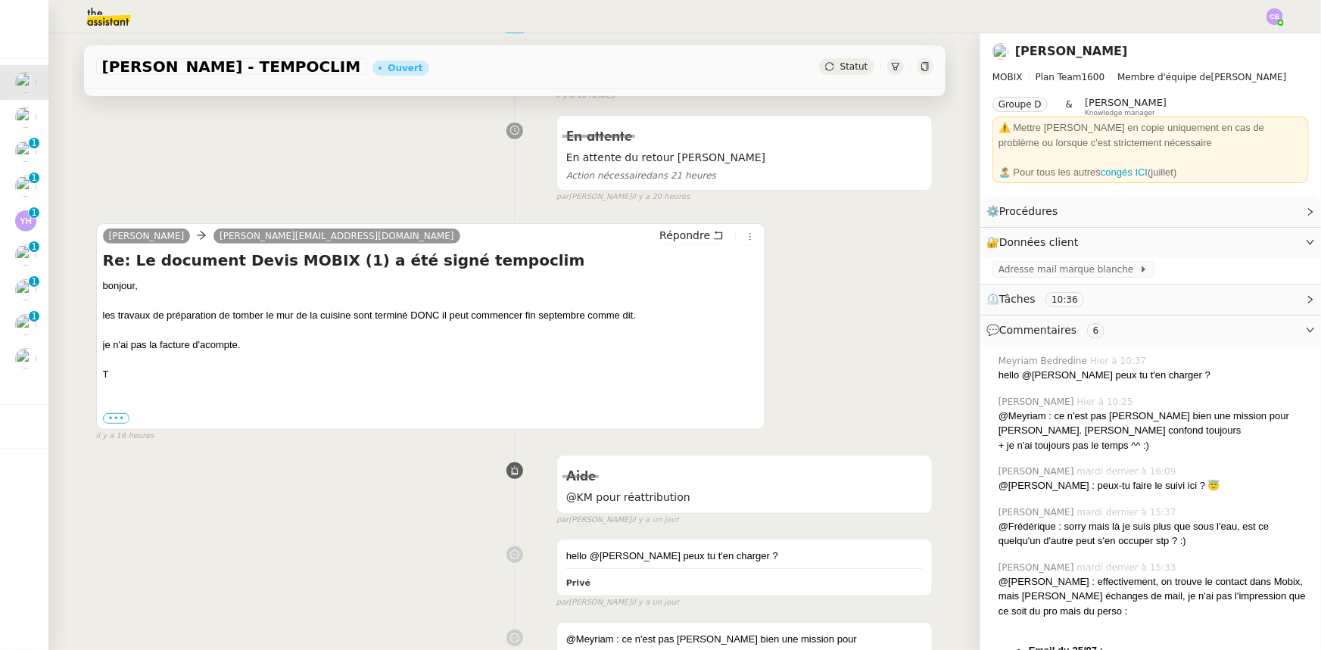
scroll to position [206, 0]
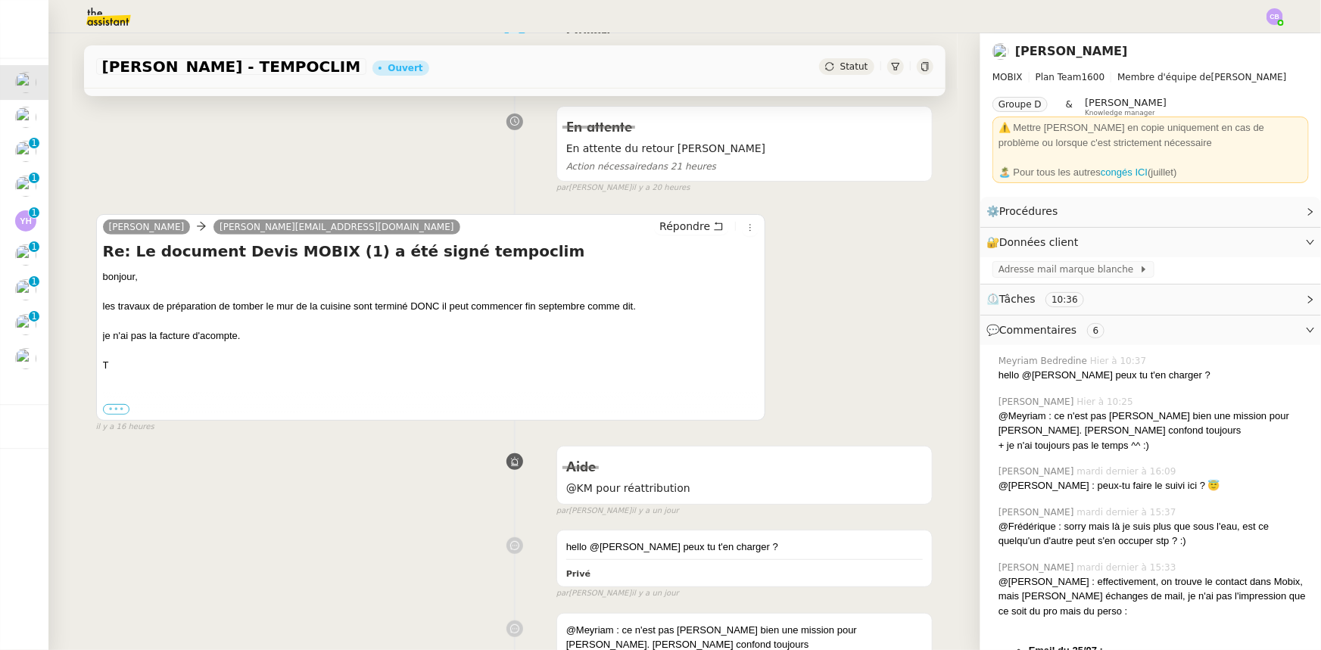
click at [118, 411] on label "•••" at bounding box center [116, 409] width 27 height 11
click at [0, 0] on input "•••" at bounding box center [0, 0] width 0 height 0
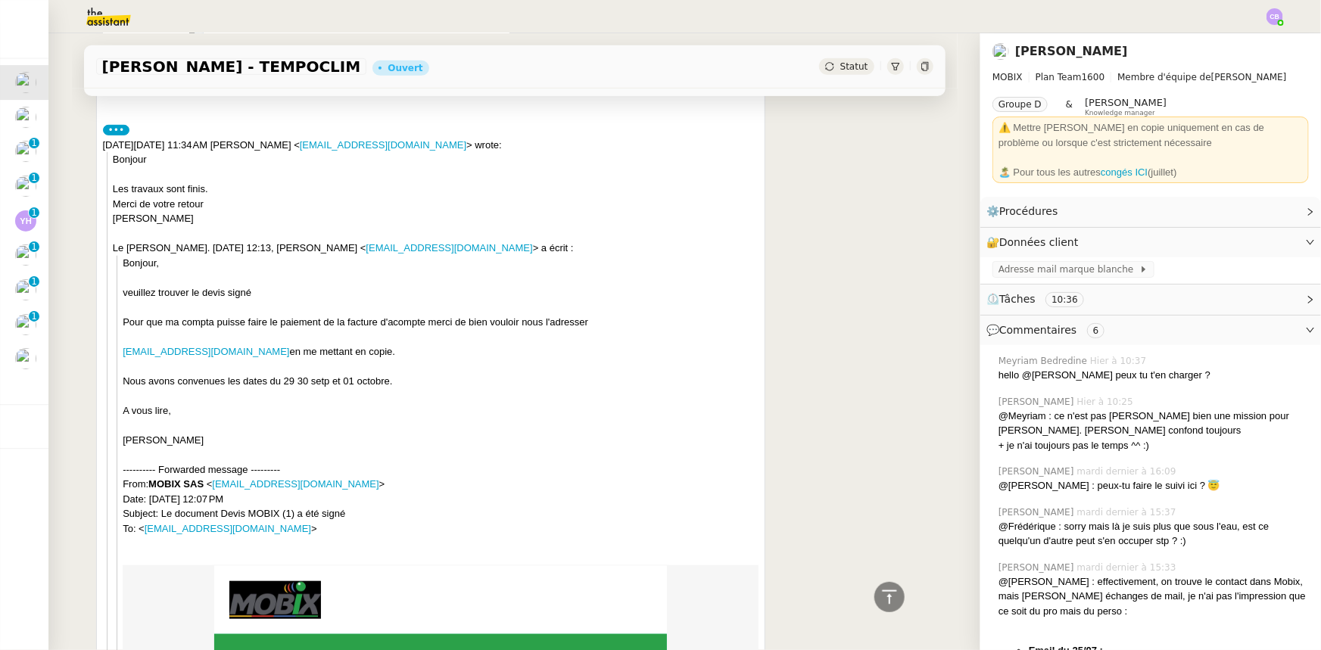
scroll to position [3372, 0]
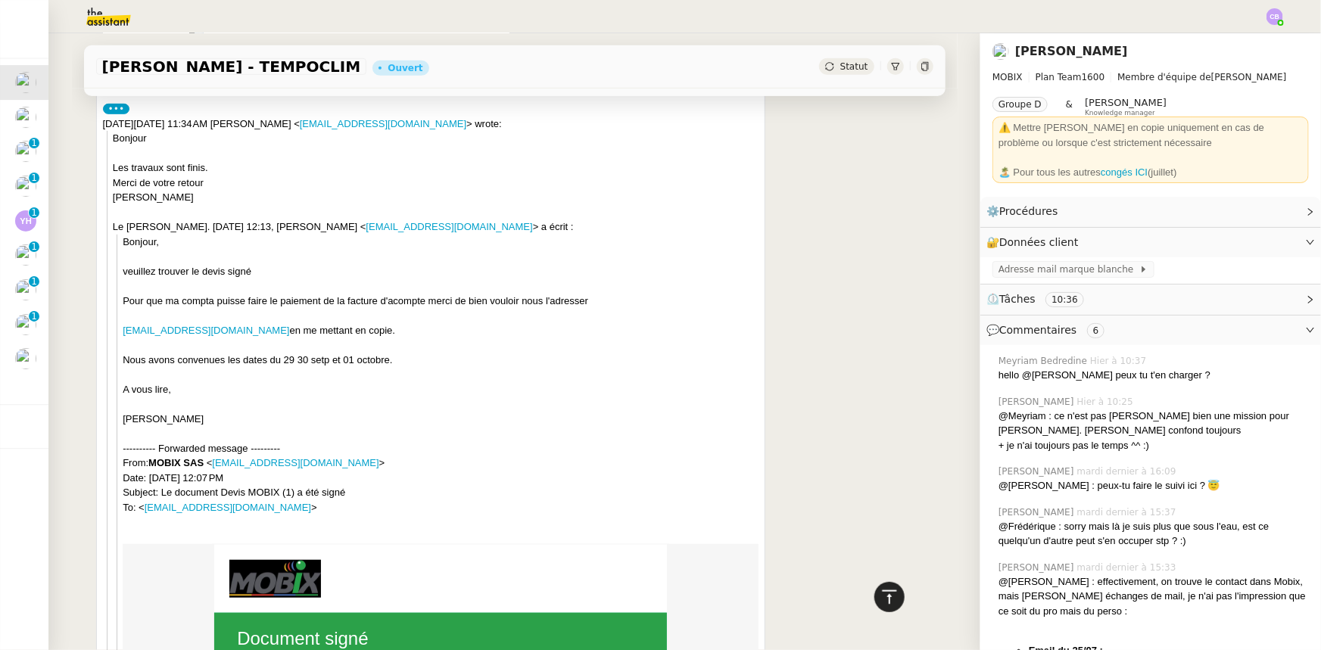
click at [881, 591] on icon at bounding box center [890, 597] width 18 height 18
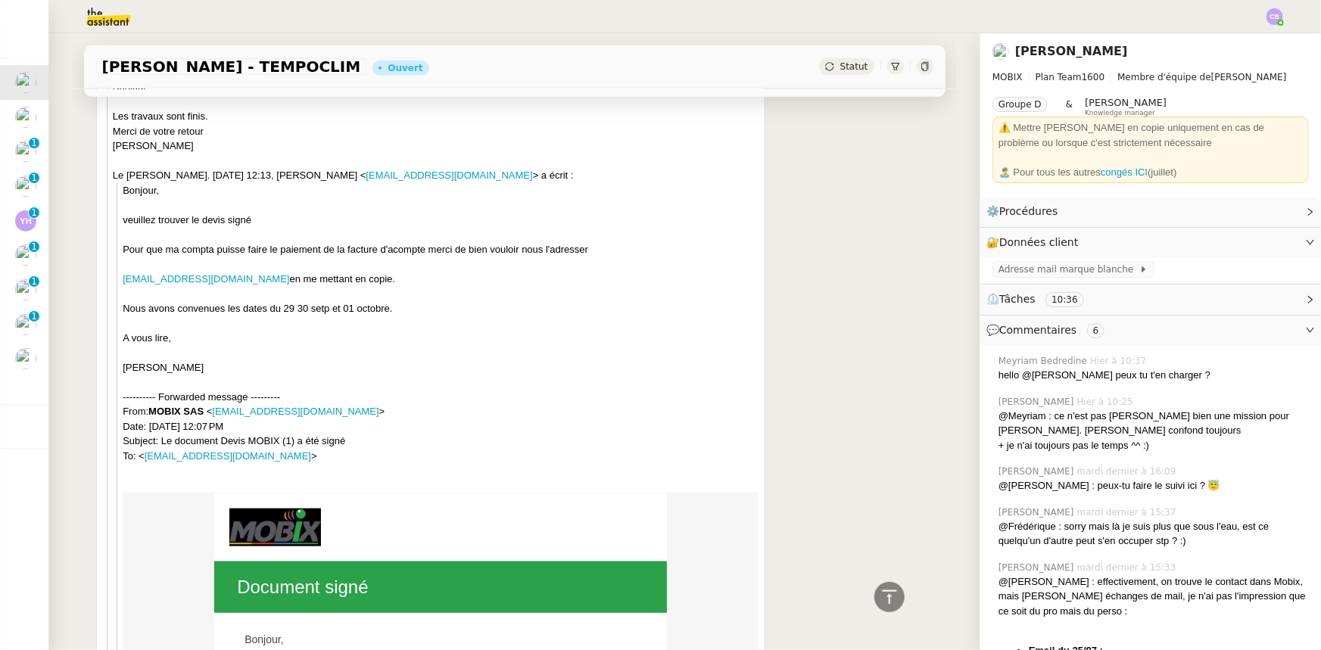
scroll to position [3890, 0]
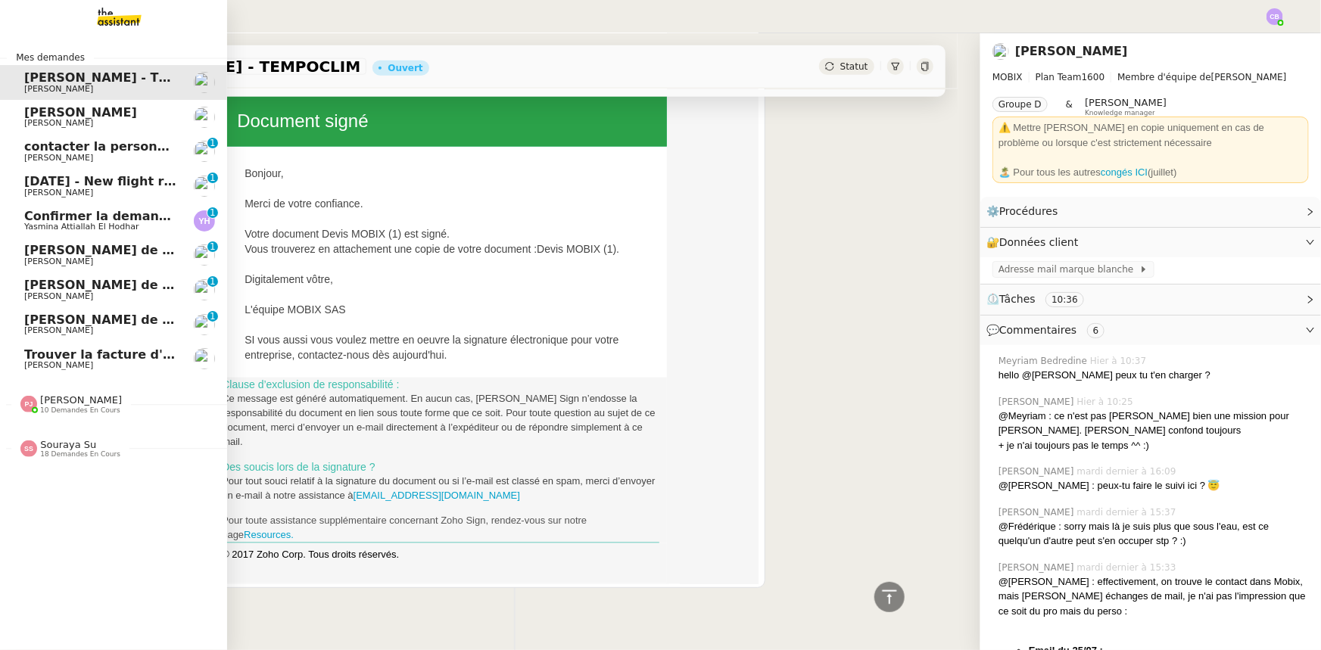
click at [102, 222] on span "Yasmina Attiallah El Hodhar" at bounding box center [81, 227] width 114 height 10
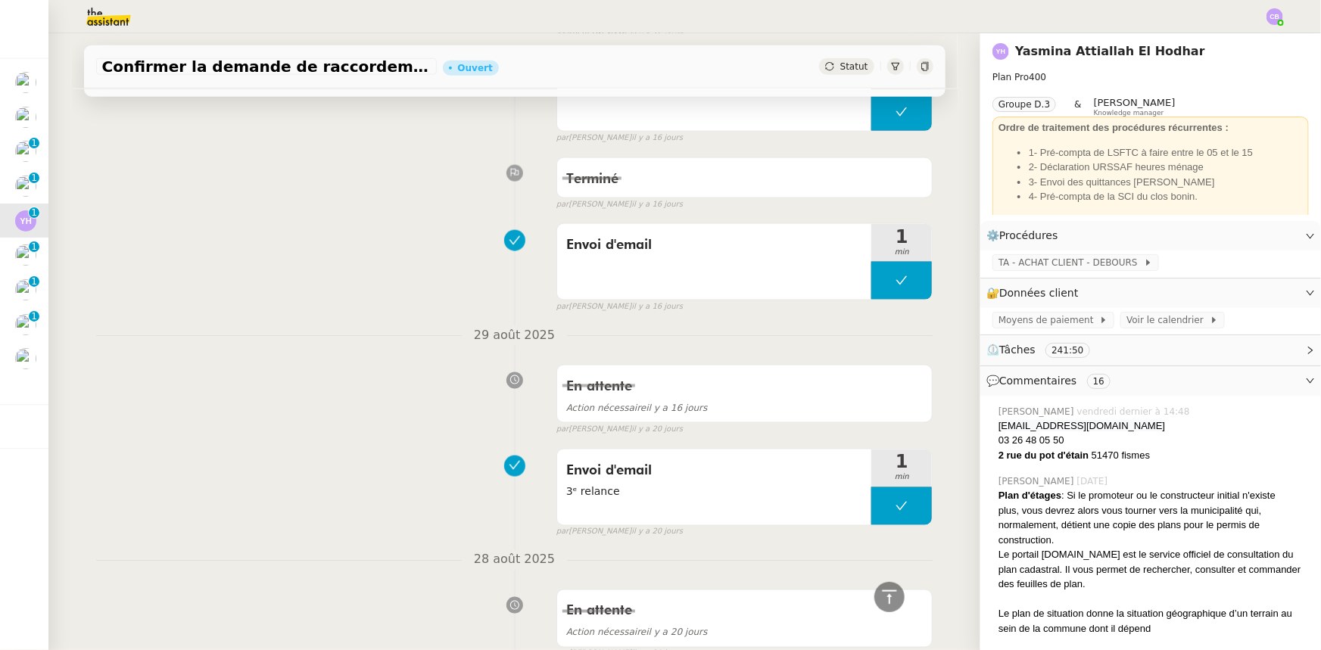
scroll to position [9456, 0]
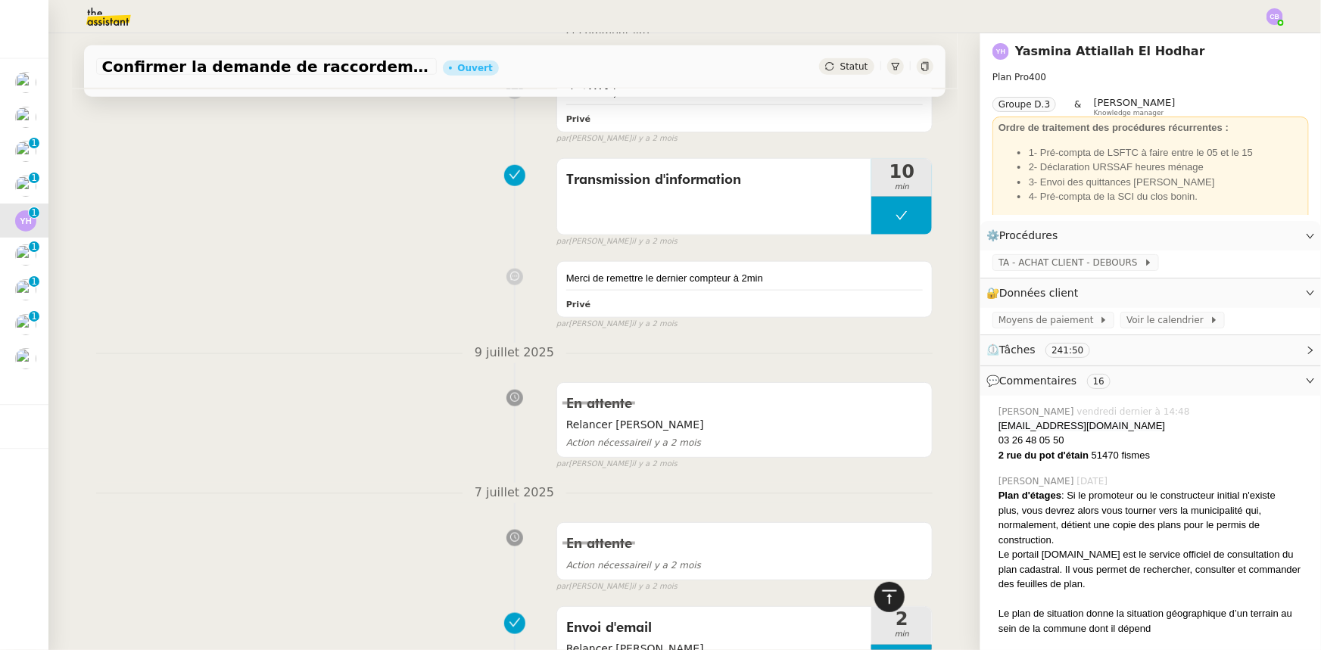
click at [883, 598] on icon at bounding box center [890, 597] width 18 height 18
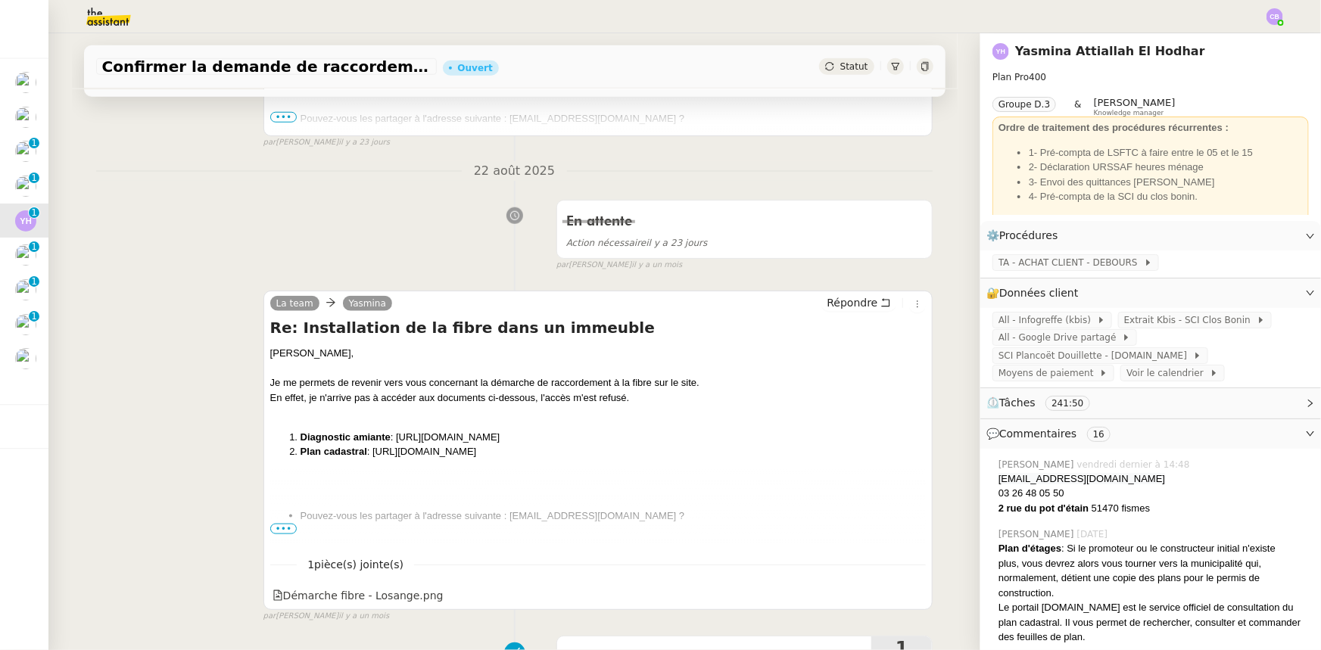
scroll to position [0, 0]
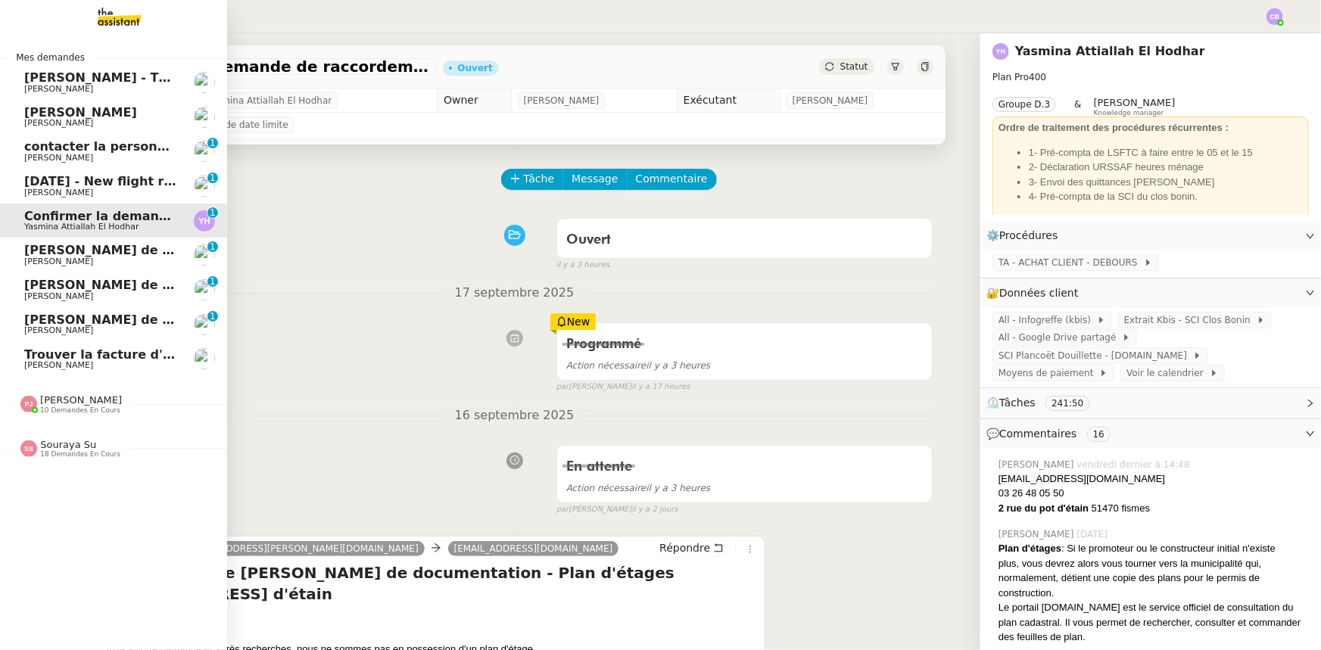
click at [83, 408] on span "10 demandes en cours" at bounding box center [80, 411] width 80 height 8
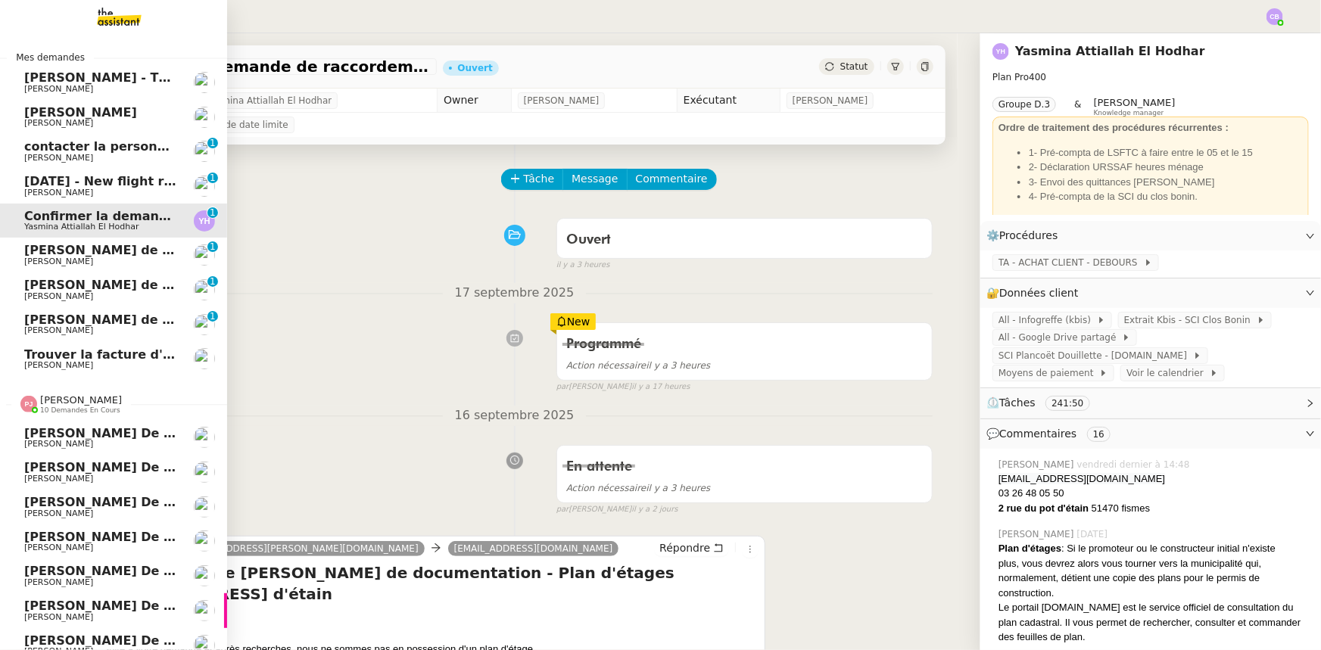
scroll to position [167, 0]
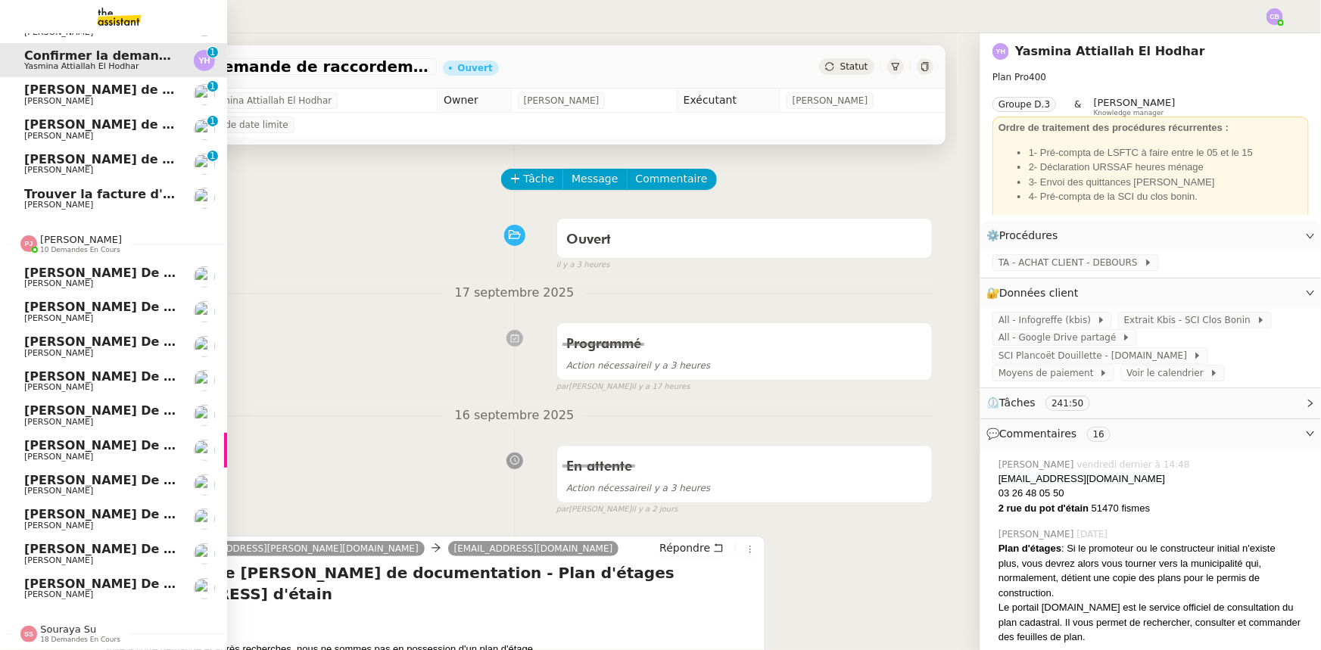
click at [56, 246] on span "10 demandes en cours" at bounding box center [80, 250] width 80 height 8
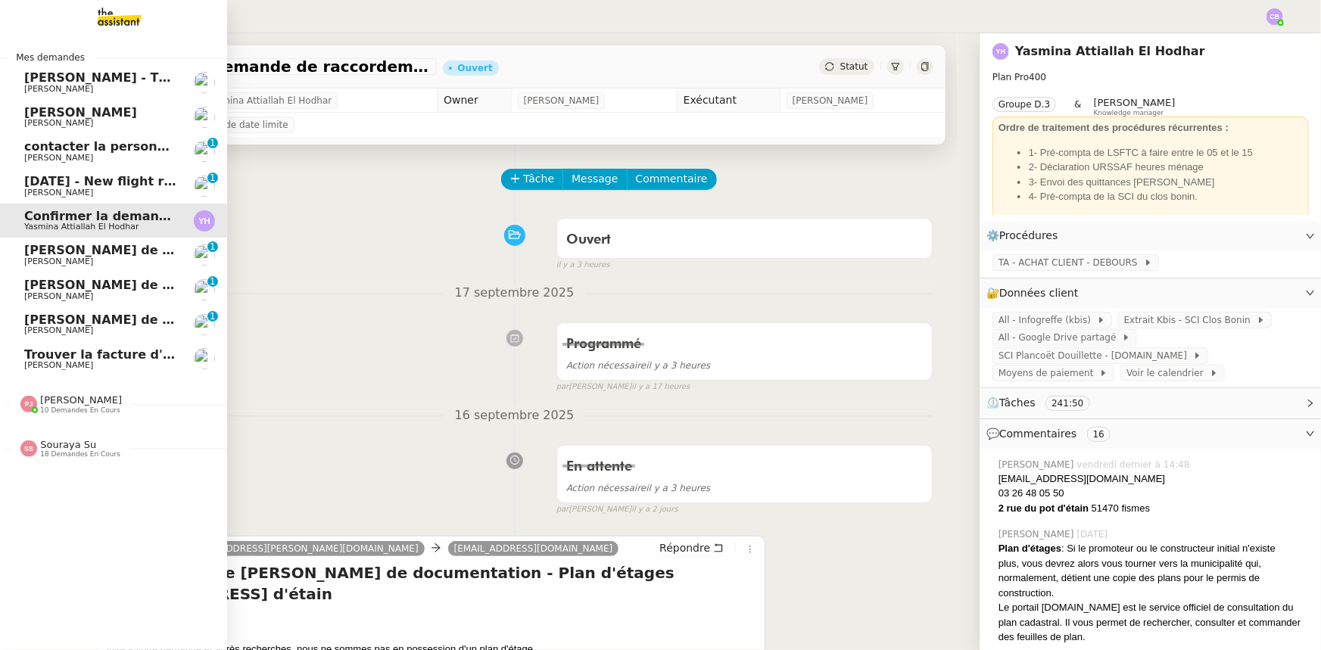
click at [67, 447] on span "Souraya Su" at bounding box center [68, 444] width 56 height 11
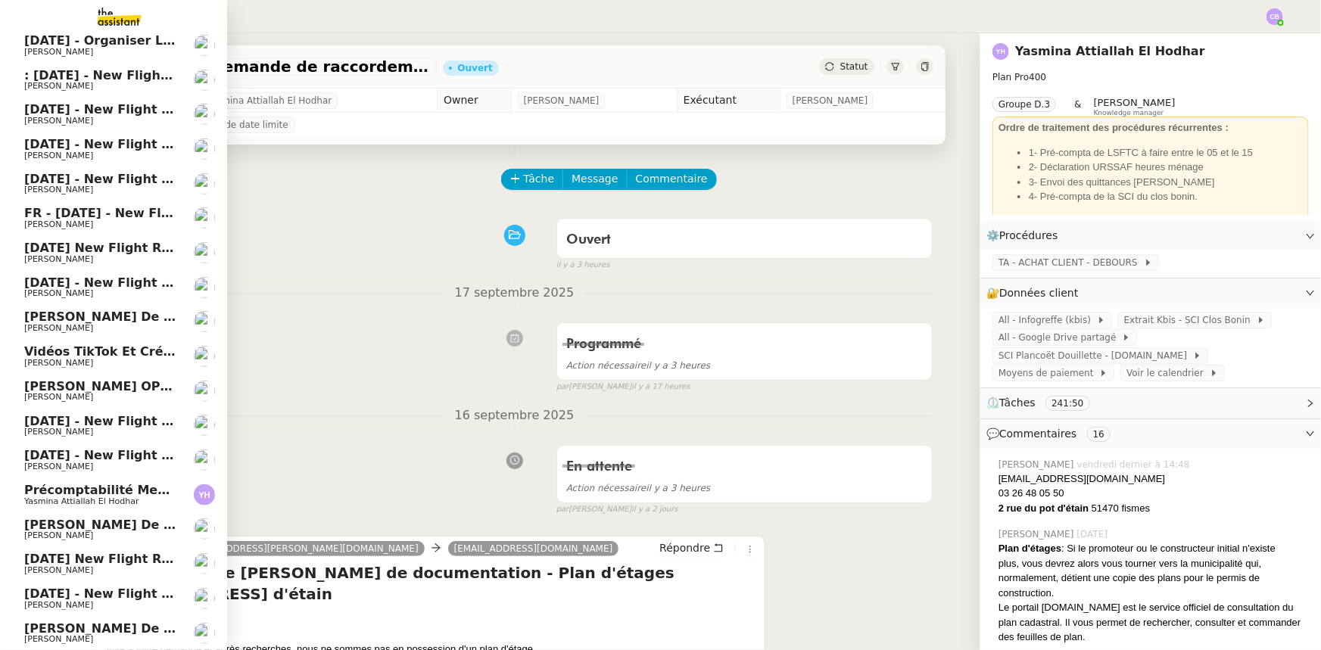
scroll to position [99, 0]
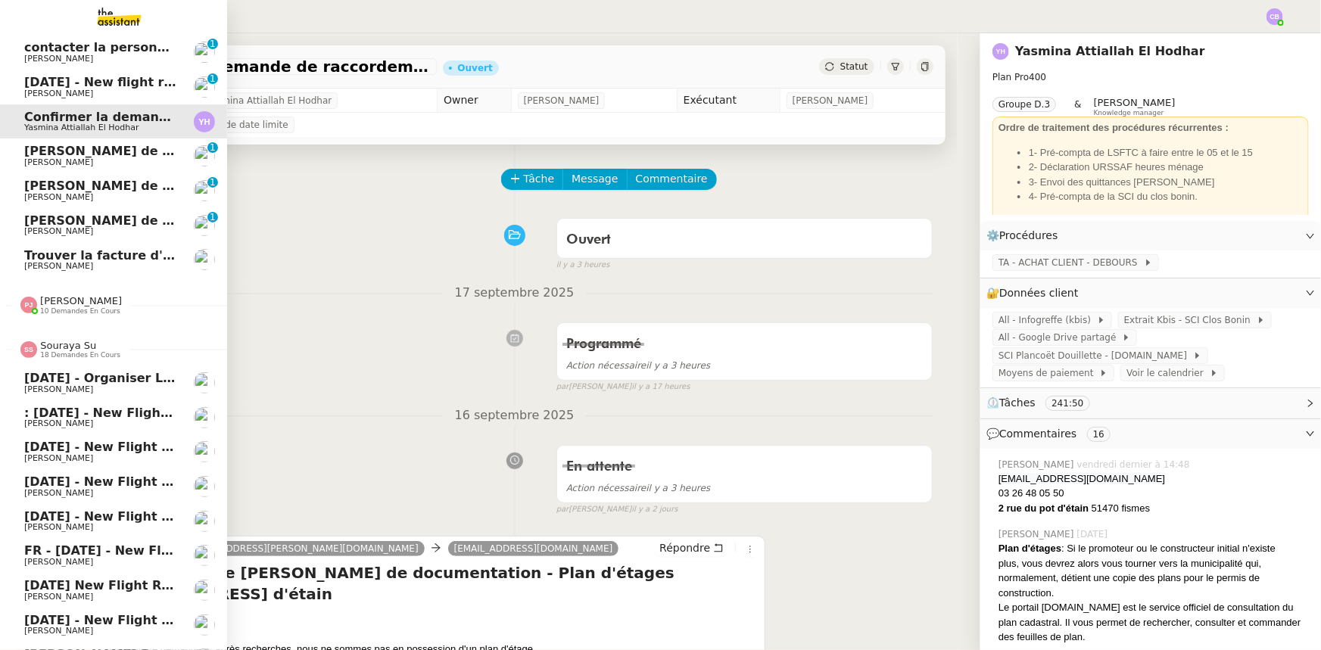
click at [61, 351] on span "18 demandes en cours" at bounding box center [80, 355] width 80 height 8
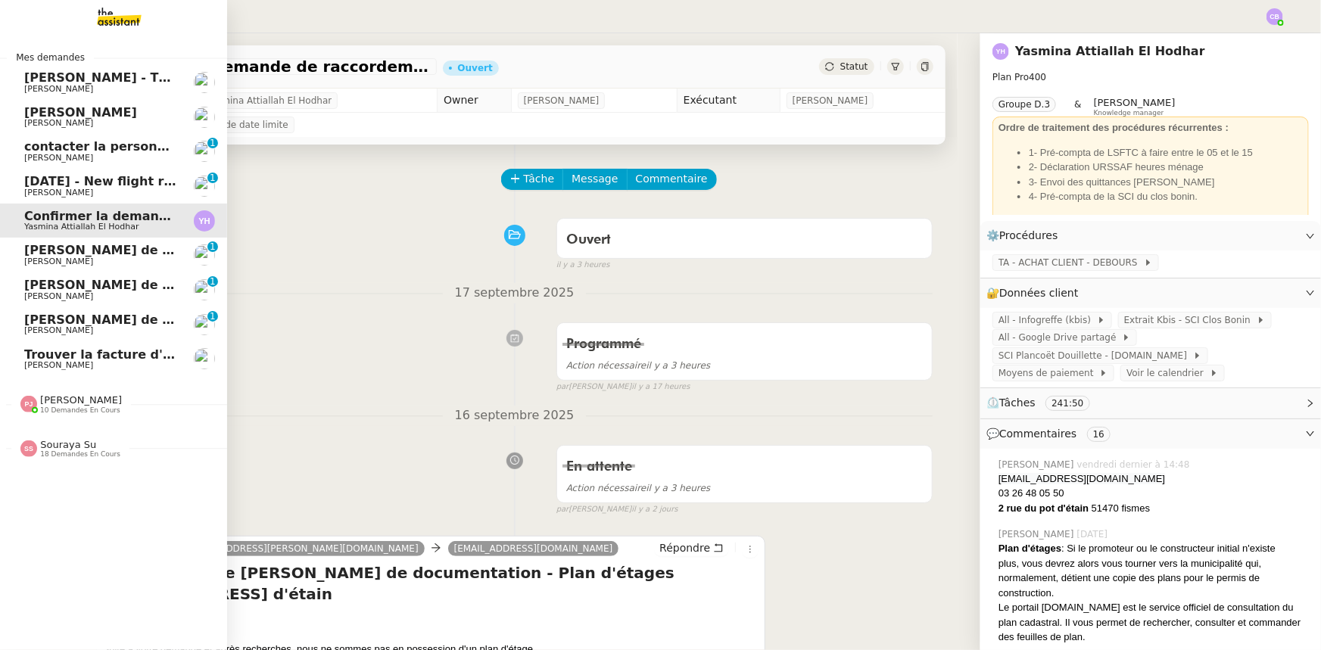
scroll to position [0, 0]
click at [90, 319] on span "[PERSON_NAME] de suivi [PERSON_NAME] - EKIPEO GROUP" at bounding box center [225, 320] width 402 height 14
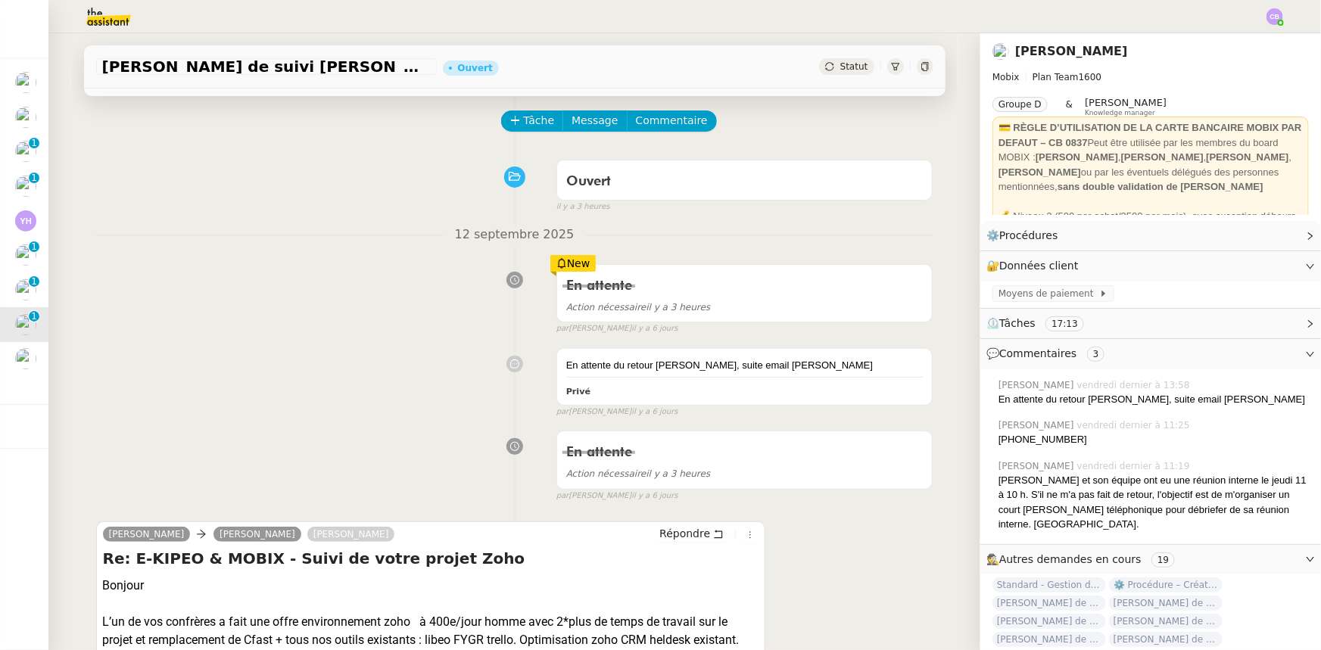
scroll to position [137, 0]
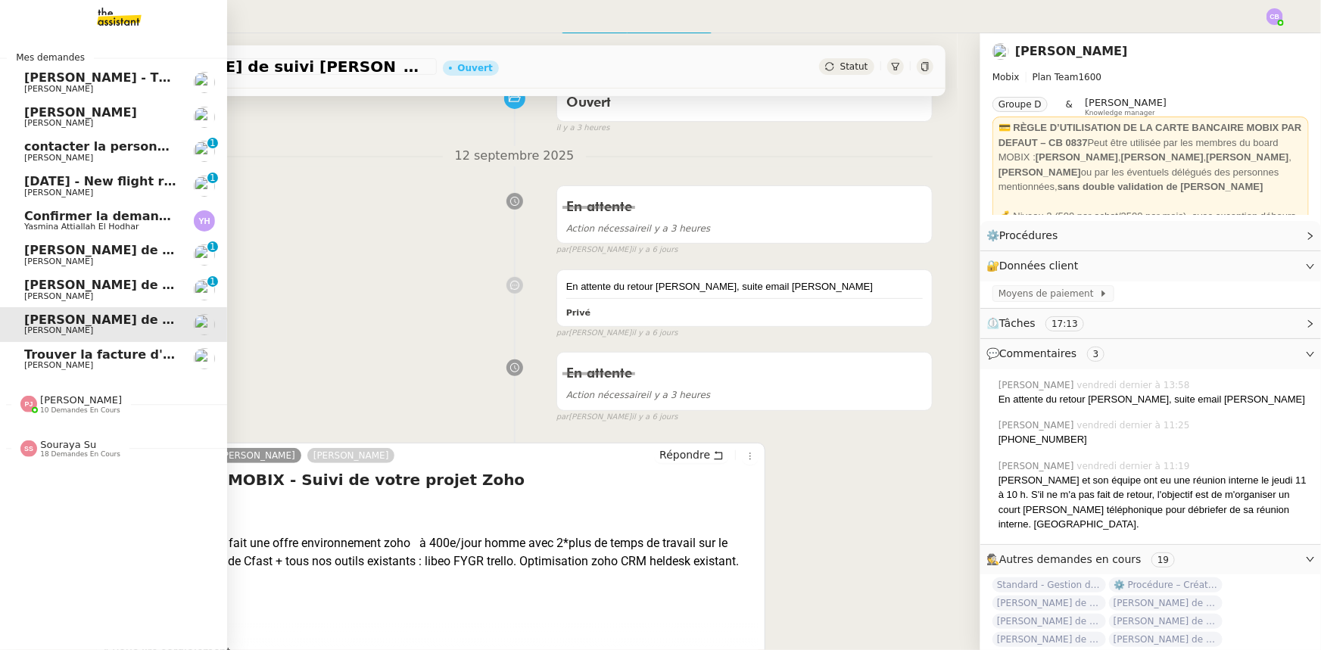
click at [39, 286] on span "[PERSON_NAME] de suivi [PERSON_NAME] DECORATION" at bounding box center [213, 285] width 379 height 14
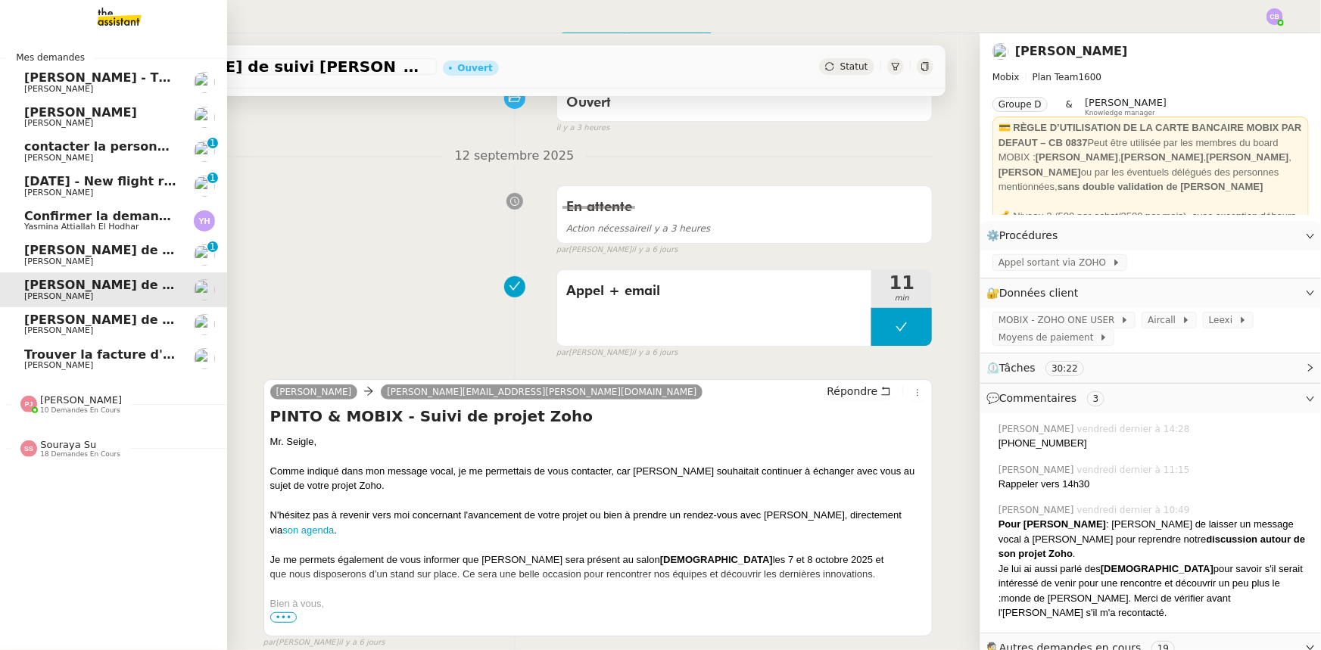
click at [39, 250] on span "[PERSON_NAME] de suivi [PERSON_NAME].[PERSON_NAME]" at bounding box center [226, 250] width 404 height 14
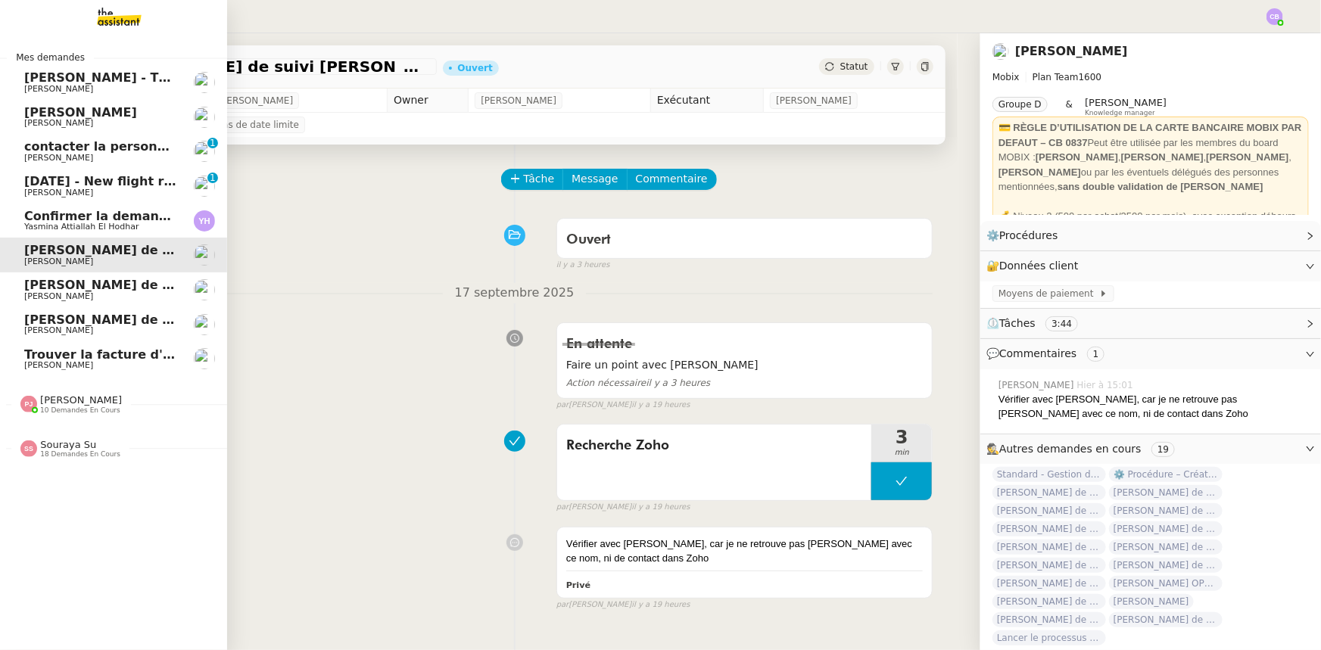
click at [58, 148] on span "contacter la personne en charge de la mutuelle d'entreprise" at bounding box center [230, 146] width 412 height 14
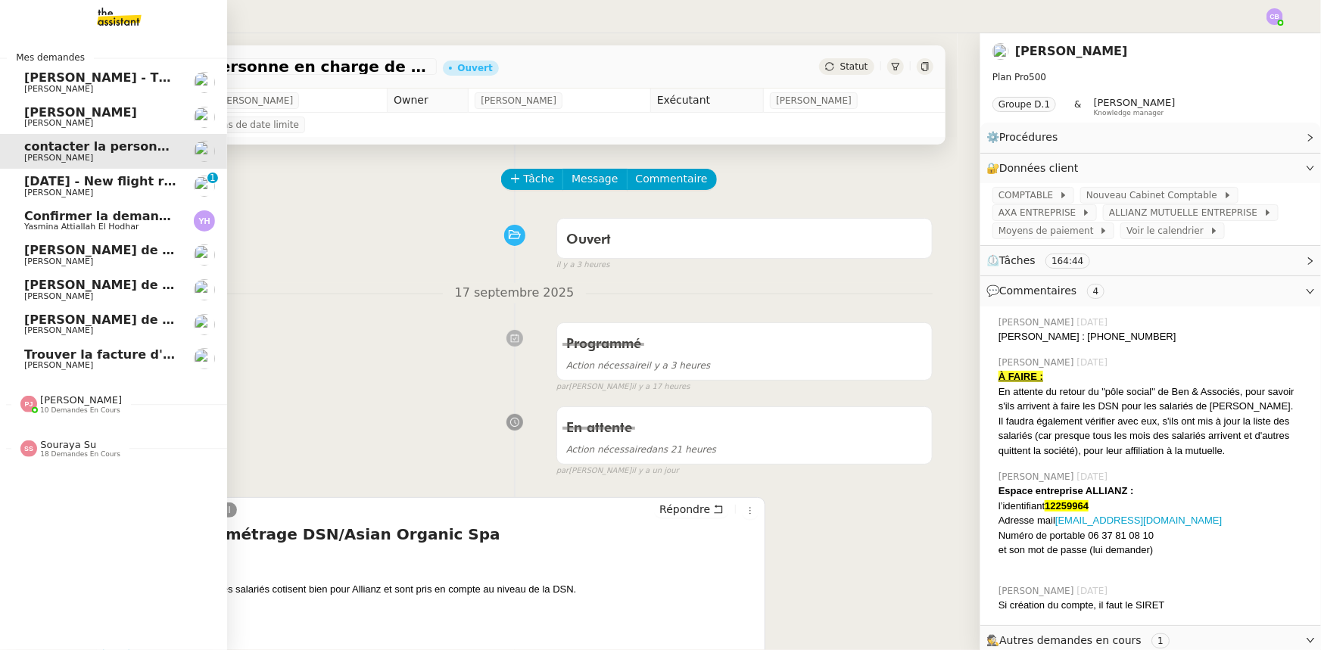
click at [61, 84] on span "[PERSON_NAME]" at bounding box center [58, 89] width 69 height 10
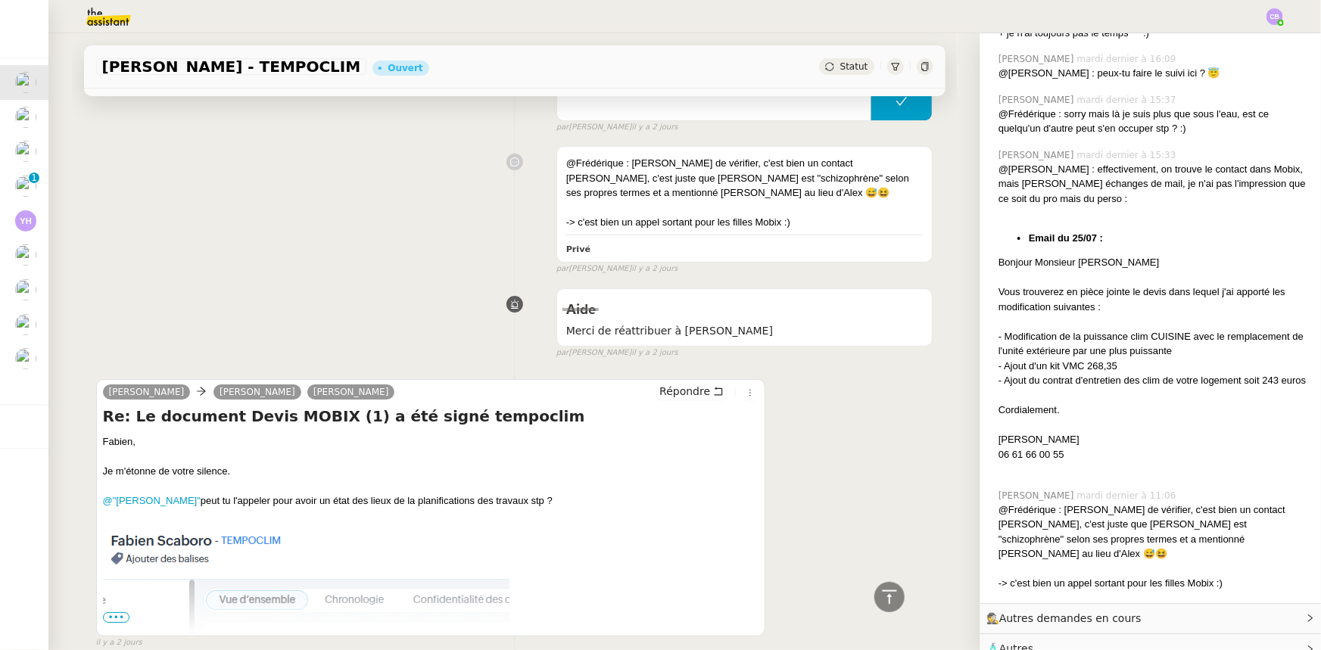
scroll to position [2679, 0]
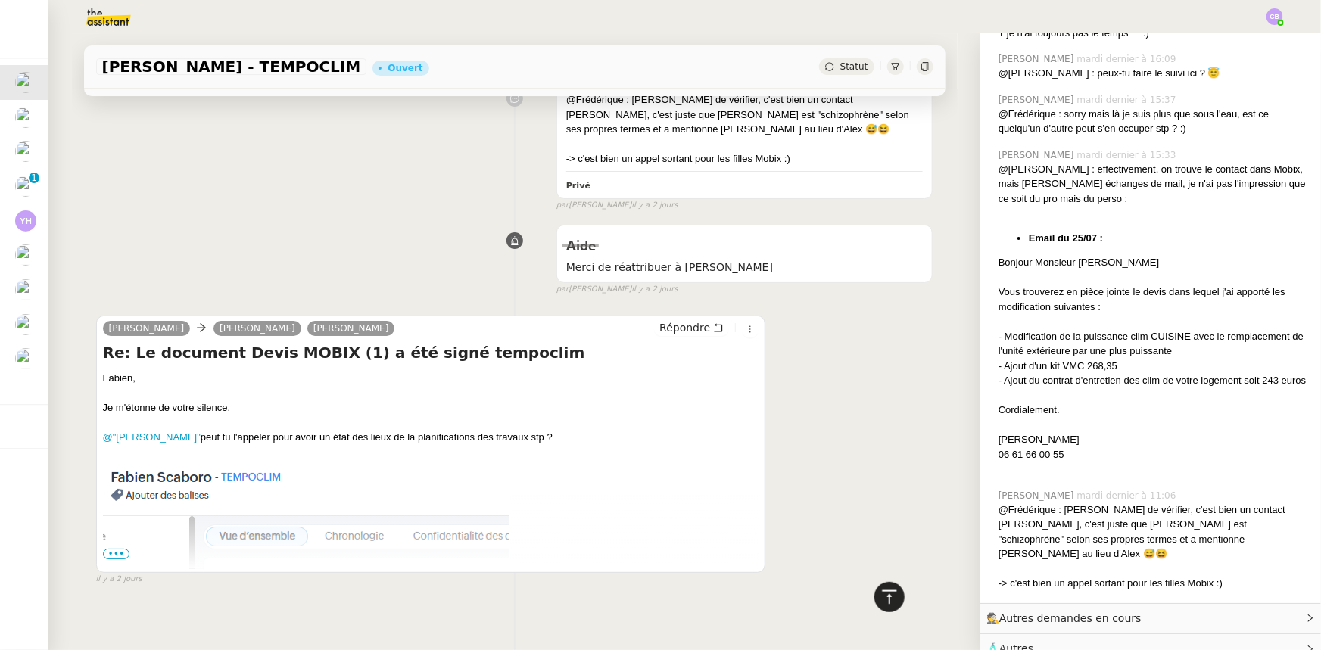
click at [884, 600] on icon at bounding box center [890, 597] width 18 height 18
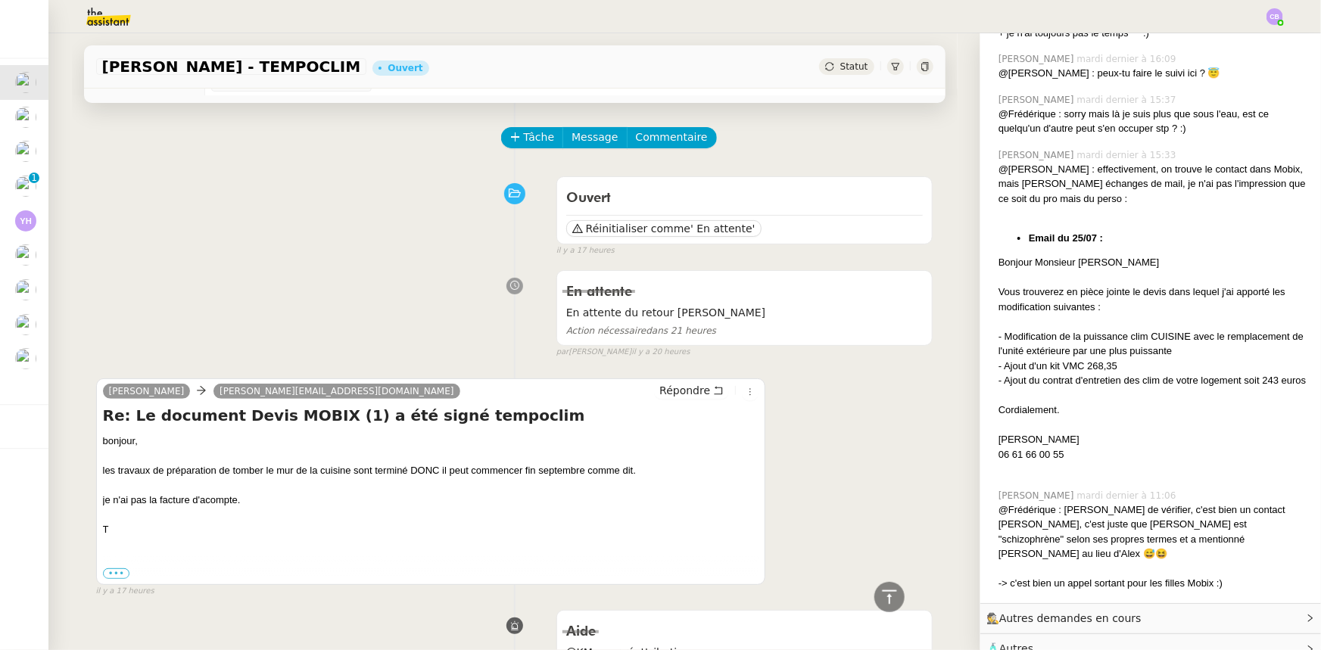
scroll to position [0, 0]
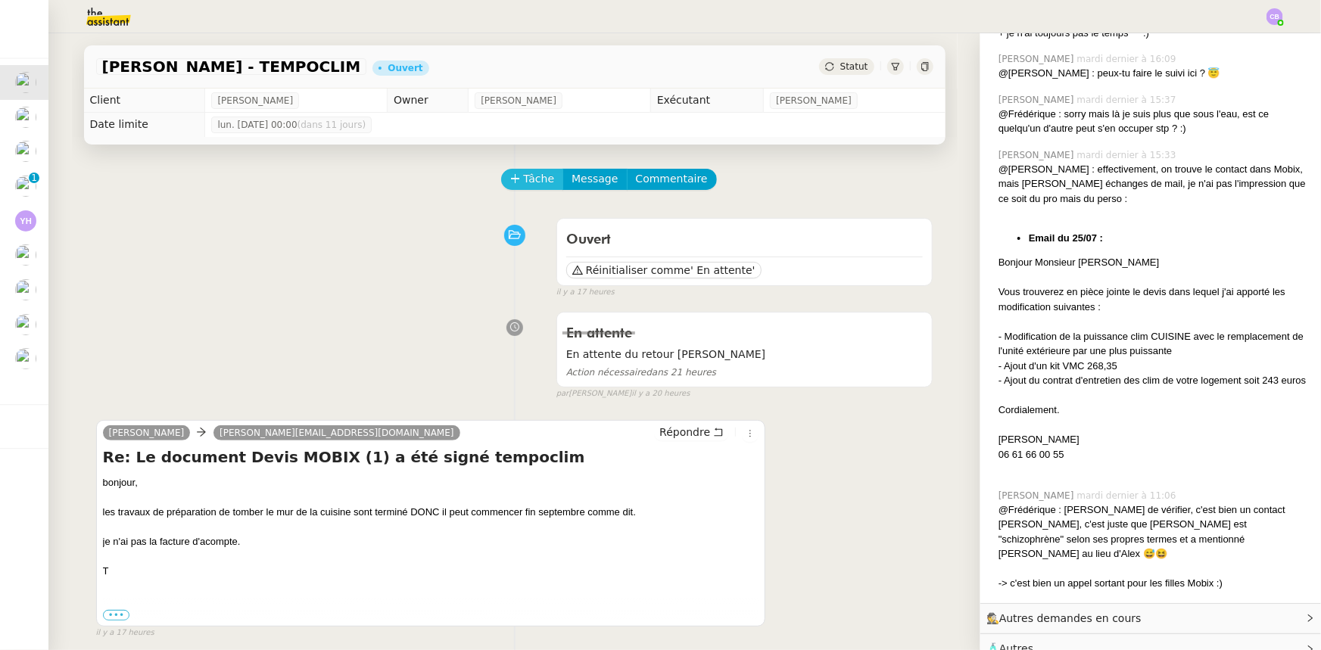
click at [512, 183] on button "Tâche" at bounding box center [532, 179] width 63 height 21
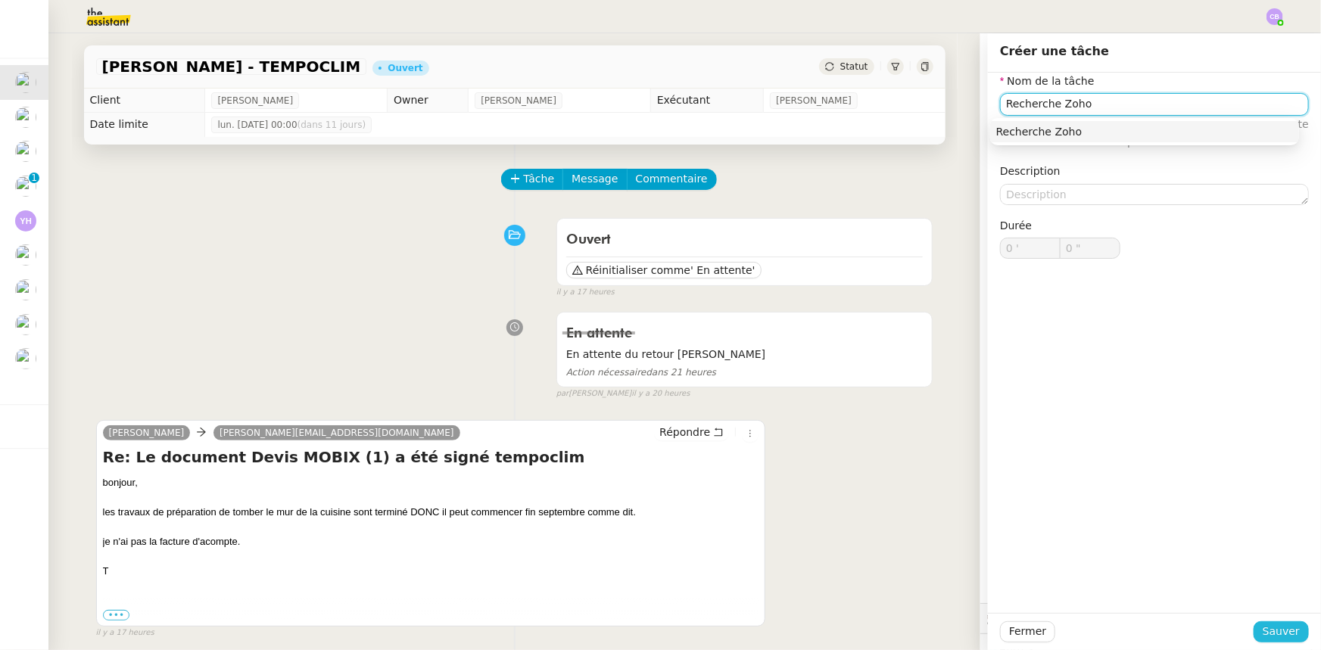
type input "Recherche Zoho"
click at [1276, 632] on span "Sauver" at bounding box center [1281, 631] width 37 height 17
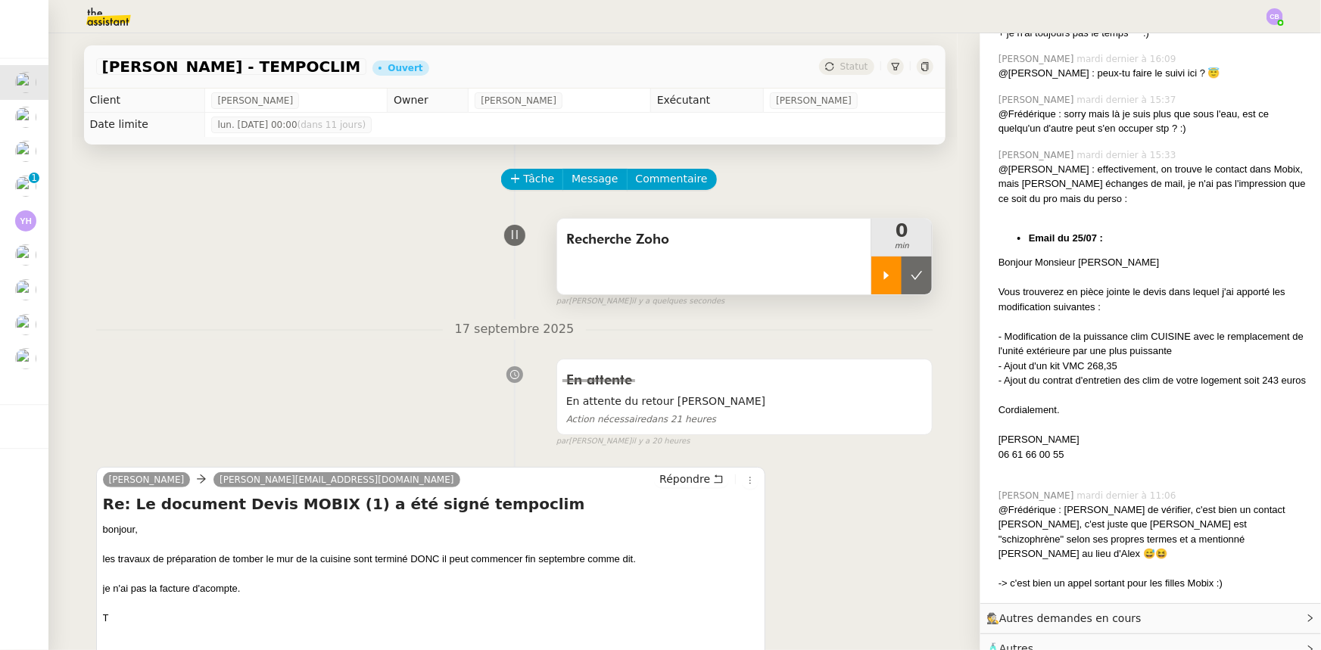
click at [881, 280] on icon at bounding box center [887, 276] width 12 height 12
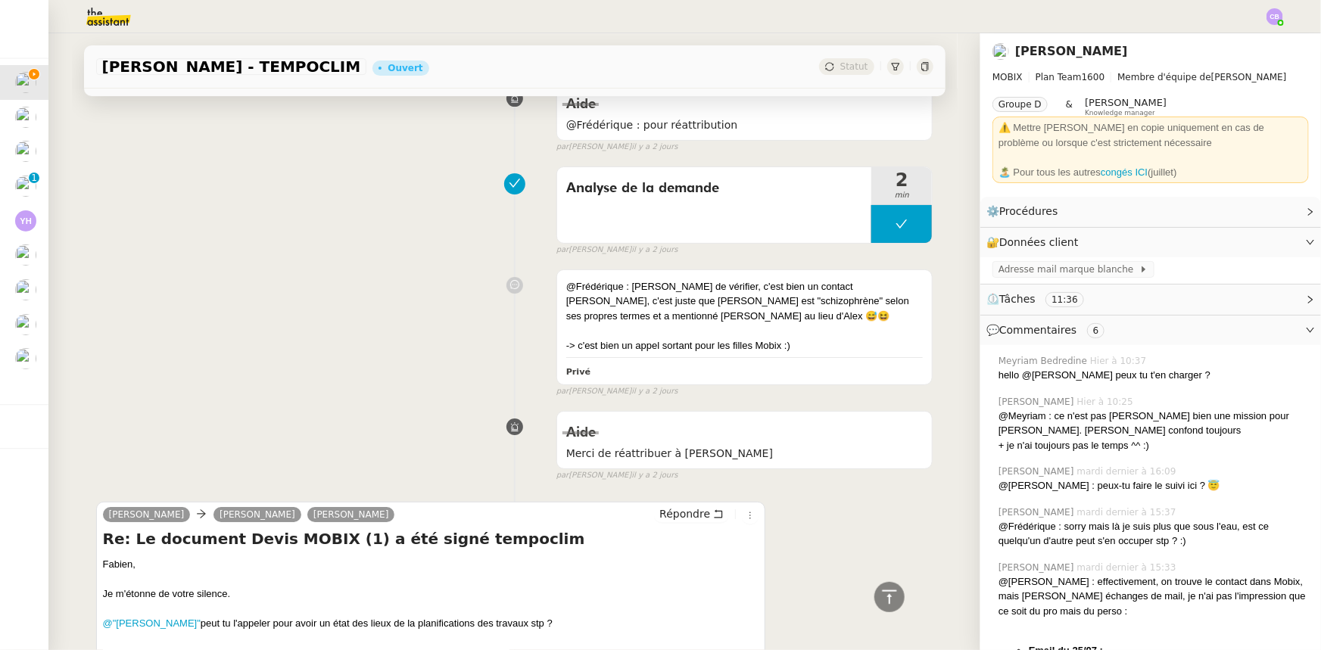
scroll to position [2726, 0]
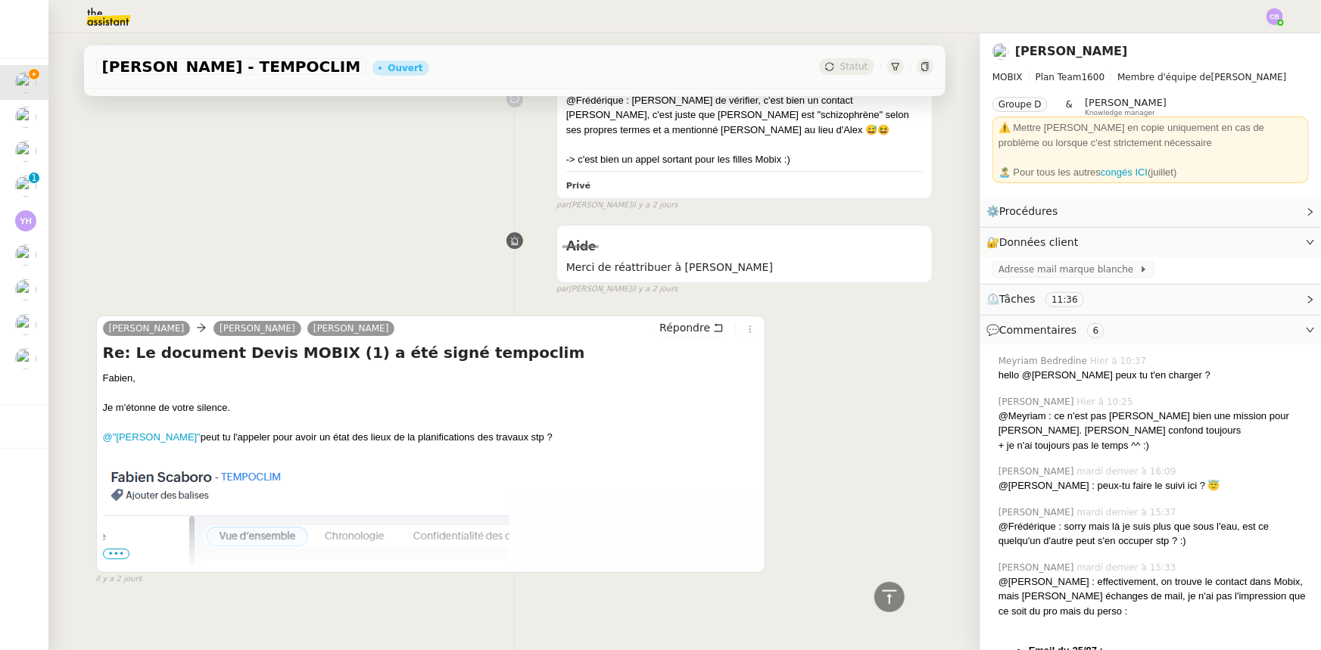
click at [260, 464] on img at bounding box center [306, 580] width 407 height 241
click at [111, 549] on span "•••" at bounding box center [116, 554] width 27 height 11
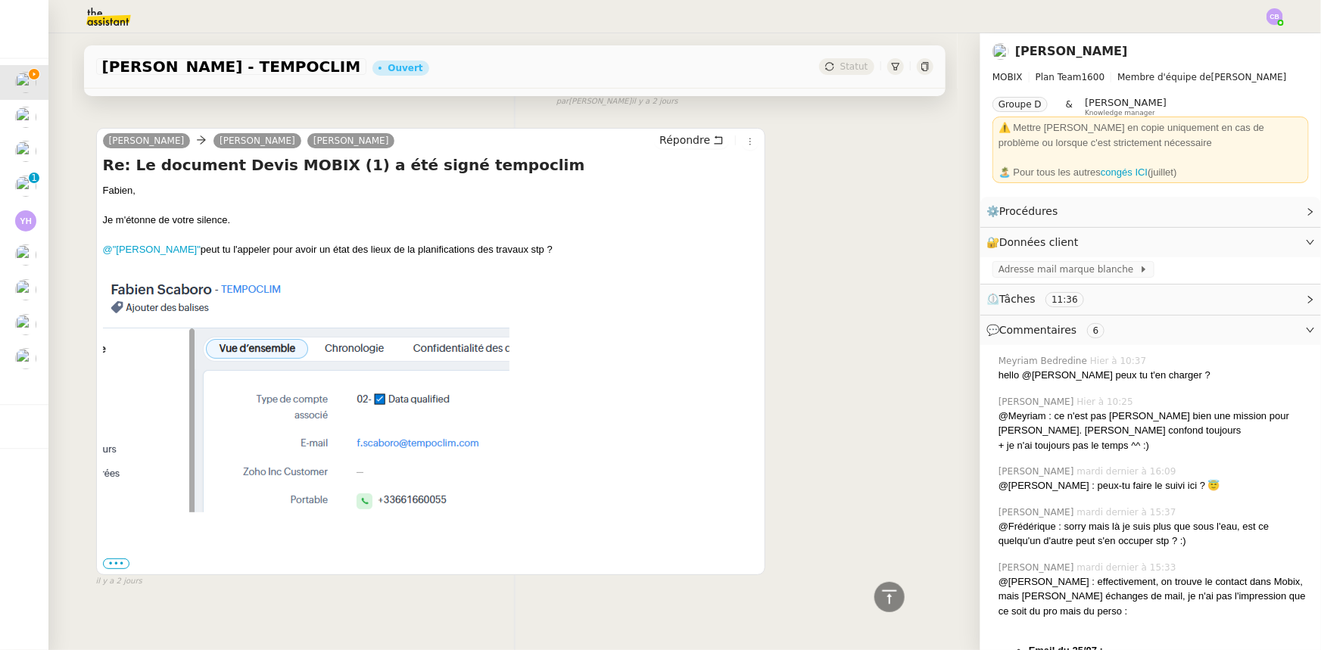
scroll to position [2915, 0]
click at [238, 278] on img at bounding box center [306, 390] width 407 height 241
click at [238, 270] on img at bounding box center [306, 390] width 407 height 241
click at [887, 598] on icon at bounding box center [890, 597] width 18 height 18
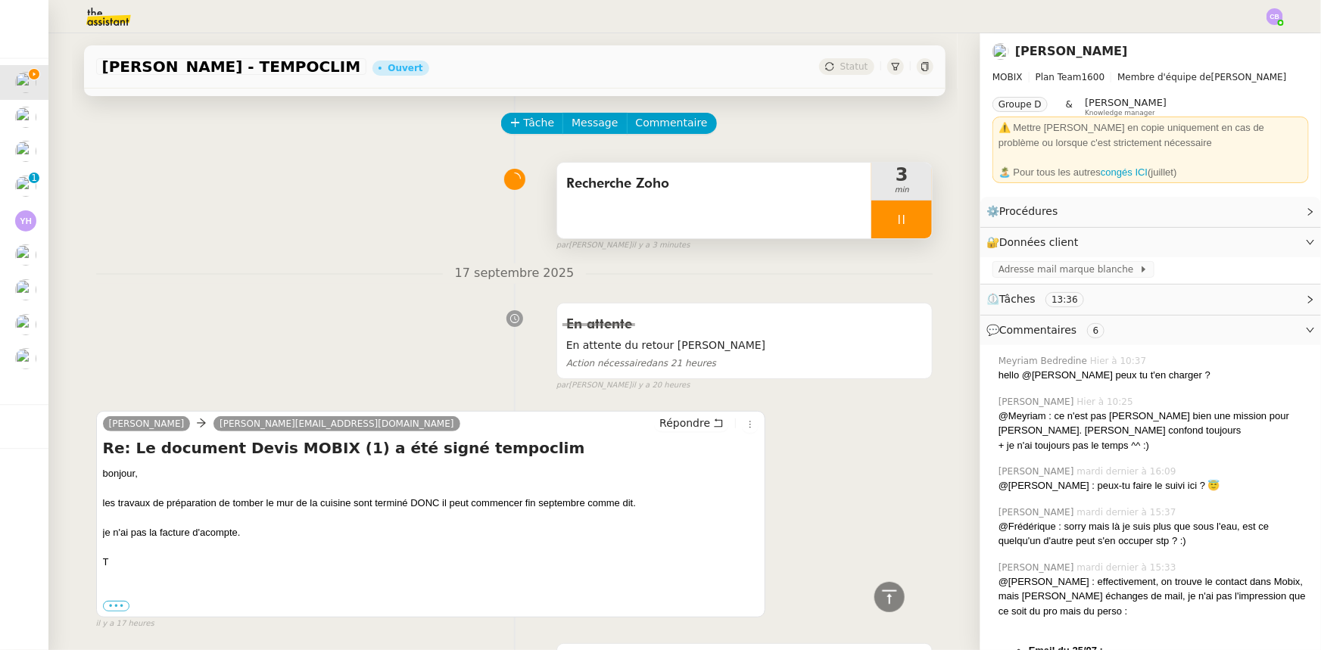
scroll to position [0, 0]
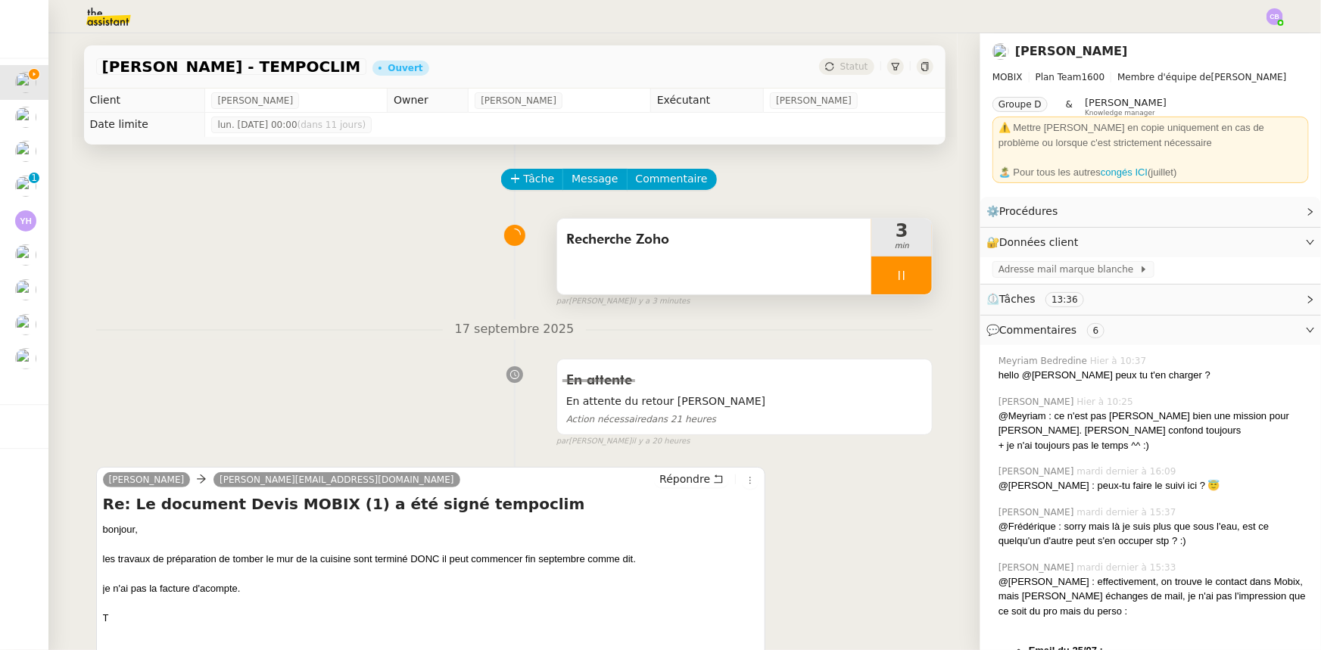
click at [871, 279] on div at bounding box center [901, 276] width 61 height 38
click at [712, 266] on div "Recherche Zoho" at bounding box center [714, 257] width 315 height 76
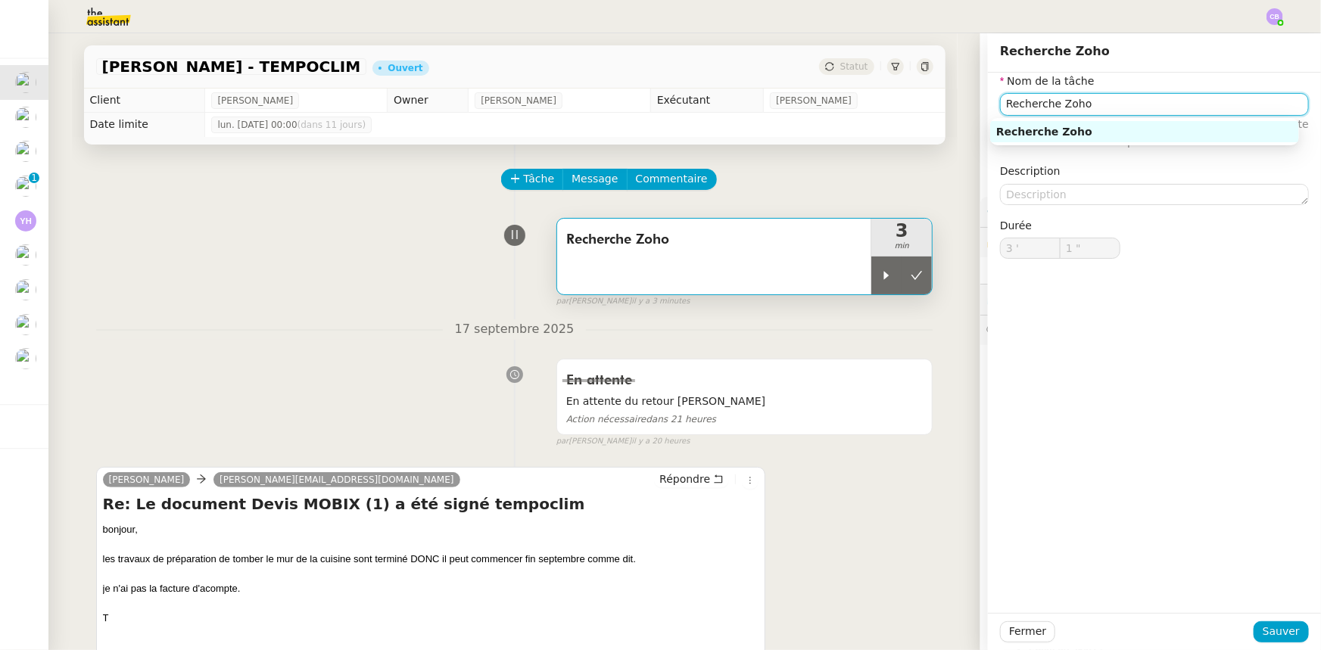
click at [1082, 108] on input "Recherche Zoho" at bounding box center [1154, 104] width 309 height 22
type input "Recherche Zoho + appel"
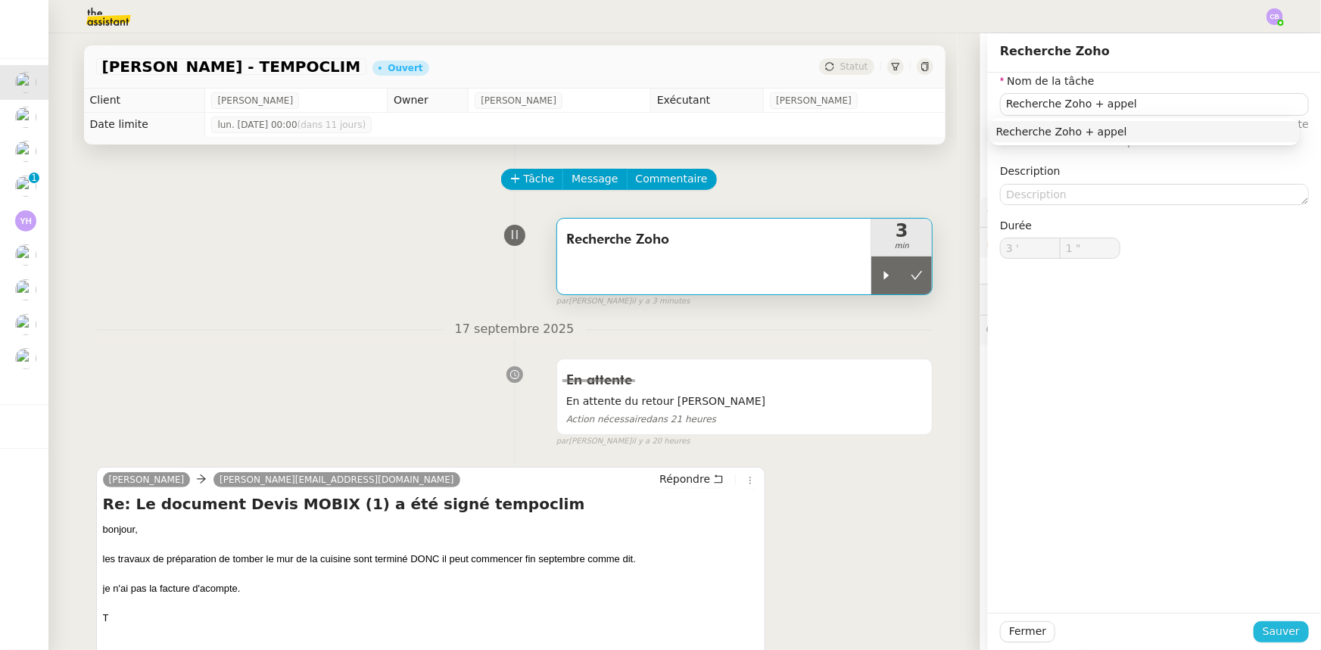
click at [1268, 631] on span "Sauver" at bounding box center [1281, 631] width 37 height 17
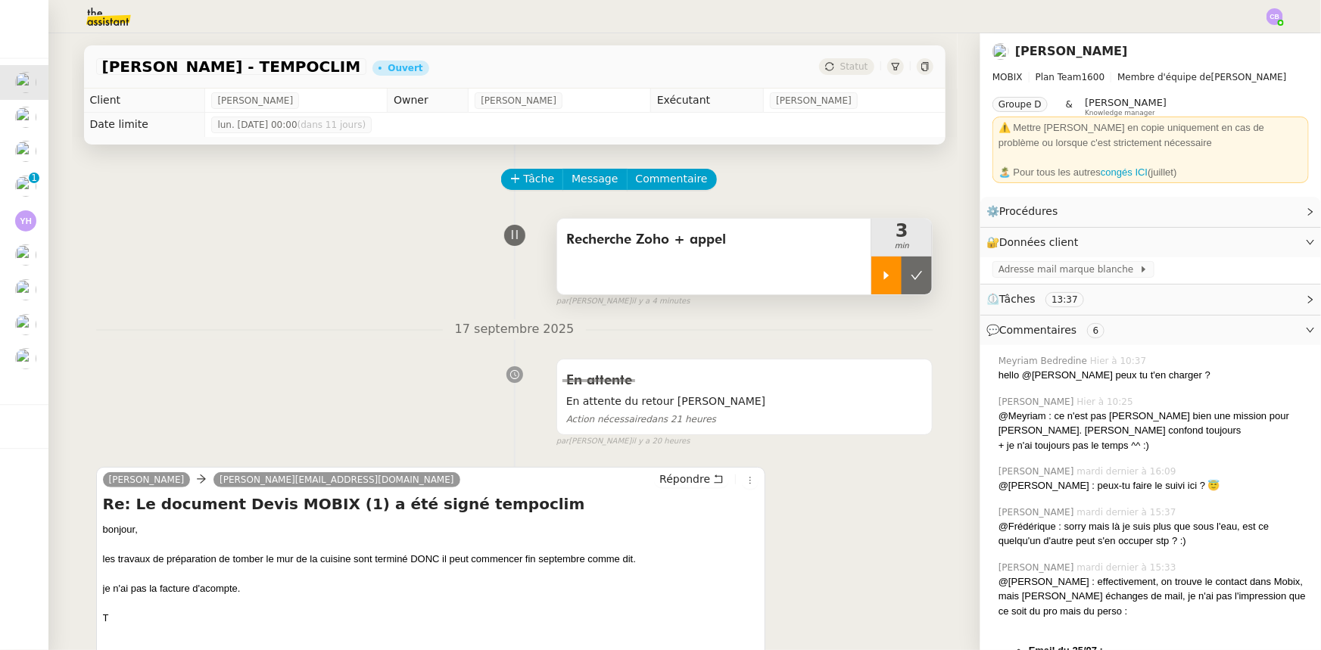
click at [874, 289] on div at bounding box center [886, 276] width 30 height 38
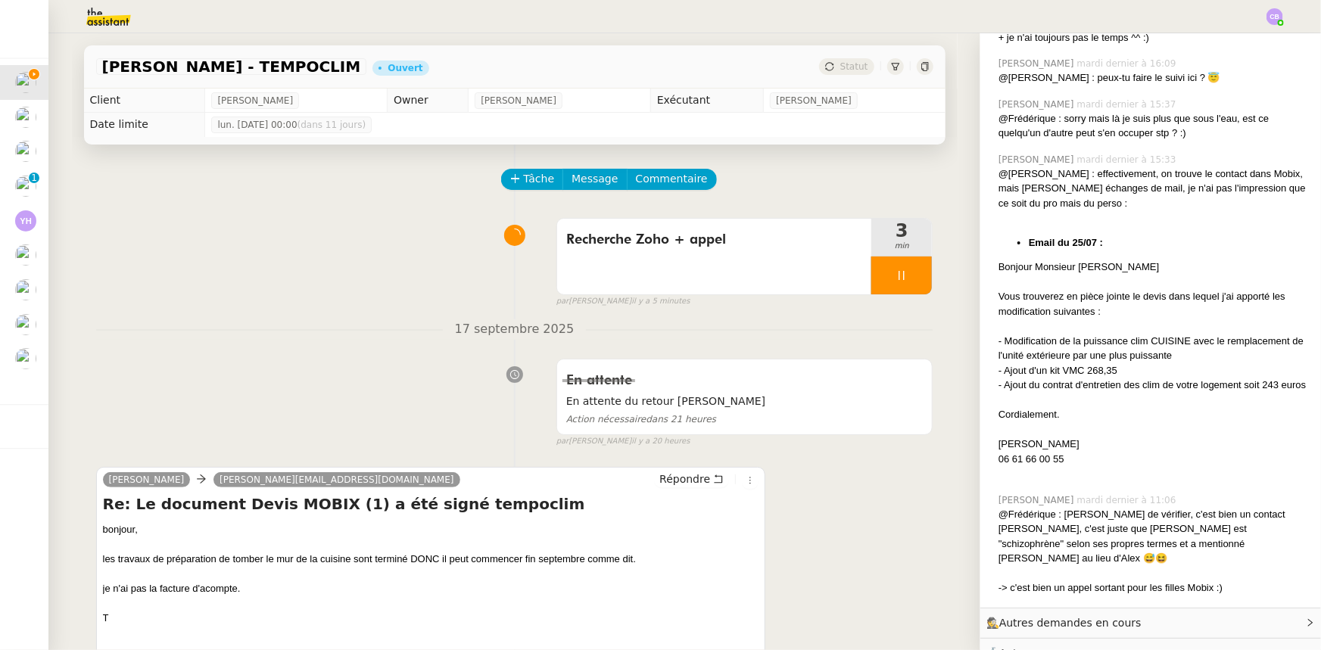
scroll to position [413, 0]
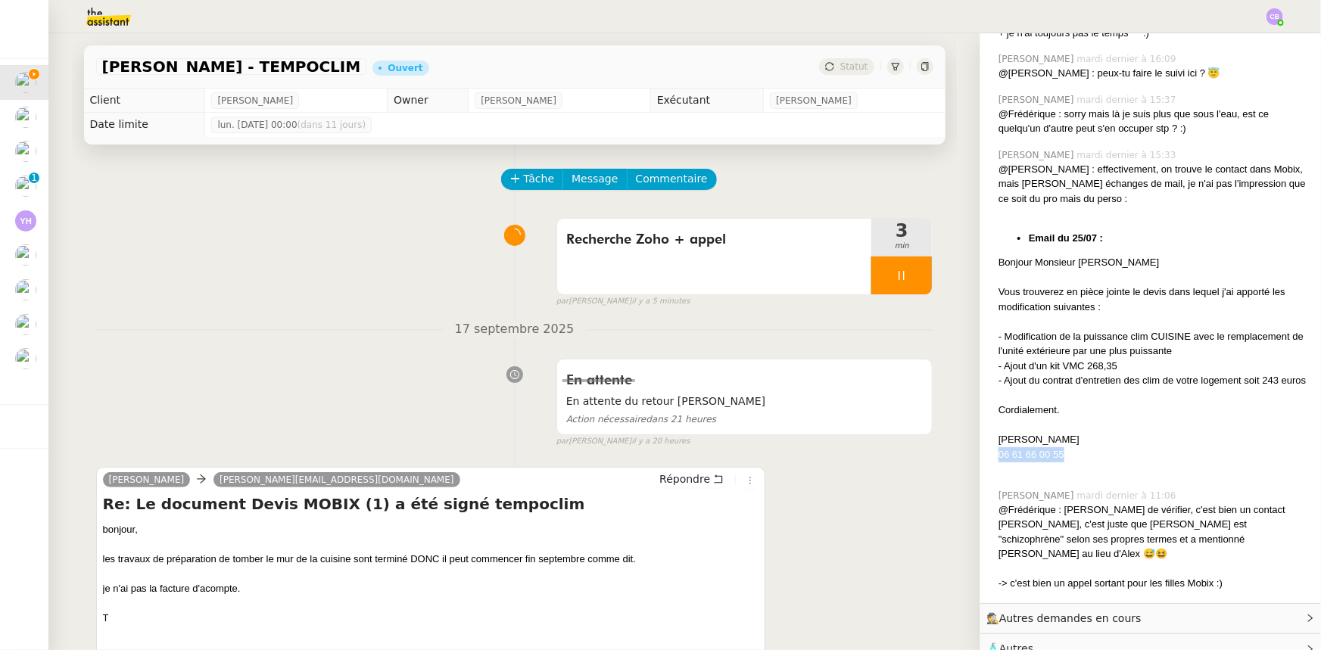
drag, startPoint x: 1054, startPoint y: 469, endPoint x: 990, endPoint y: 469, distance: 63.6
click at [999, 463] on div "06 61 66 00 55" at bounding box center [1154, 454] width 310 height 15
copy div "06 61 66 00 55"
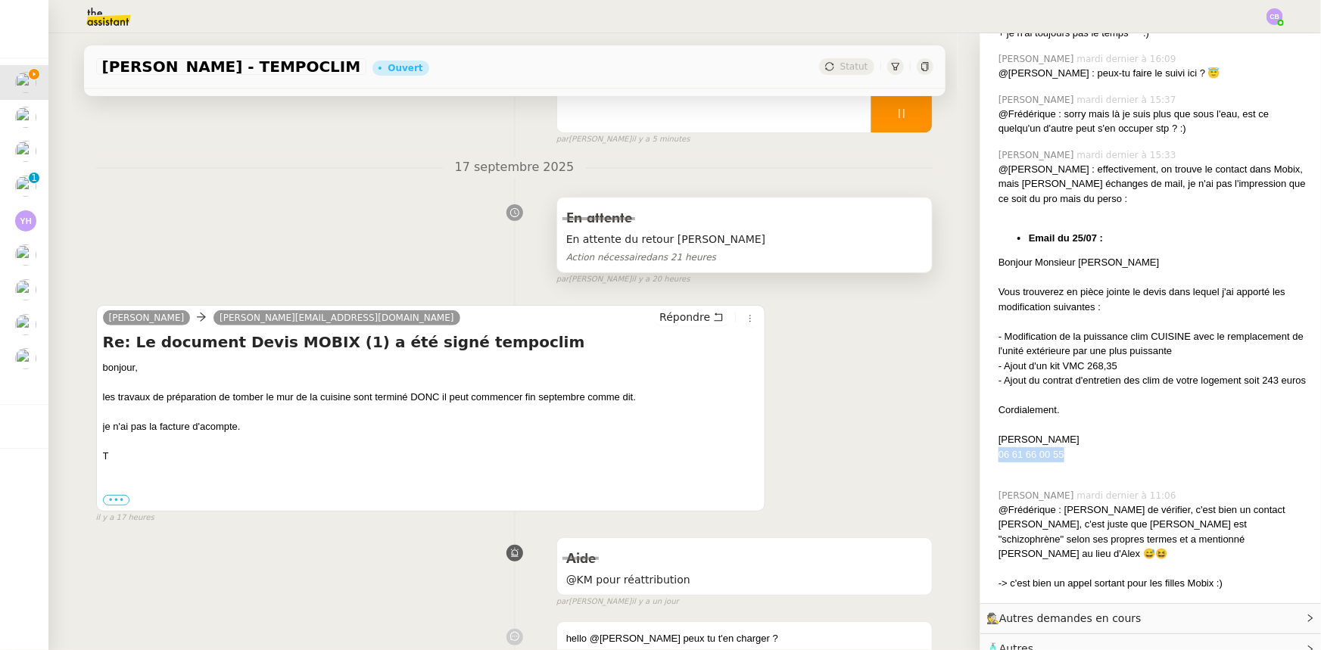
scroll to position [275, 0]
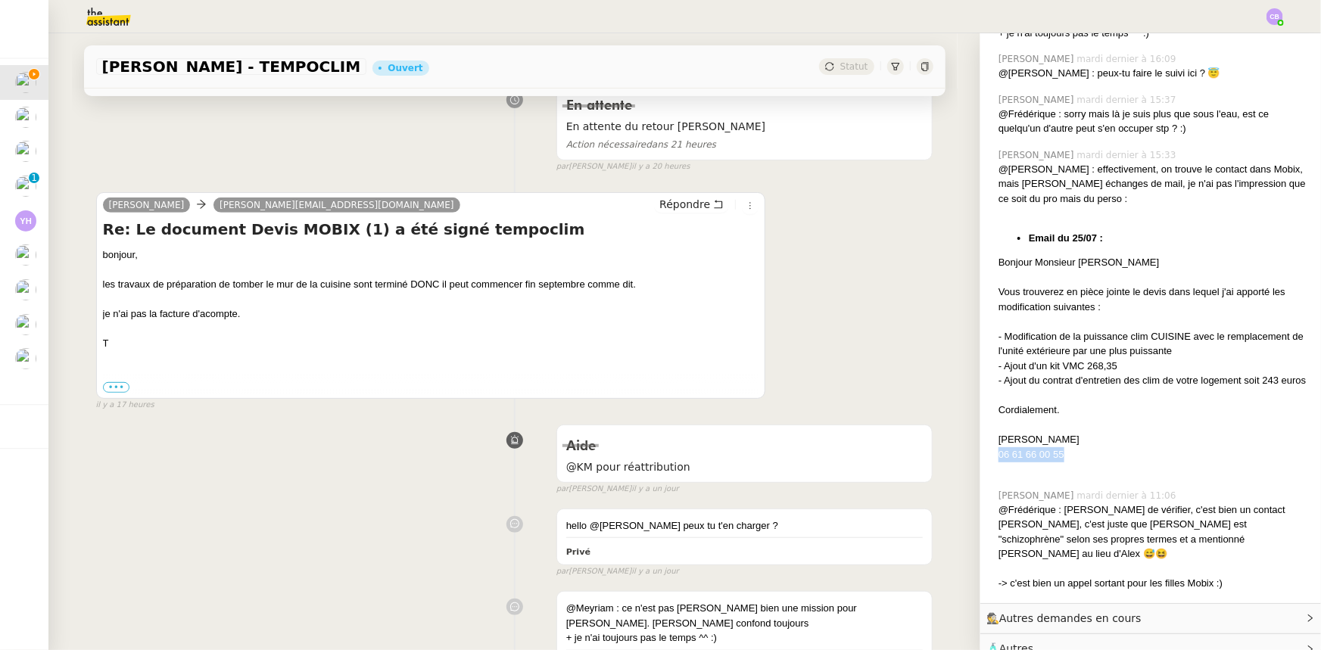
copy div "06 61 66 00 55"
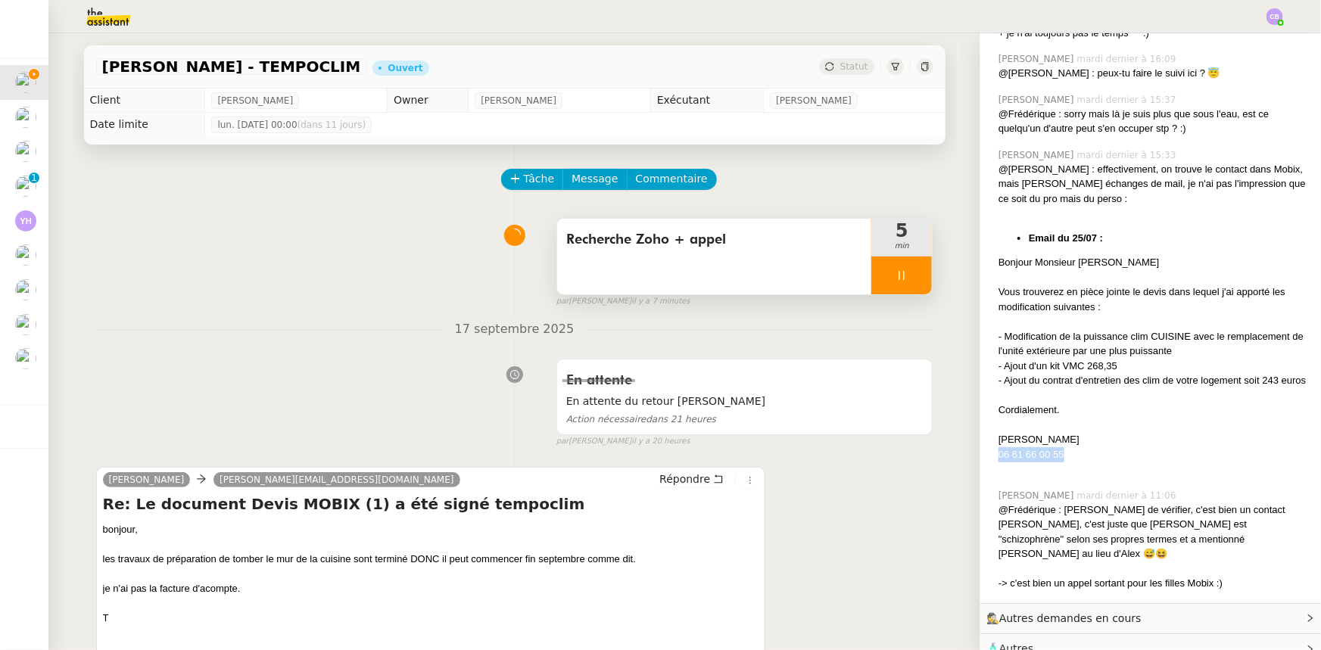
click at [871, 280] on div at bounding box center [901, 276] width 61 height 38
click at [881, 280] on icon at bounding box center [887, 276] width 12 height 12
click at [783, 257] on div "Recherche Zoho + appel" at bounding box center [714, 257] width 315 height 76
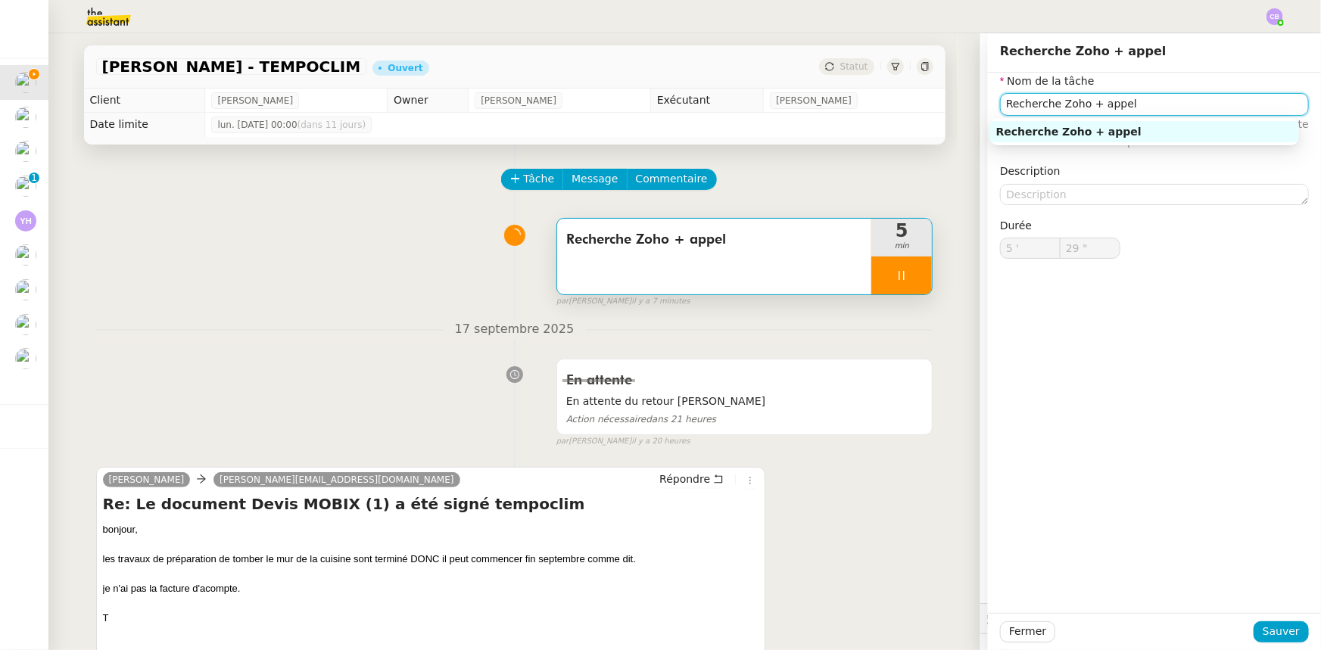
click at [1122, 104] on input "Recherche Zoho + appel" at bounding box center [1154, 104] width 309 height 22
type input "30 ""
type input "Recherche Zoho + [PERSON_NAME] +"
type input "31 ""
type input "Recherche Zoho + [PERSON_NAME] + emai"
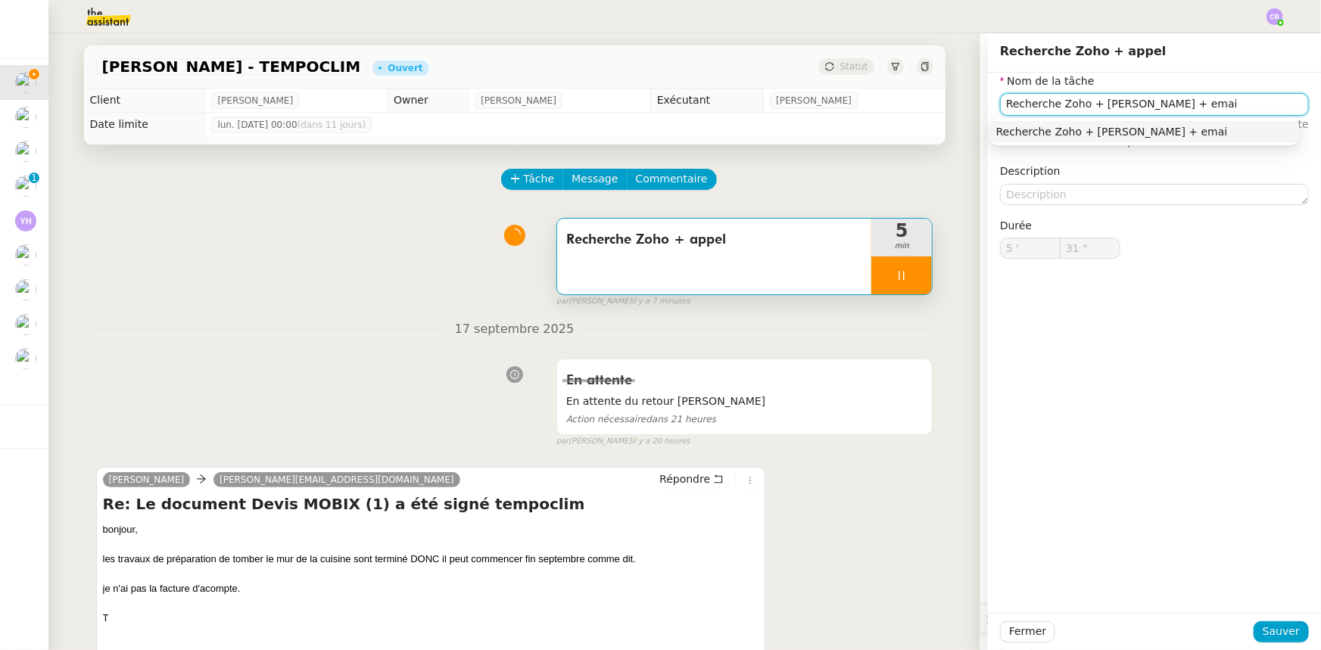
type input "32 ""
type input "Recherche Zoho + [PERSON_NAME] + email"
type input "34 ""
type input "Recherche Zoho + [PERSON_NAME] + email"
click at [1278, 635] on span "Sauver" at bounding box center [1281, 631] width 37 height 17
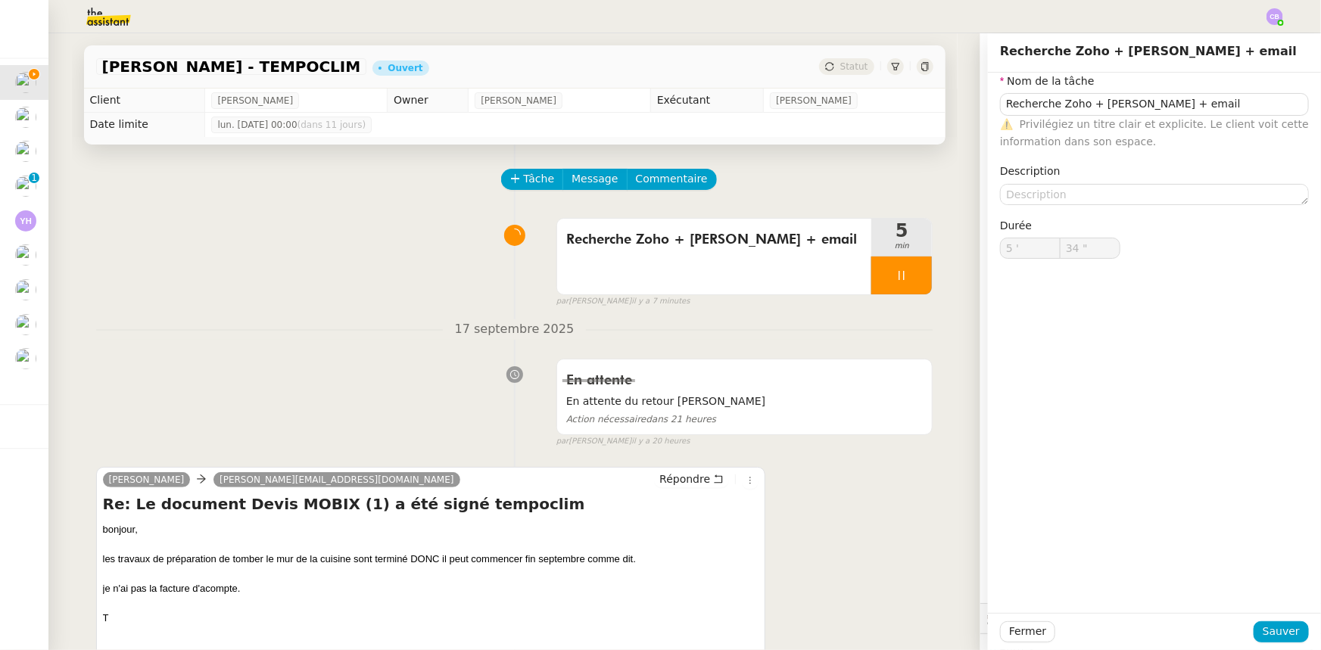
type input "35 ""
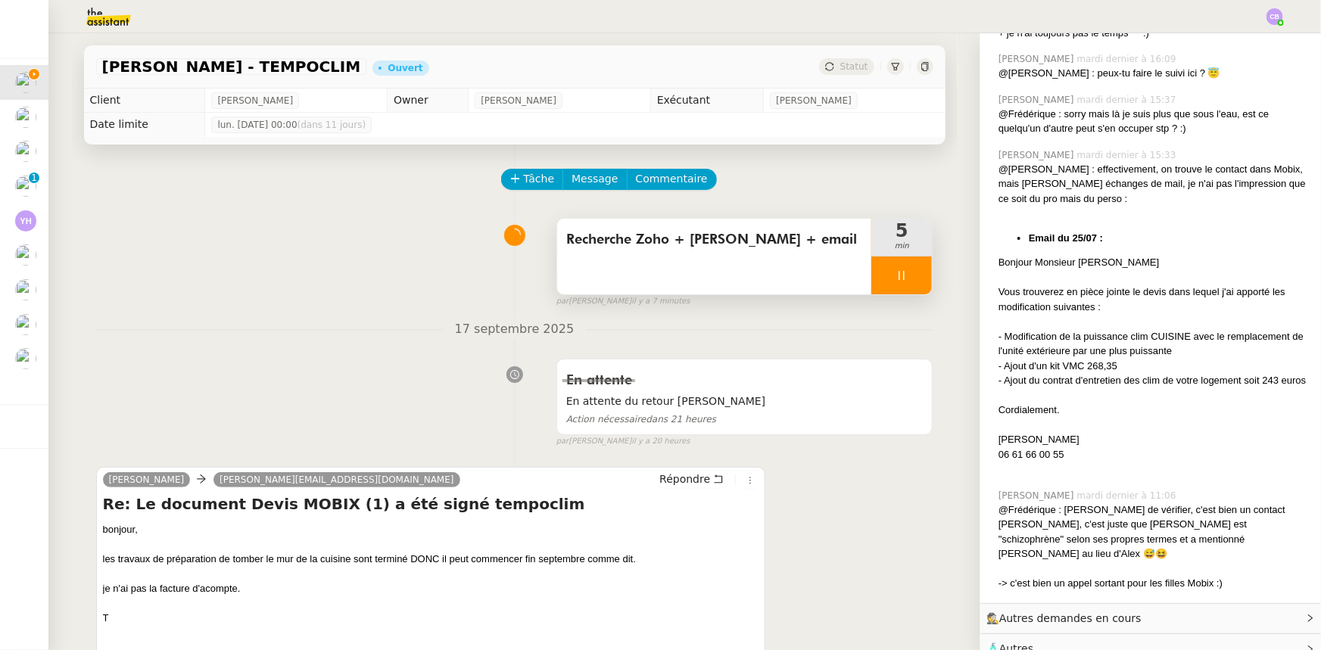
click at [780, 250] on span "Recherche Zoho + [PERSON_NAME] + email" at bounding box center [714, 240] width 297 height 23
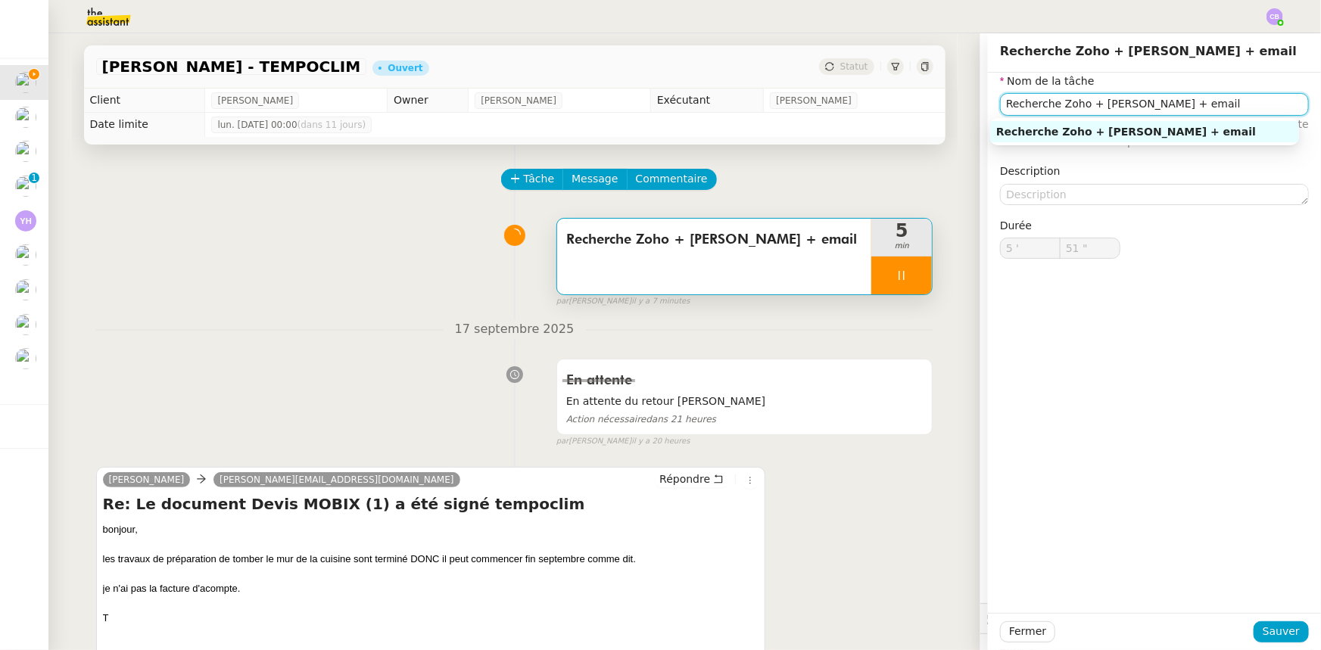
click at [1167, 105] on input "Recherche Zoho + [PERSON_NAME] + email" at bounding box center [1154, 104] width 309 height 22
type input "52 ""
type input "Recherche Zoho + [PERSON_NAME] + em"
type input "53 ""
type input "Recherche Zoho + [PERSON_NAME] +"
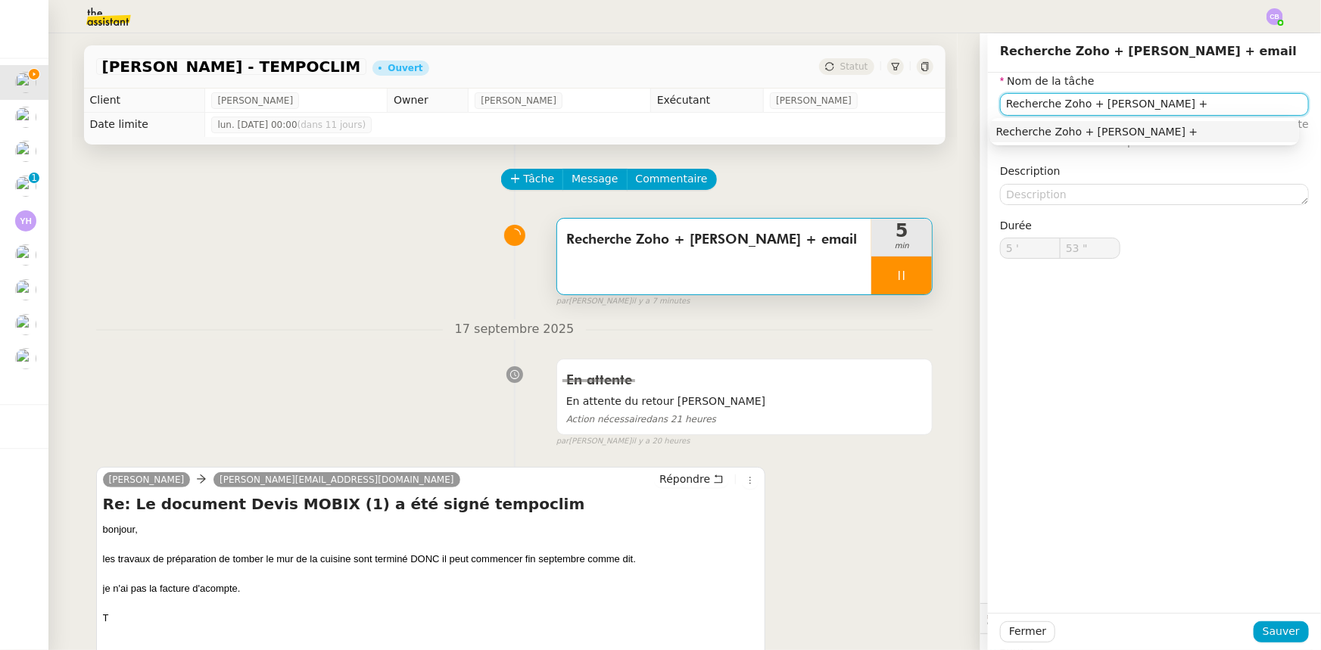
type input "54 ""
type input "Recherche Zoho + [PERSON_NAME] + sm"
type input "55 ""
type input "Recherche Zoho + appel + sms"
type input "56 ""
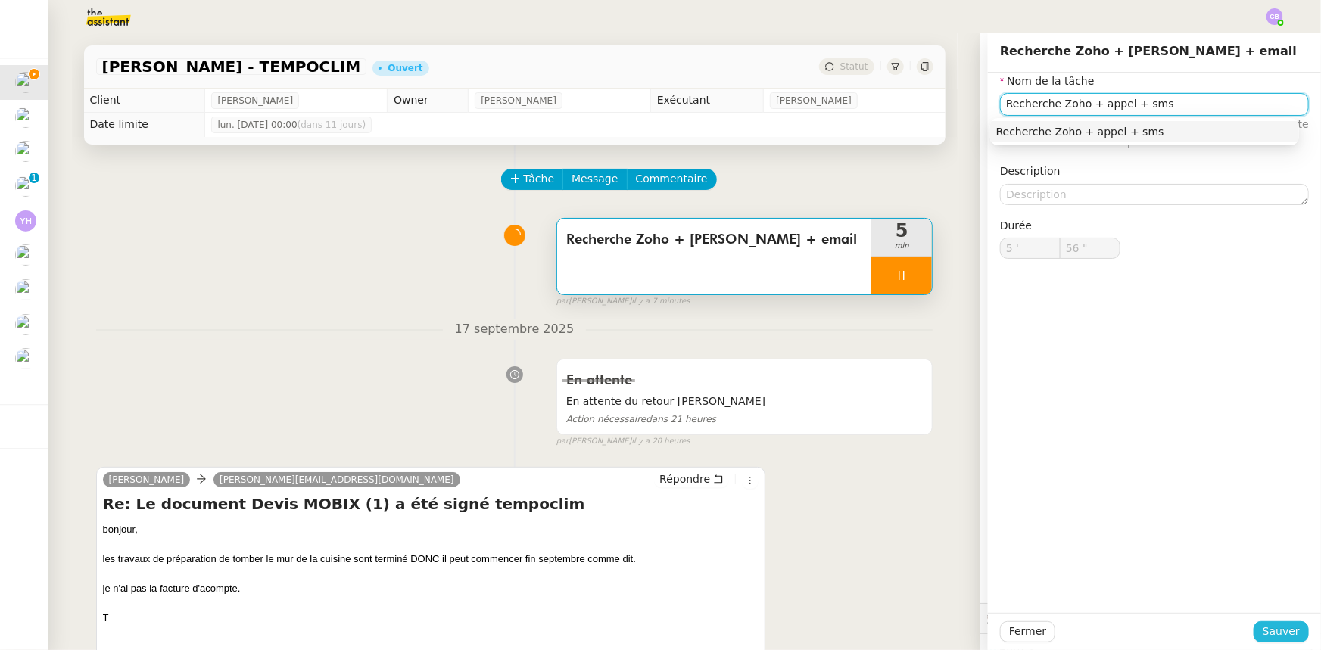
type input "Recherche Zoho + appel + sms"
click at [1280, 628] on span "Sauver" at bounding box center [1281, 631] width 37 height 17
type input "57 ""
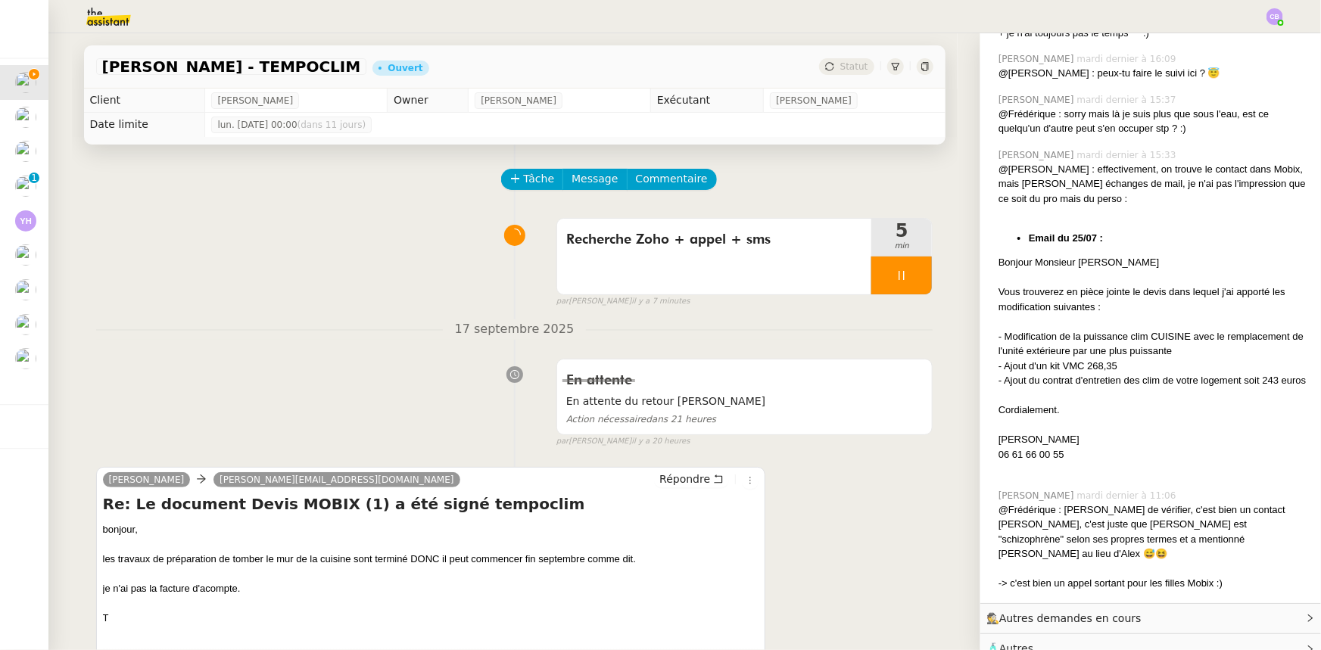
scroll to position [68, 0]
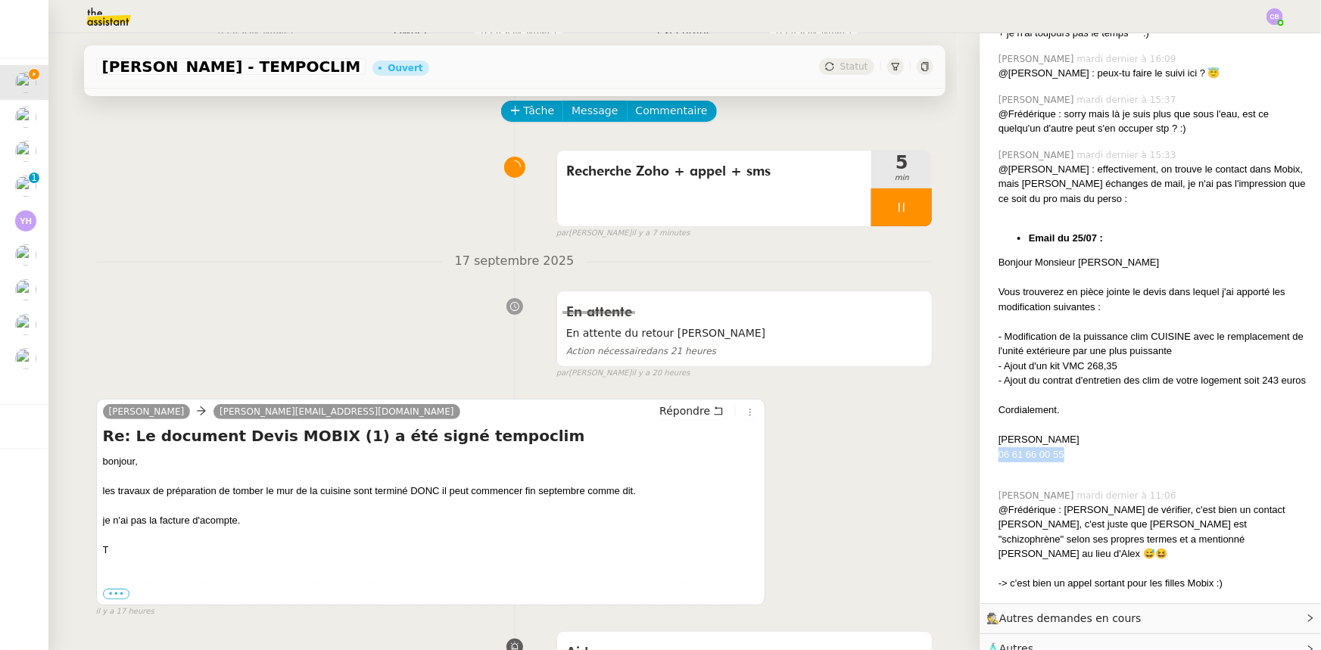
drag, startPoint x: 1052, startPoint y: 469, endPoint x: 990, endPoint y: 469, distance: 62.1
click at [999, 463] on div "06 61 66 00 55" at bounding box center [1154, 454] width 310 height 15
copy div "06 61 66 00 55"
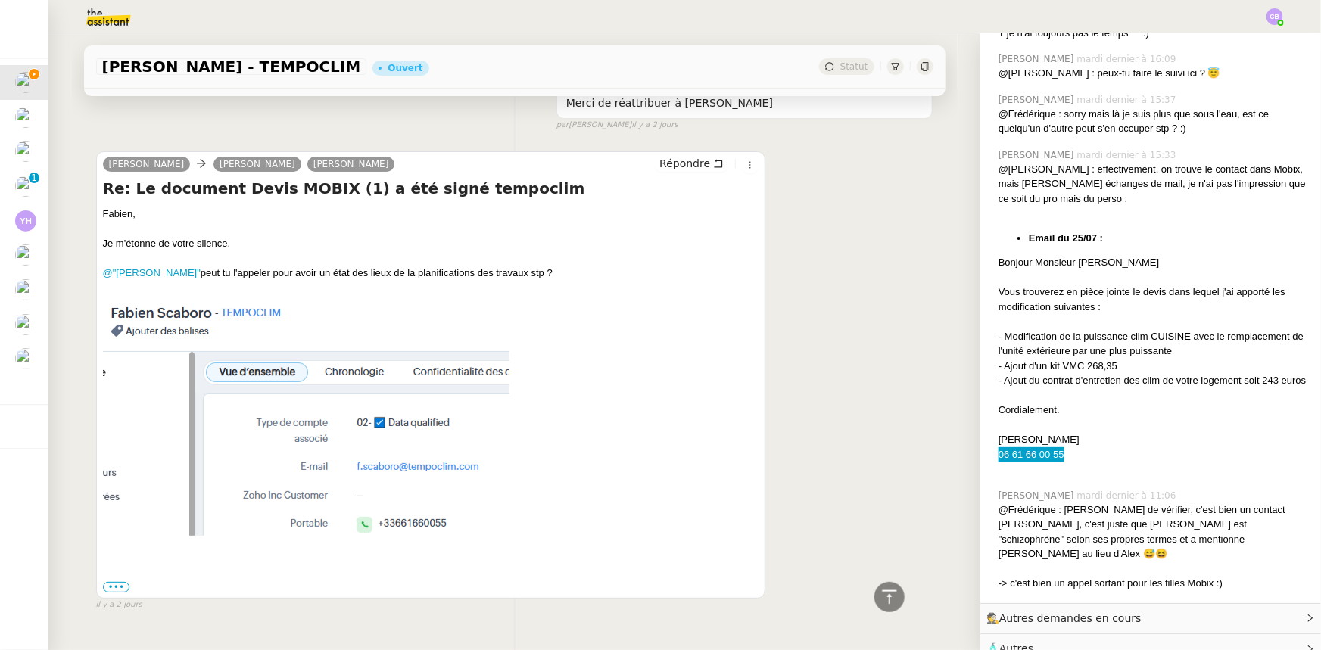
scroll to position [2891, 0]
click at [881, 594] on icon at bounding box center [890, 597] width 18 height 18
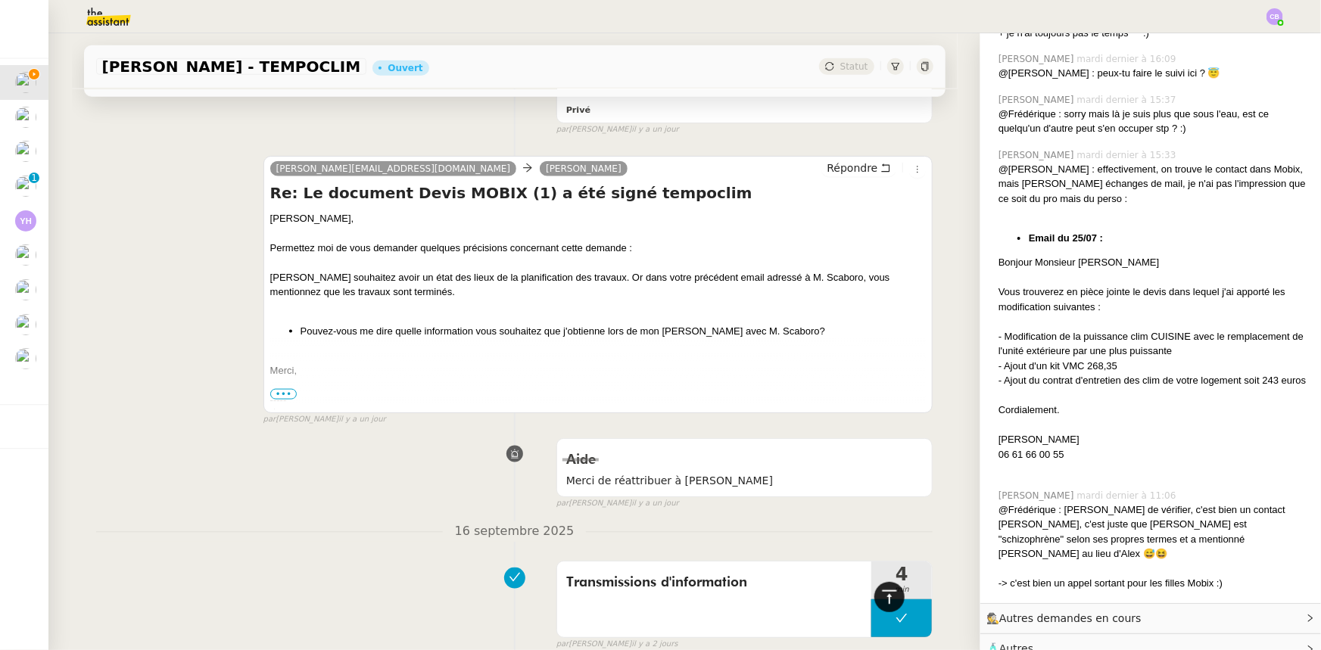
scroll to position [0, 0]
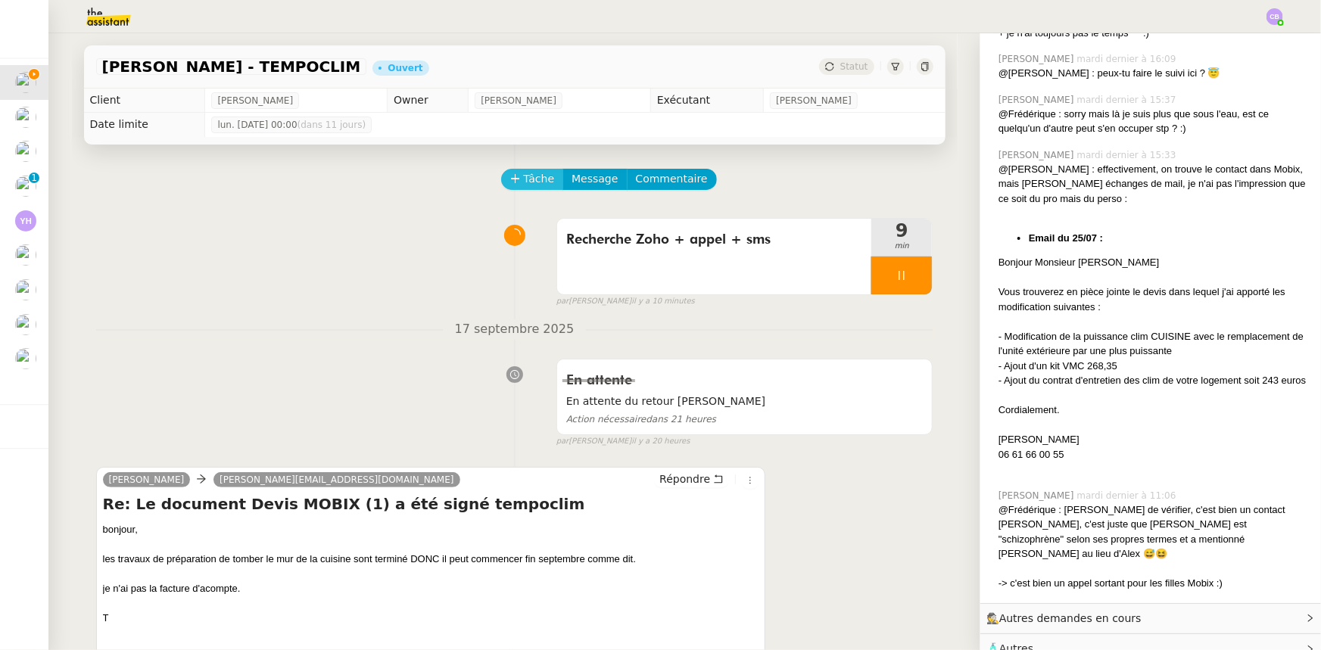
click at [530, 181] on span "Tâche" at bounding box center [539, 178] width 31 height 17
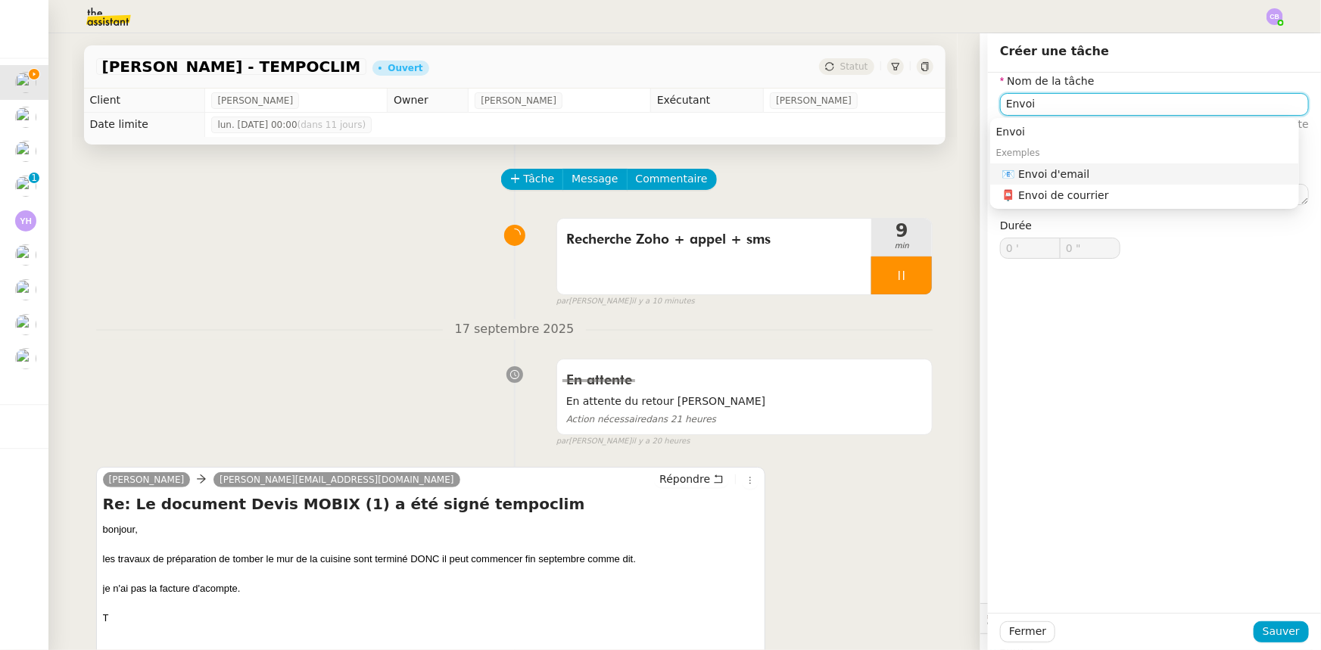
click at [1036, 173] on div "📧 Envoi d'email" at bounding box center [1147, 174] width 291 height 14
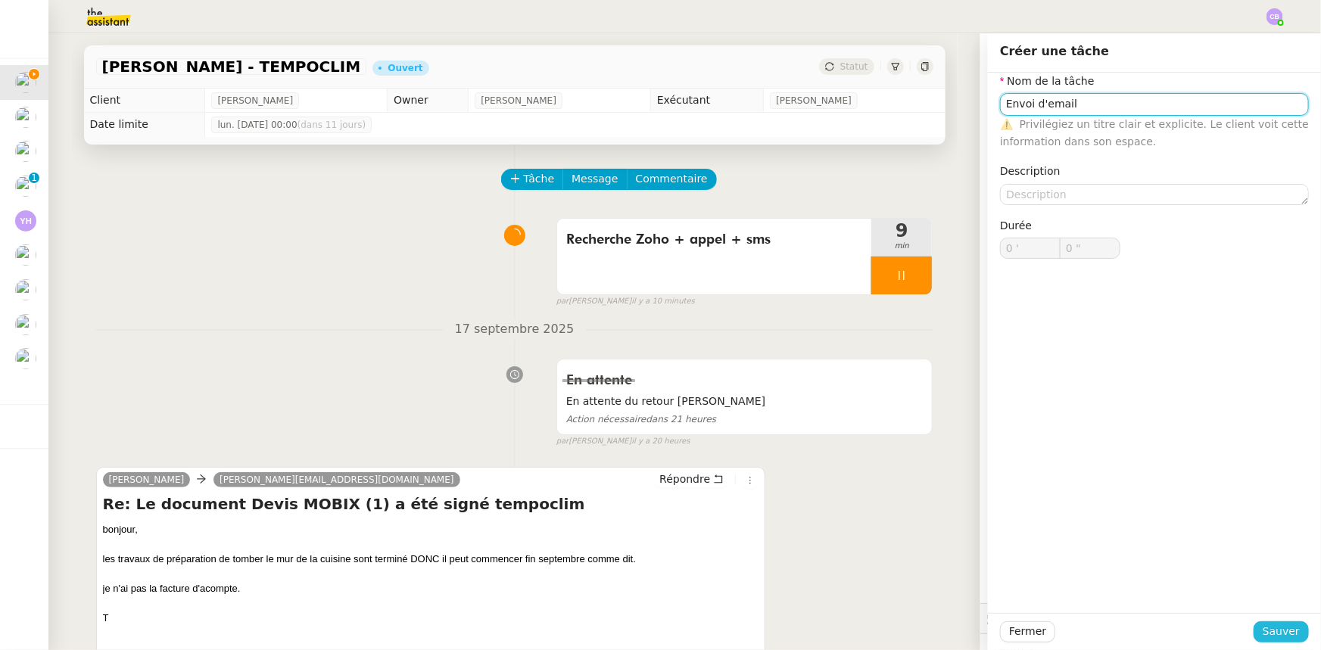
type input "Envoi d'email"
click at [1266, 627] on span "Sauver" at bounding box center [1281, 631] width 37 height 17
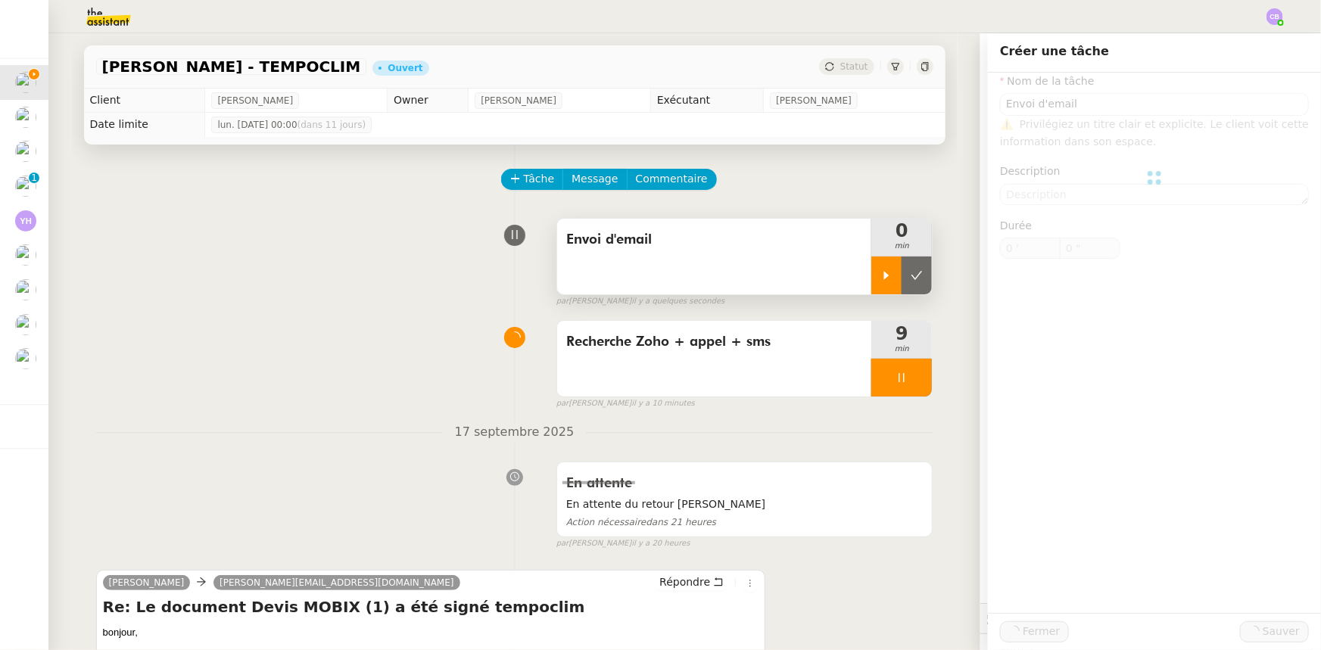
click at [881, 277] on icon at bounding box center [887, 276] width 12 height 12
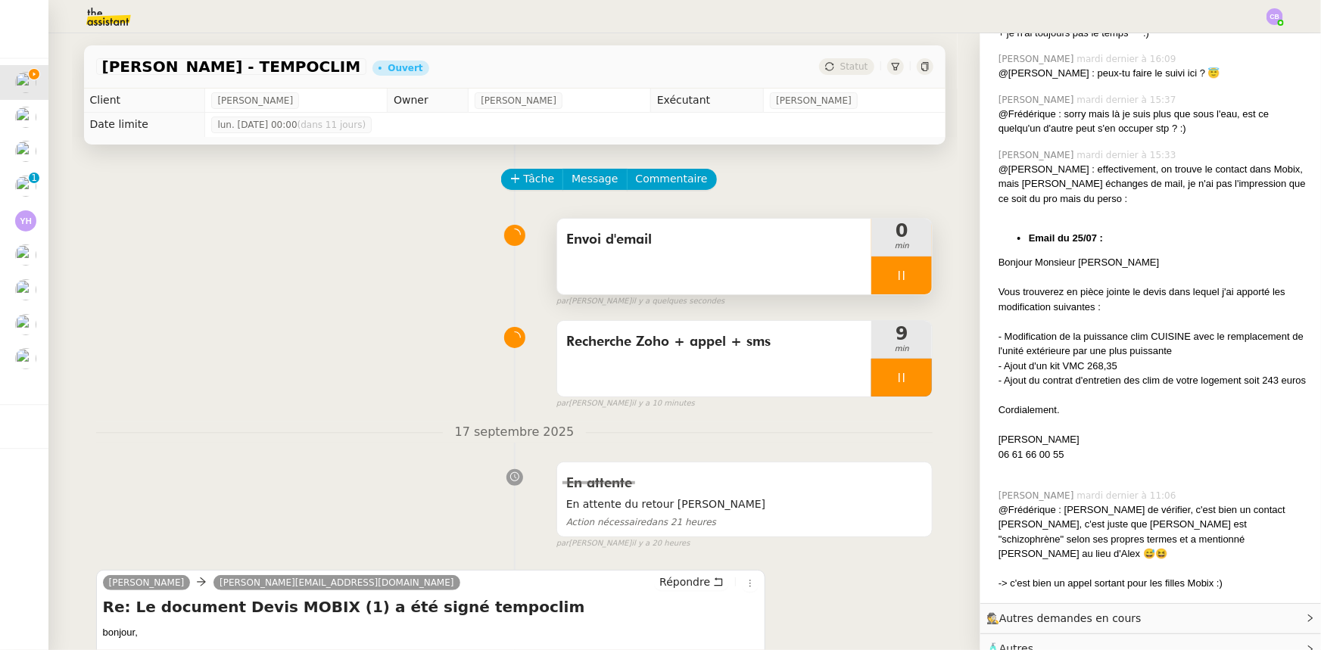
click at [871, 388] on div at bounding box center [901, 378] width 61 height 38
click at [903, 385] on button at bounding box center [917, 378] width 30 height 38
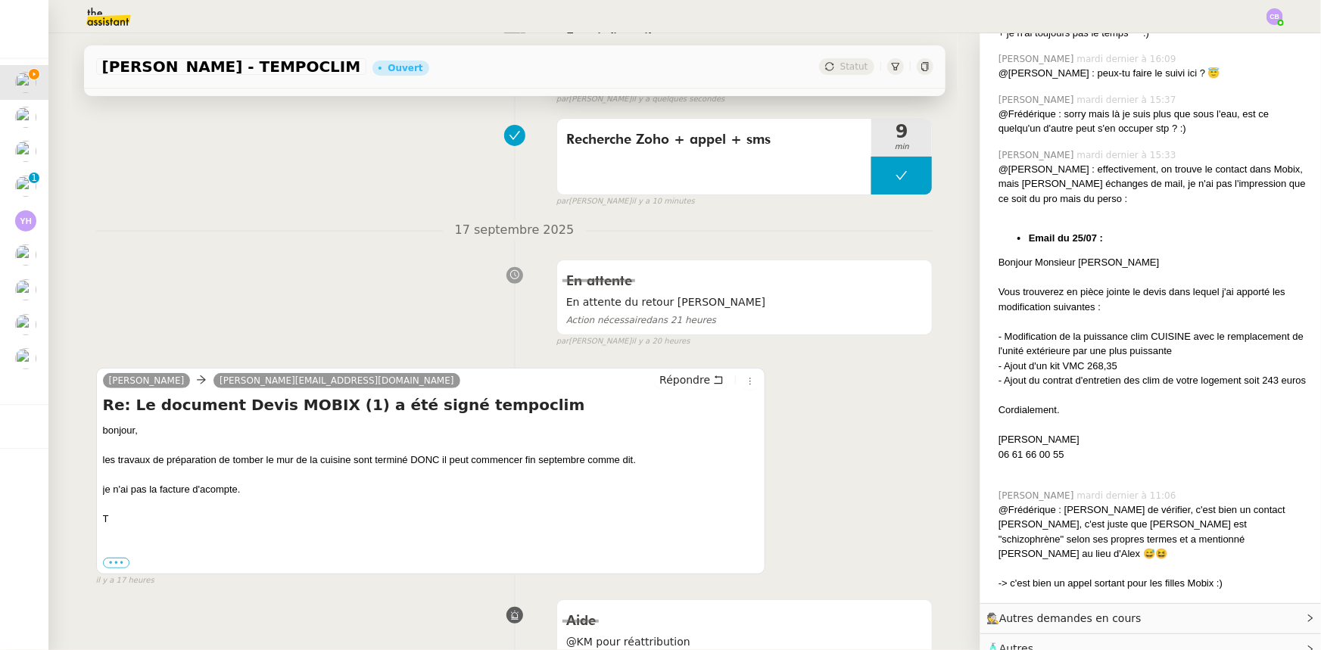
scroll to position [206, 0]
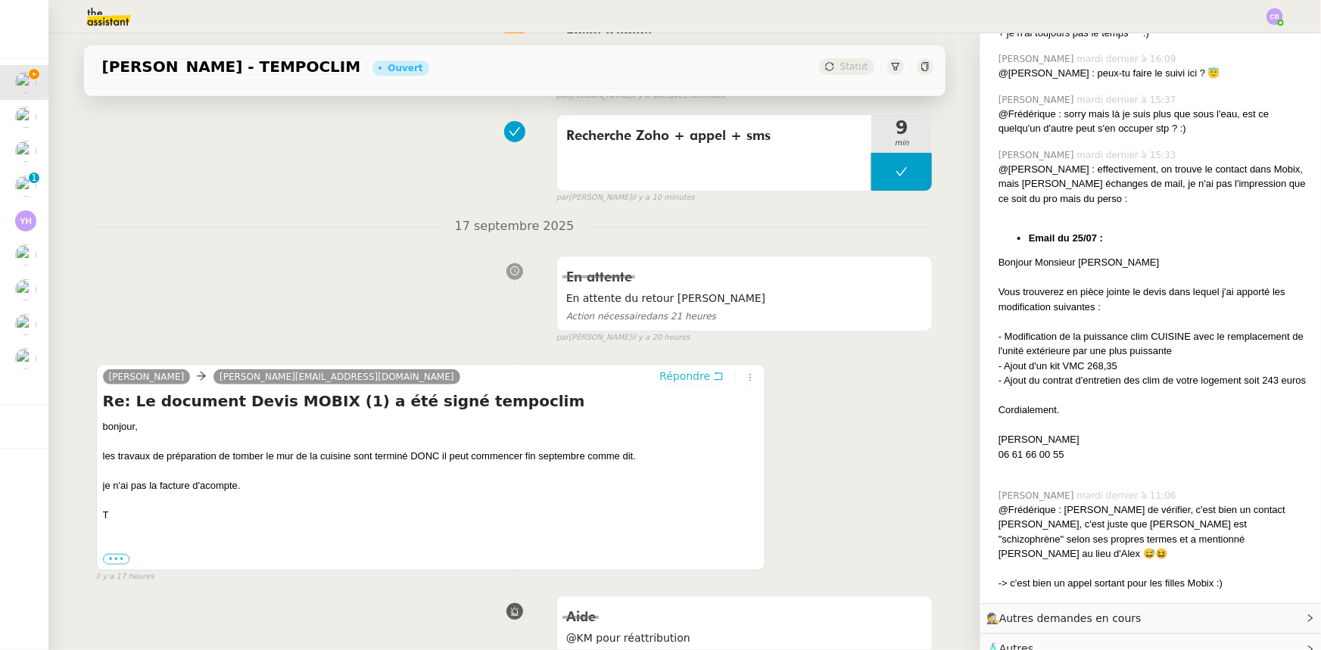
click at [676, 383] on span "Répondre" at bounding box center [684, 376] width 51 height 15
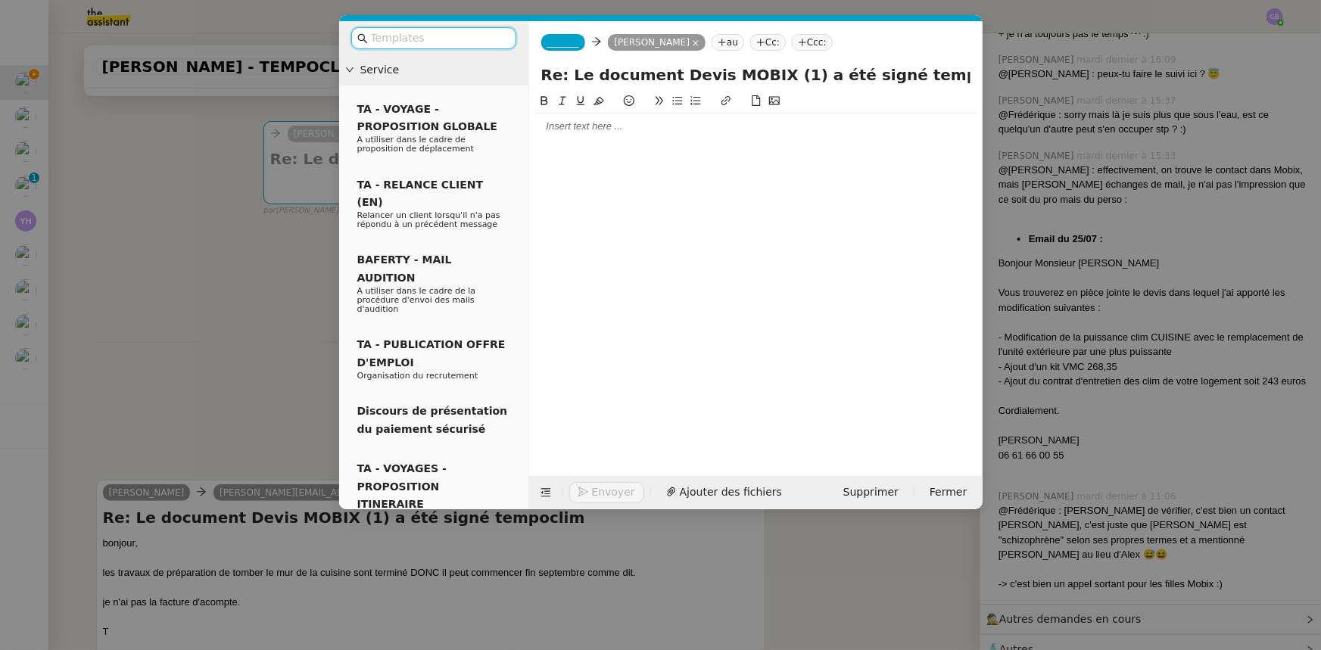
scroll to position [415, 0]
click at [569, 39] on span "_______" at bounding box center [563, 42] width 32 height 11
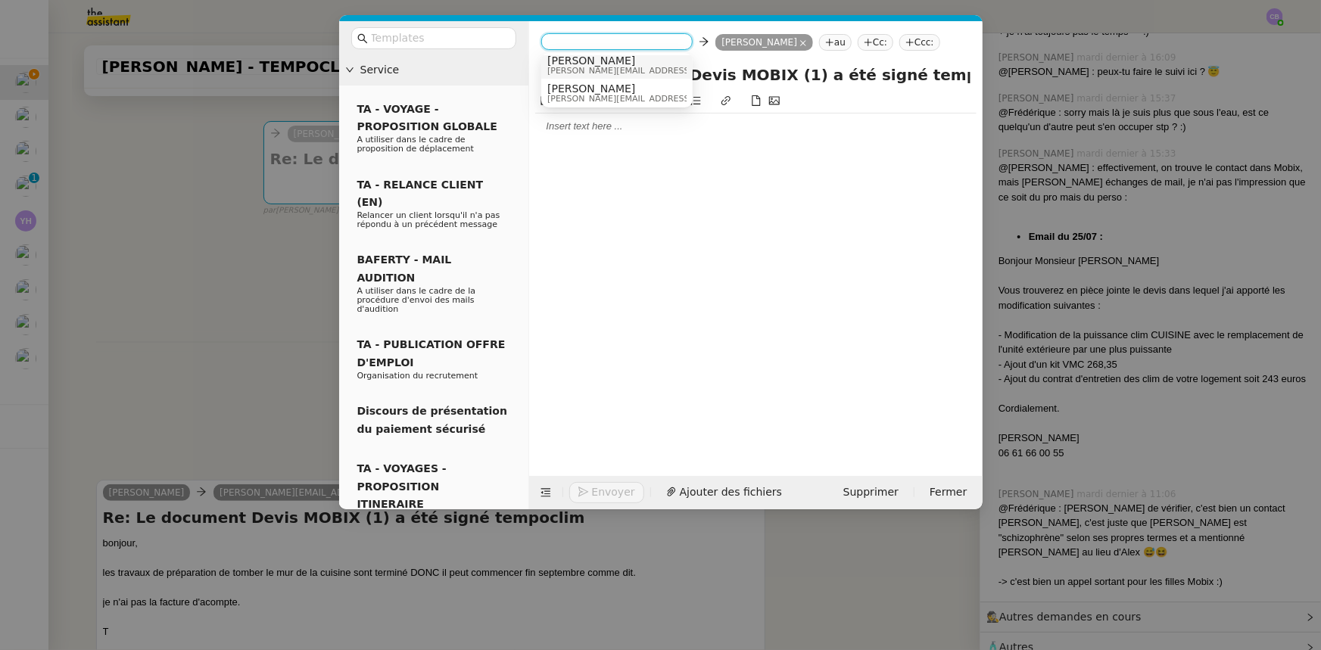
scroll to position [8, 0]
click at [584, 70] on span "[PERSON_NAME][EMAIL_ADDRESS][DOMAIN_NAME]" at bounding box center [654, 68] width 215 height 8
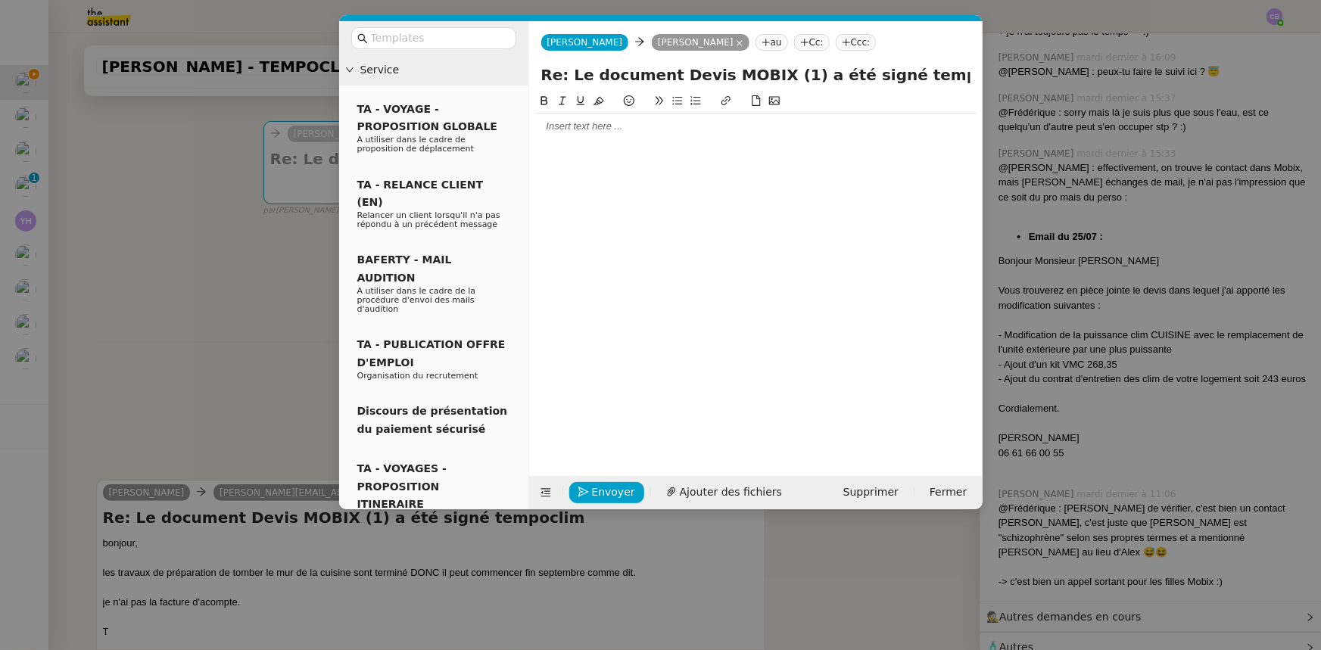
scroll to position [0, 0]
click at [580, 132] on div at bounding box center [755, 127] width 441 height 14
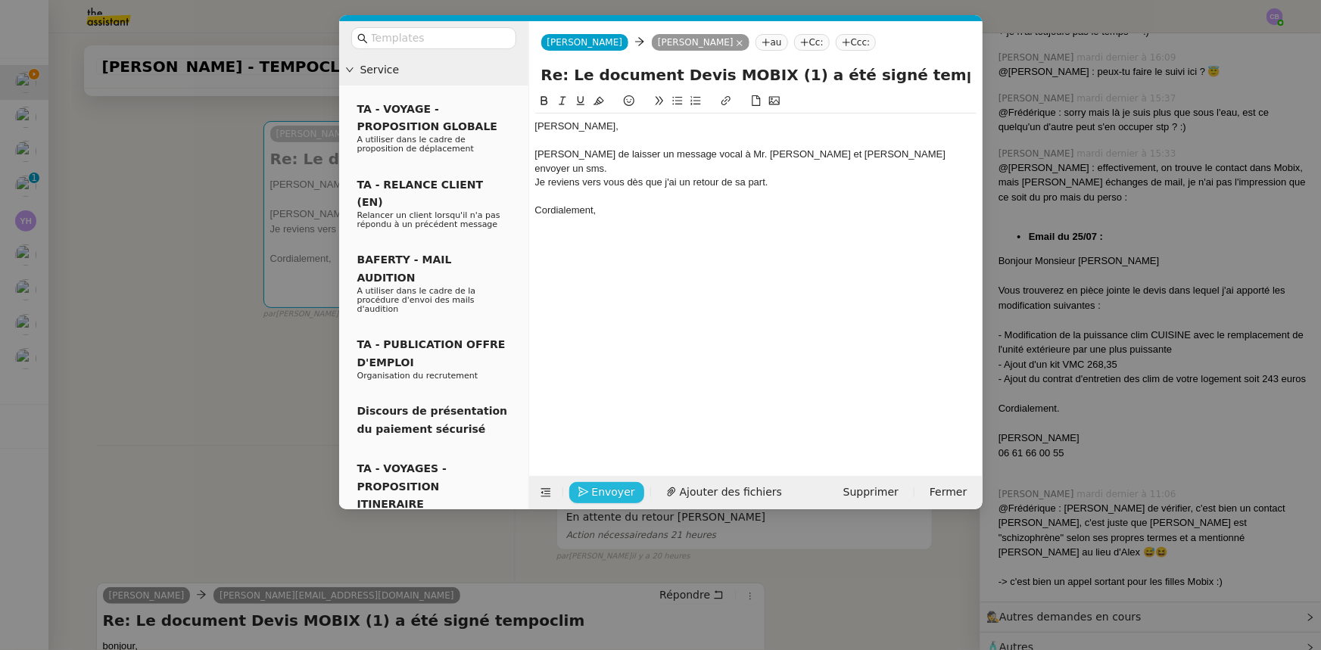
click at [624, 493] on span "Envoyer" at bounding box center [613, 492] width 43 height 17
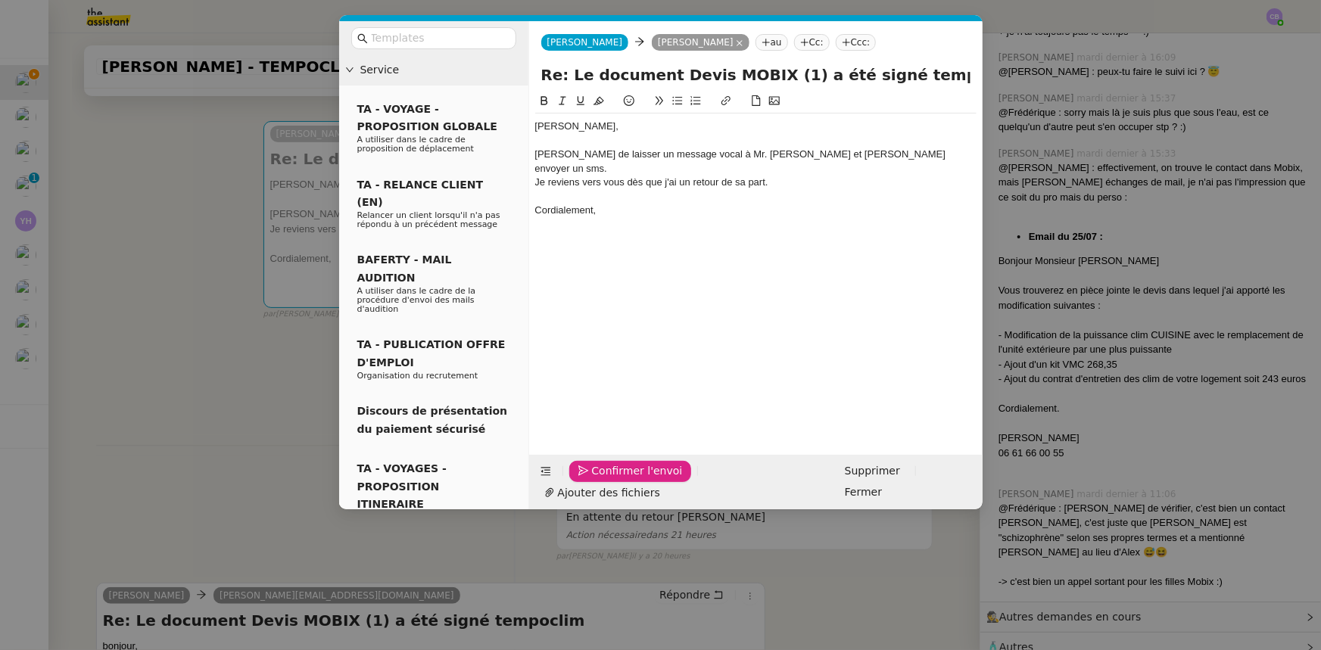
click at [624, 480] on span "Confirmer l'envoi" at bounding box center [637, 471] width 91 height 17
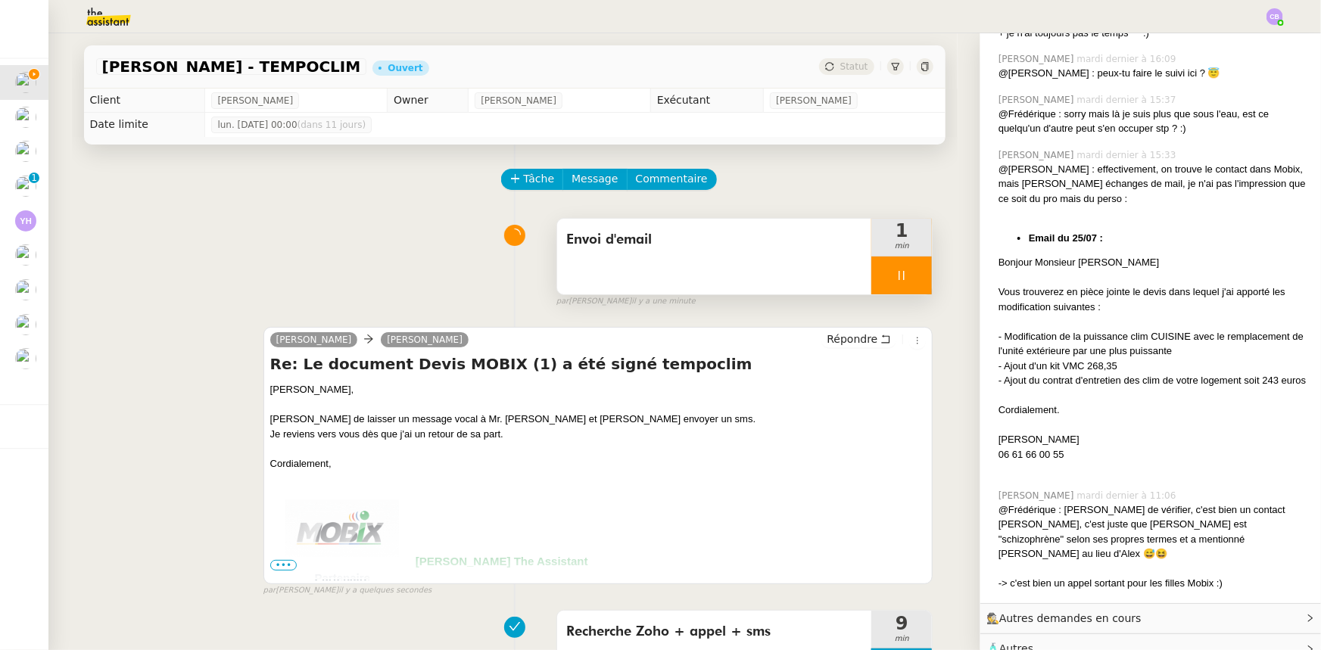
drag, startPoint x: 870, startPoint y: 273, endPoint x: 884, endPoint y: 279, distance: 14.9
click at [871, 273] on div at bounding box center [901, 276] width 61 height 38
click at [902, 285] on button at bounding box center [917, 276] width 30 height 38
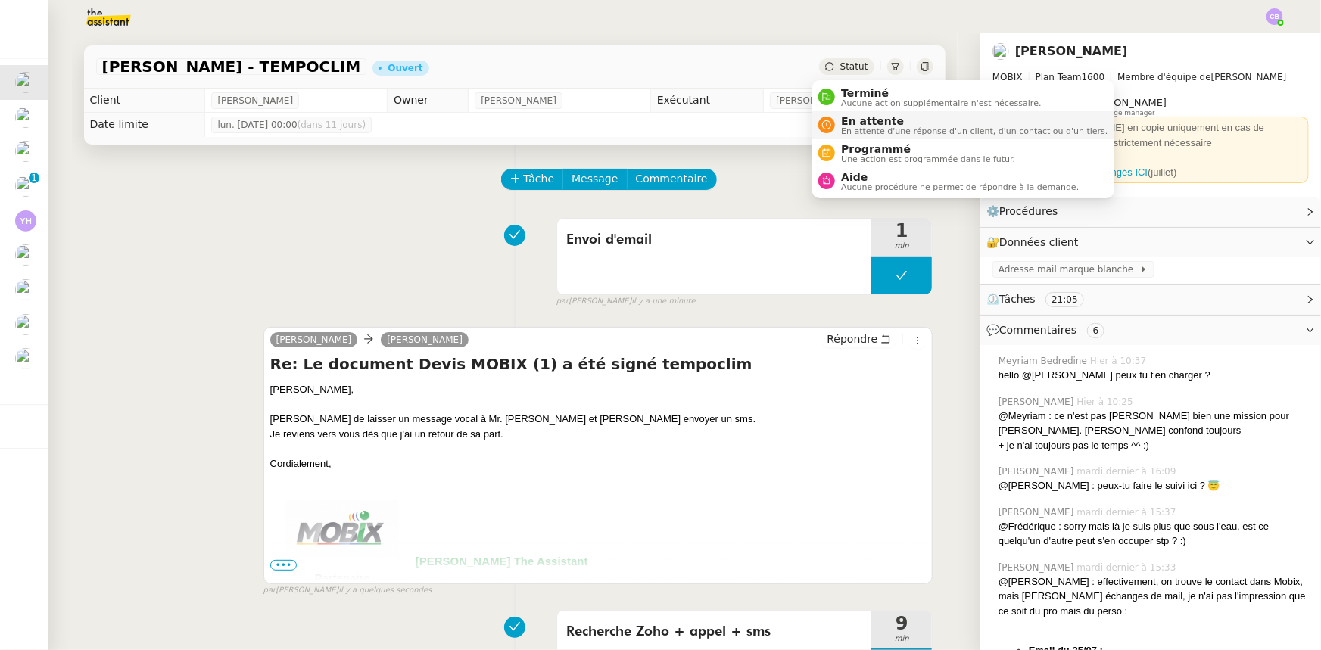
click at [835, 120] on div "En attente En attente d'une réponse d'un client, d'un contact ou d'un tiers." at bounding box center [971, 125] width 273 height 20
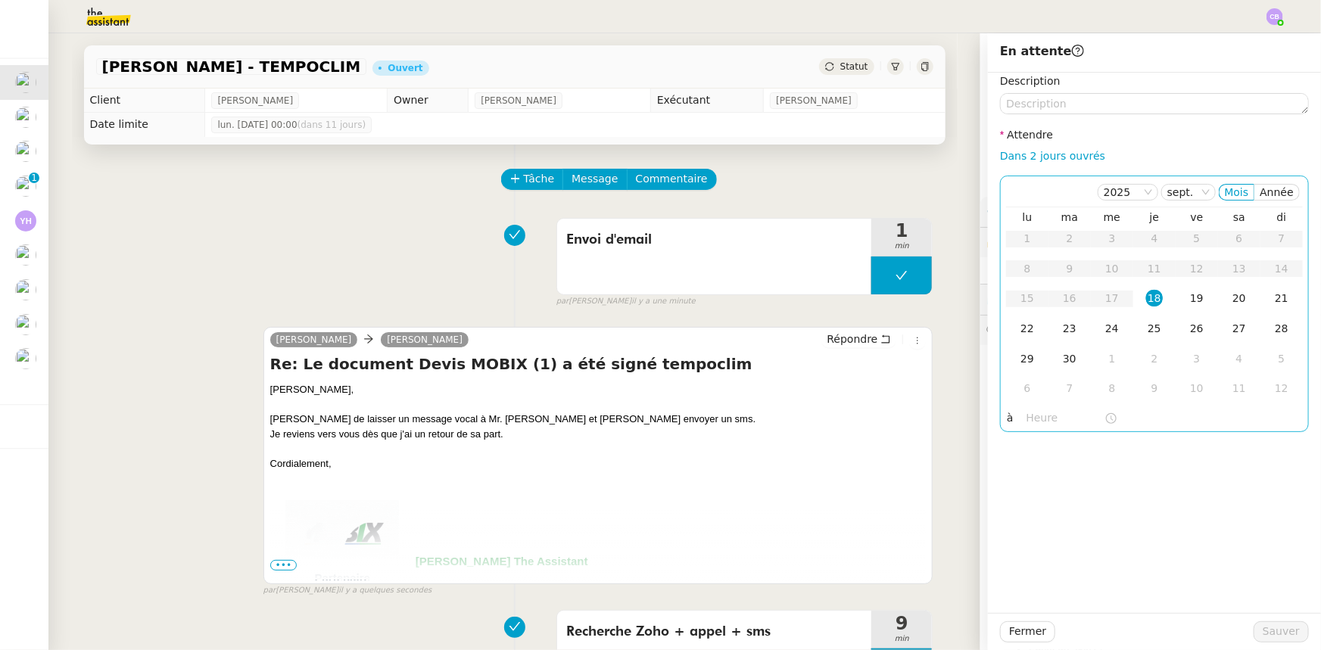
drag, startPoint x: 1015, startPoint y: 161, endPoint x: 1020, endPoint y: 176, distance: 15.8
click at [1015, 161] on link "Dans 2 jours ouvrés" at bounding box center [1052, 156] width 105 height 12
type input "07:00"
click at [1189, 300] on div "19" at bounding box center [1197, 298] width 17 height 17
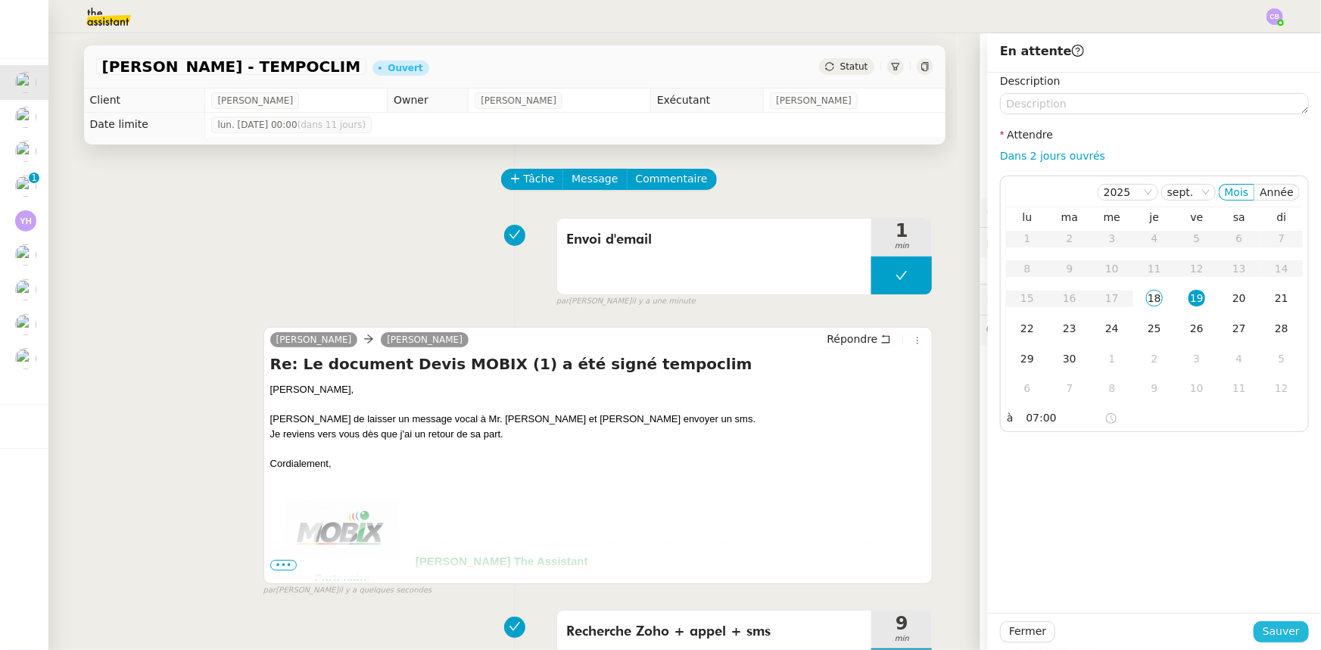
click at [1268, 635] on span "Sauver" at bounding box center [1281, 631] width 37 height 17
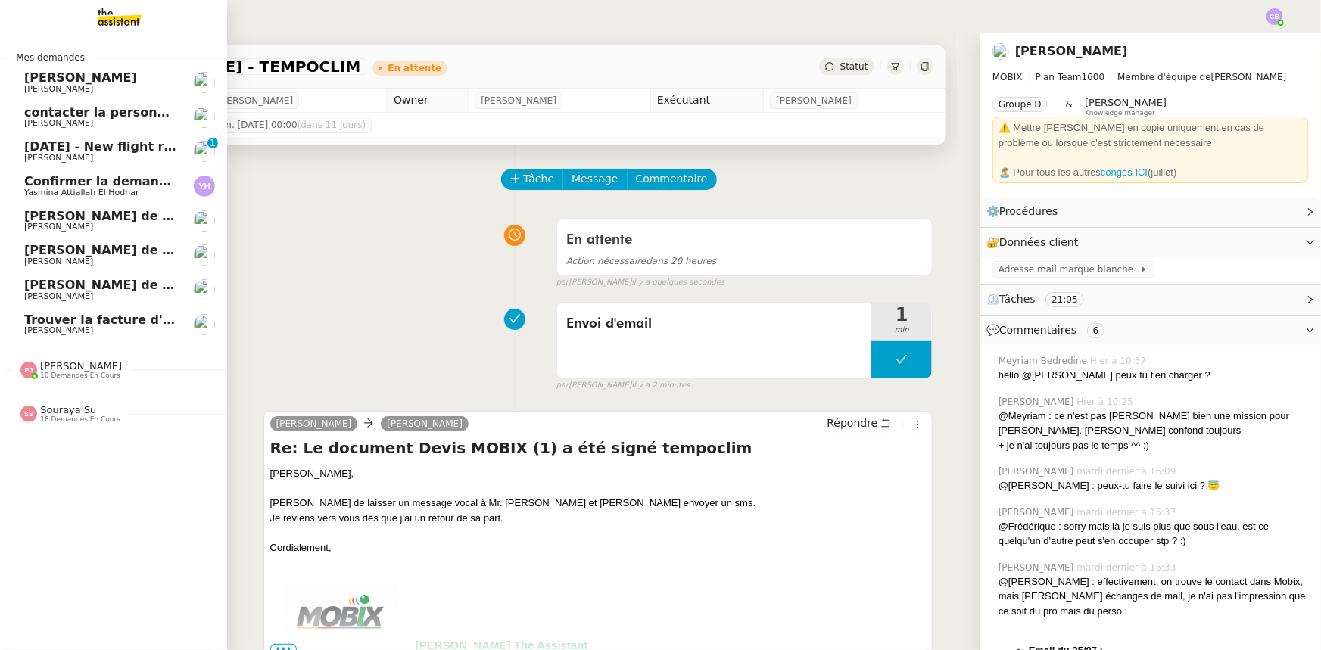
click at [98, 214] on span "[PERSON_NAME] de suivi [PERSON_NAME].[PERSON_NAME]" at bounding box center [226, 216] width 404 height 14
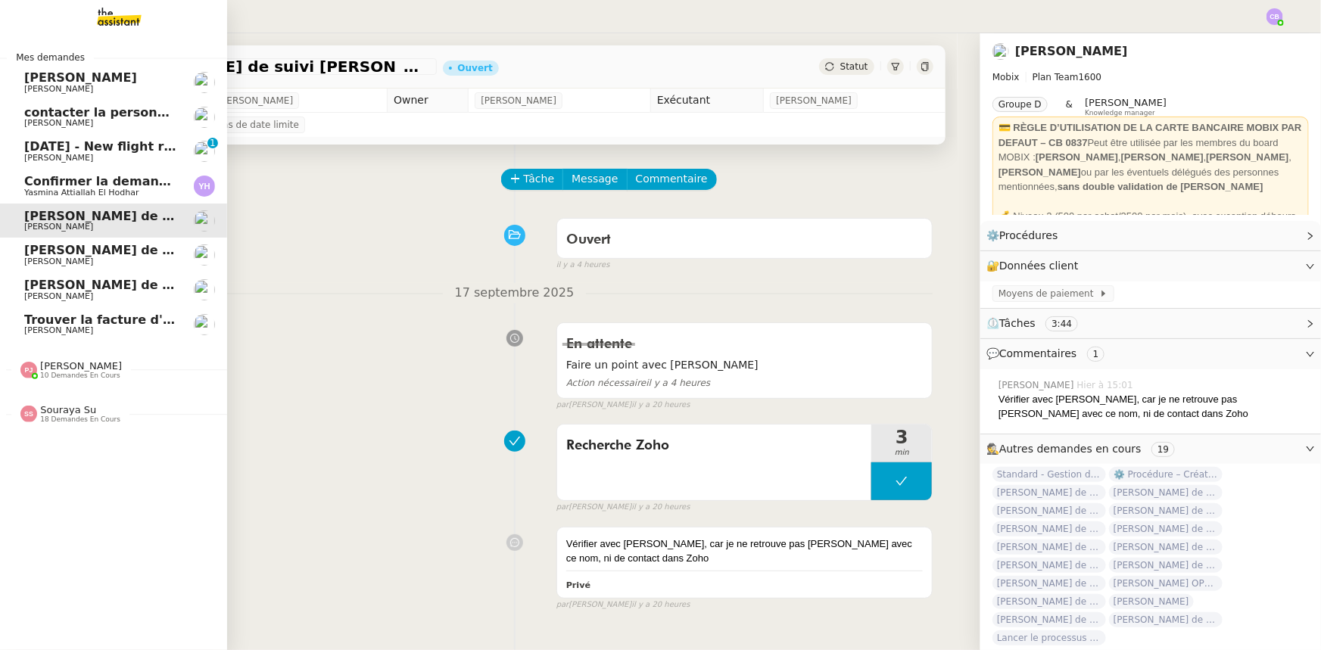
click at [86, 154] on span "[PERSON_NAME]" at bounding box center [100, 158] width 153 height 9
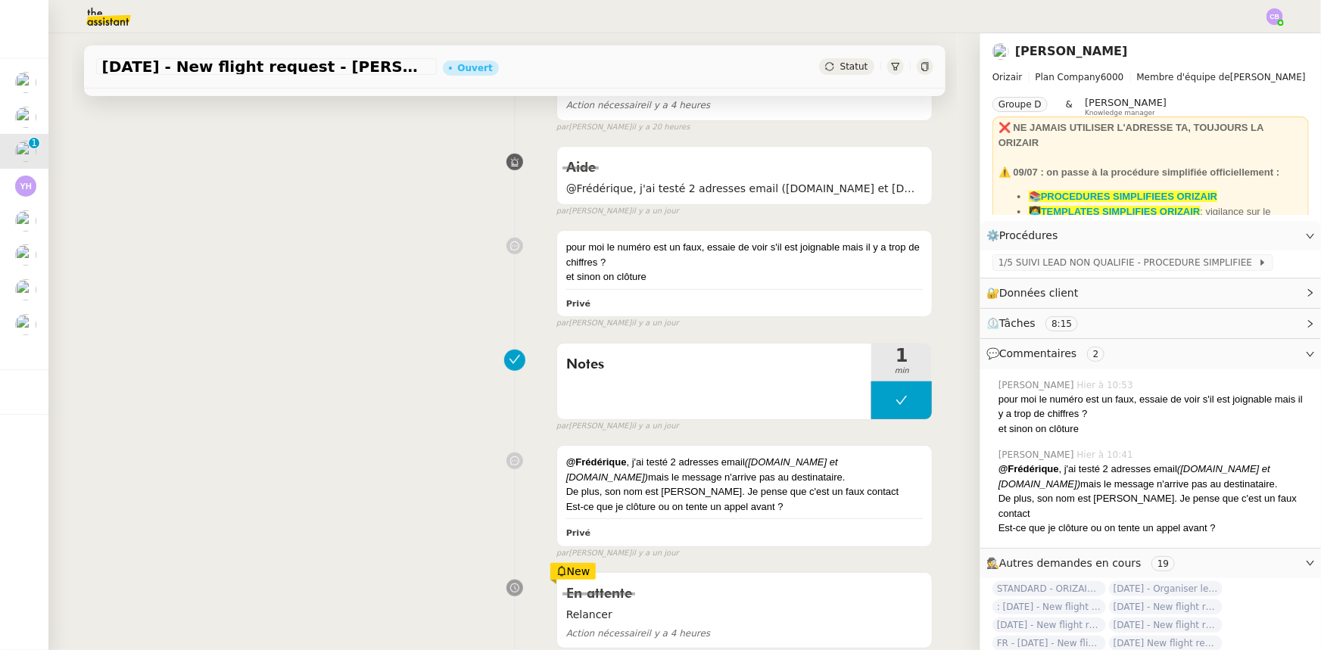
scroll to position [275, 0]
click at [437, 352] on div "Notes 1 min false par [PERSON_NAME] il y a un jour" at bounding box center [514, 387] width 837 height 97
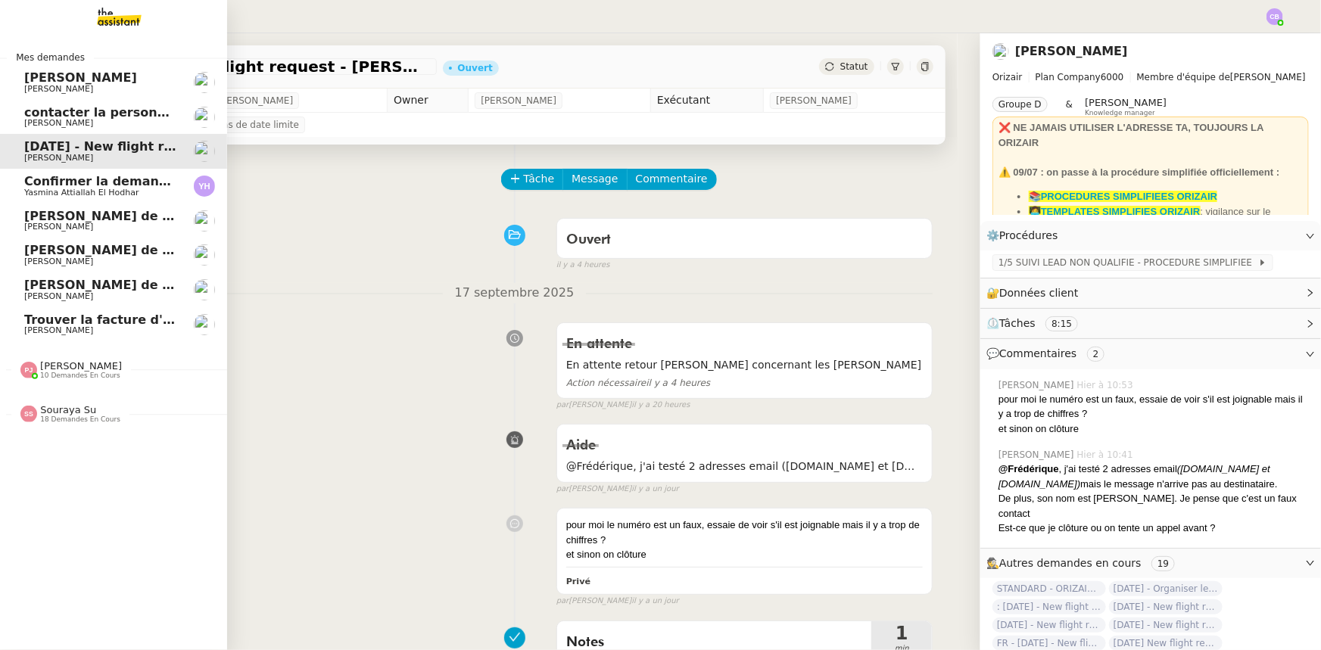
click at [41, 84] on span "[PERSON_NAME]" at bounding box center [58, 89] width 69 height 10
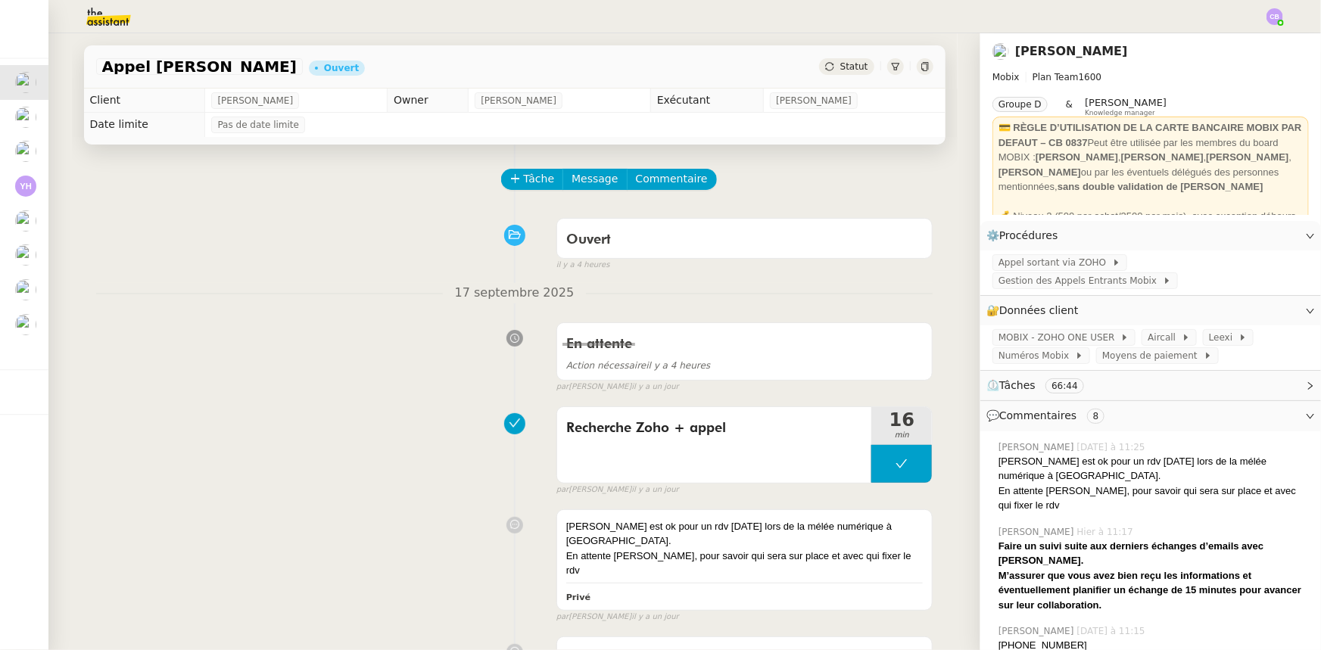
scroll to position [68, 0]
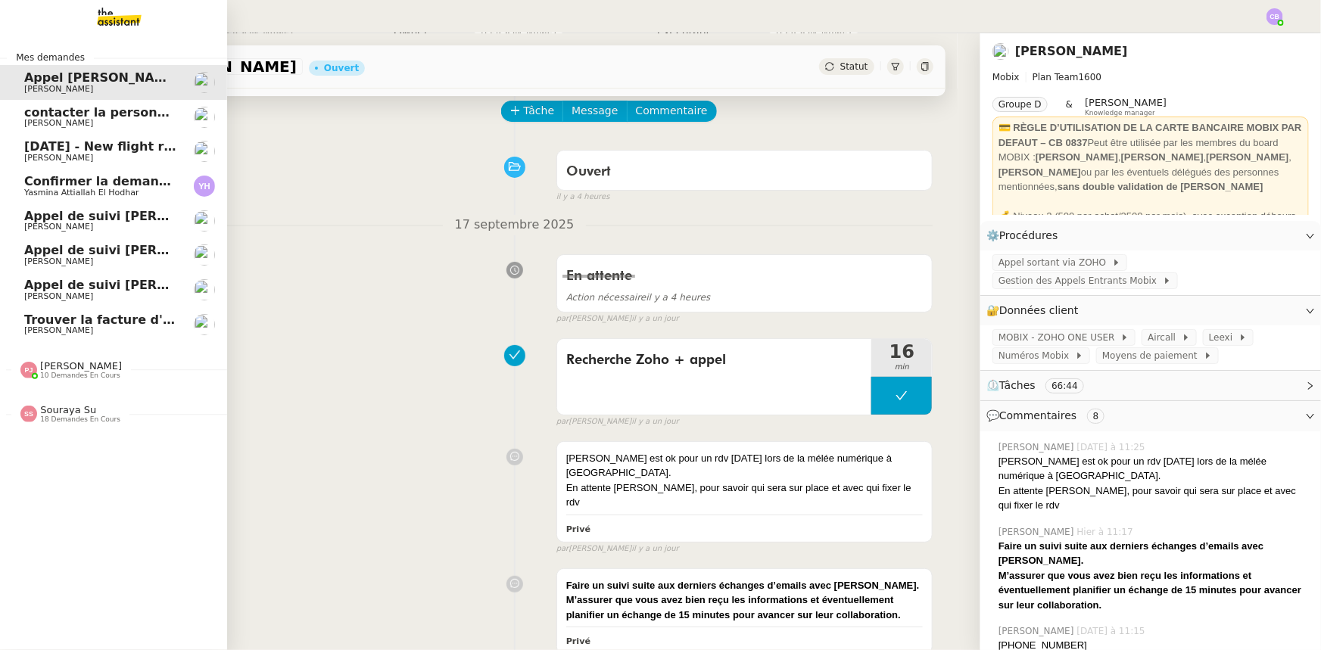
click at [86, 318] on span "Trouver la facture d'électricité" at bounding box center [127, 320] width 207 height 14
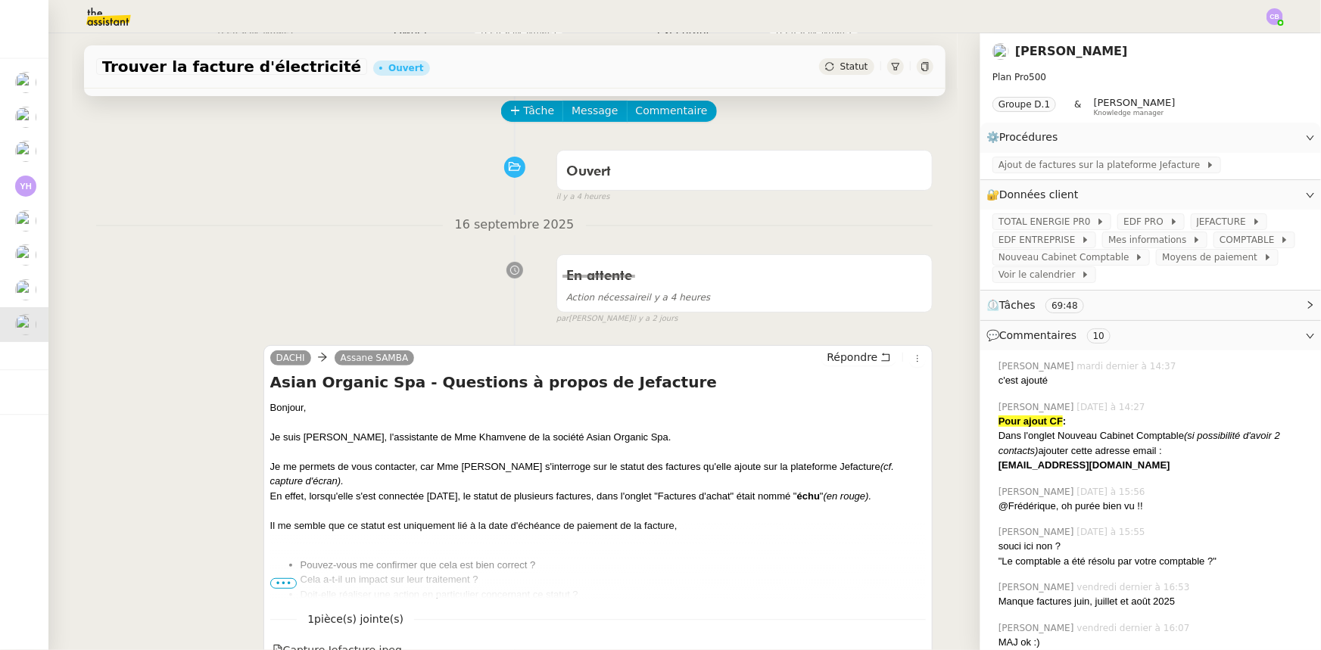
scroll to position [137, 0]
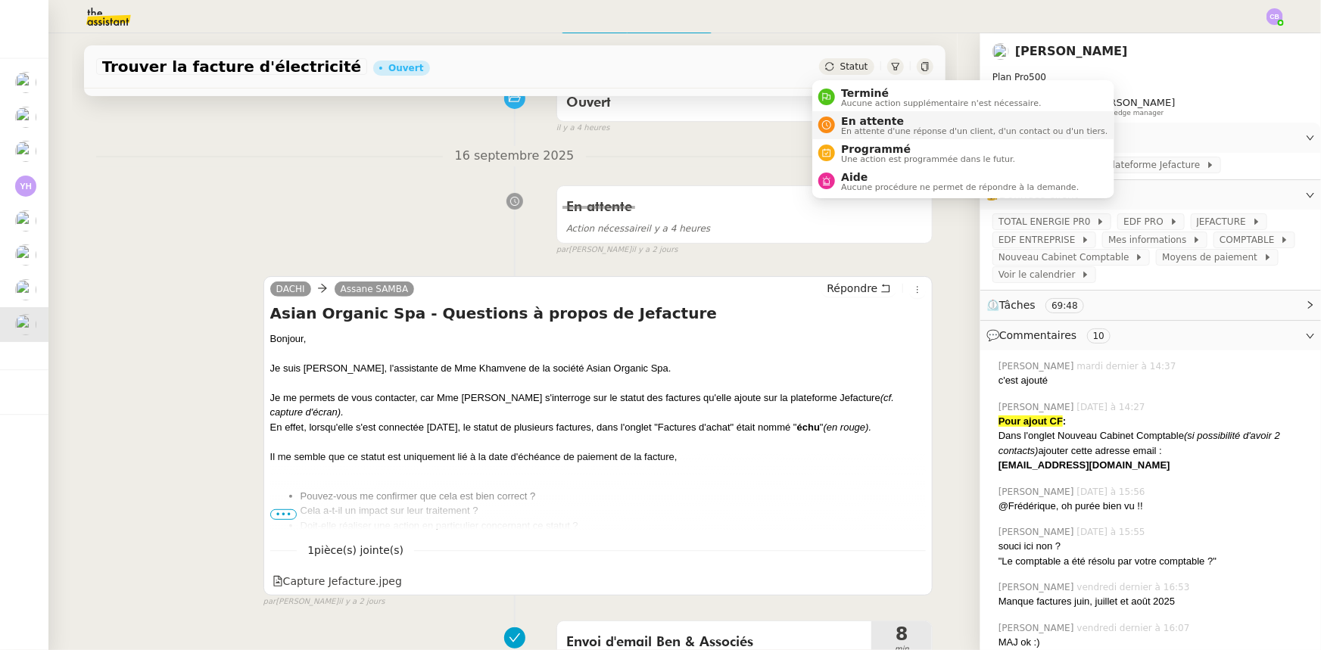
click at [856, 127] on span "En attente d'une réponse d'un client, d'un contact ou d'un tiers." at bounding box center [974, 131] width 267 height 8
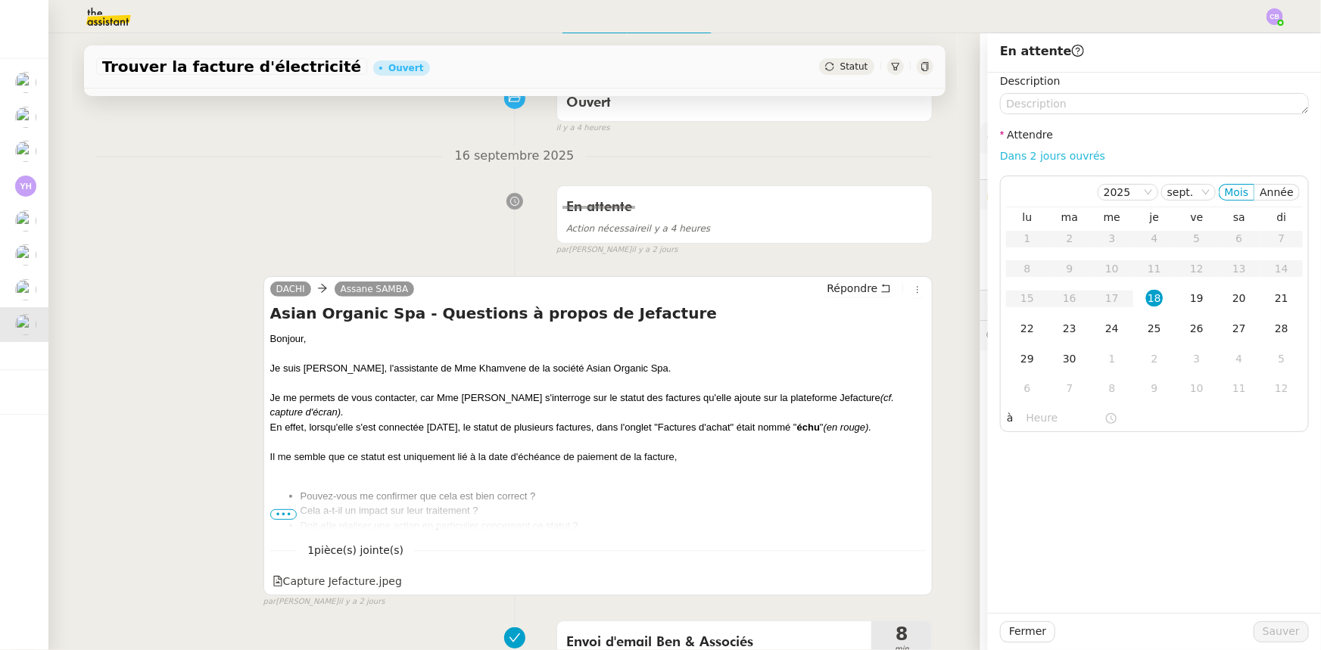
click at [1039, 157] on link "Dans 2 jours ouvrés" at bounding box center [1052, 156] width 105 height 12
type input "07:00"
click at [1189, 298] on div "19" at bounding box center [1197, 298] width 17 height 17
click at [1281, 634] on span "Sauver" at bounding box center [1281, 631] width 37 height 17
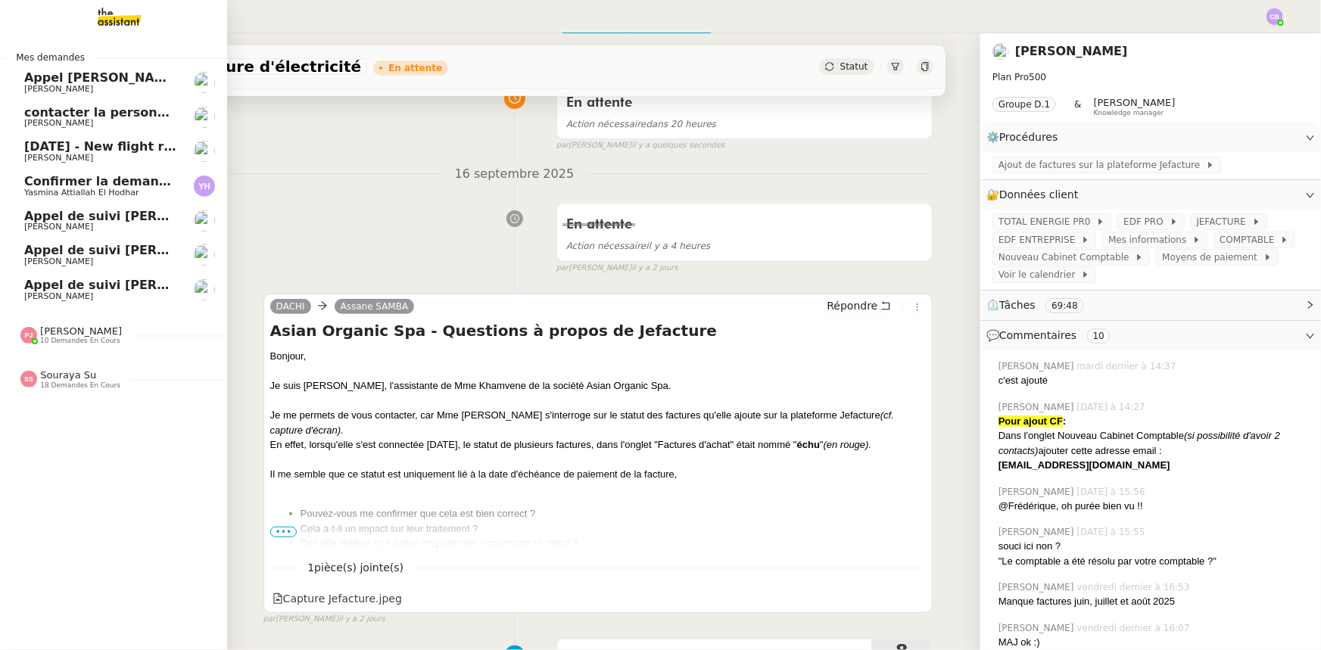
click at [92, 337] on span "10 demandes en cours" at bounding box center [80, 341] width 80 height 8
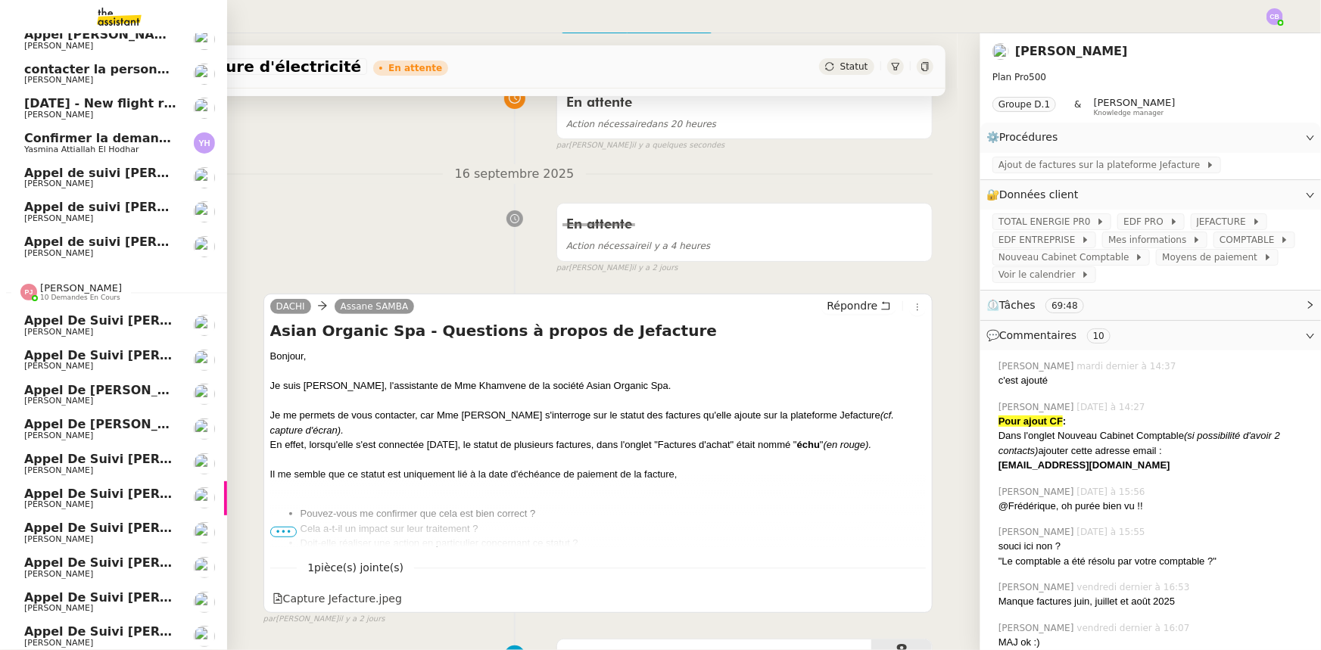
scroll to position [98, 0]
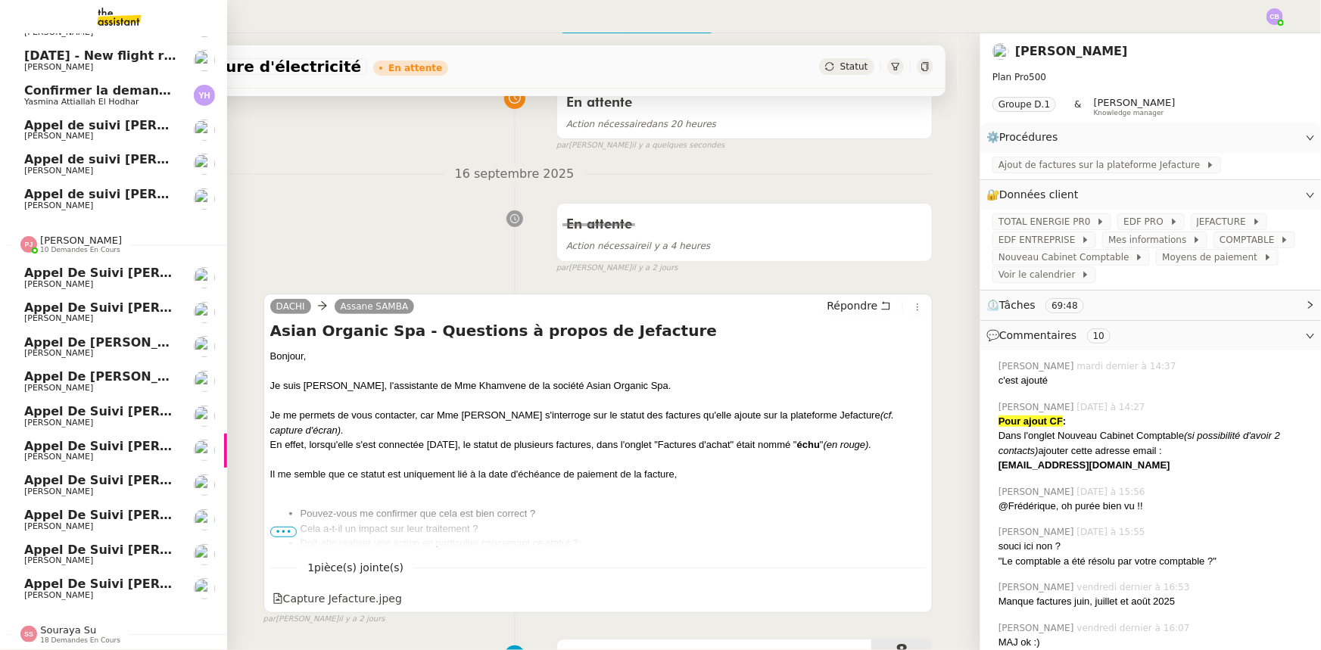
click at [68, 246] on span "10 demandes en cours" at bounding box center [80, 250] width 80 height 8
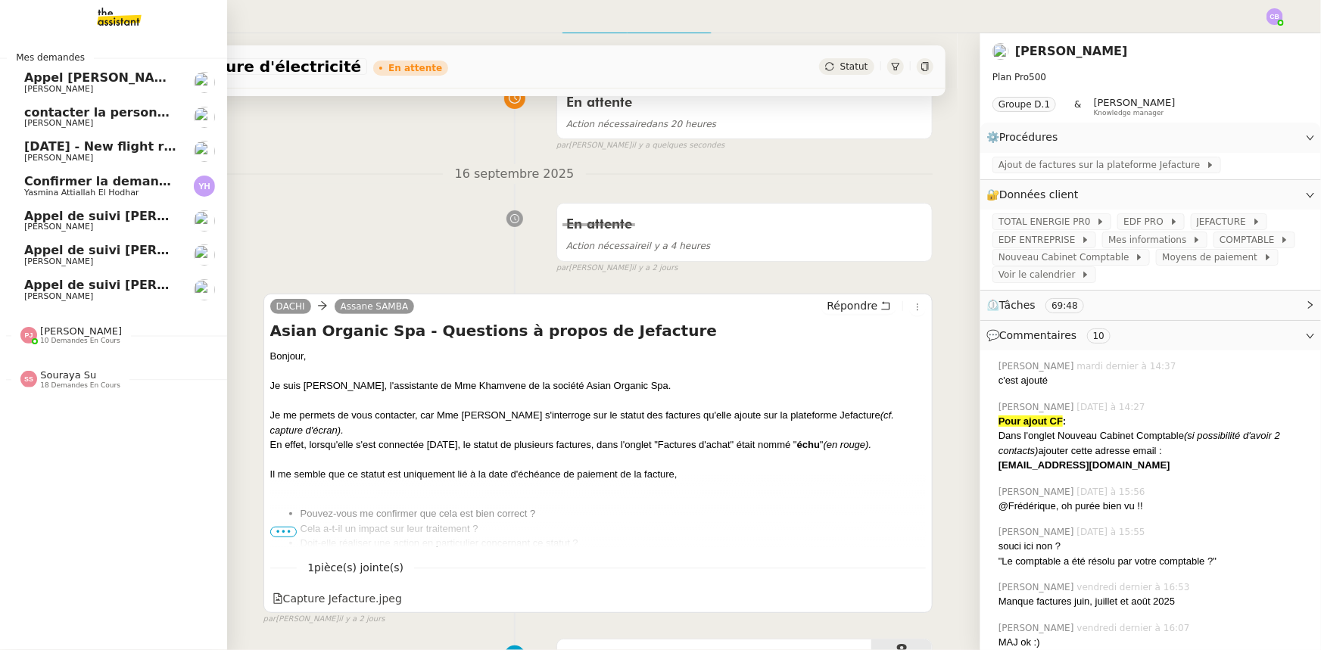
scroll to position [0, 0]
